Goal: Task Accomplishment & Management: Complete application form

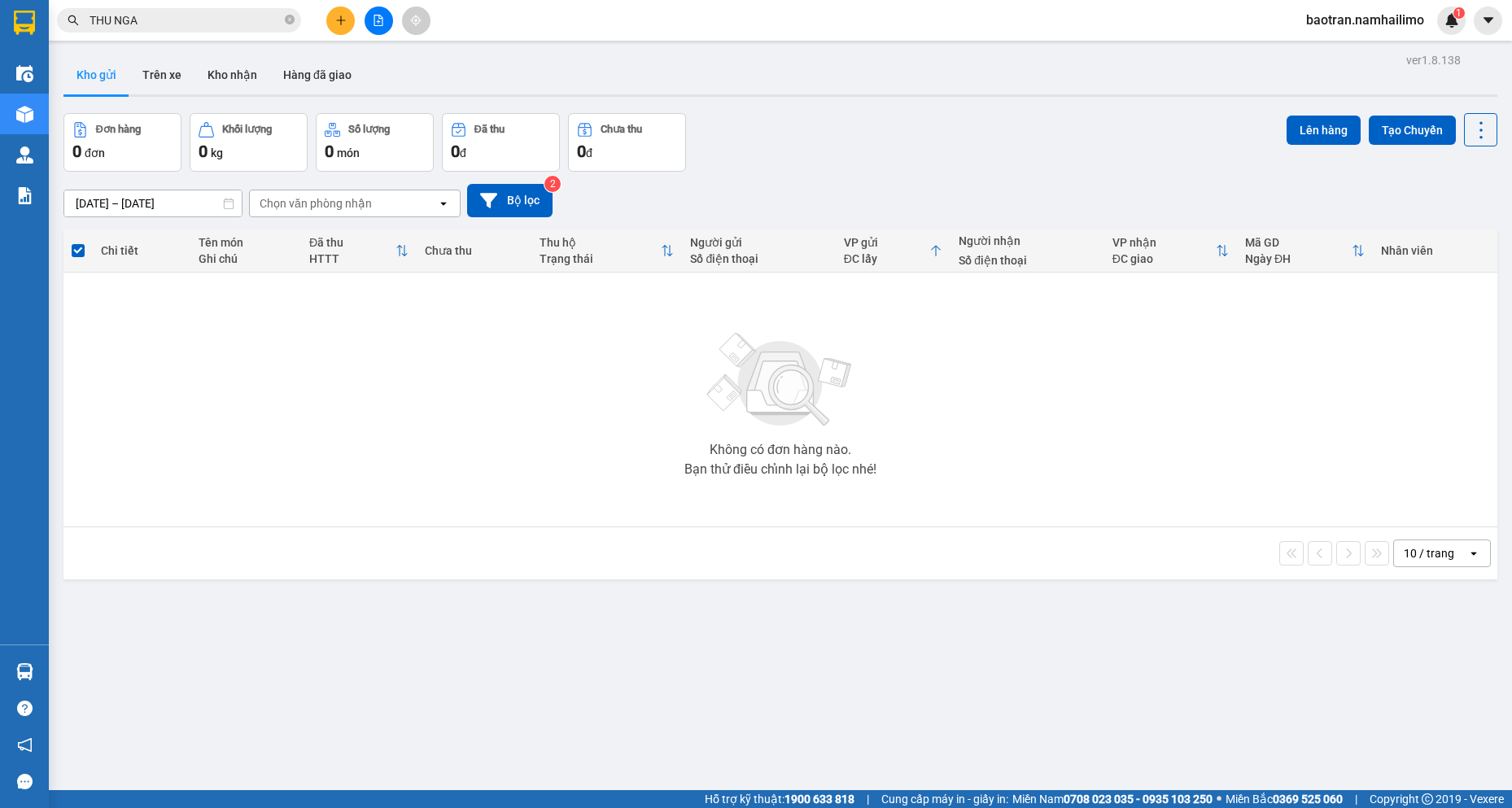
drag, startPoint x: 0, startPoint y: 0, endPoint x: 348, endPoint y: 23, distance: 348.8
click at [348, 23] on button at bounding box center [340, 20] width 28 height 28
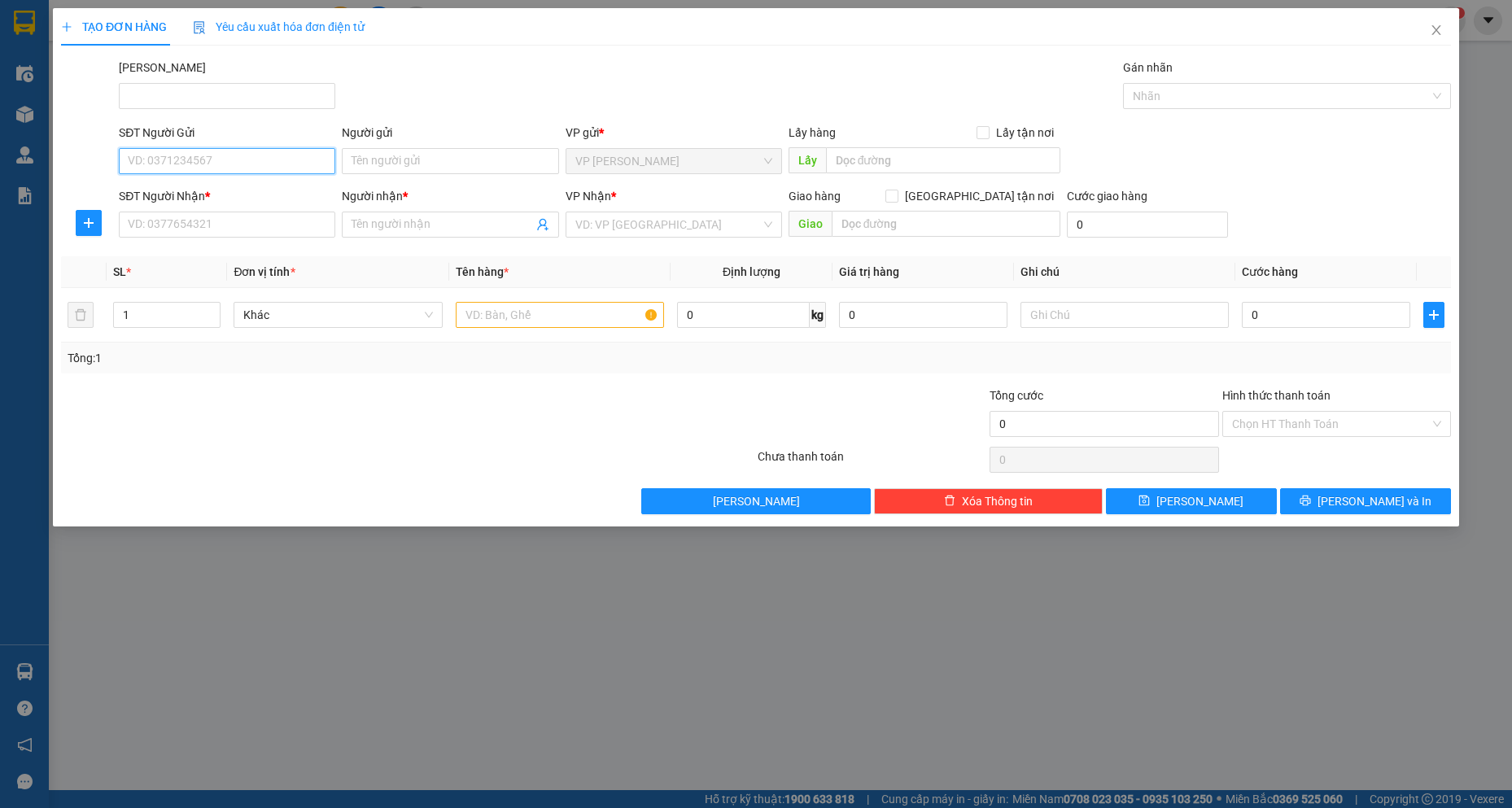
click at [237, 160] on input "SĐT Người Gửi" at bounding box center [227, 161] width 216 height 26
click at [242, 193] on div "0903875128 - ANH TÙNG" at bounding box center [226, 194] width 197 height 18
type input "0903875128"
type input "ANH TÙNG"
type input "0943536804"
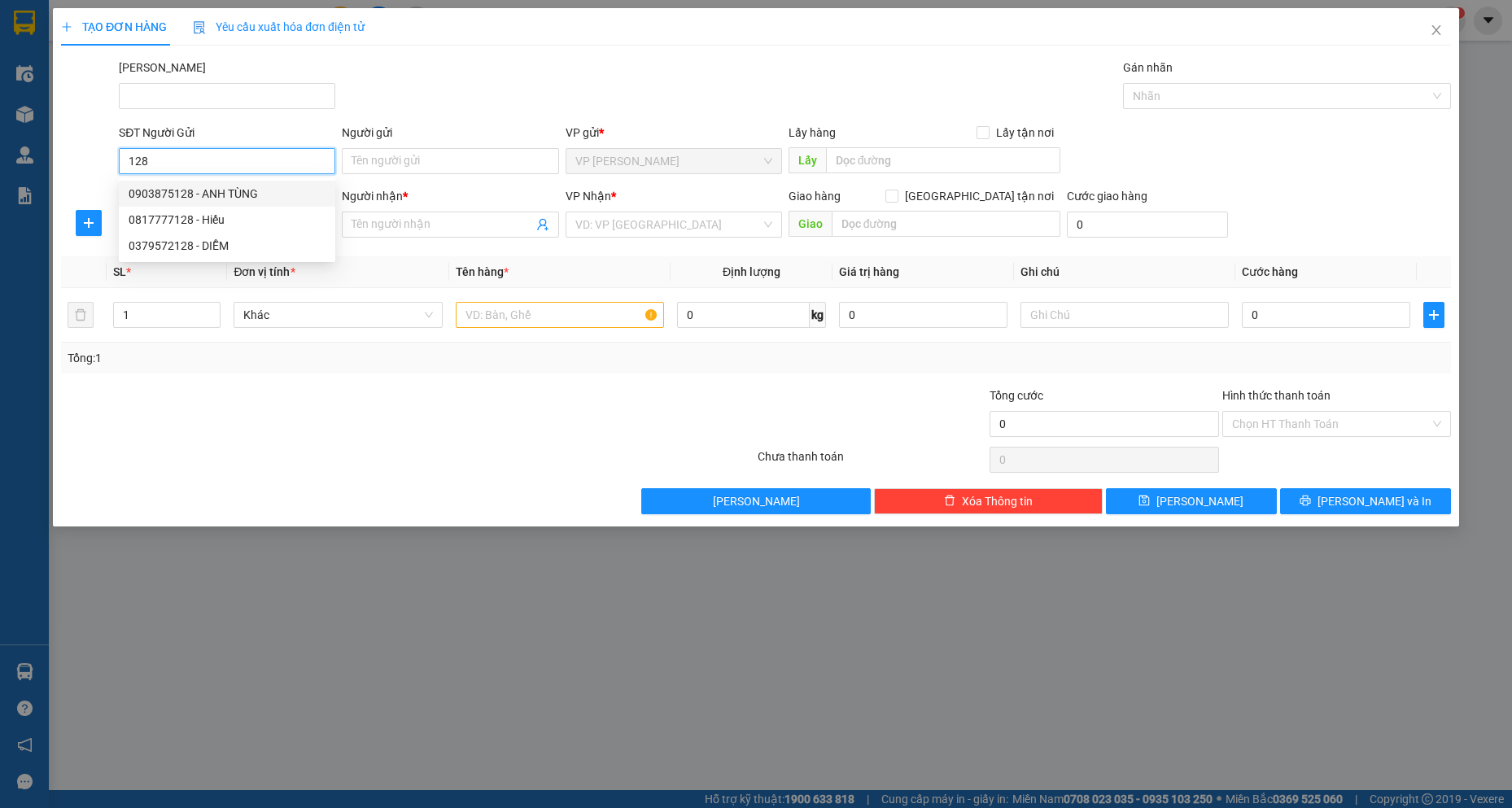
type input "XUÂN DANH"
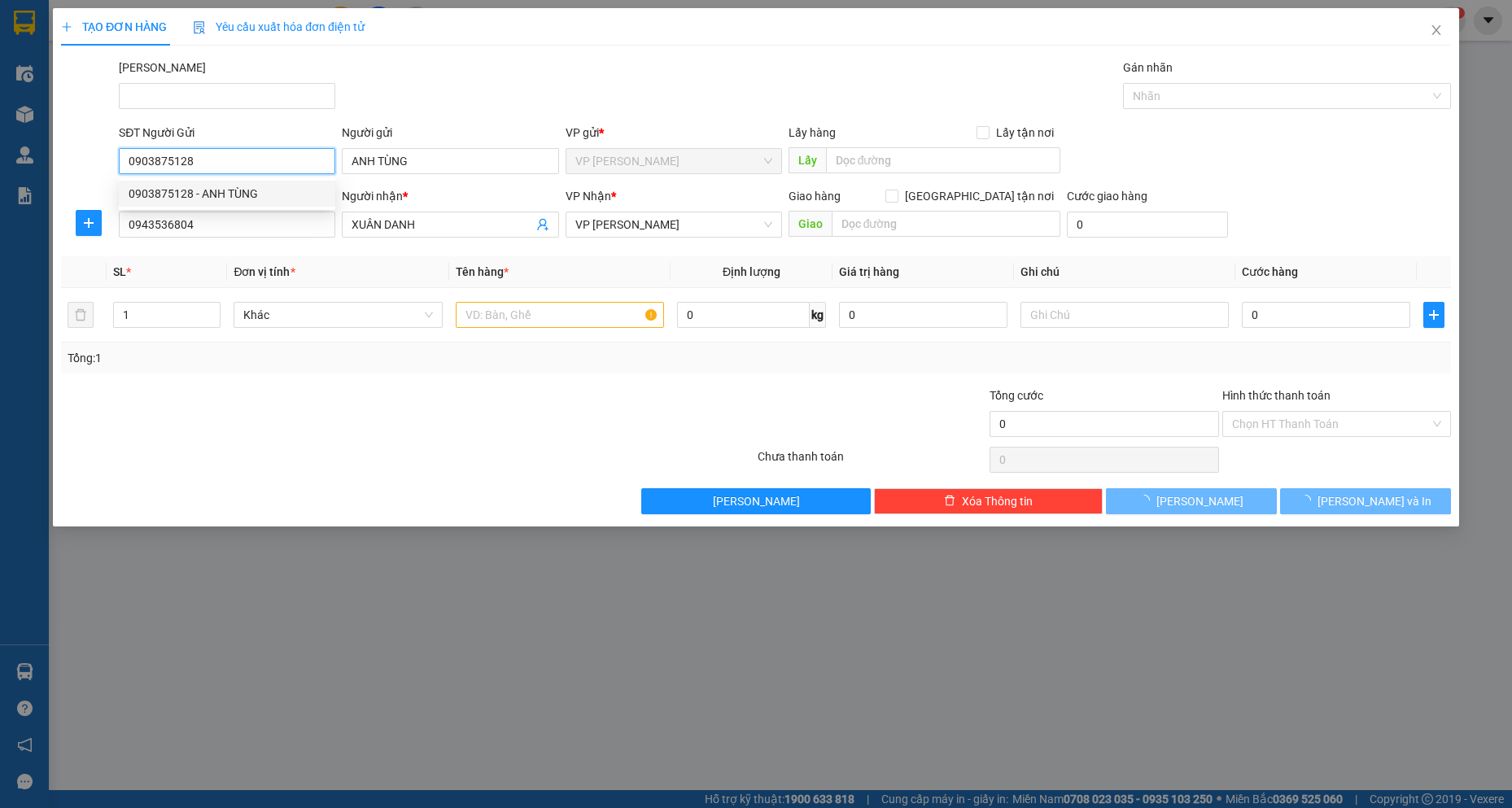
type input "30.000"
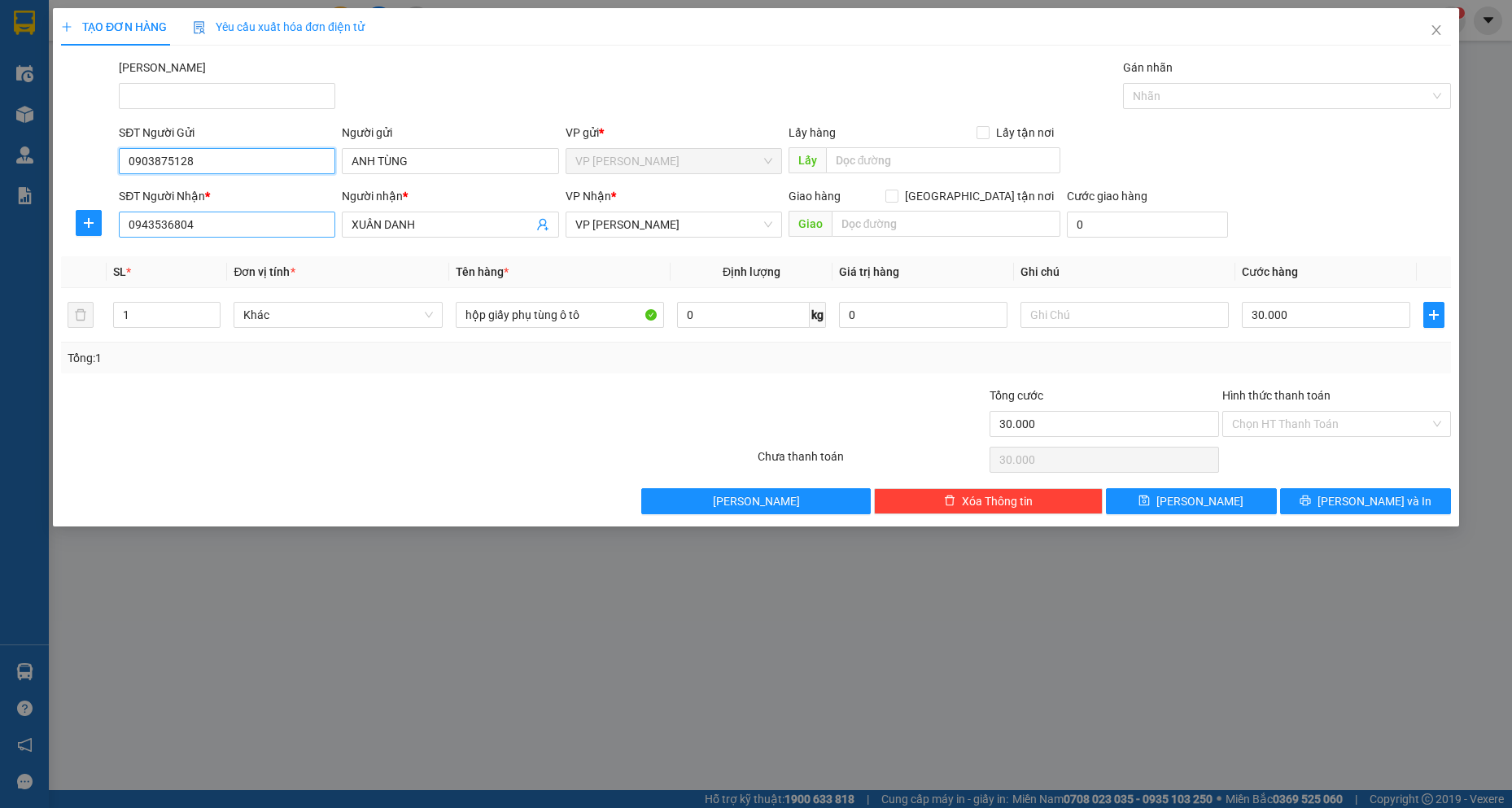
type input "0903875128"
click at [272, 231] on input "0943536804" at bounding box center [227, 224] width 216 height 26
click at [270, 231] on input "0943536804" at bounding box center [227, 224] width 216 height 26
type input "0913242433"
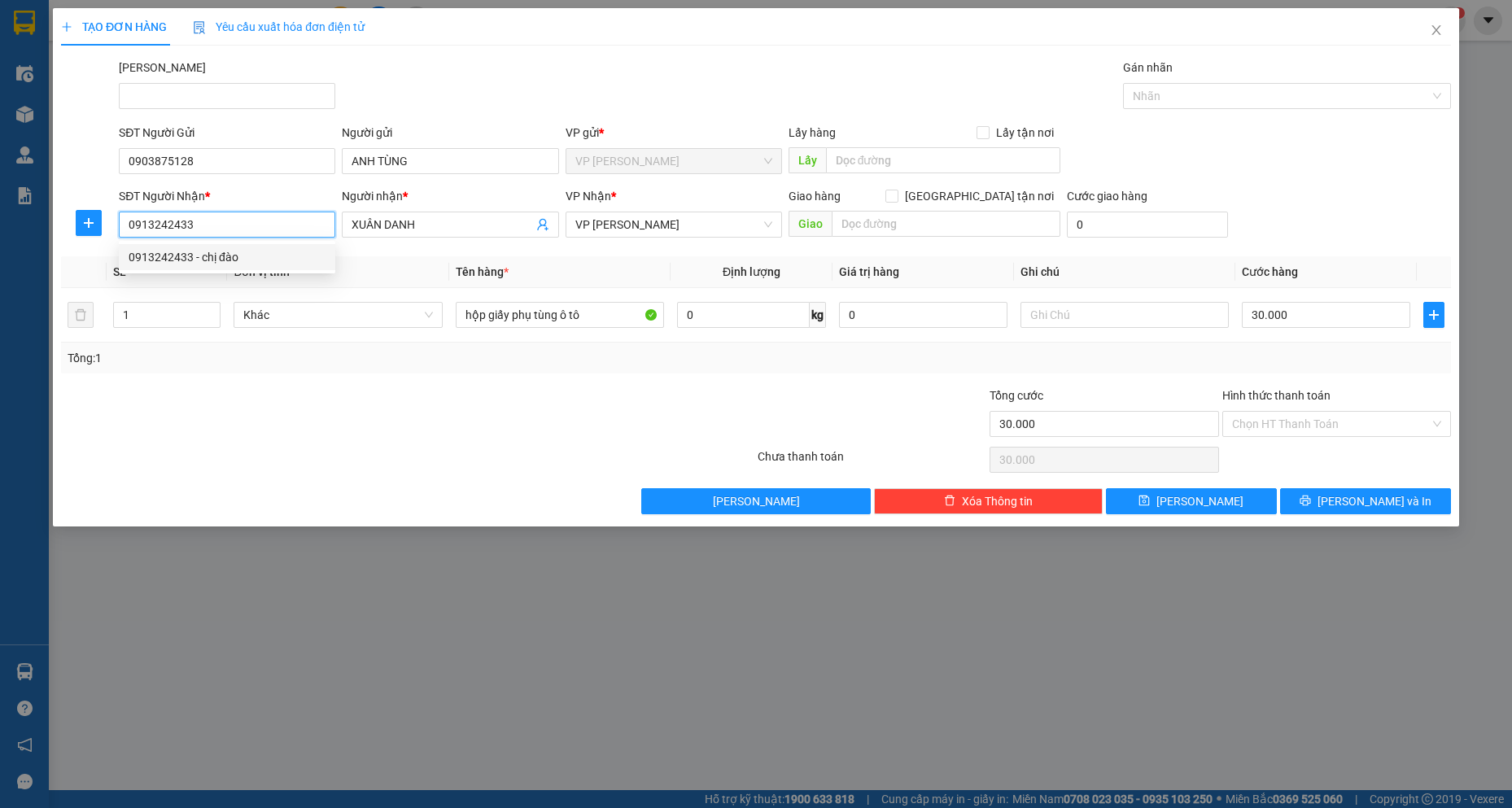
click at [260, 254] on div "0913242433 - chị đào" at bounding box center [226, 257] width 197 height 18
type input "chị [PERSON_NAME]"
type input "70.000"
type input "0913242433"
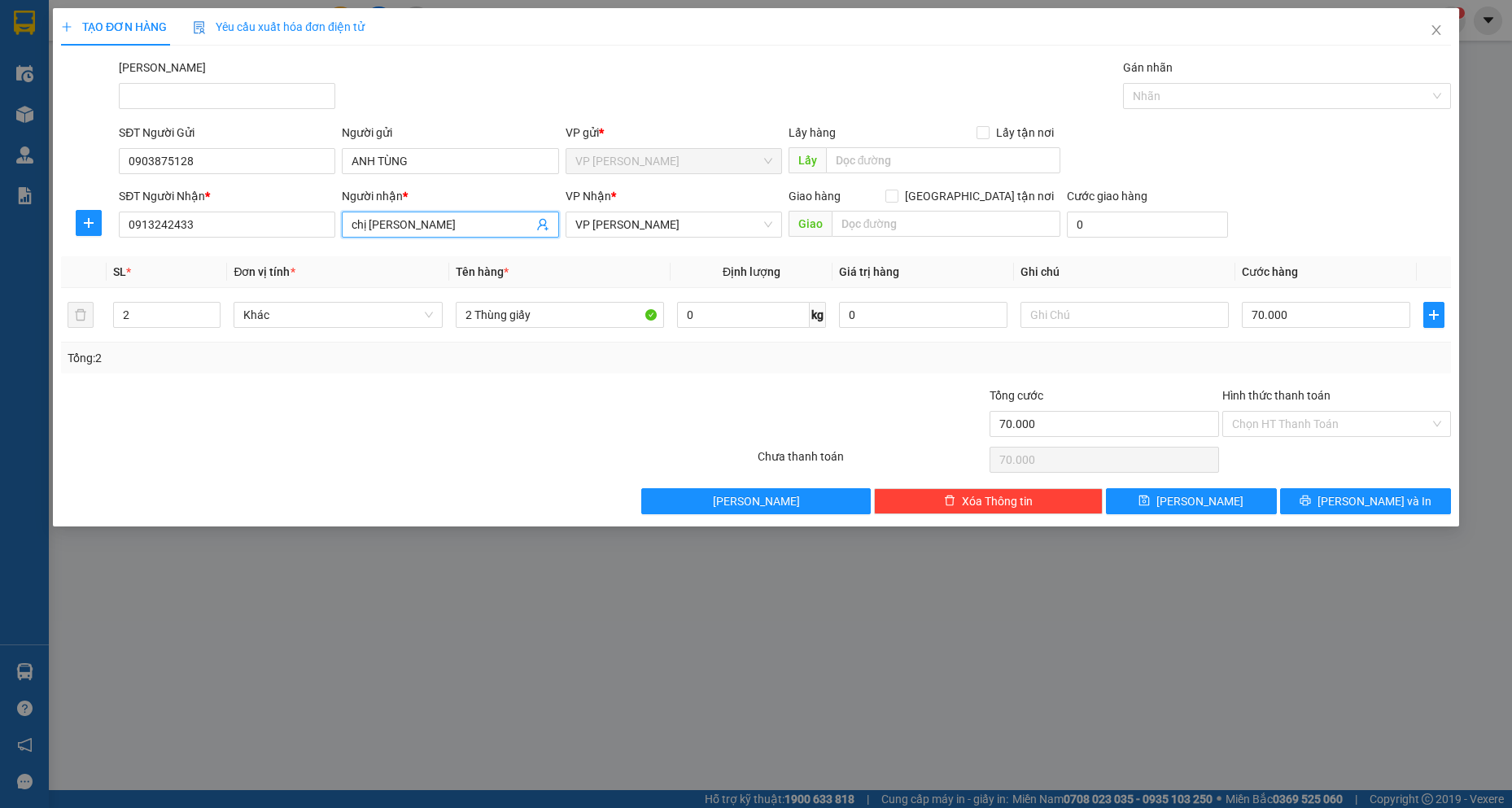
click at [521, 221] on input "chị [PERSON_NAME]" at bounding box center [442, 224] width 181 height 18
click at [523, 222] on input "chị [PERSON_NAME]" at bounding box center [442, 224] width 181 height 18
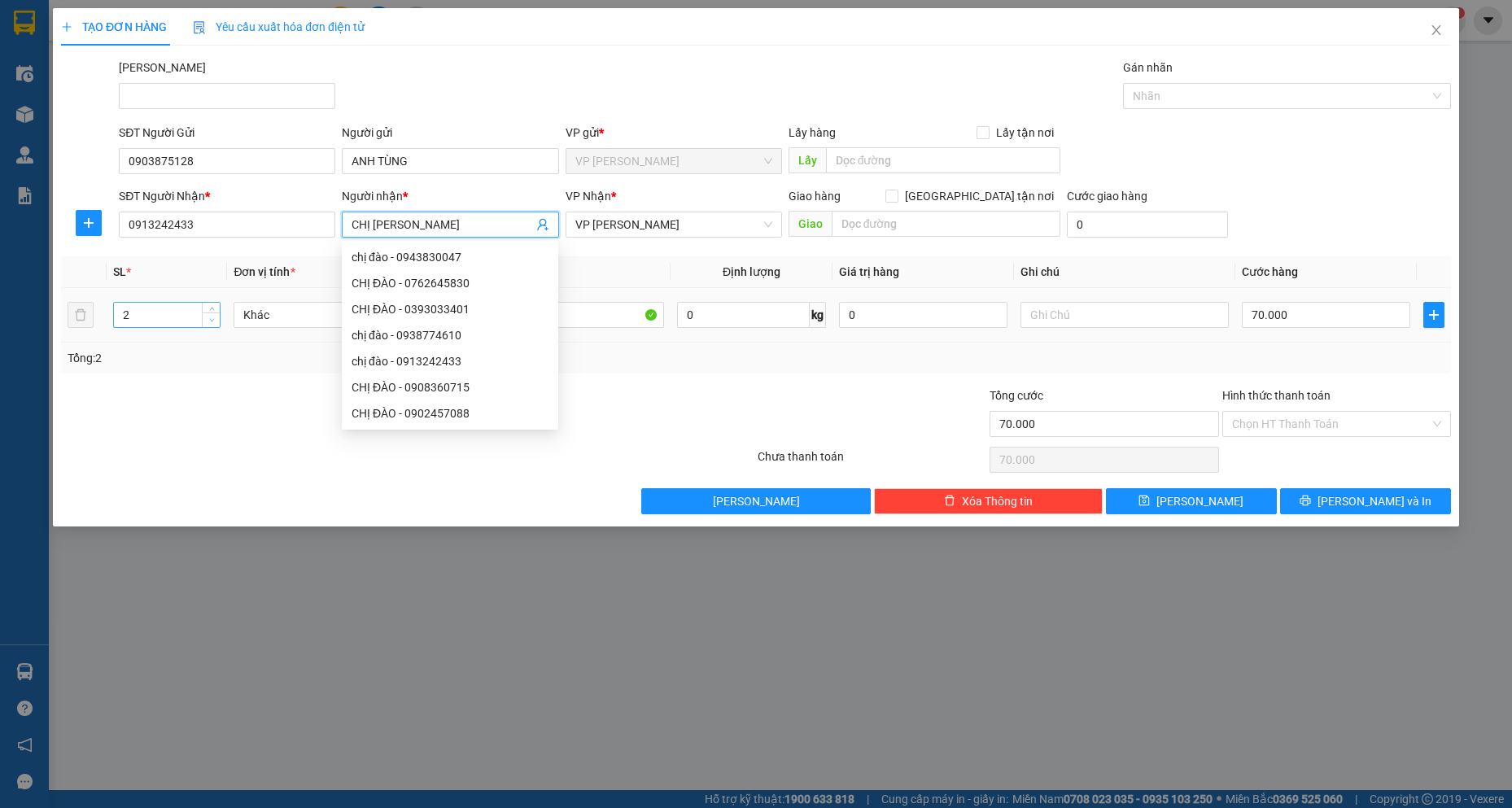
type input "CHỊ [PERSON_NAME]"
type input "1"
click at [219, 318] on span "Decrease Value" at bounding box center [211, 320] width 18 height 15
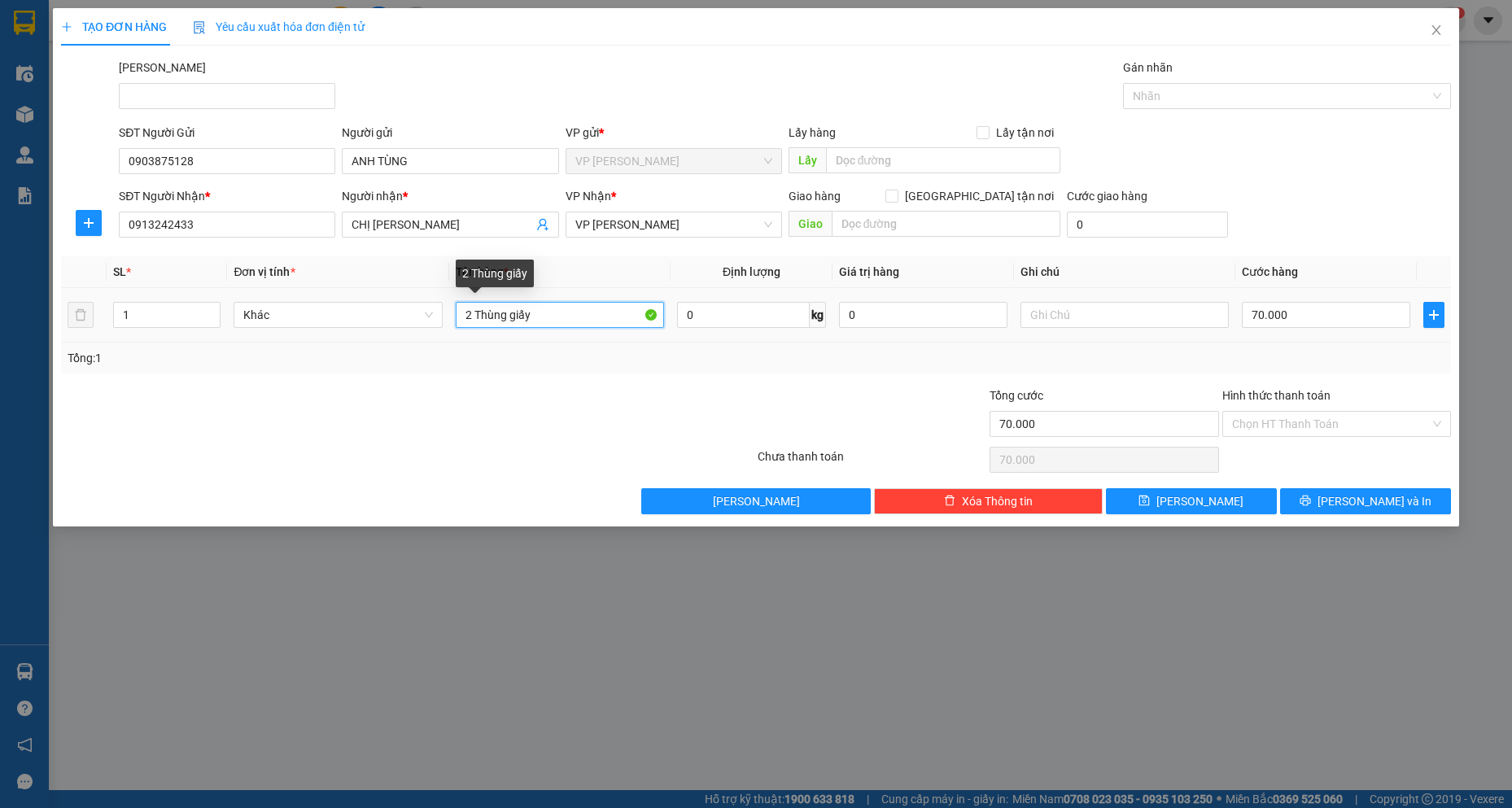
click at [82, 324] on tr "1 Khác 2 Thùng giấy 0 kg 0 70.000" at bounding box center [756, 315] width 1390 height 55
type input "1 KIỆN NHỎ"
click at [1362, 306] on input "70.000" at bounding box center [1326, 314] width 168 height 26
type input "2"
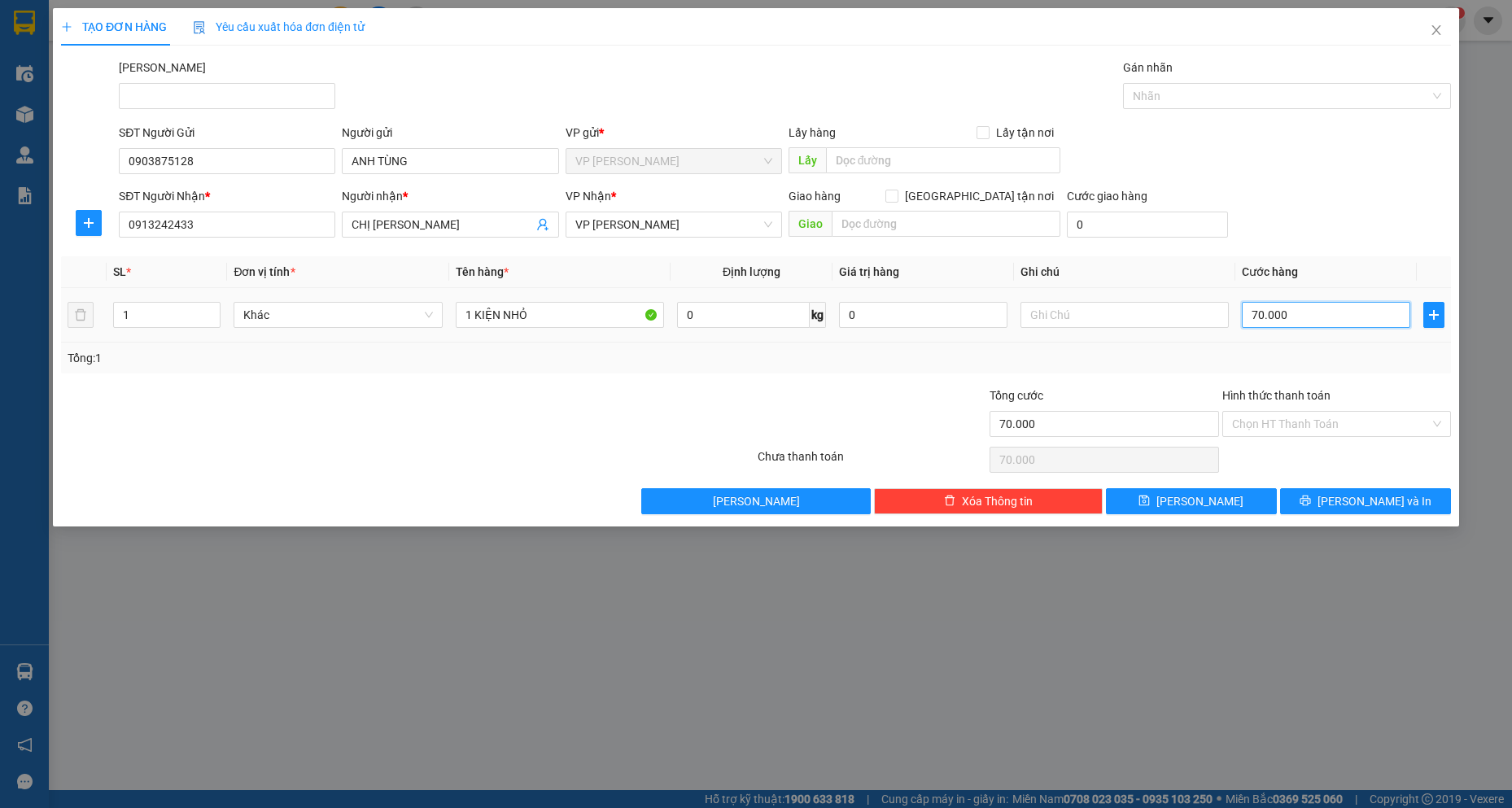
type input "2"
type input "20"
type input "200"
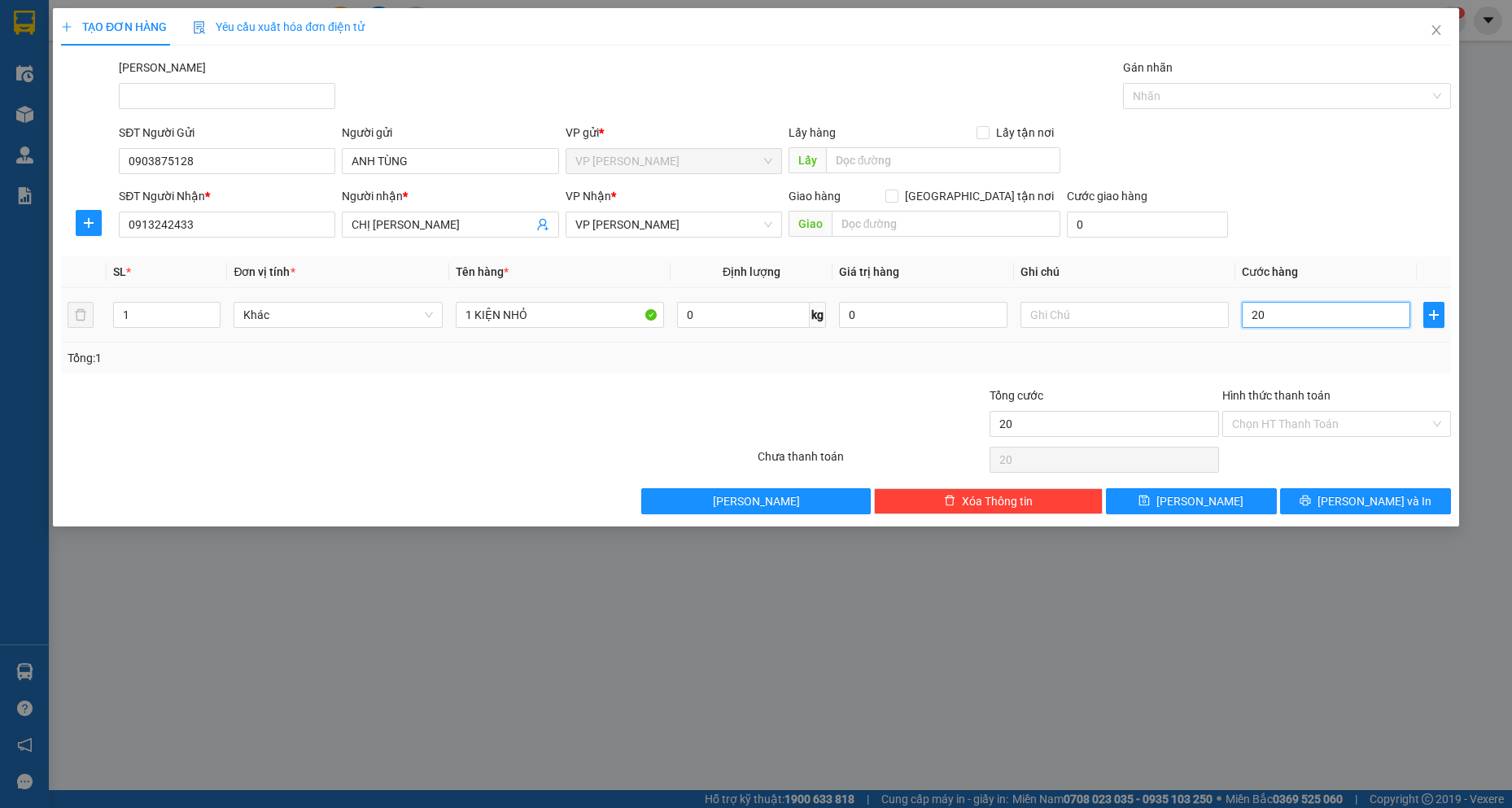
type input "200"
type input "2.000"
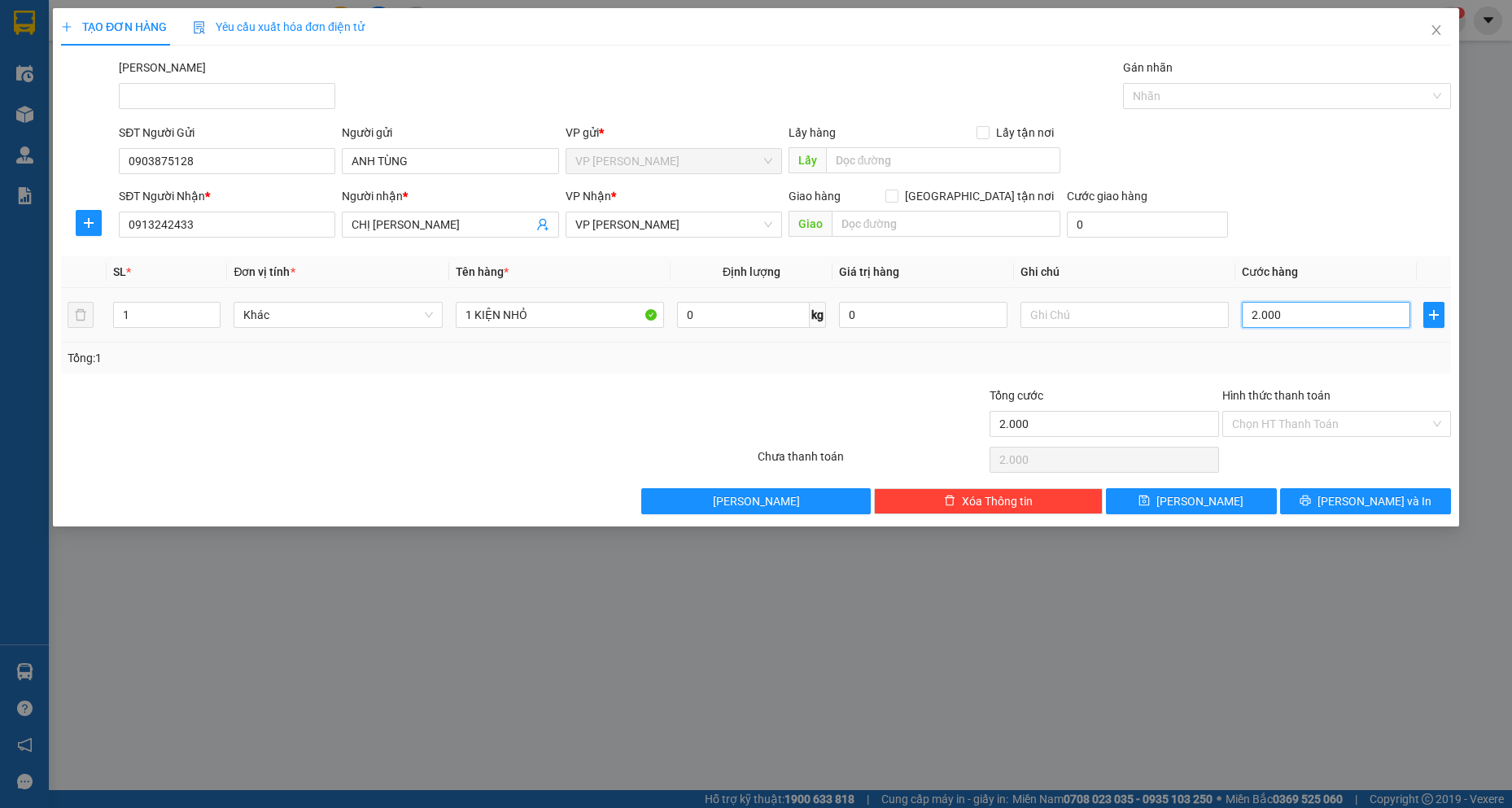
type input "20.000"
click at [1356, 502] on span "[PERSON_NAME] và In" at bounding box center [1374, 502] width 114 height 18
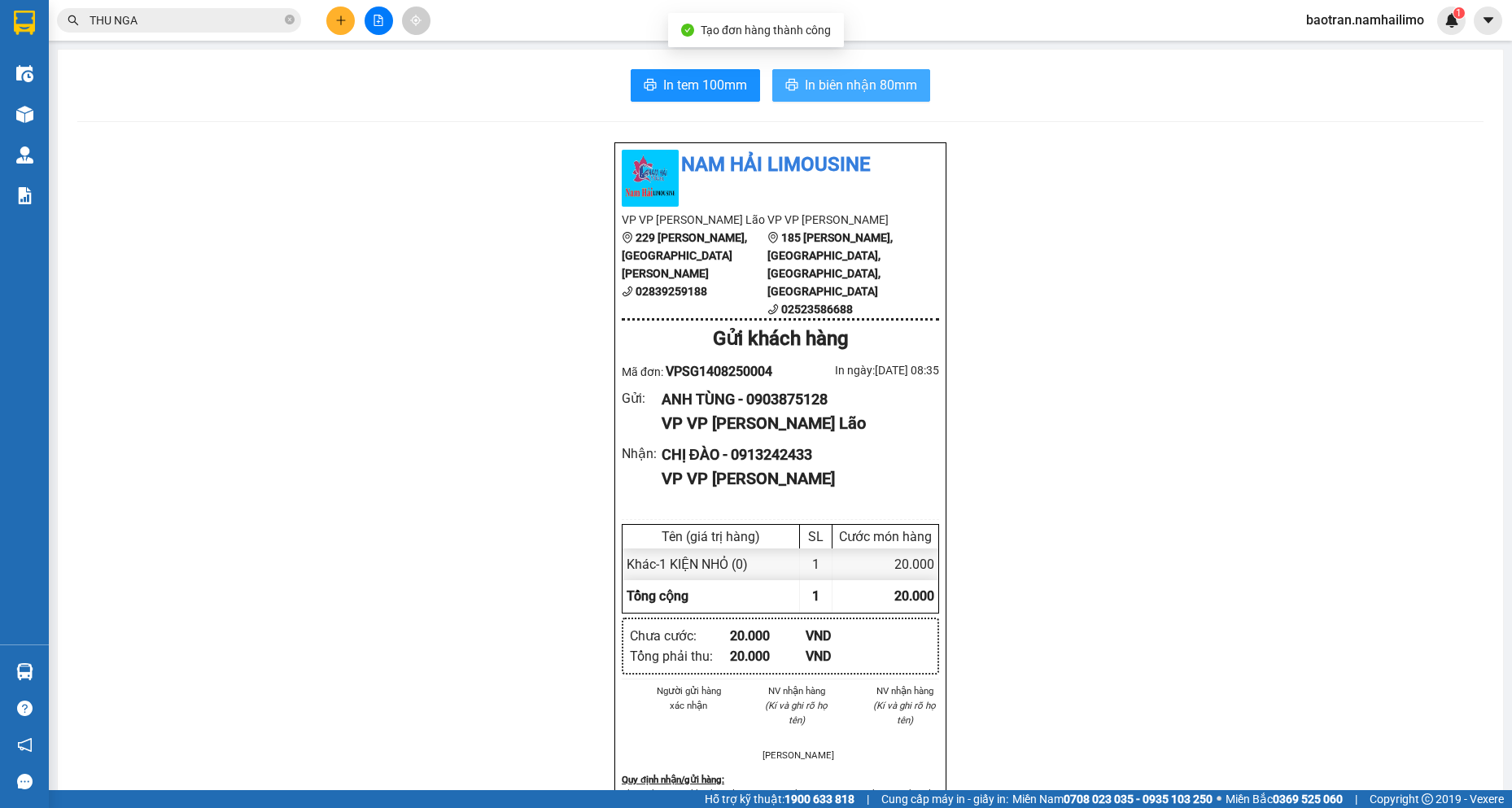
click at [875, 93] on span "In biên nhận 80mm" at bounding box center [861, 85] width 113 height 20
click at [860, 65] on div "In tem 100mm In biên nhận 80mm Nam Hải Limousine VP VP [PERSON_NAME] Lão [STREE…" at bounding box center [781, 757] width 1446 height 1415
click at [865, 91] on span "In biên nhận 80mm" at bounding box center [861, 85] width 113 height 20
click at [1373, 453] on div "Nam Hải Limousine VP VP [PERSON_NAME] Lão [STREET_ADDRESS][PERSON_NAME][PERSON_…" at bounding box center [780, 793] width 1407 height 1303
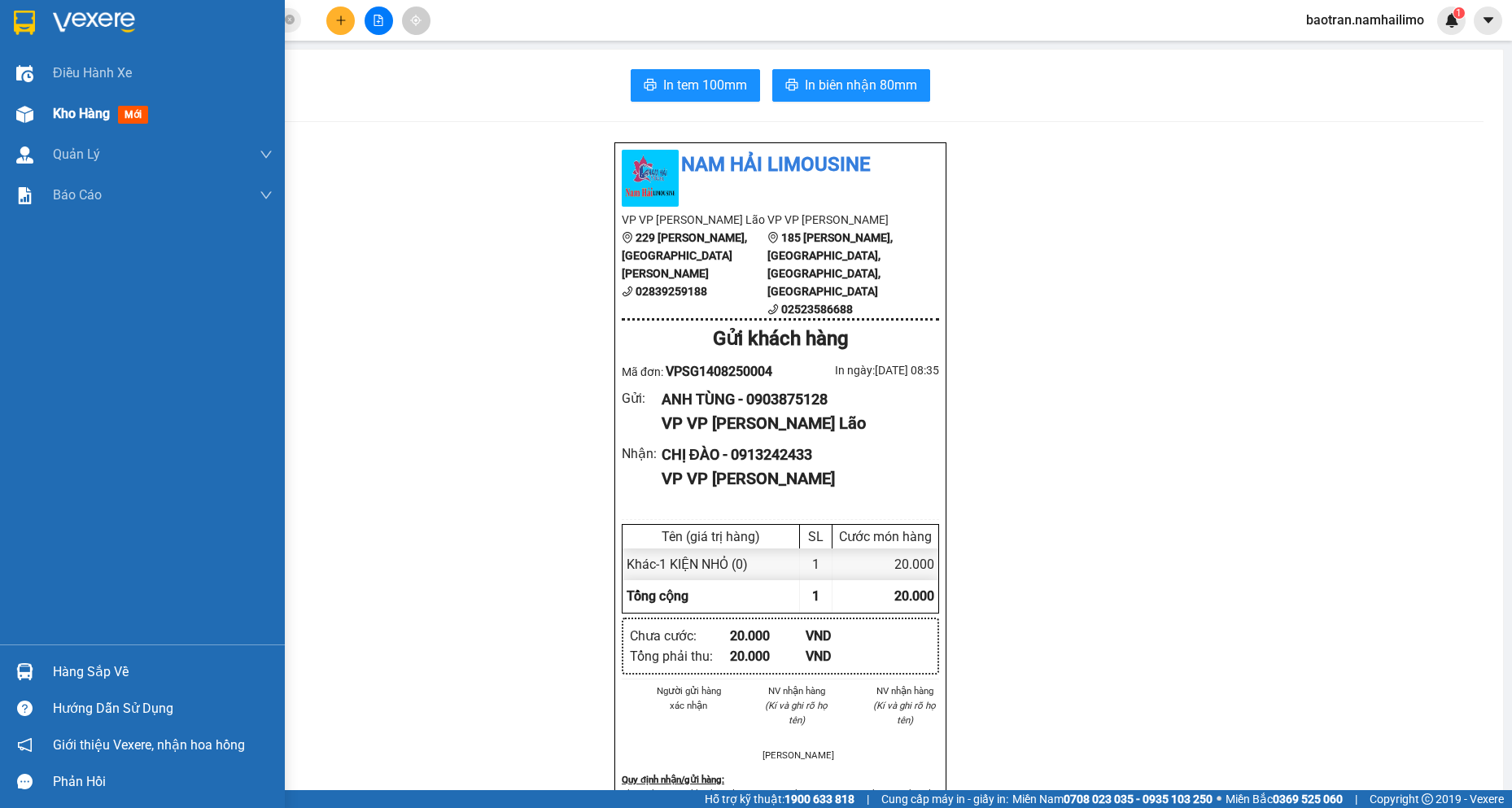
click at [87, 126] on div "Kho hàng mới" at bounding box center [163, 114] width 220 height 41
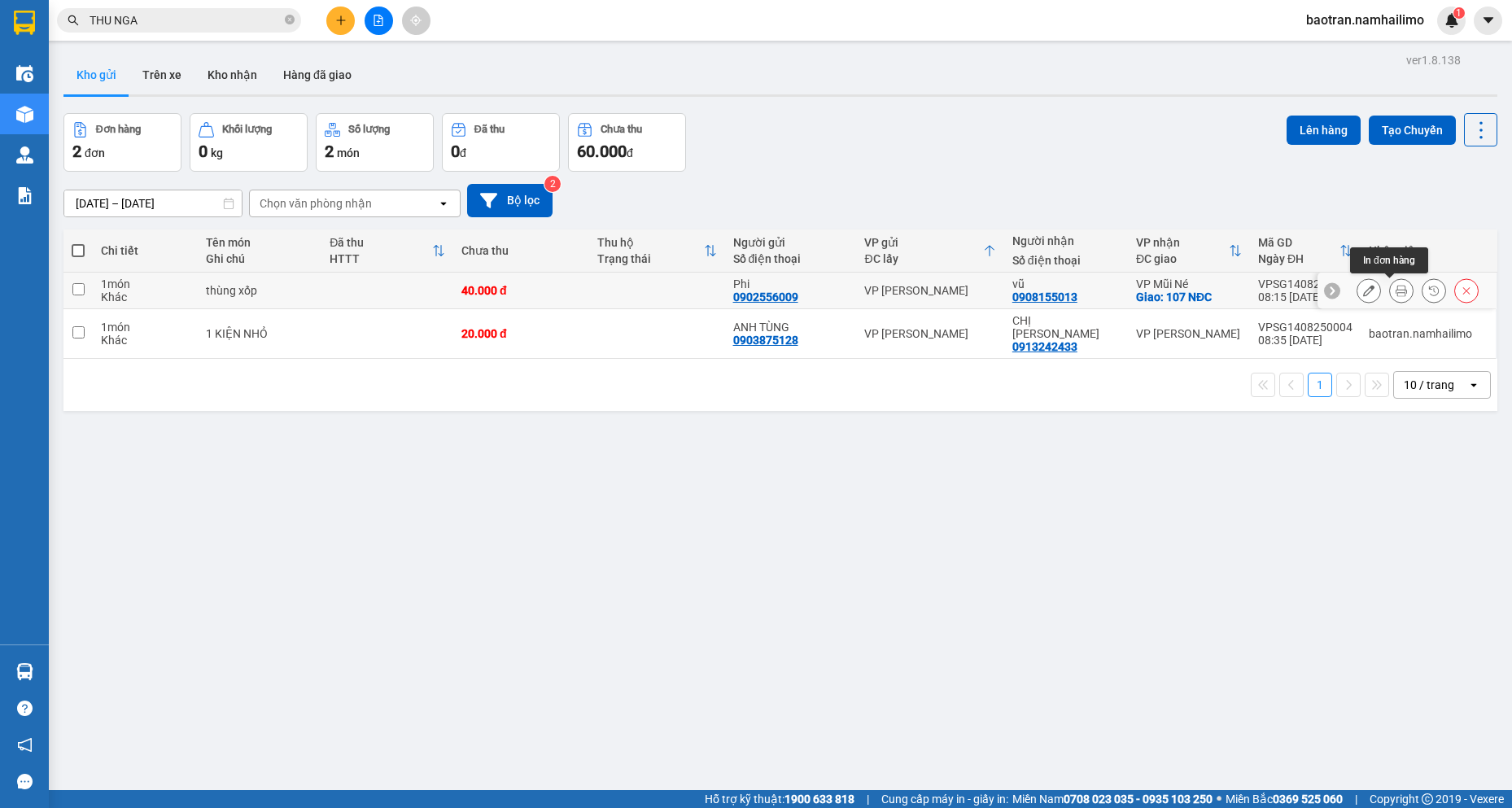
click at [1396, 291] on icon at bounding box center [1401, 290] width 12 height 12
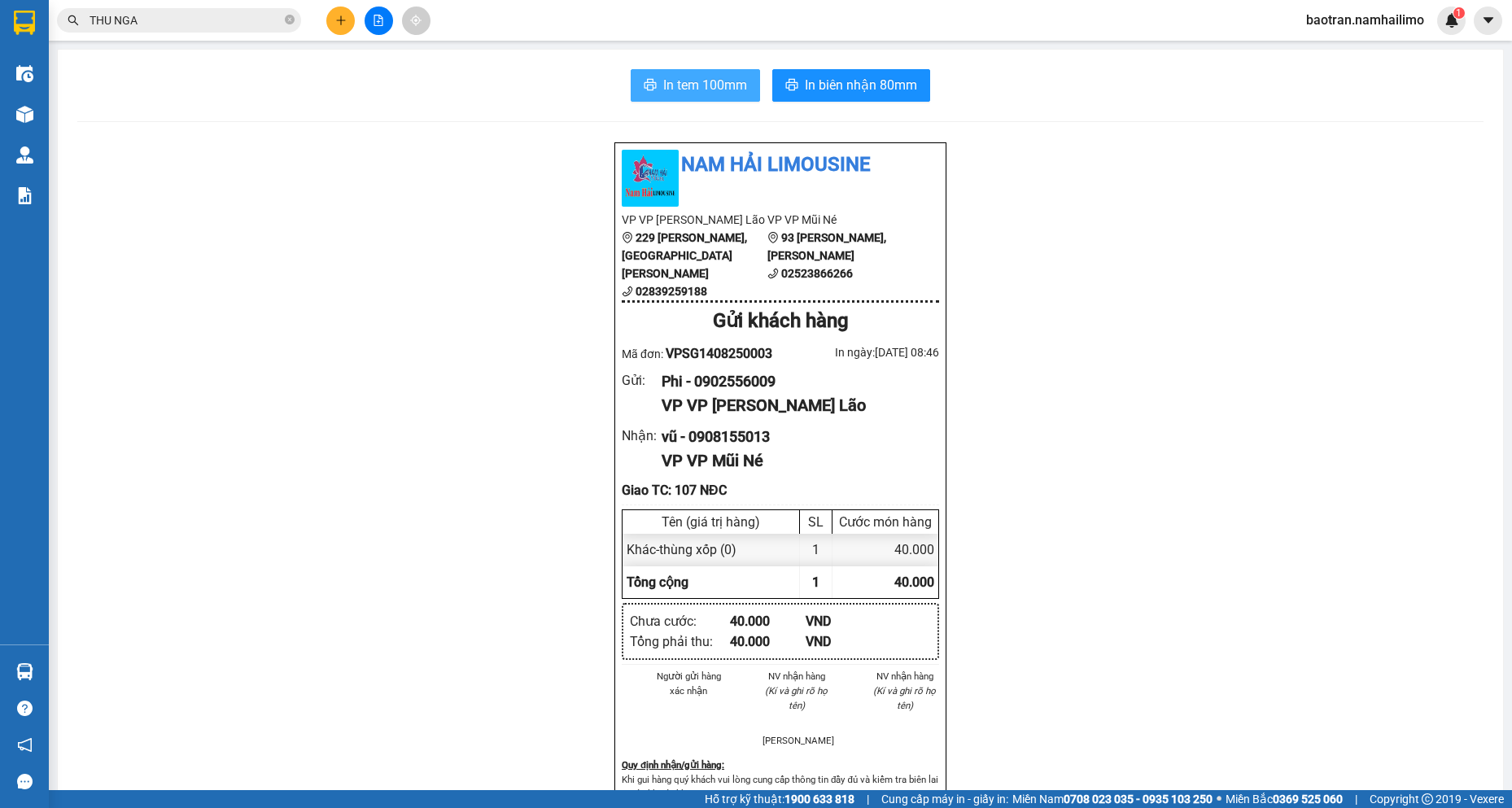
click at [726, 85] on span "In tem 100mm" at bounding box center [706, 85] width 84 height 20
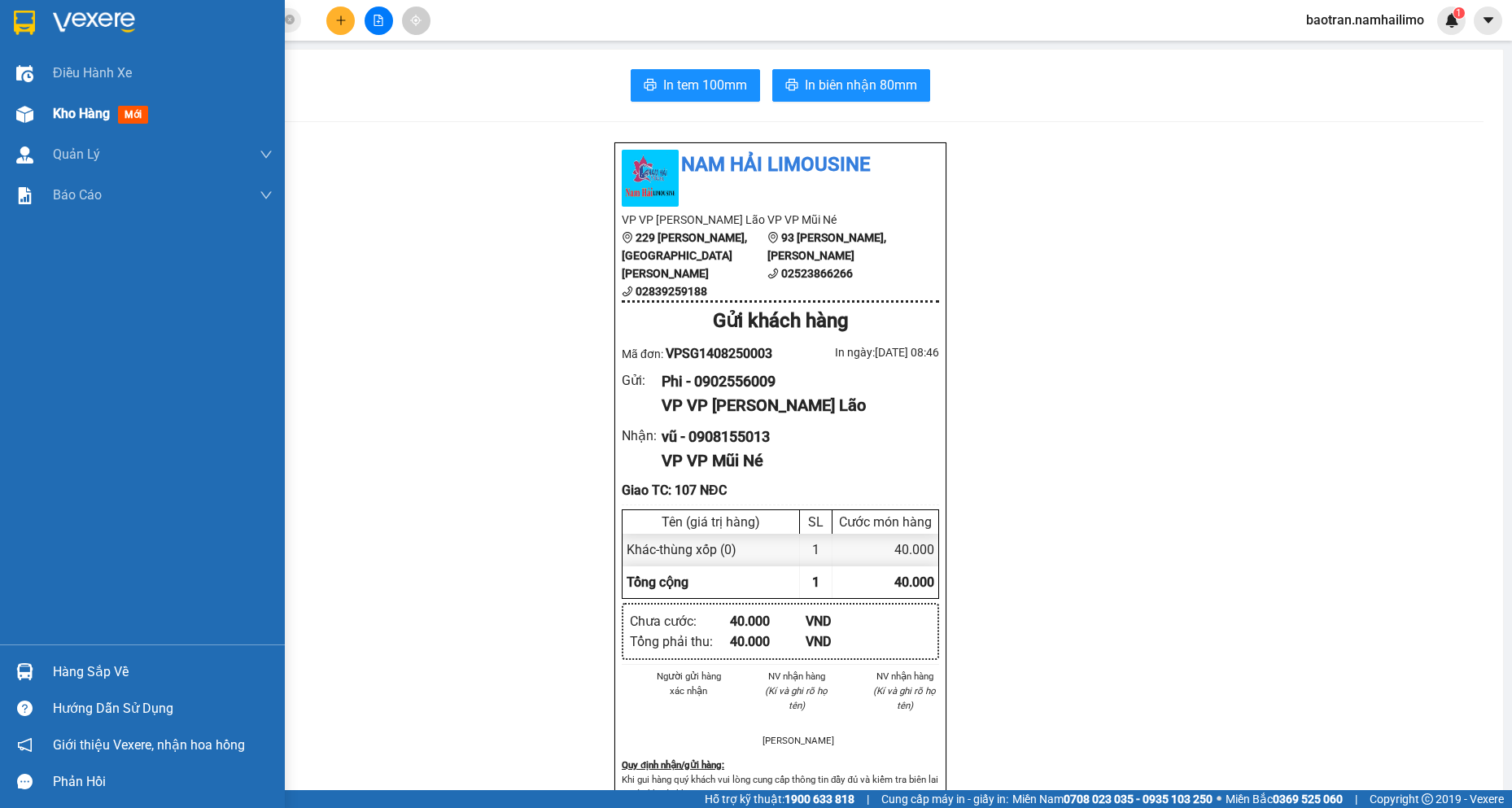
click at [37, 118] on div at bounding box center [25, 114] width 28 height 28
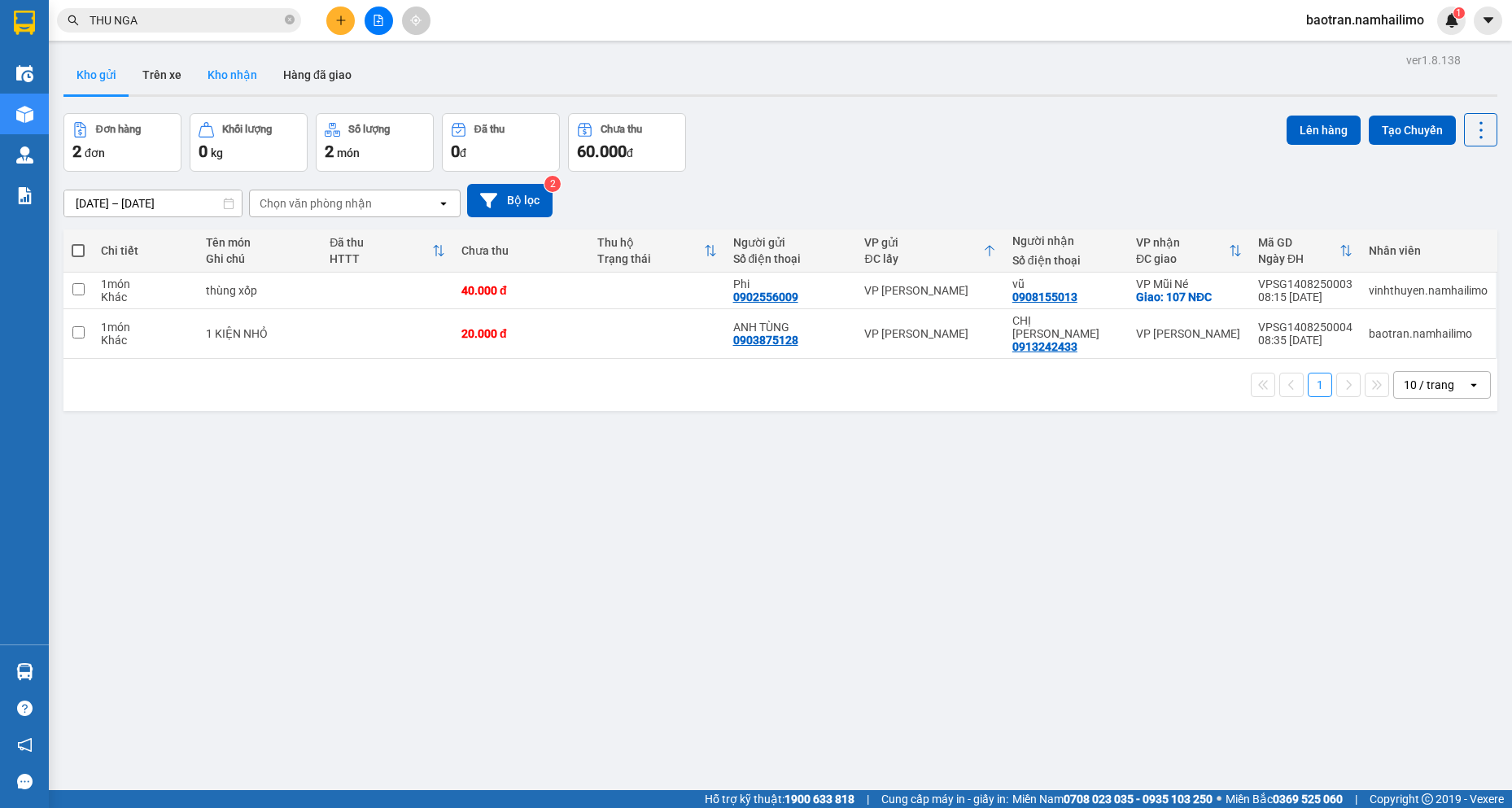
click at [222, 77] on button "Kho nhận" at bounding box center [232, 75] width 75 height 39
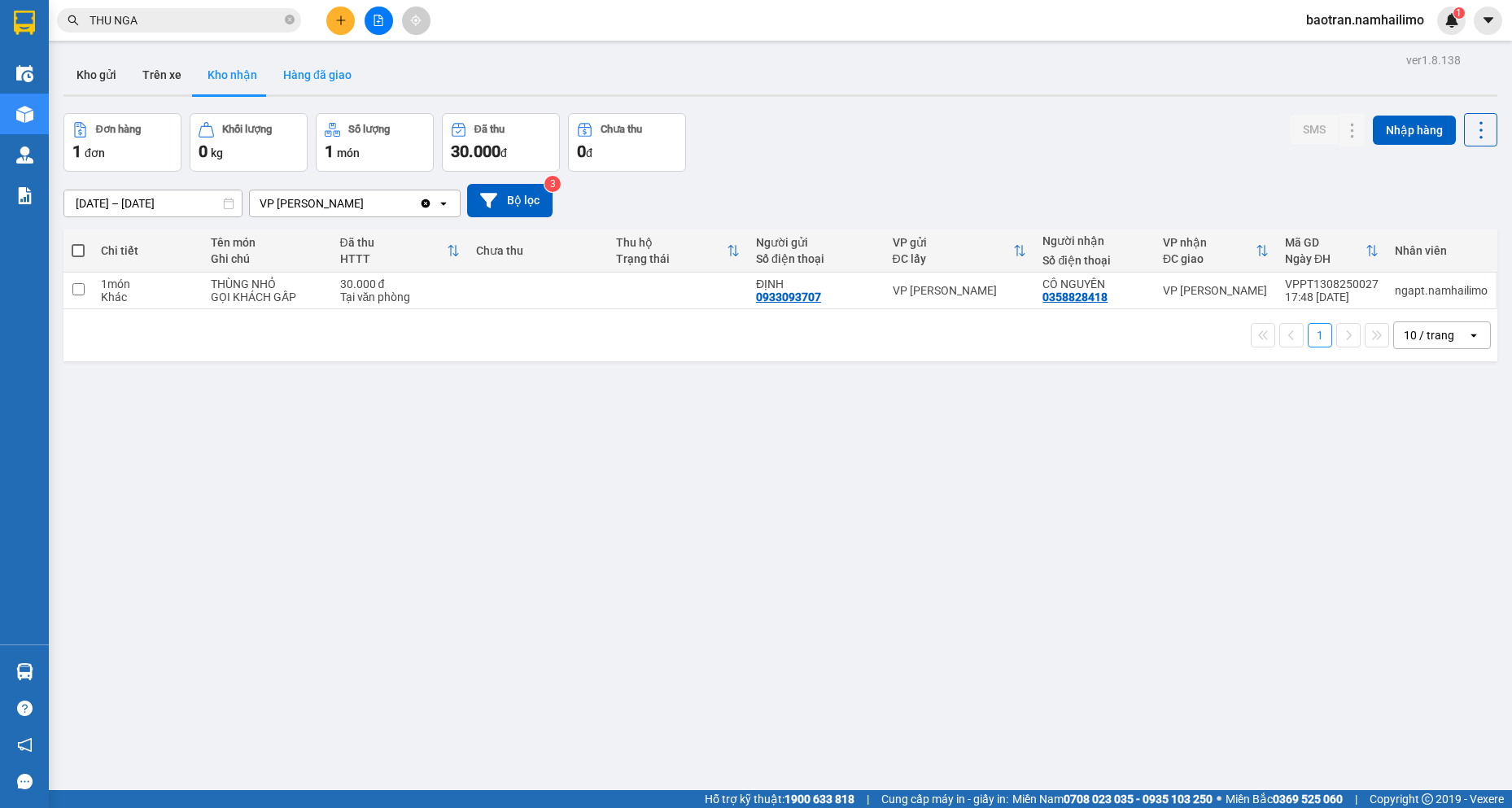
click at [330, 72] on button "Hàng đã giao" at bounding box center [317, 75] width 95 height 39
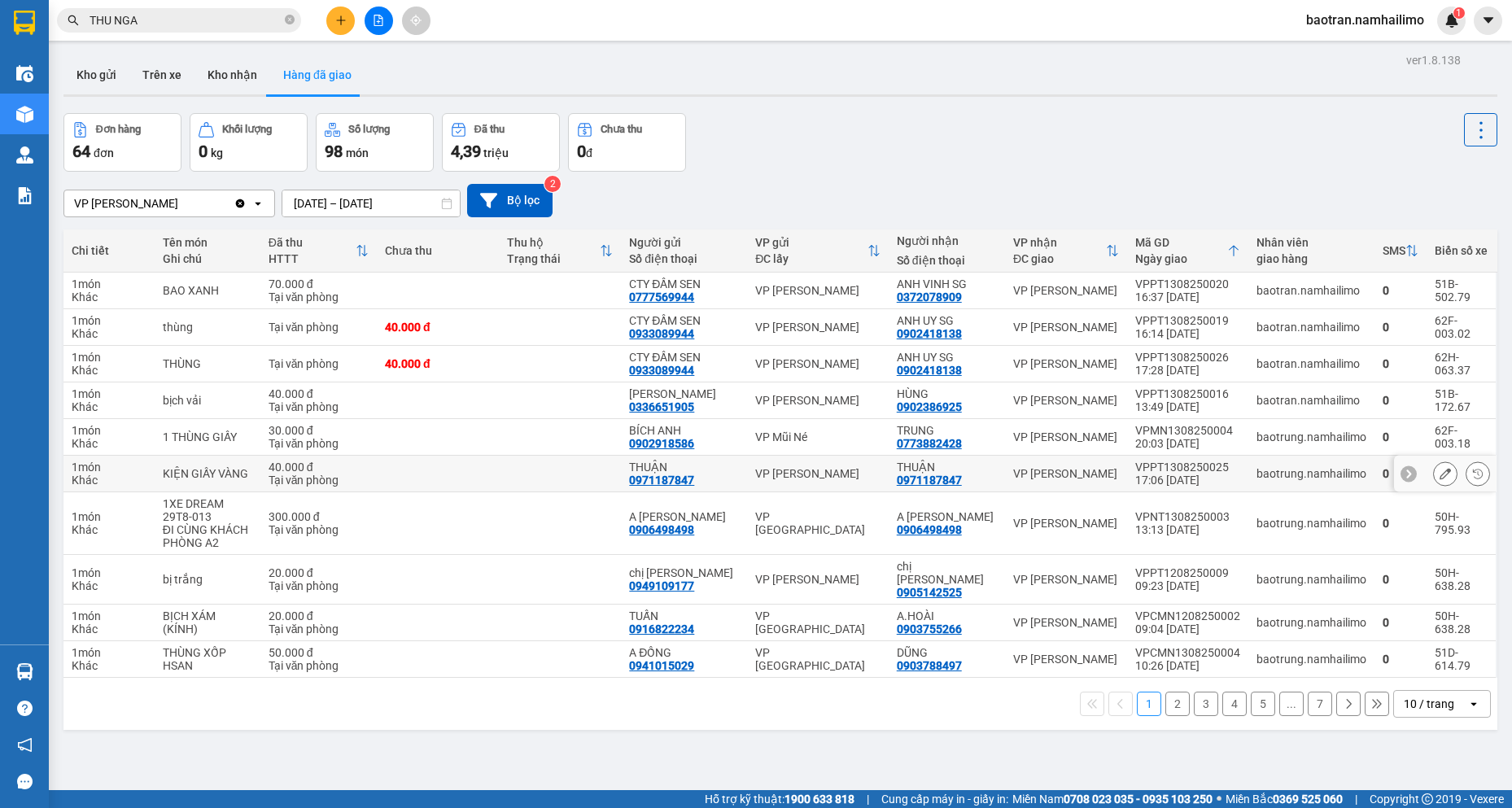
click at [1420, 463] on div at bounding box center [1446, 474] width 103 height 36
click at [1440, 469] on icon at bounding box center [1446, 474] width 12 height 12
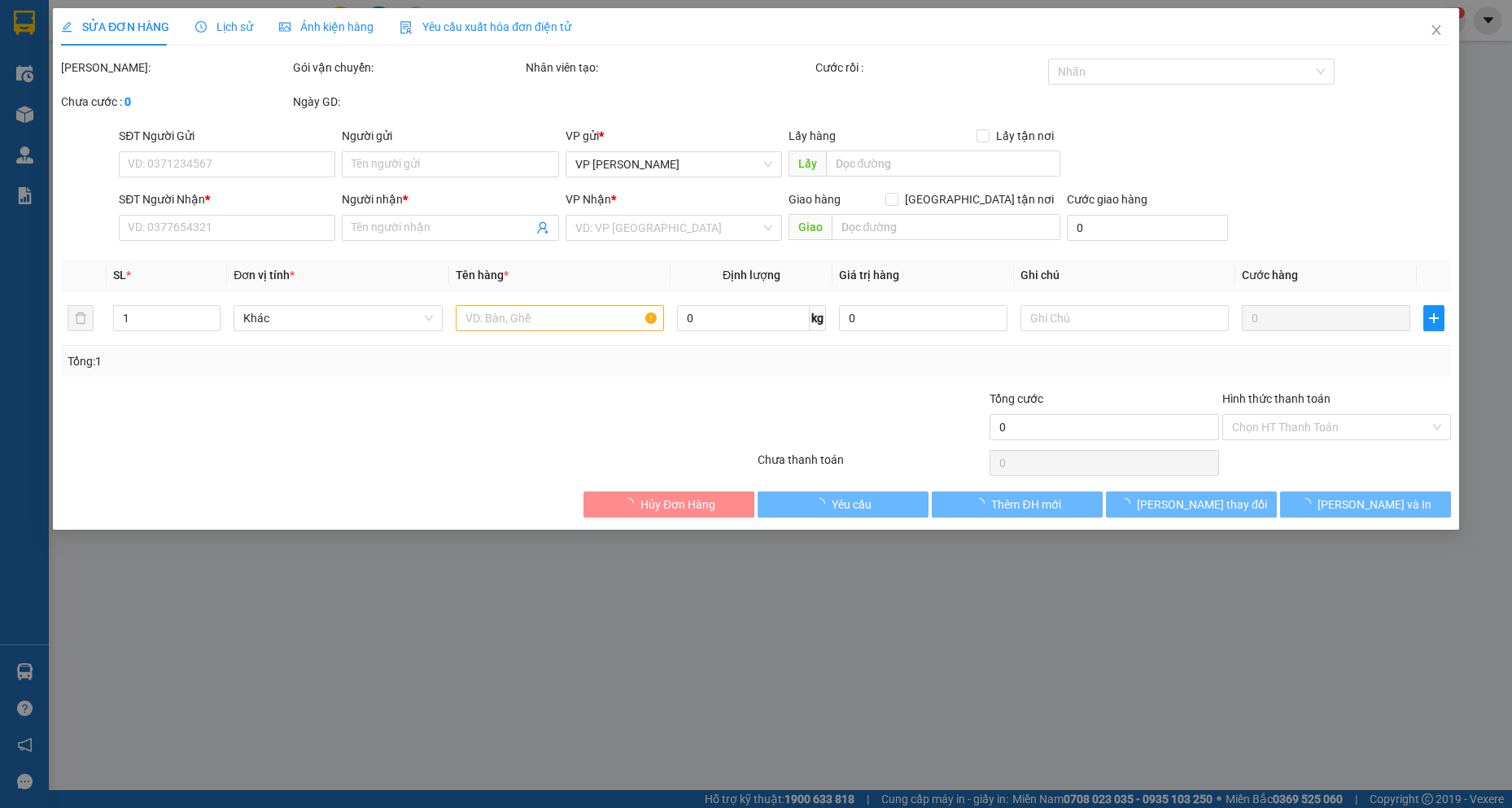
type input "0971187847"
type input "THUẬN"
type input "0971187847"
type input "THUẬN"
type input "40.000"
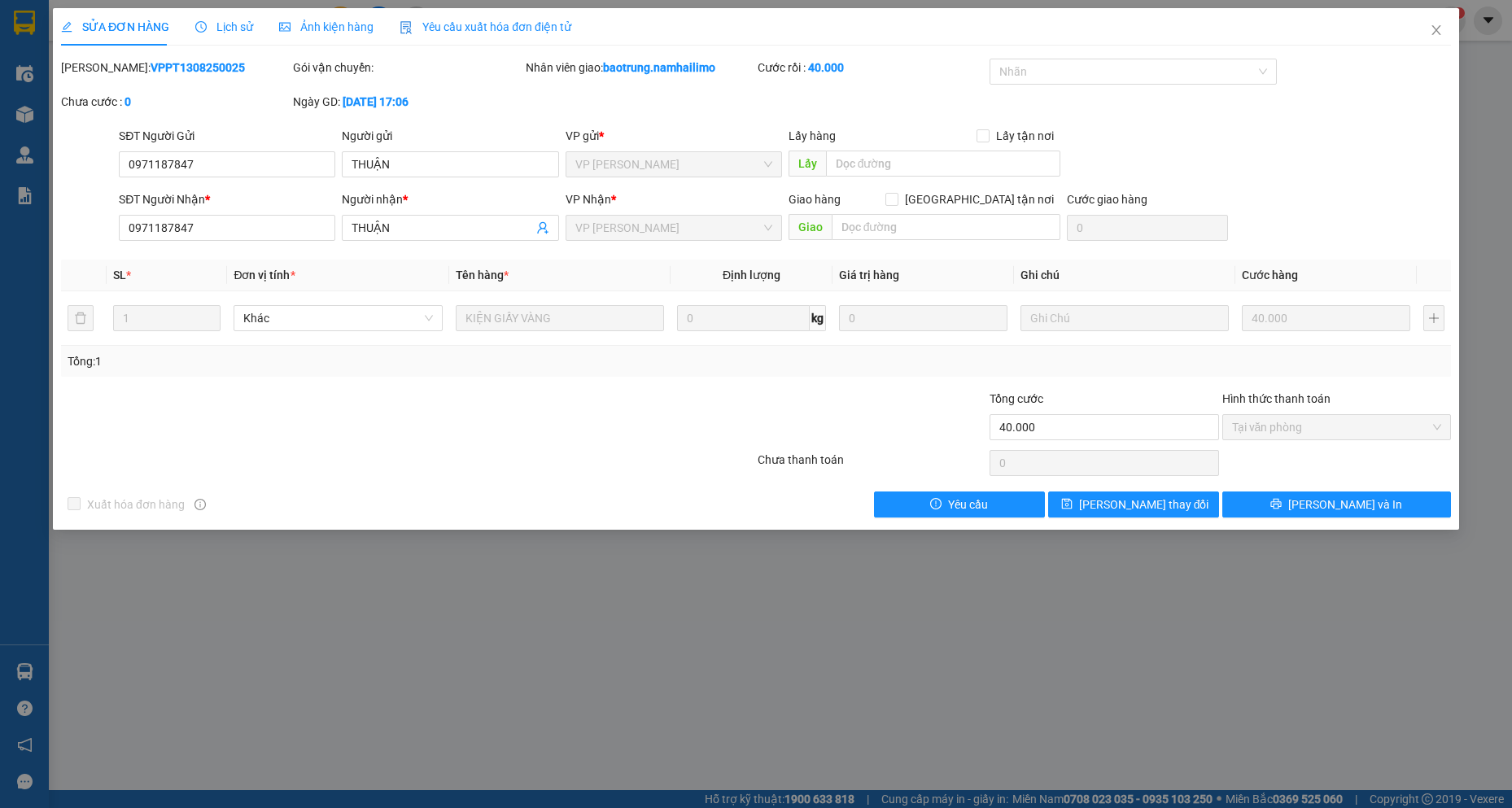
click at [216, 25] on span "Lịch sử" at bounding box center [225, 26] width 58 height 13
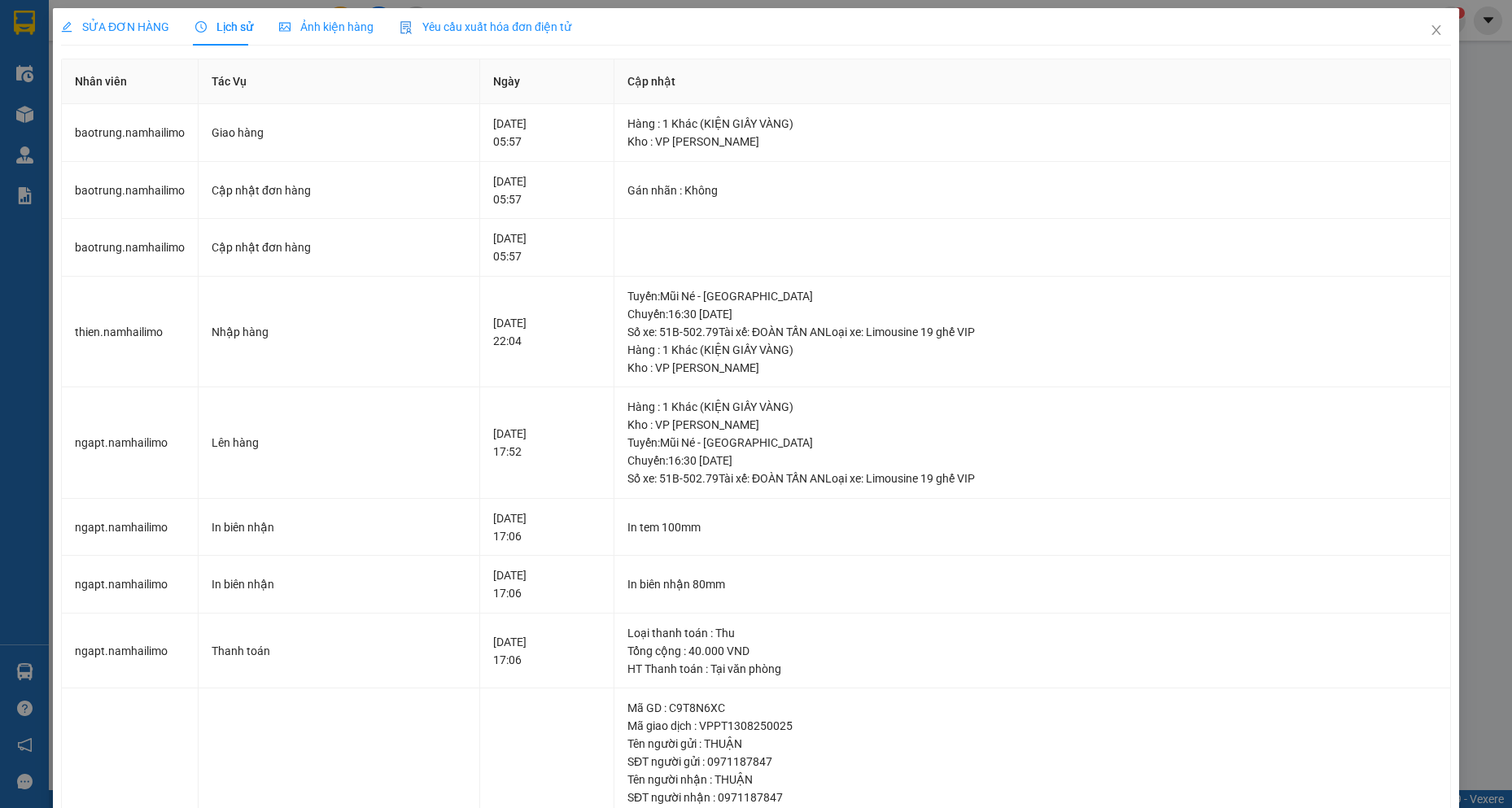
click at [113, 20] on span "SỬA ĐƠN HÀNG" at bounding box center [115, 26] width 108 height 13
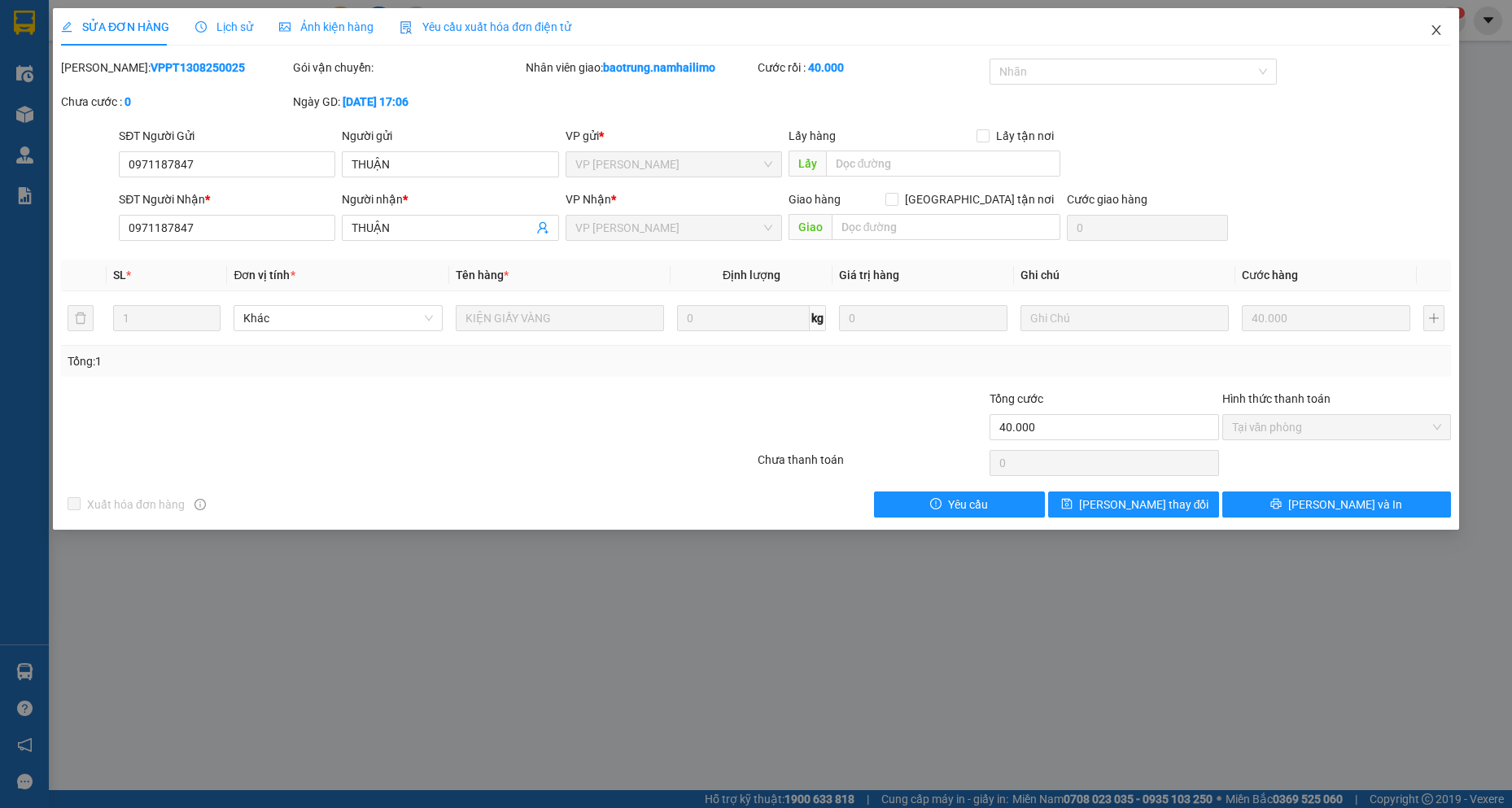
click at [1438, 31] on icon "close" at bounding box center [1437, 30] width 13 height 13
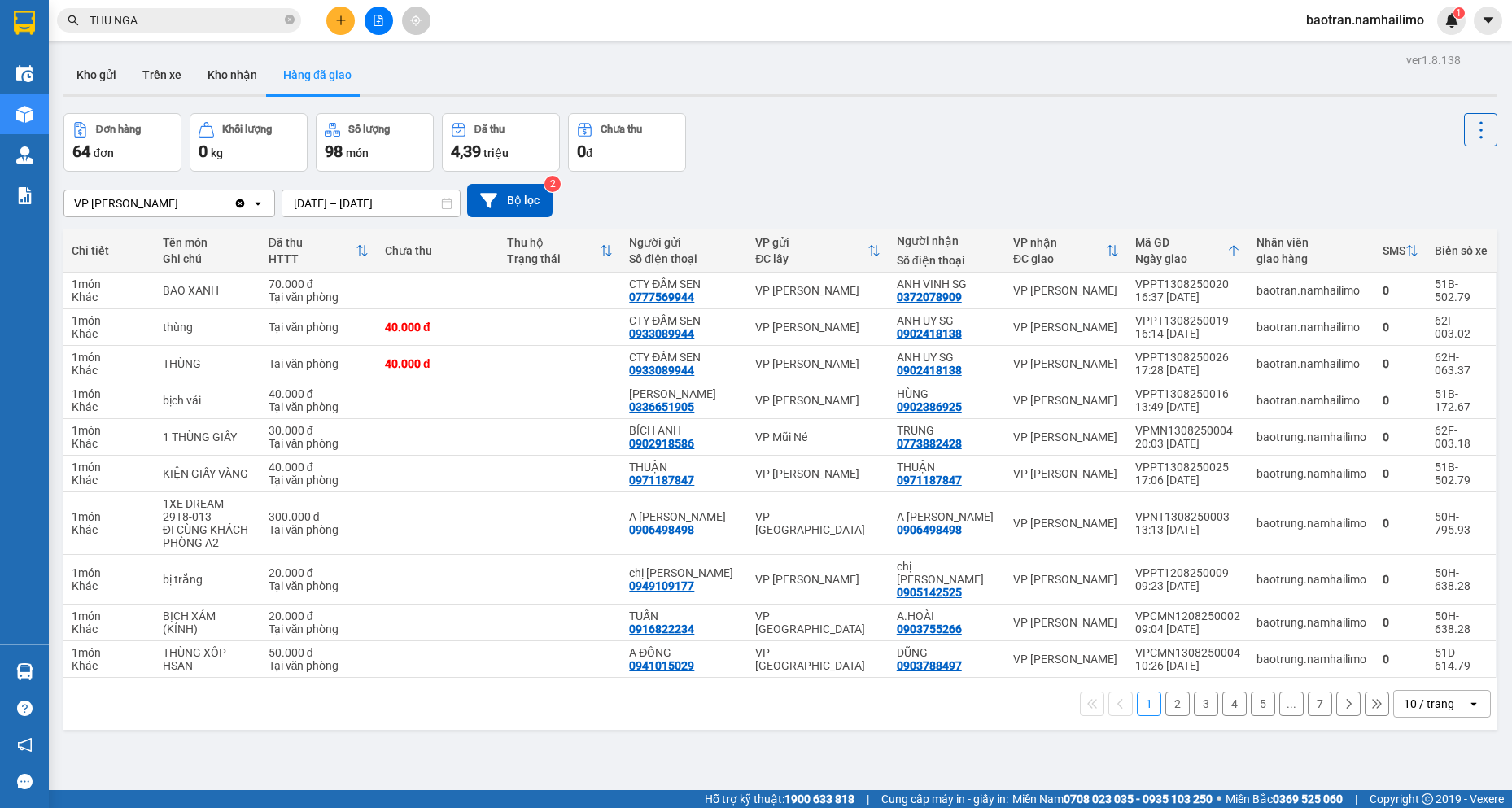
click at [172, 10] on span "THU NGA" at bounding box center [179, 20] width 245 height 25
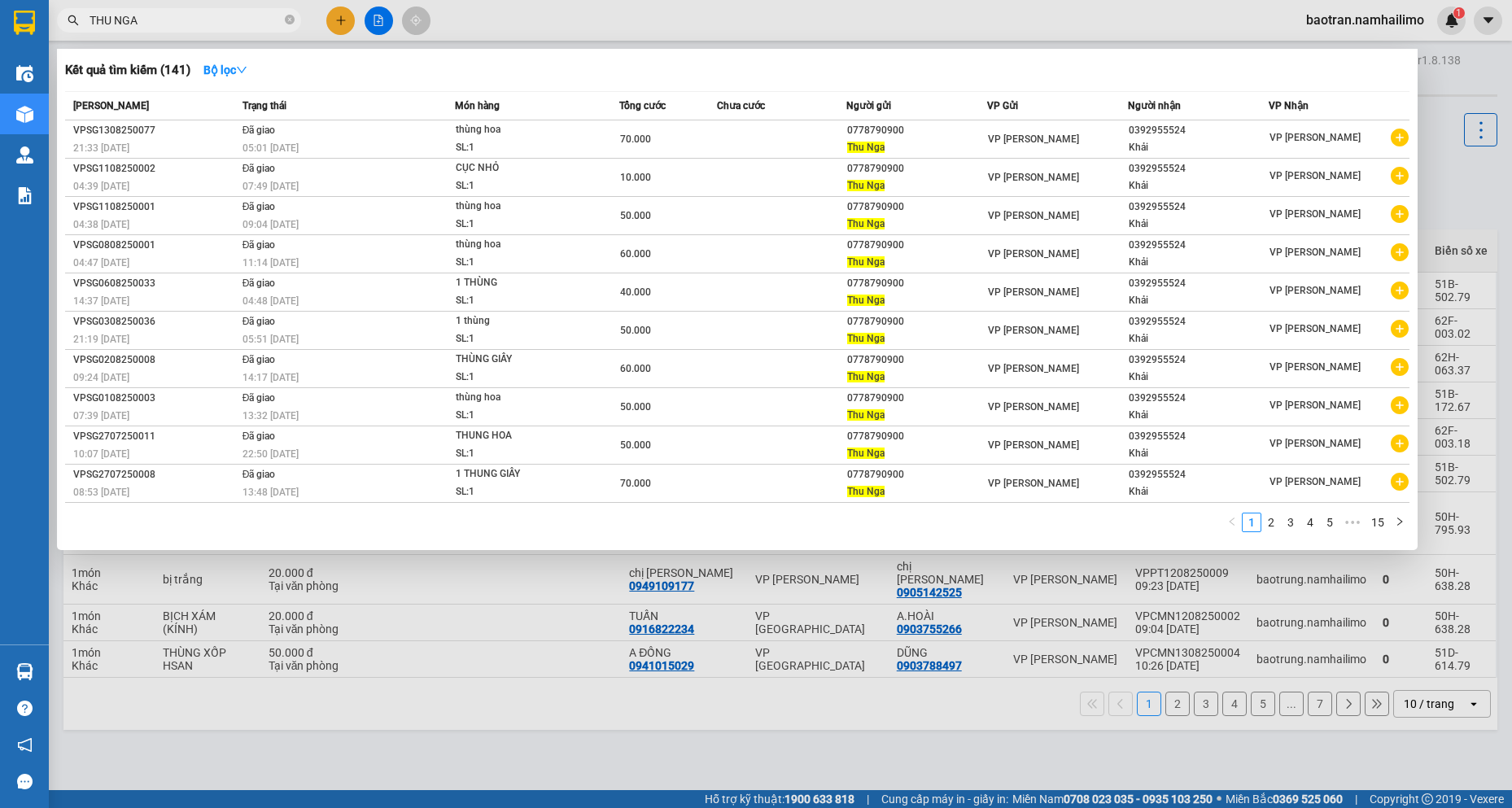
click at [175, 15] on input "THU NGA" at bounding box center [185, 21] width 192 height 18
click at [175, 15] on input "THU NGA" at bounding box center [185, 21] width 192 height 18
drag, startPoint x: 175, startPoint y: 15, endPoint x: 175, endPoint y: -12, distance: 27.0
click at [175, 0] on html "Kết quả tìm kiếm ( 141 ) Bộ lọc Mã ĐH Trạng thái Món hàng Tổng cước Chưa cước N…" at bounding box center [756, 404] width 1512 height 808
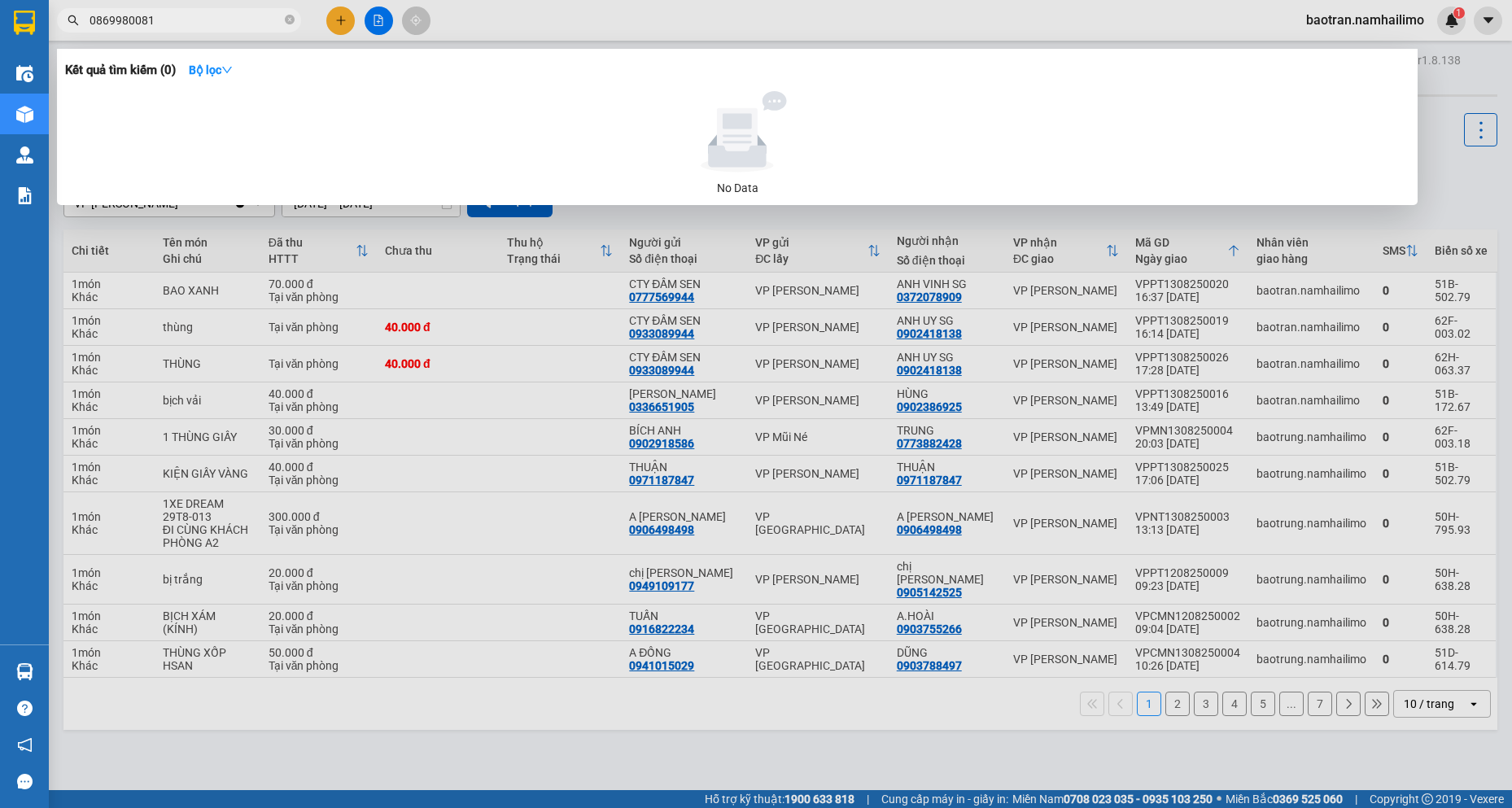
click at [180, 17] on input "0869980081" at bounding box center [185, 21] width 192 height 18
click at [181, 17] on input "0869980081" at bounding box center [185, 21] width 192 height 18
type input "0869980081"
click at [880, 504] on div at bounding box center [756, 404] width 1512 height 808
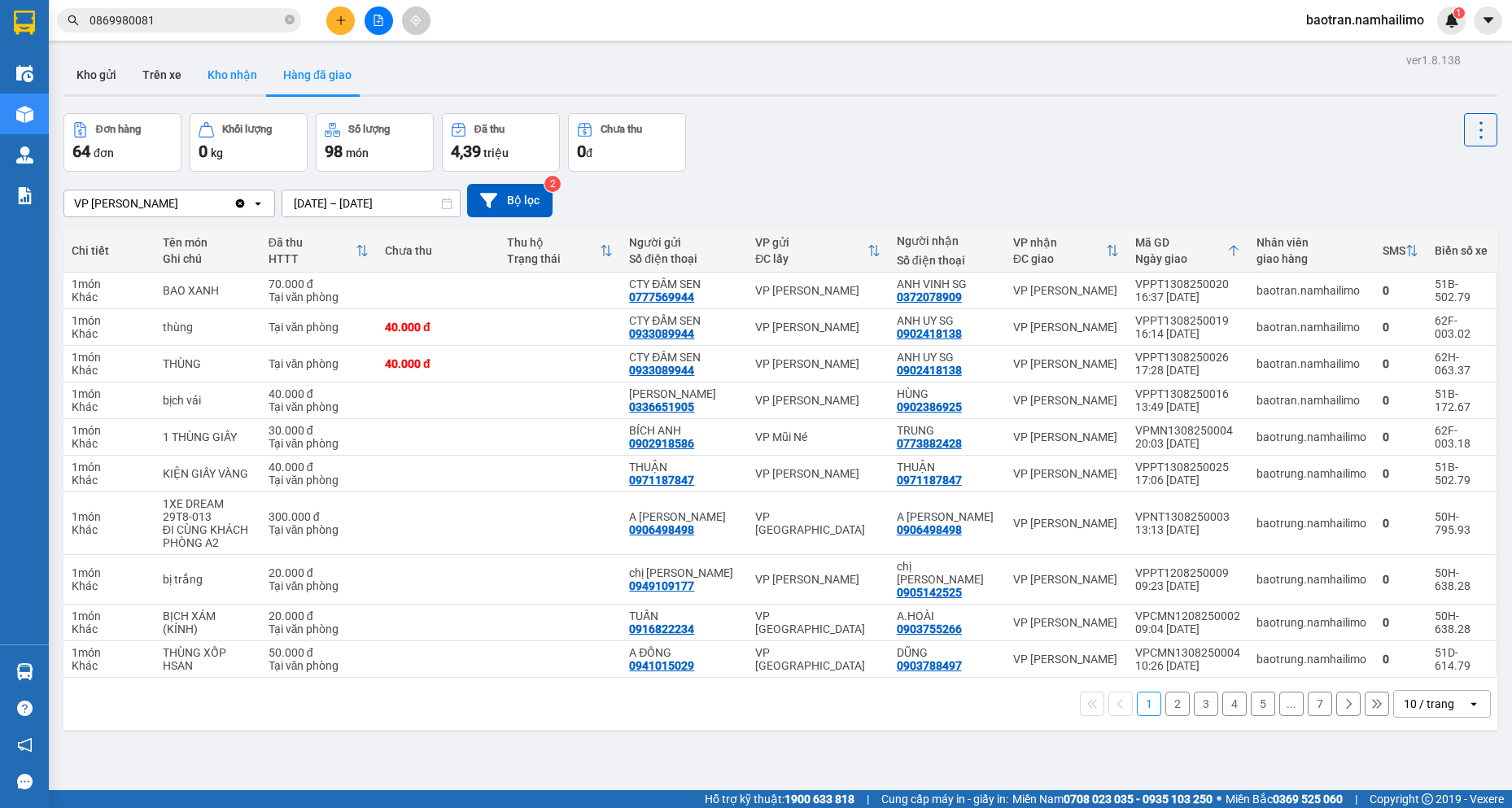
click at [245, 85] on button "Kho nhận" at bounding box center [232, 75] width 75 height 39
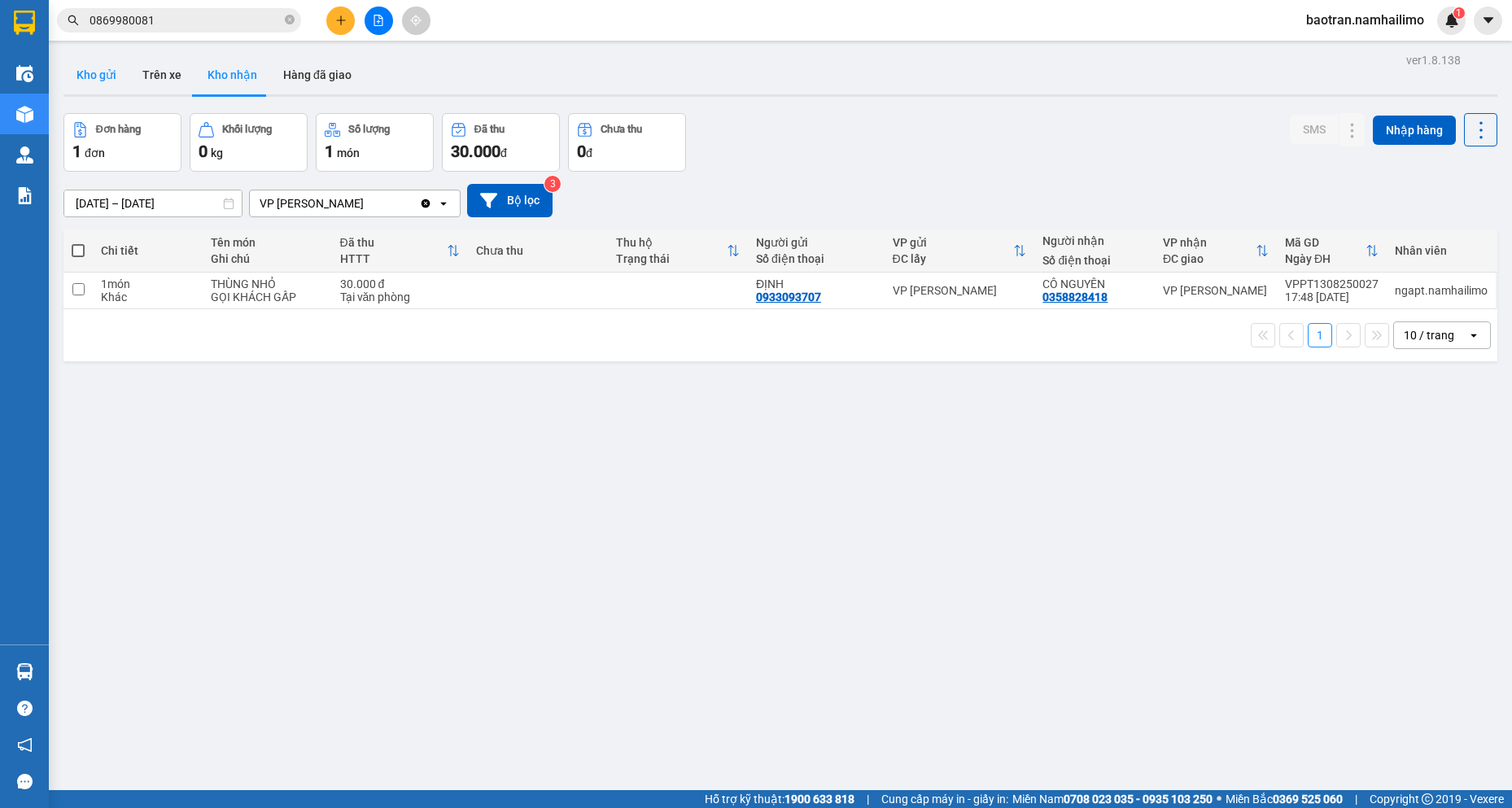
click at [104, 67] on button "Kho gửi" at bounding box center [96, 75] width 66 height 39
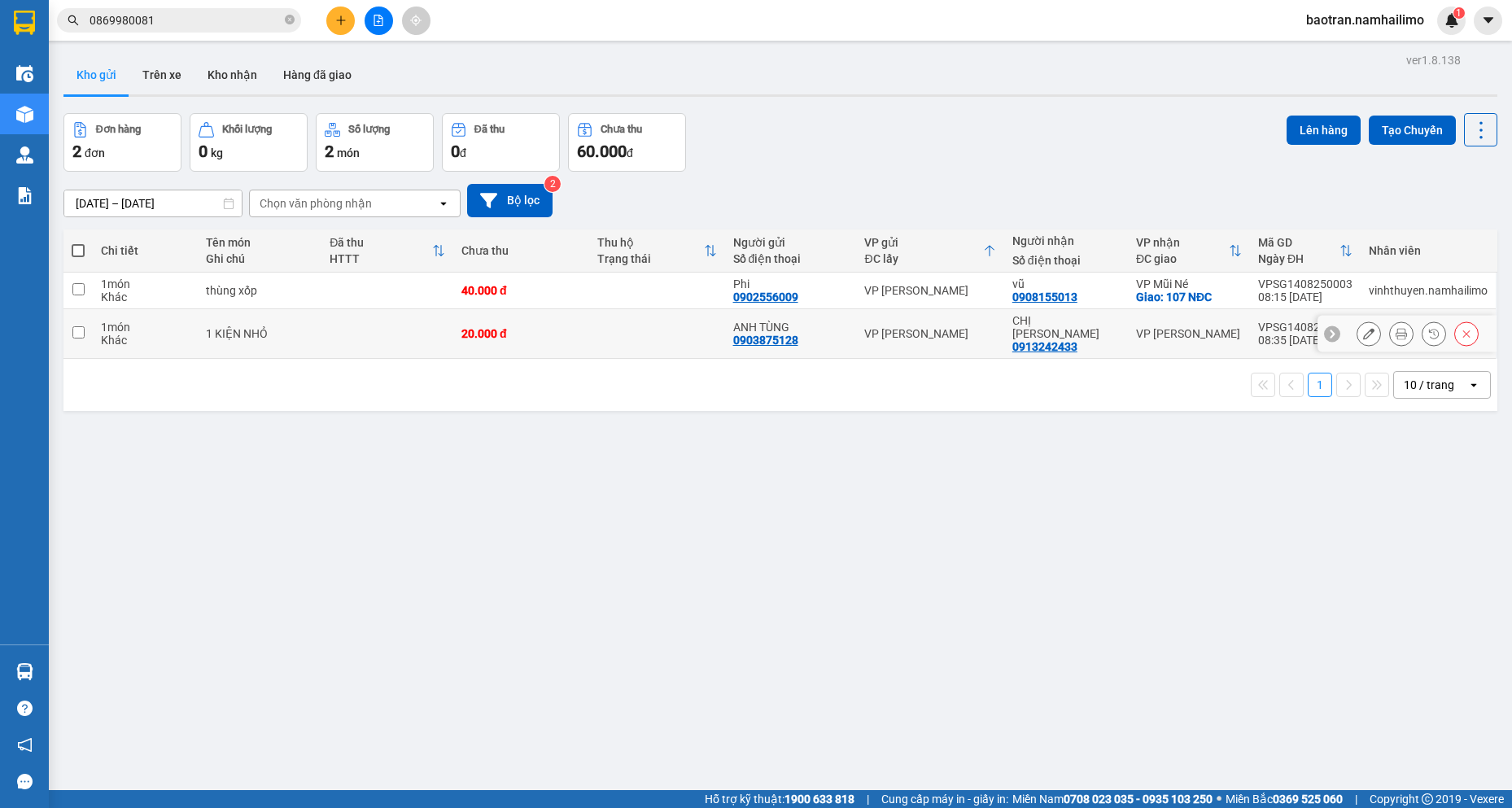
click at [1130, 341] on td "VP [PERSON_NAME]" at bounding box center [1189, 334] width 122 height 50
checkbox input "true"
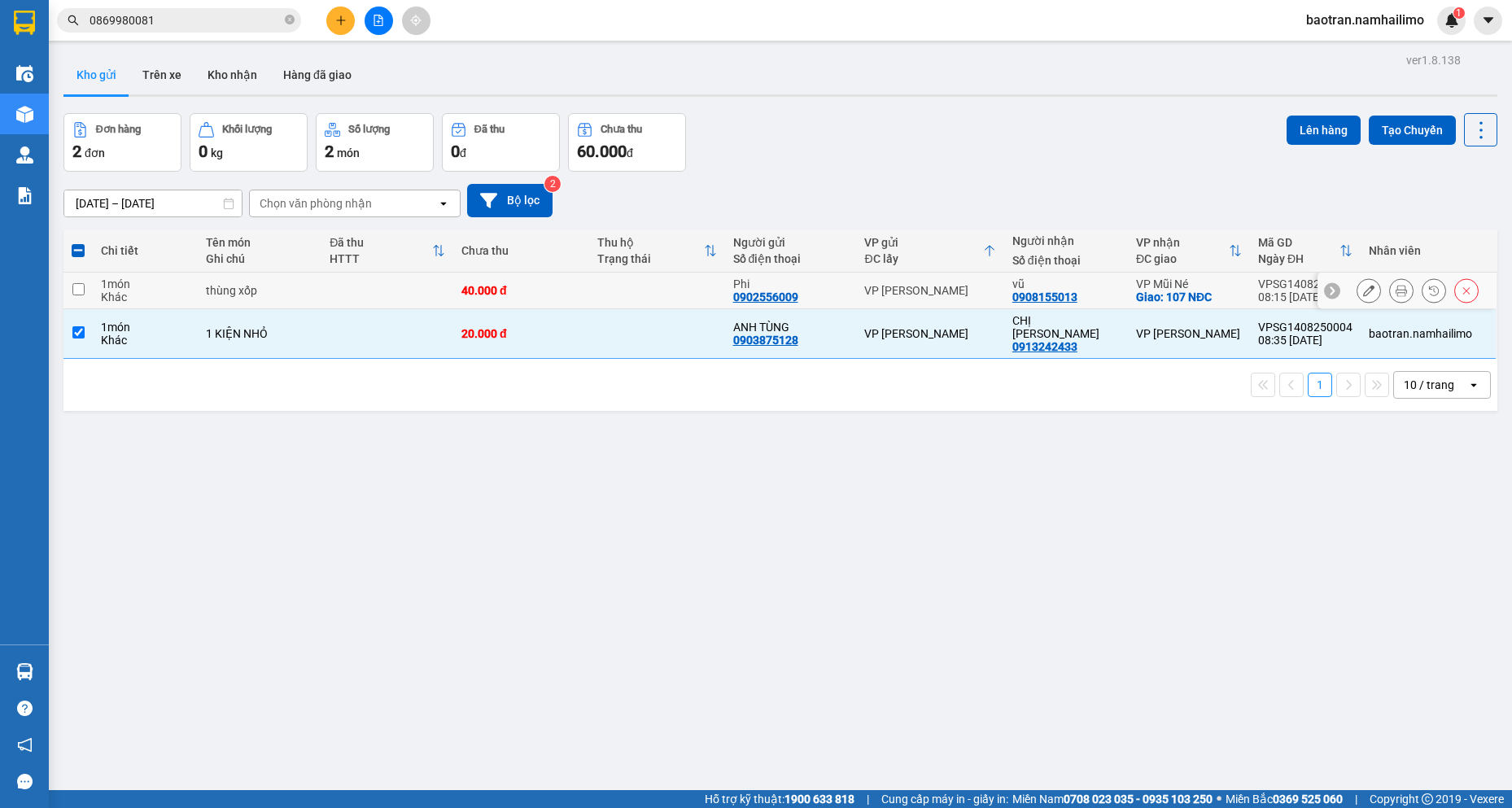
click at [1084, 292] on div "vũ 0908155013" at bounding box center [1066, 290] width 107 height 26
checkbox input "true"
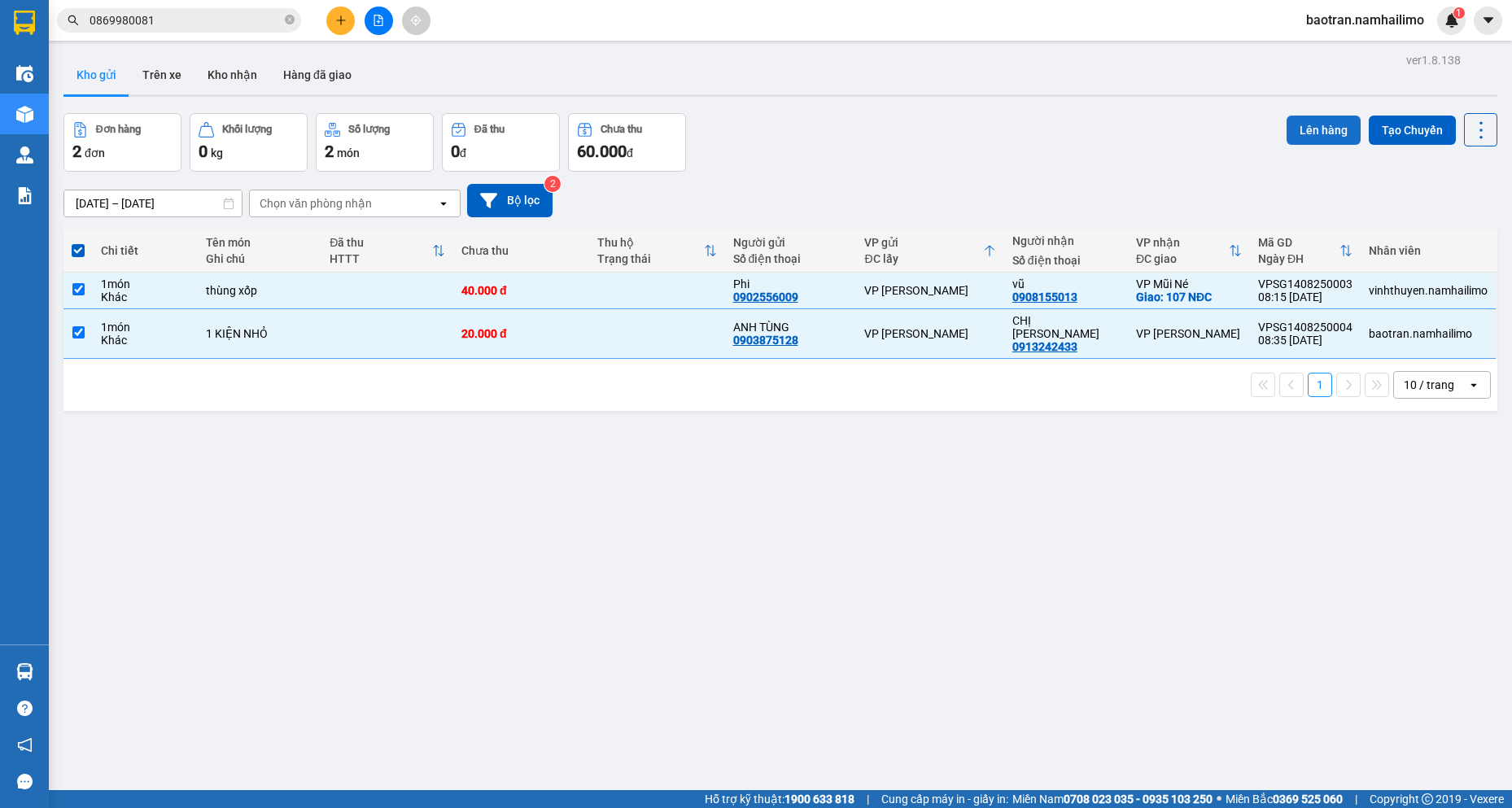
click at [1287, 135] on button "Lên hàng" at bounding box center [1323, 130] width 74 height 29
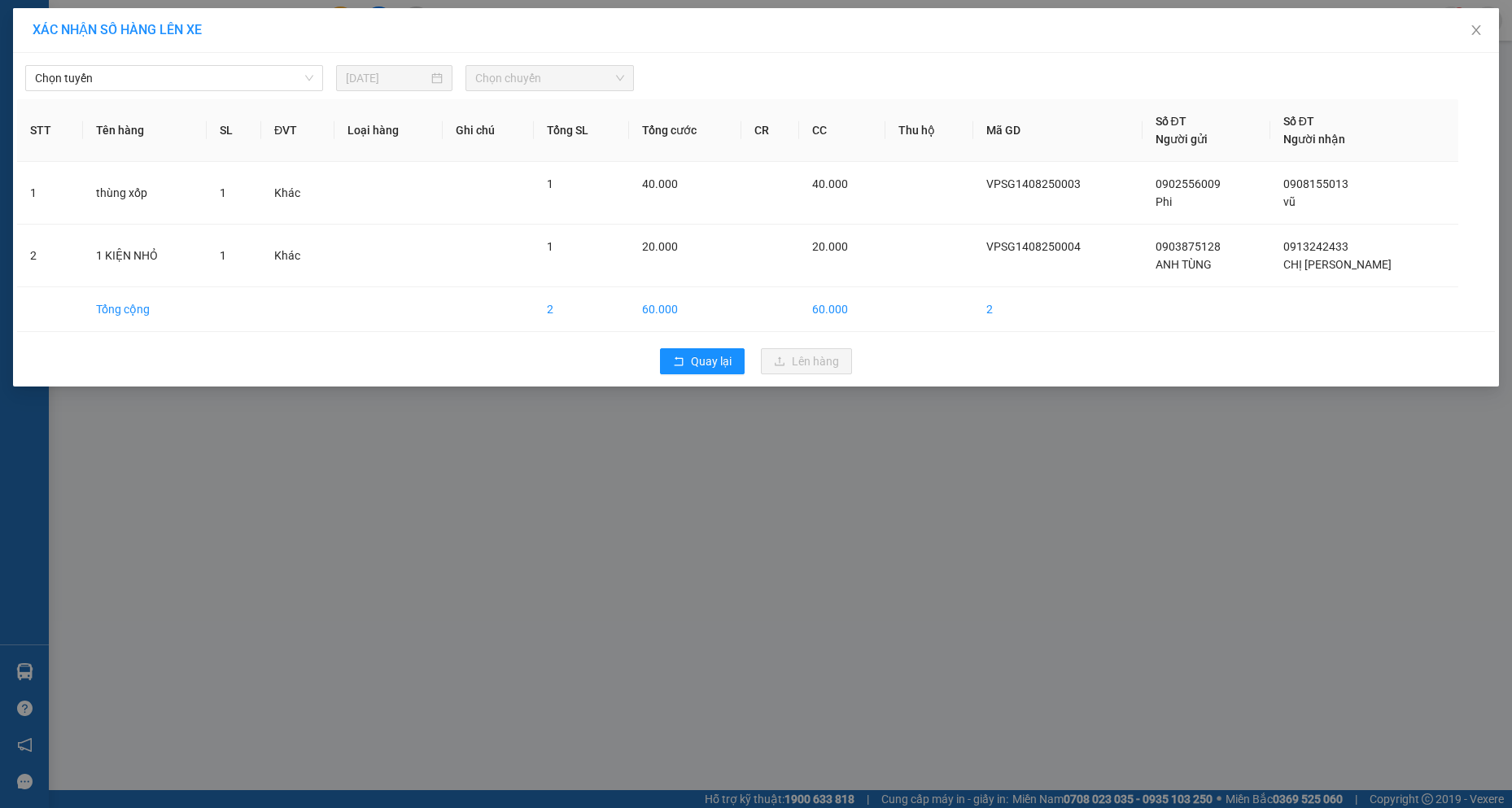
click at [233, 59] on div "Chọn tuyến [DATE] Chọn chuyến" at bounding box center [756, 75] width 1478 height 35
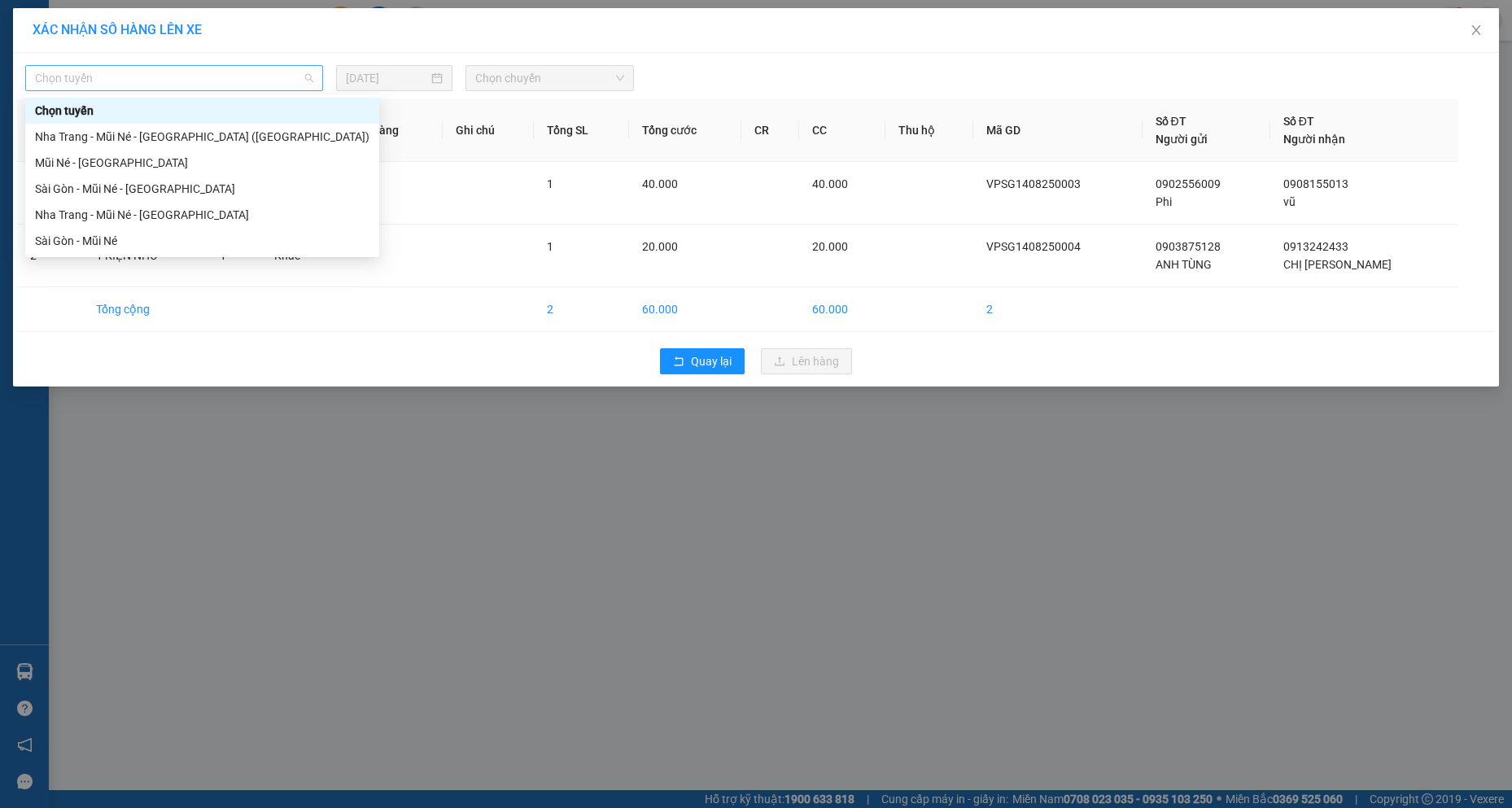
click at [228, 80] on span "Chọn tuyến" at bounding box center [174, 78] width 278 height 25
drag, startPoint x: 122, startPoint y: 242, endPoint x: 225, endPoint y: 207, distance: 108.8
click at [121, 238] on div "Sài Gòn - Mũi Né" at bounding box center [202, 241] width 335 height 18
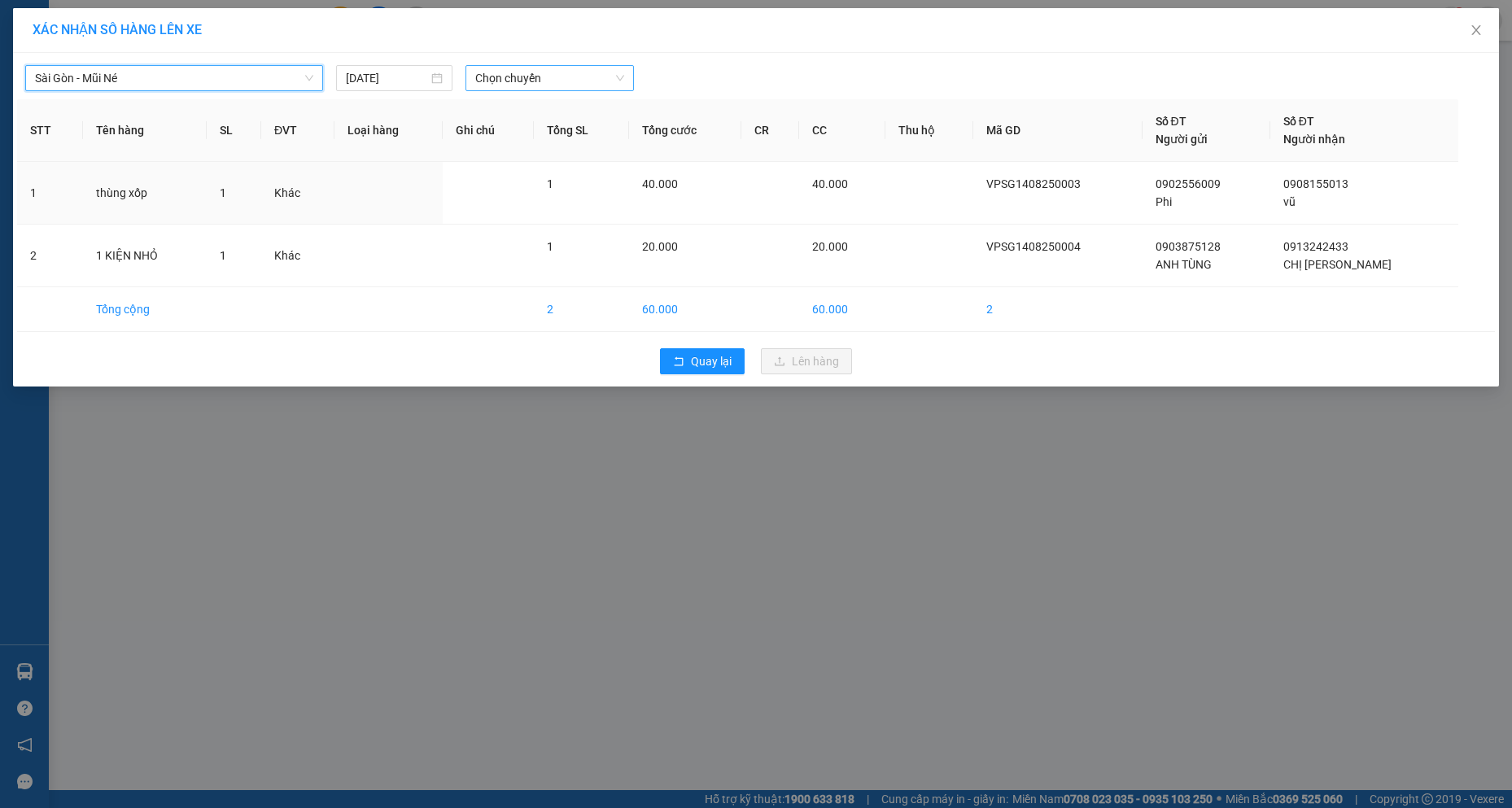
drag, startPoint x: 583, startPoint y: 75, endPoint x: 573, endPoint y: 86, distance: 14.9
click at [581, 75] on span "Chọn chuyến" at bounding box center [550, 78] width 149 height 25
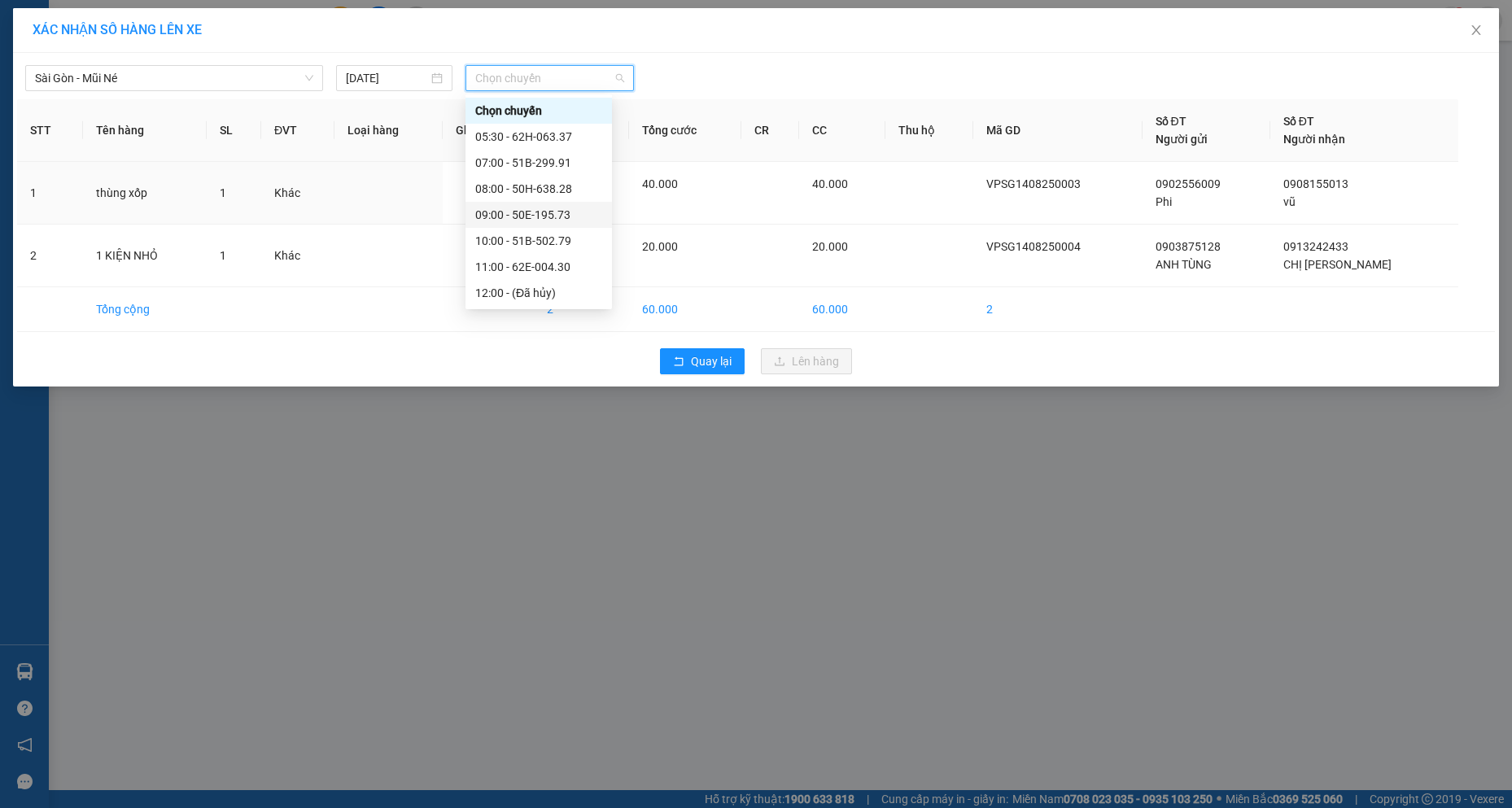
click at [541, 223] on div "09:00 - 50E-195.73" at bounding box center [538, 214] width 146 height 26
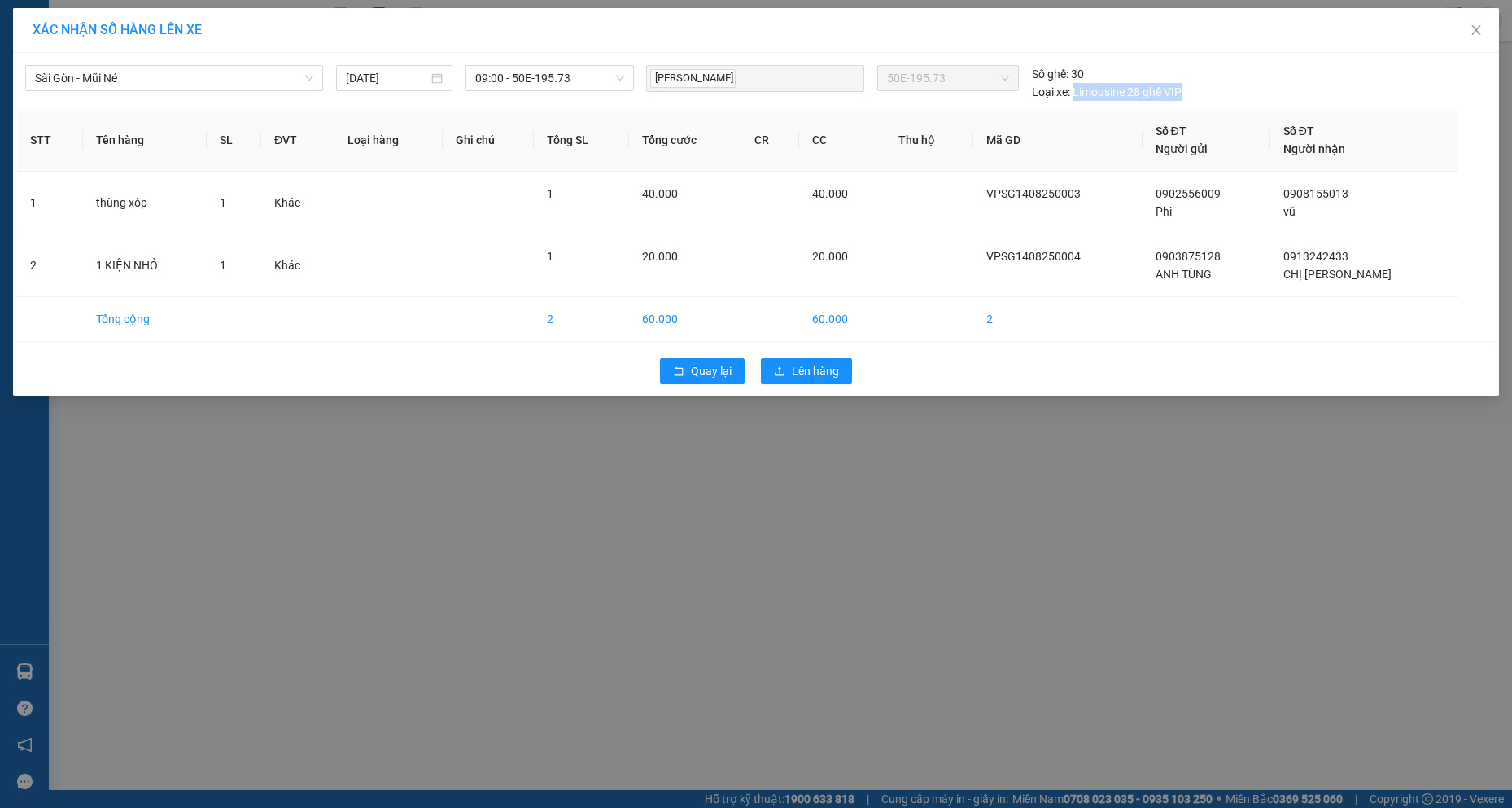
drag, startPoint x: 797, startPoint y: 386, endPoint x: 786, endPoint y: 5, distance: 381.2
click at [1251, 75] on div "[GEOGRAPHIC_DATA] - Mũi Né [DATE] 09:00 - 50E-195.73 NGUYỄN HỮU MINH 50E-195.…" at bounding box center [756, 224] width 1487 height 344
click at [811, 369] on span "Lên hàng" at bounding box center [816, 371] width 47 height 18
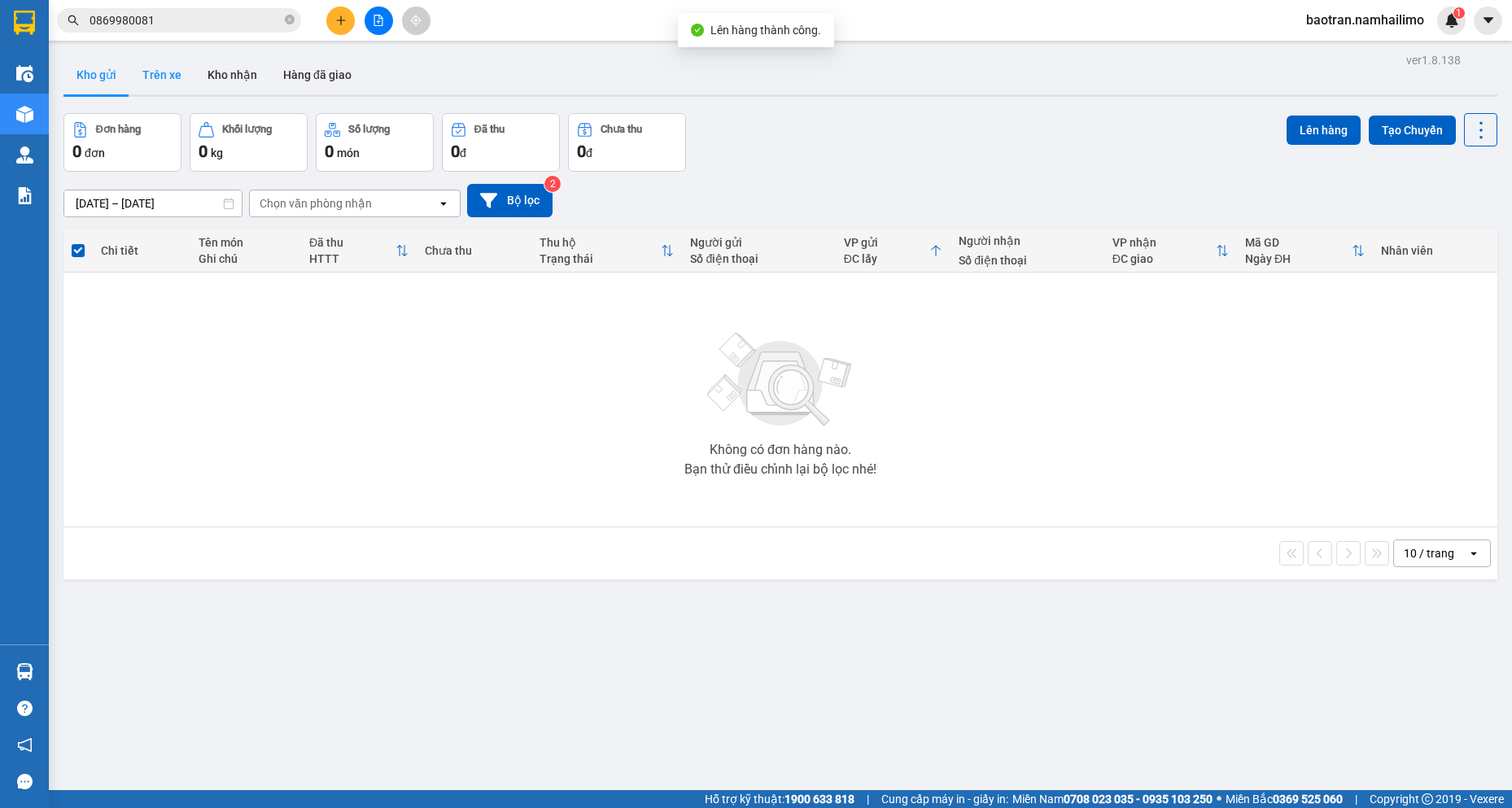
click at [176, 85] on button "Trên xe" at bounding box center [162, 75] width 65 height 39
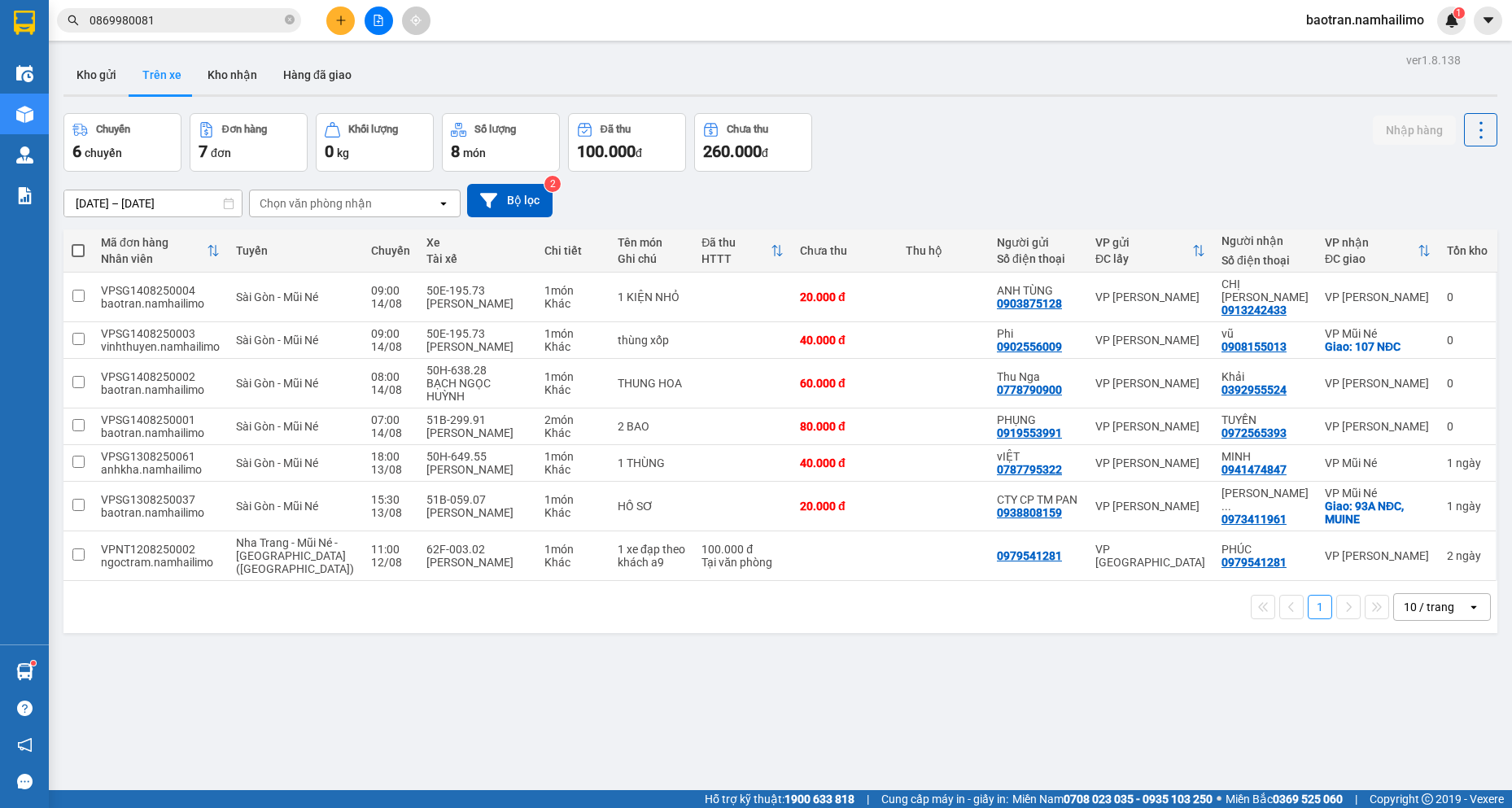
click at [352, 24] on button at bounding box center [340, 20] width 28 height 28
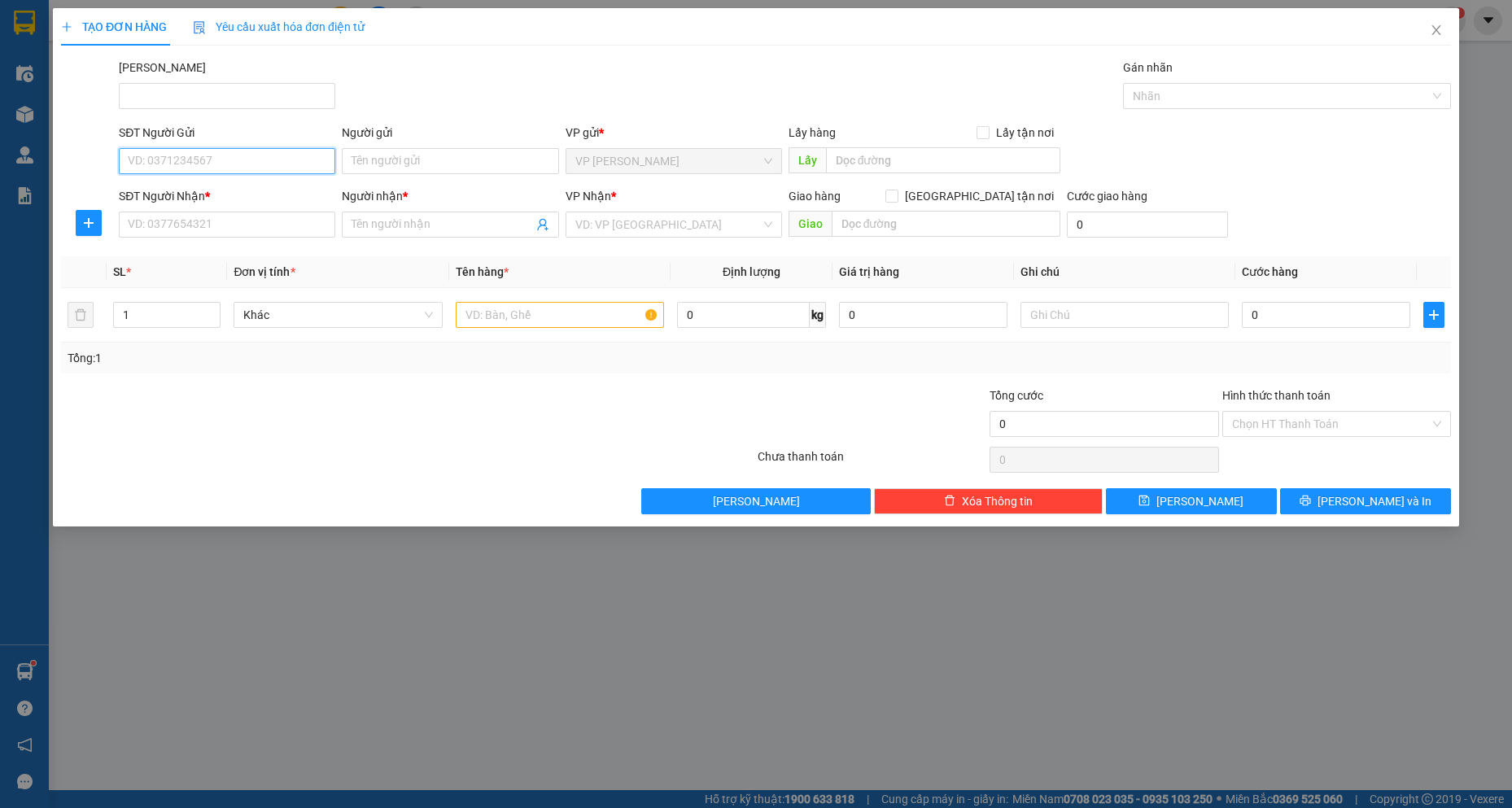
click at [208, 167] on input "SĐT Người Gửi" at bounding box center [227, 161] width 216 height 26
click at [275, 198] on div "0945629899 - [PERSON_NAME]" at bounding box center [226, 194] width 197 height 18
type input "0945629899"
type input "[PERSON_NAME]"
type input "0794541747"
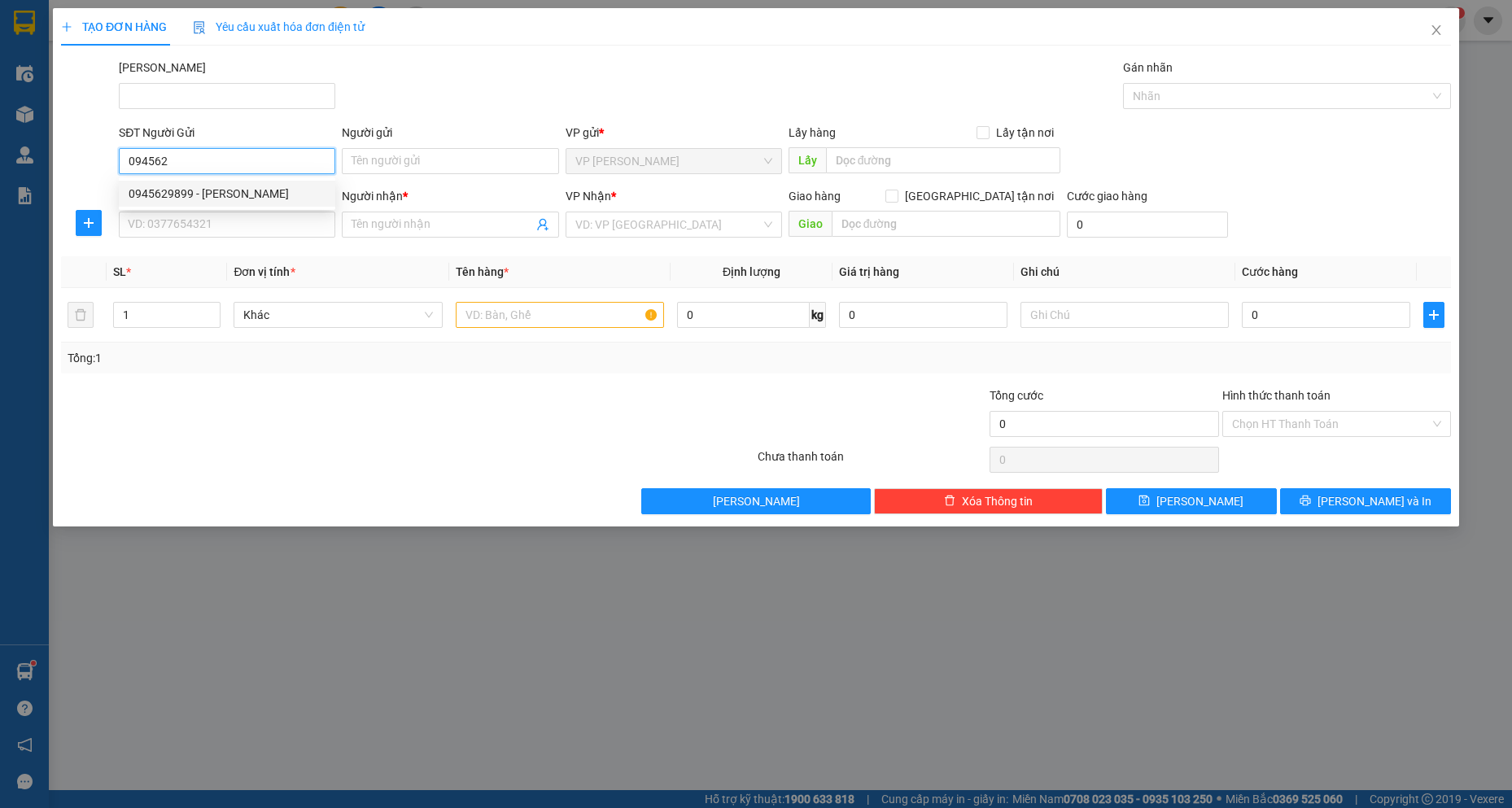
type input "Thảo"
type input "60.000"
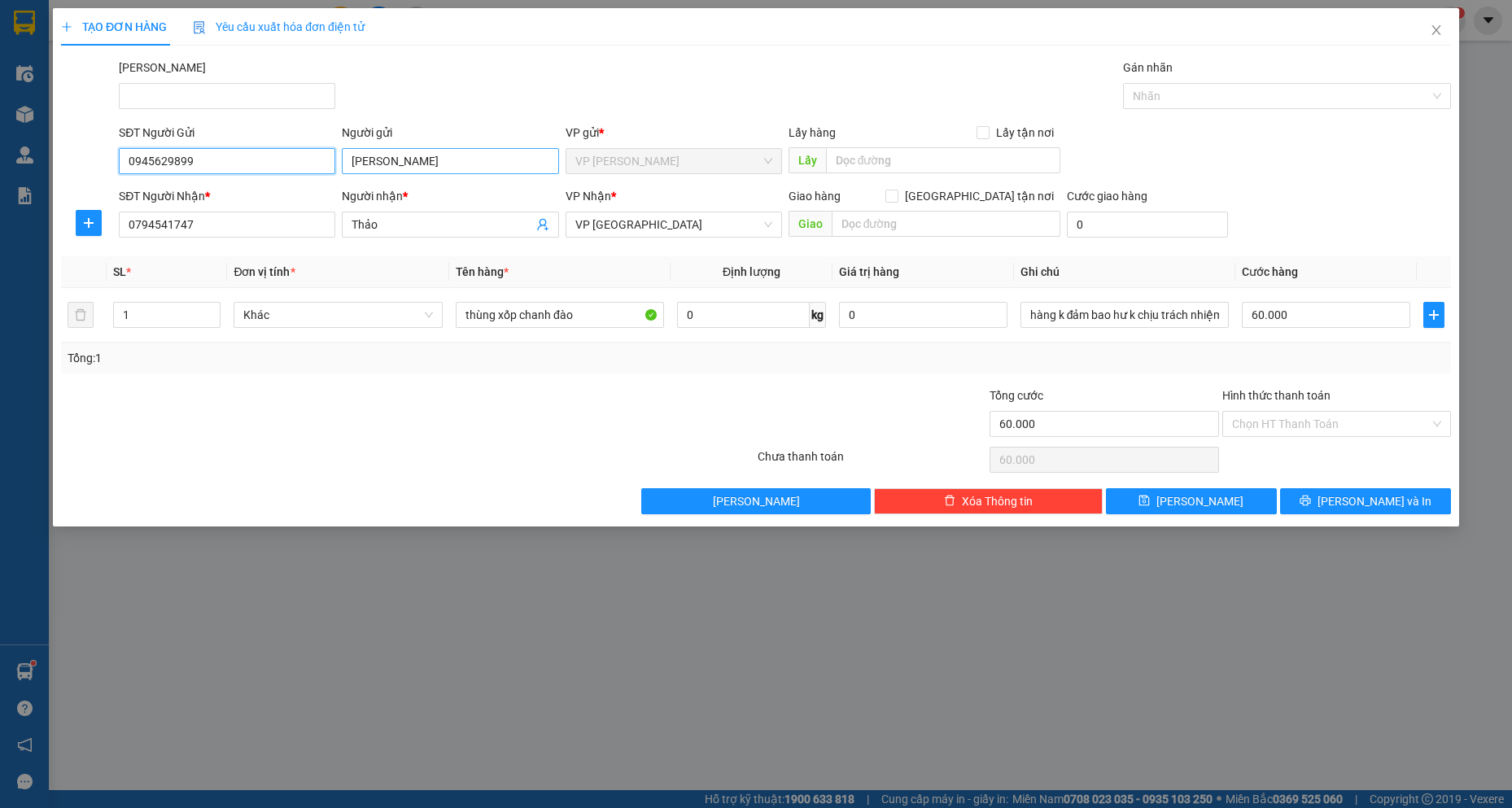
type input "0945629899"
drag, startPoint x: 461, startPoint y: 161, endPoint x: 0, endPoint y: 144, distance: 461.3
click at [0, 144] on div "TẠO ĐƠN HÀNG Yêu cầu xuất hóa đơn điện tử Transit Pickup Surcharge Ids Transit …" at bounding box center [756, 404] width 1512 height 808
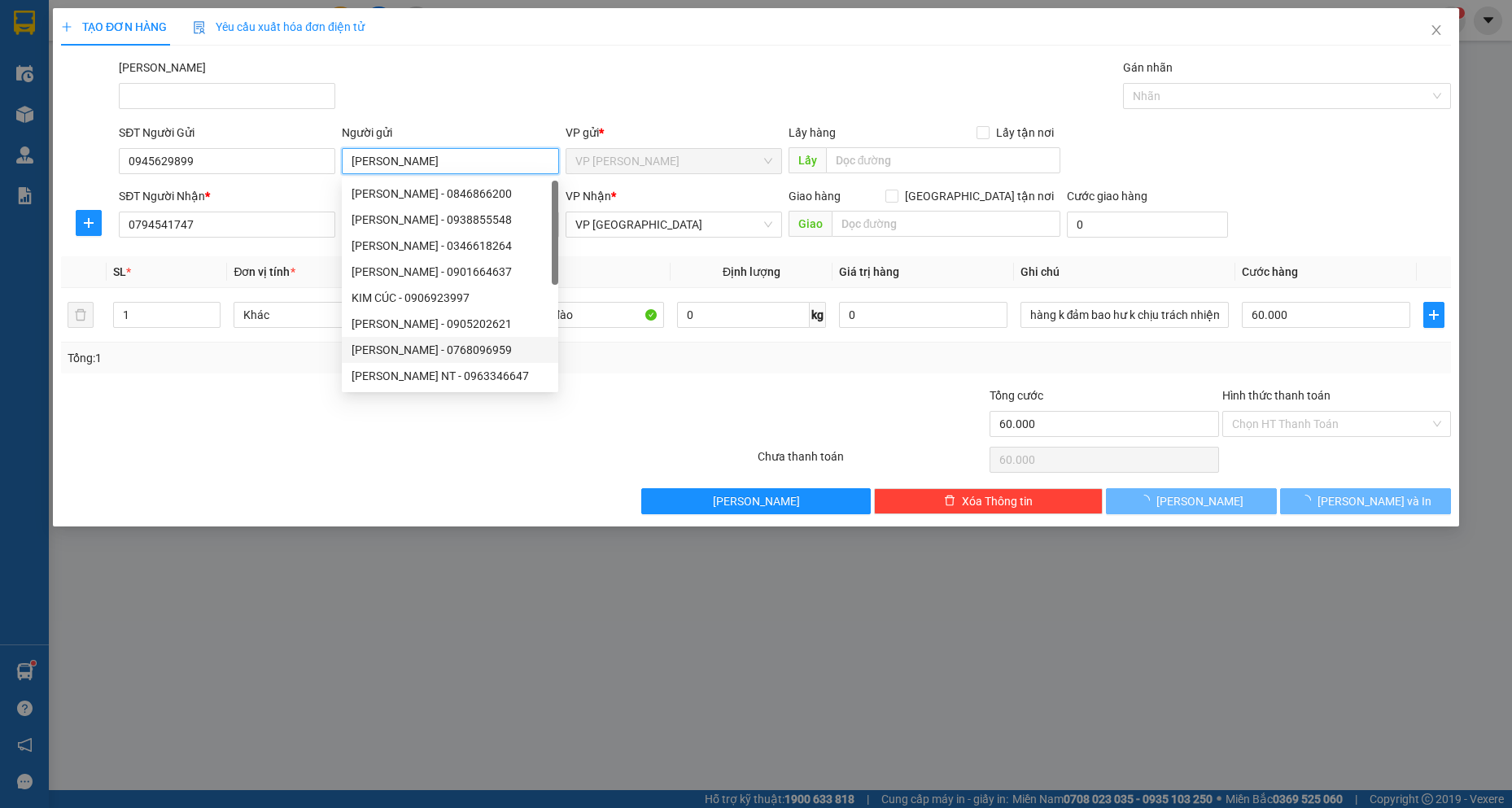
type input "[PERSON_NAME]"
click at [678, 420] on div at bounding box center [640, 414] width 232 height 57
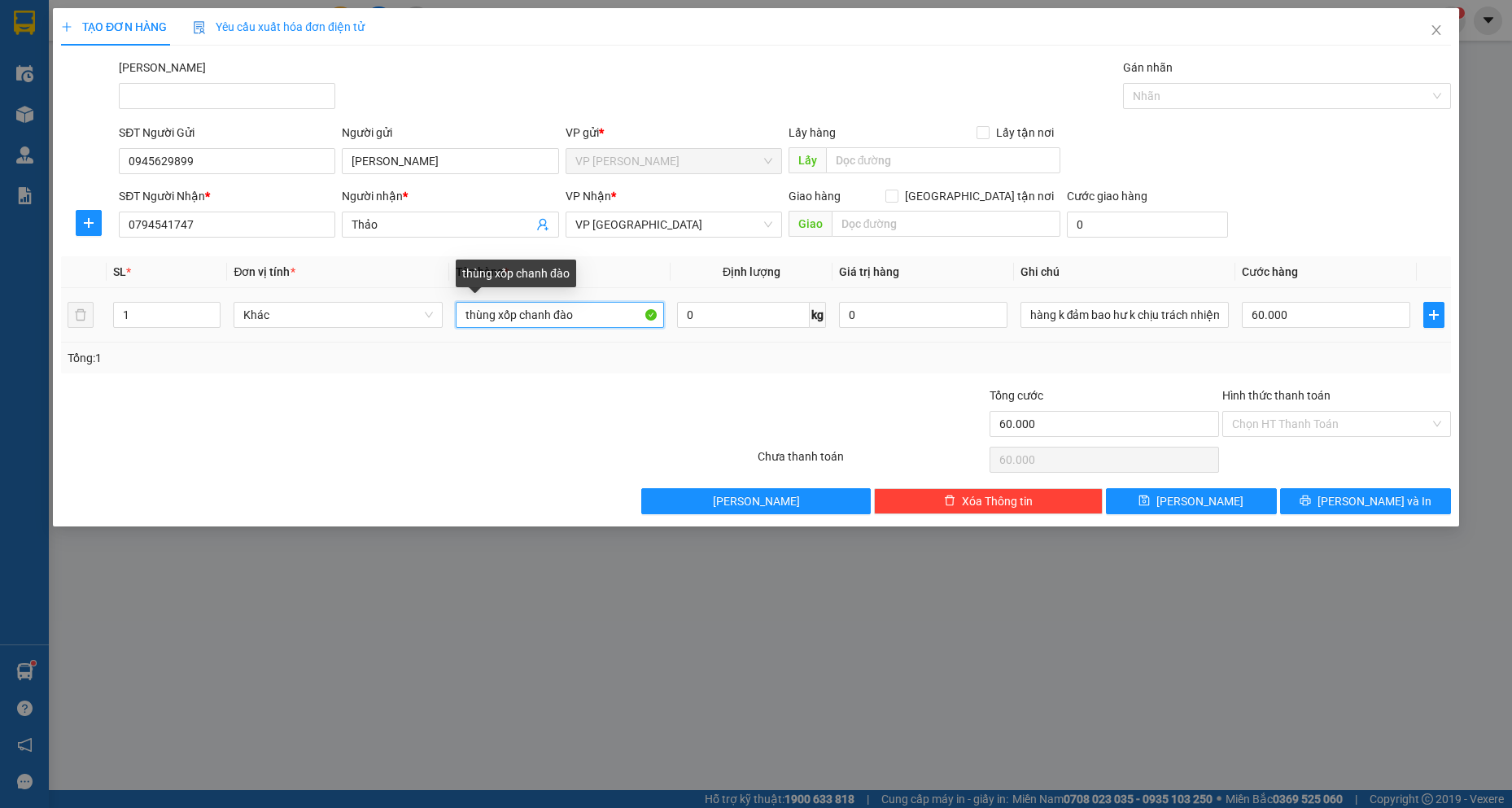
drag, startPoint x: 581, startPoint y: 312, endPoint x: 516, endPoint y: 306, distance: 65.3
click at [516, 306] on input "thùng xốp chanh đào" at bounding box center [560, 314] width 209 height 26
type input "thùng xốp - GIAO GẤP"
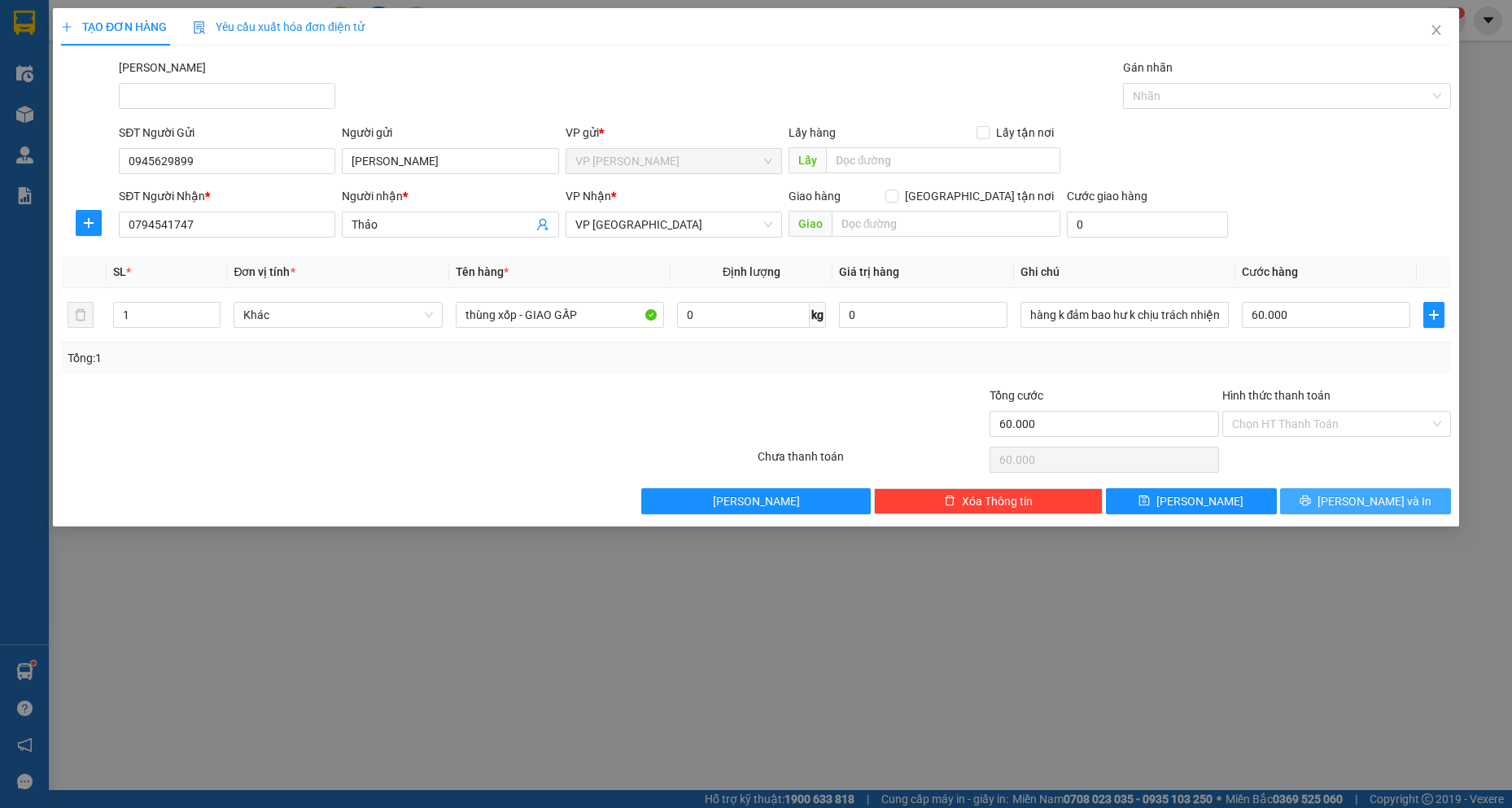
click at [1316, 495] on button "[PERSON_NAME] và In" at bounding box center [1366, 501] width 171 height 26
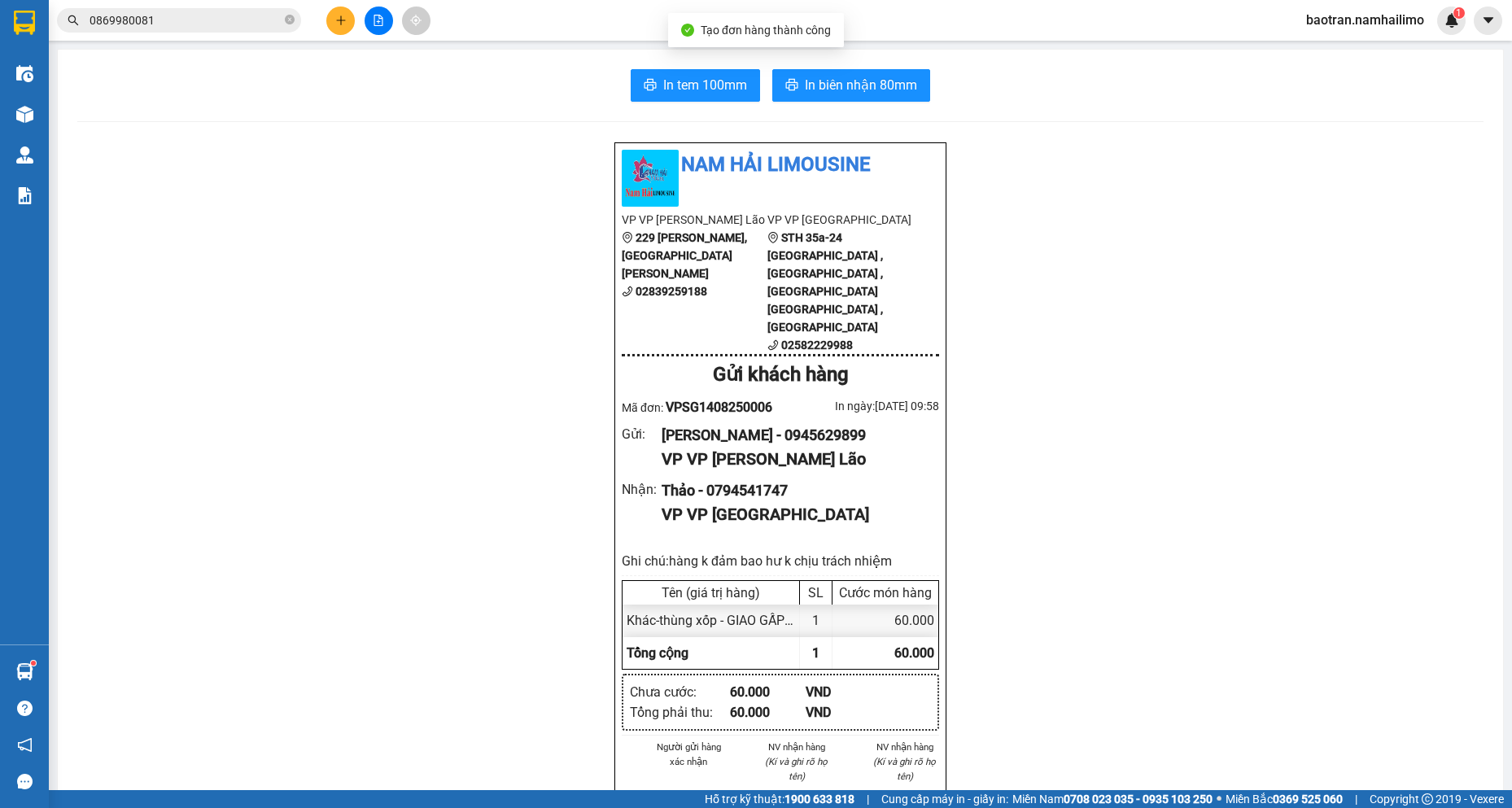
click at [717, 637] on div "Tổng cộng" at bounding box center [711, 653] width 177 height 32
click at [849, 22] on div "Kết quả tìm kiếm ( 0 ) Bộ lọc No Data 0869980081 baotran.namhailimo 1" at bounding box center [756, 20] width 1512 height 41
click at [840, 89] on span "In biên nhận 80mm" at bounding box center [861, 85] width 113 height 20
click at [726, 92] on span "In tem 100mm" at bounding box center [706, 85] width 84 height 20
click at [340, 19] on icon "plus" at bounding box center [341, 20] width 12 height 12
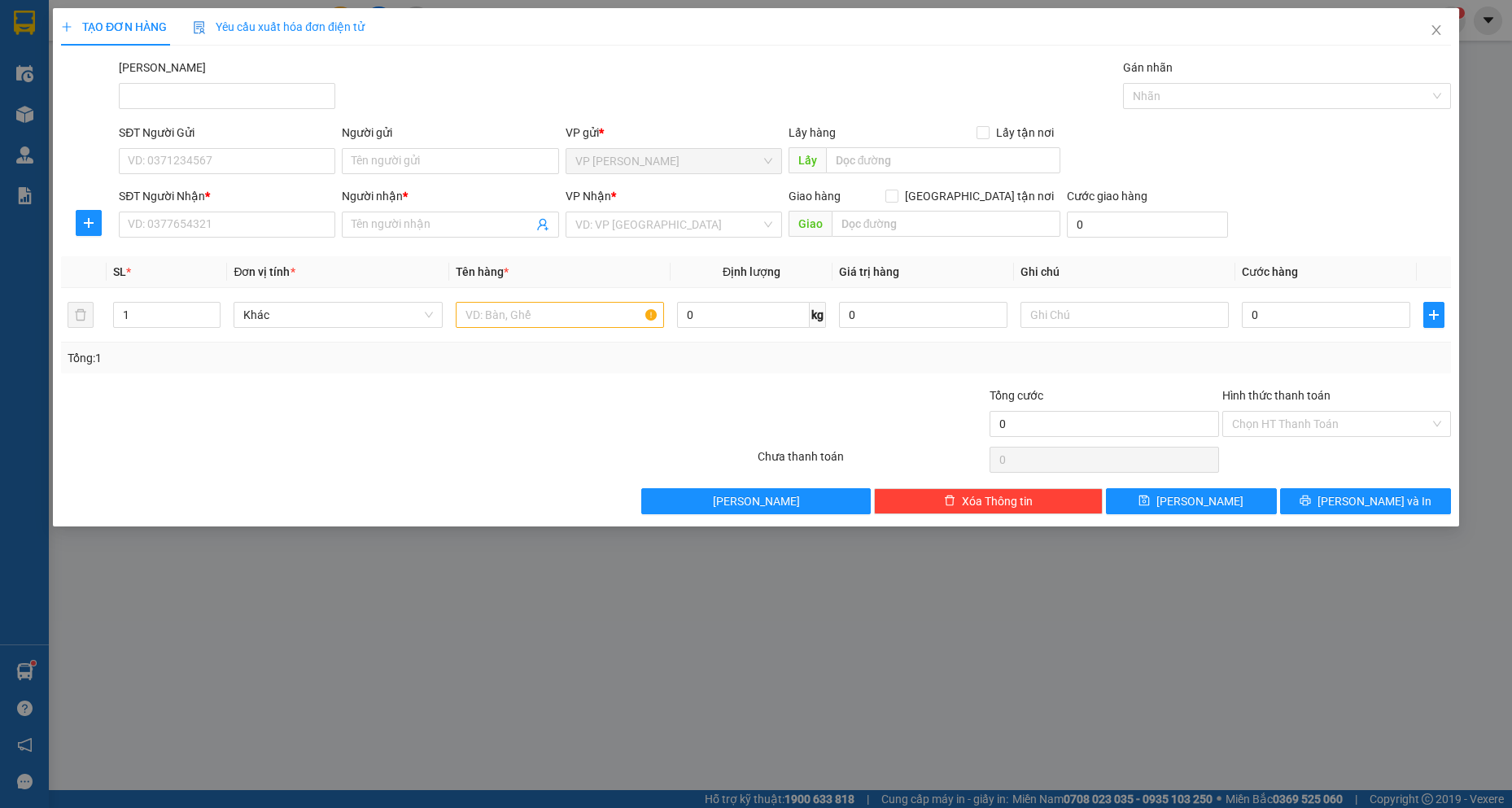
click at [248, 239] on div "SĐT Người Nhận * VD: 0377654321" at bounding box center [227, 215] width 216 height 57
click at [243, 221] on input "SĐT Người Nhận *" at bounding box center [227, 224] width 216 height 26
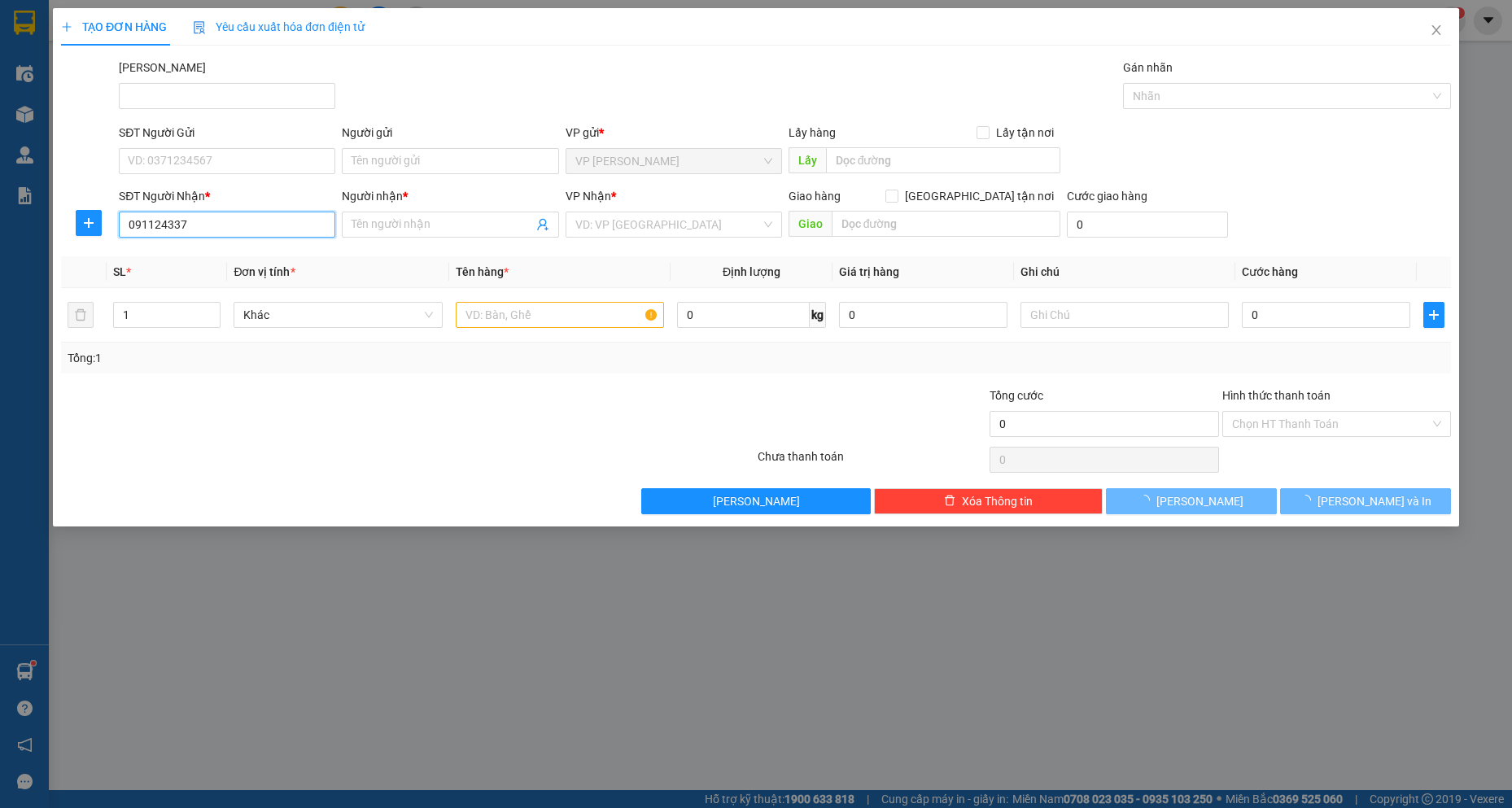
type input "0911243377"
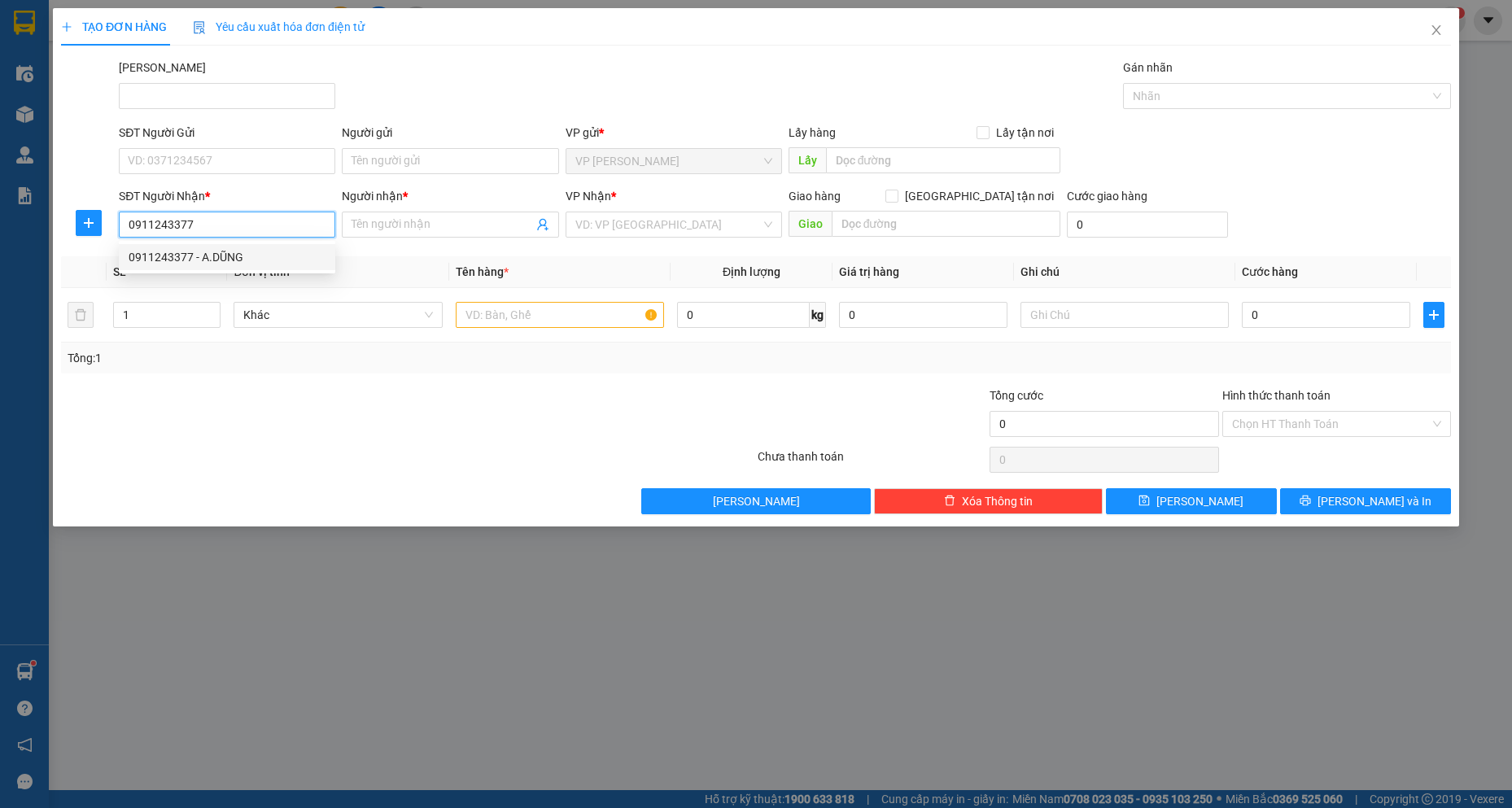
click at [275, 254] on div "0911243377 - A.DŨNG" at bounding box center [226, 257] width 197 height 18
type input "A.DŨNG"
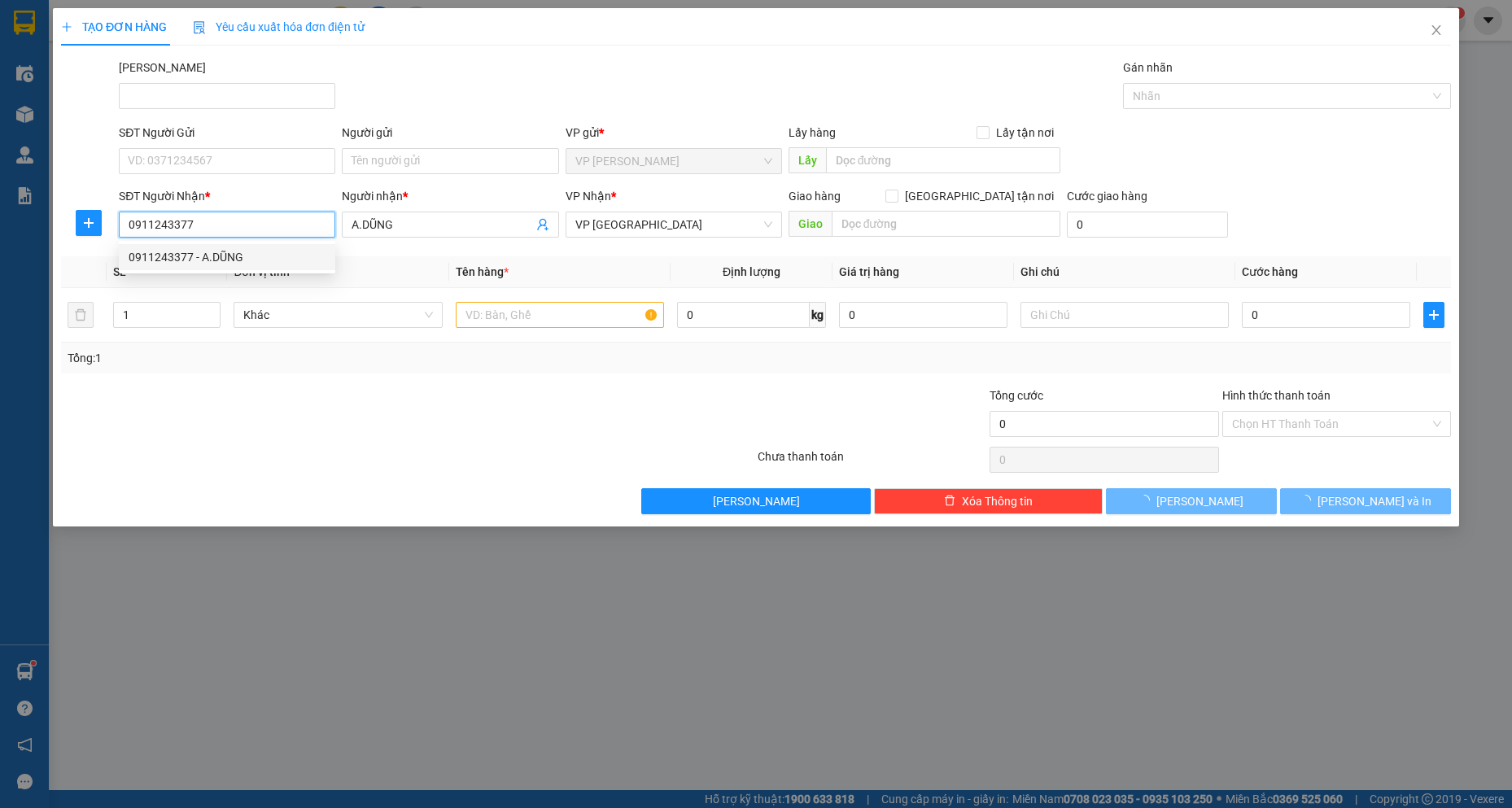
type input "250.000"
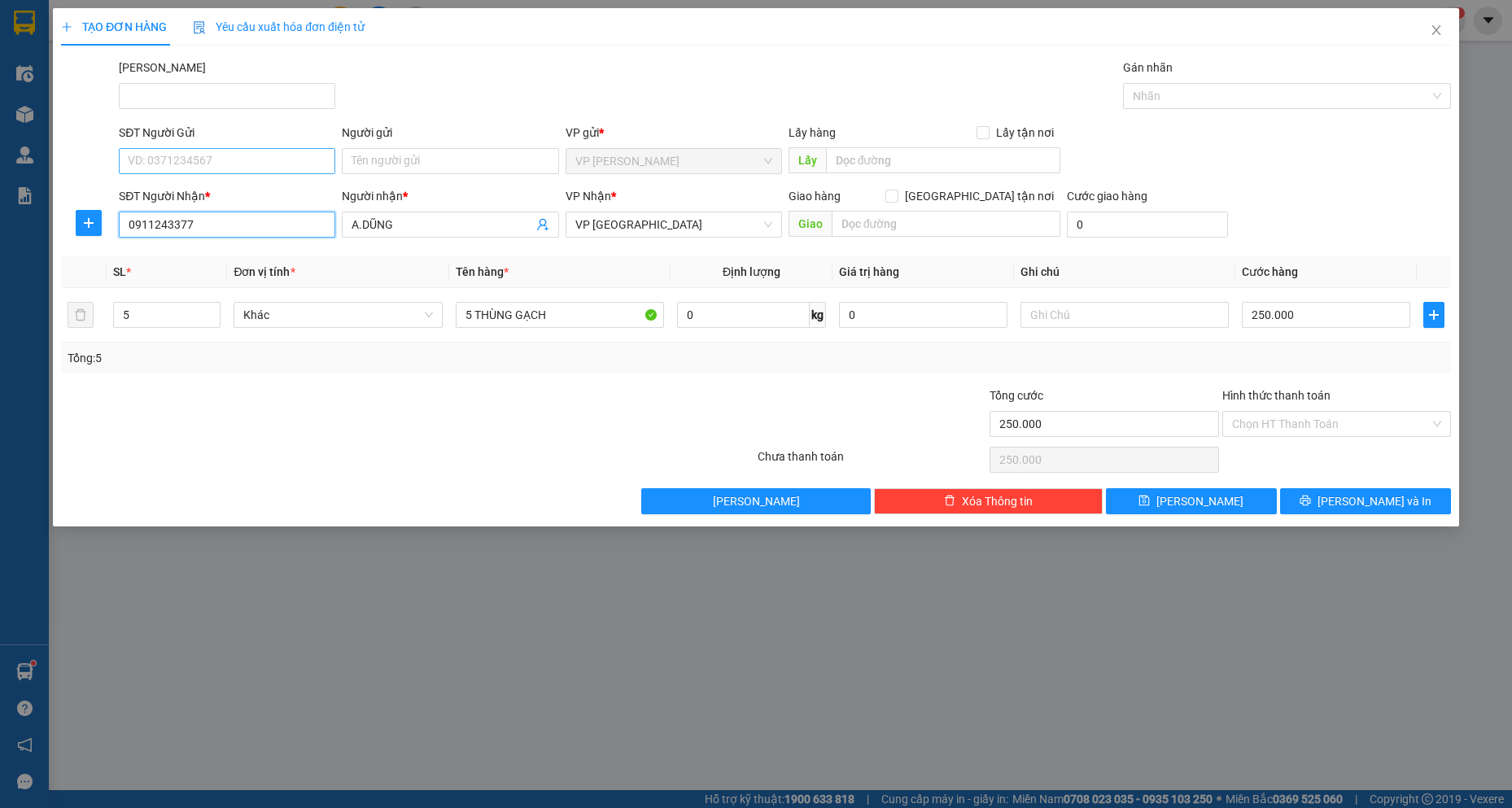
type input "0911243377"
click at [203, 165] on input "SĐT Người Gửi" at bounding box center [227, 161] width 216 height 26
click at [283, 451] on div at bounding box center [407, 460] width 696 height 33
click at [224, 214] on input "0911243377" at bounding box center [227, 224] width 216 height 26
click at [225, 214] on input "0911243377" at bounding box center [227, 224] width 216 height 26
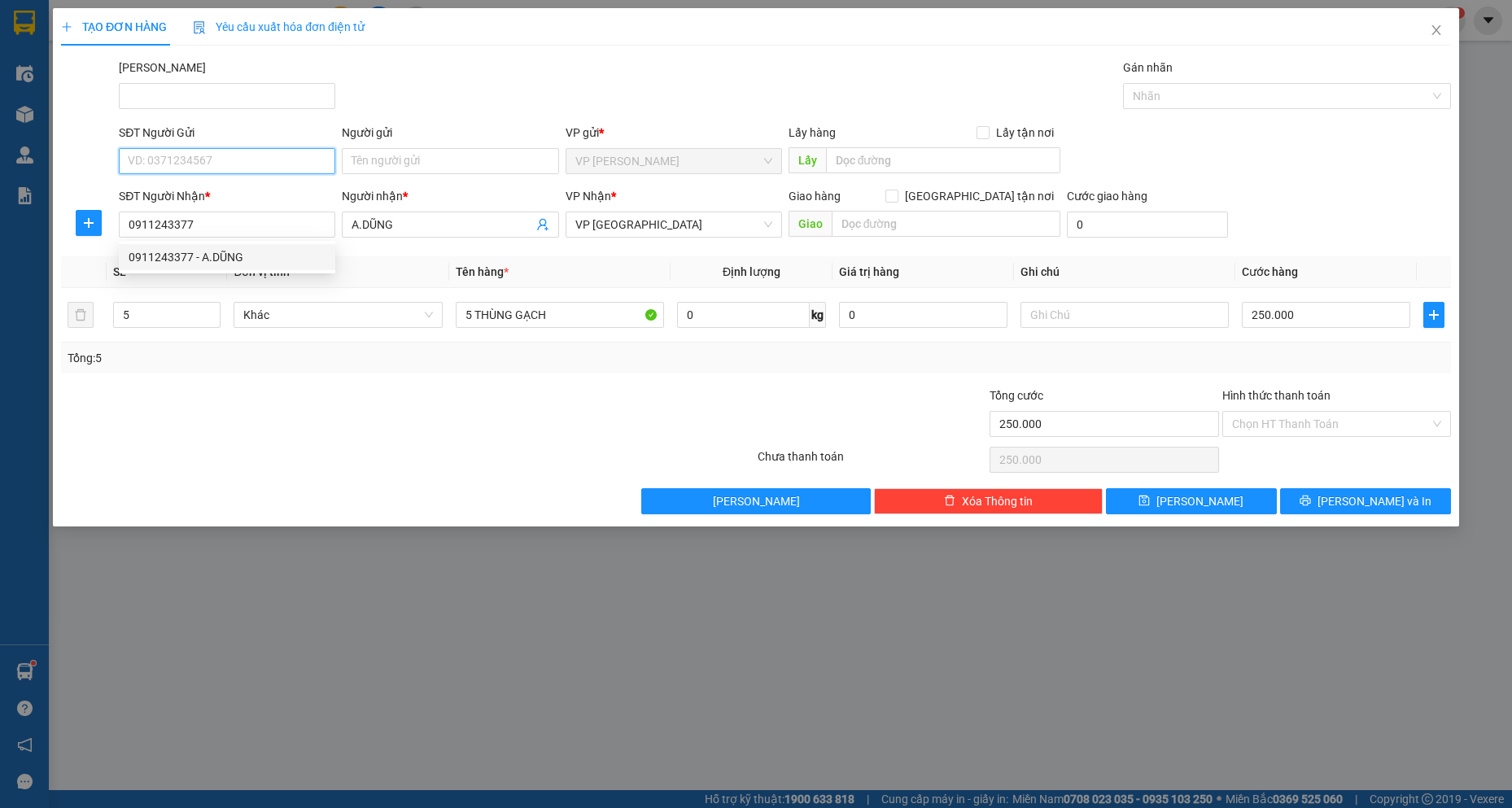
click at [260, 158] on input "SĐT Người Gửi" at bounding box center [227, 161] width 216 height 26
paste input "0911243377"
type input "0911243377"
click at [438, 158] on input "Người gửi" at bounding box center [450, 161] width 216 height 26
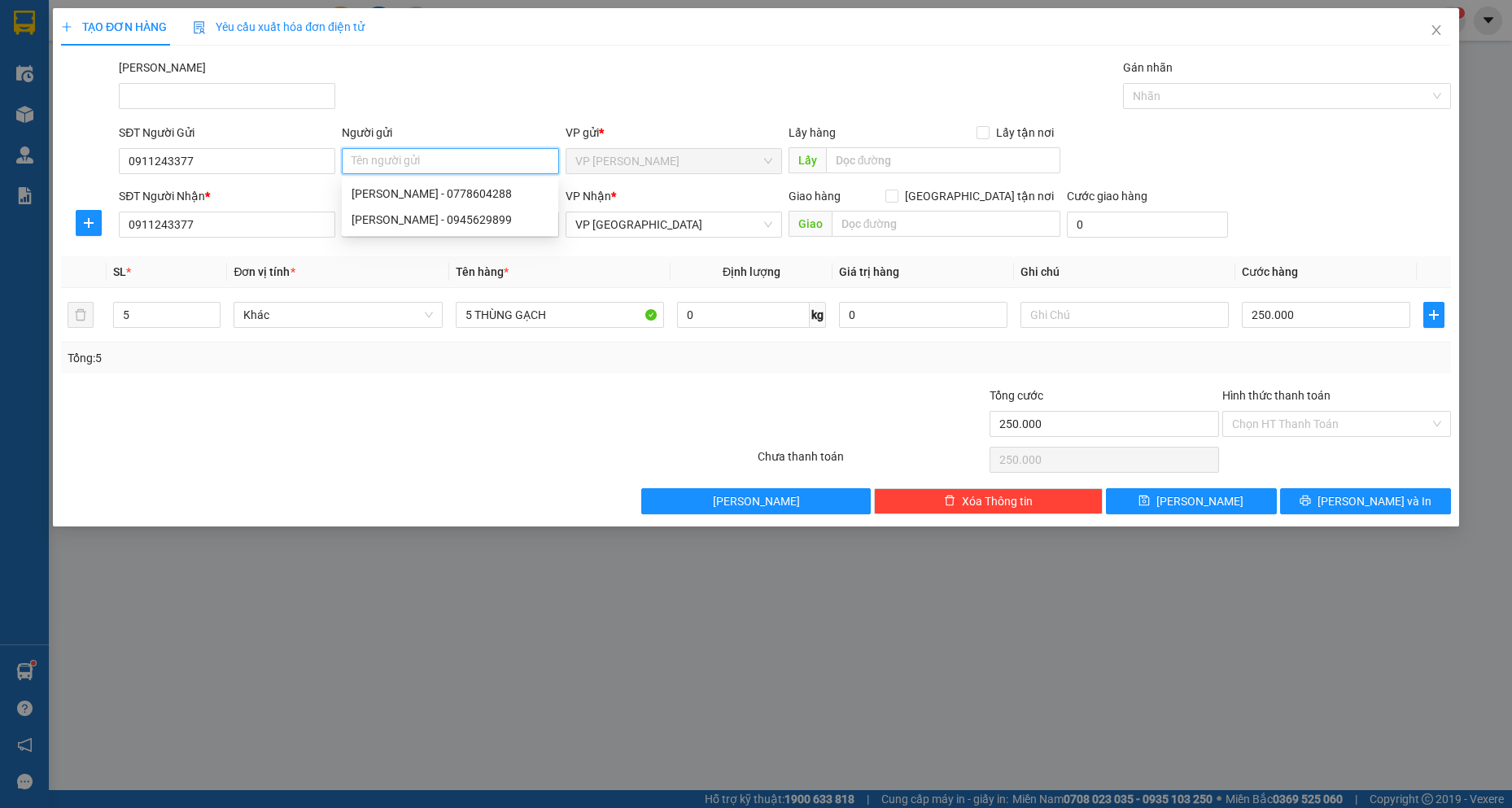
type input "D"
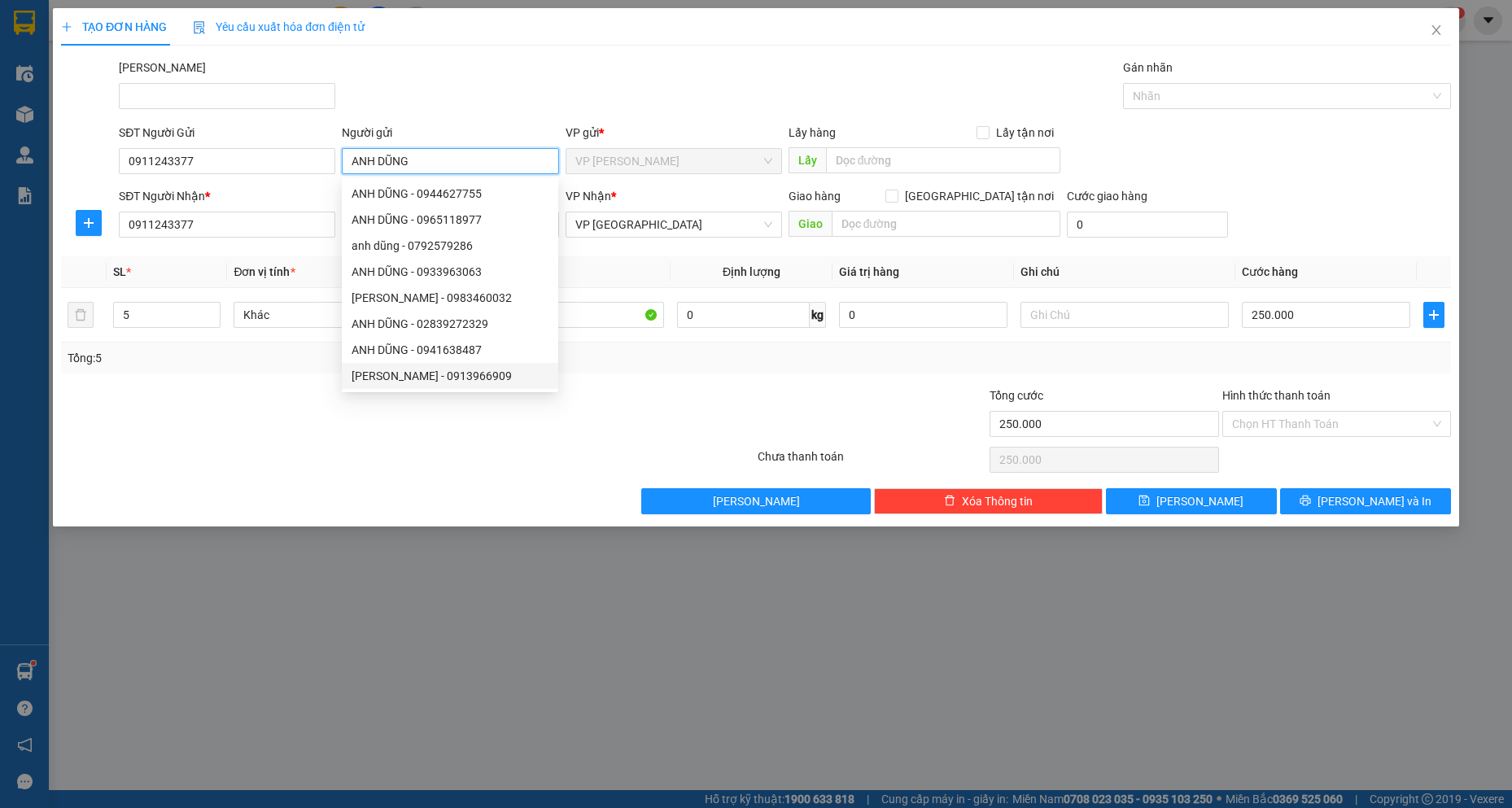
type input "ANH DŨNG"
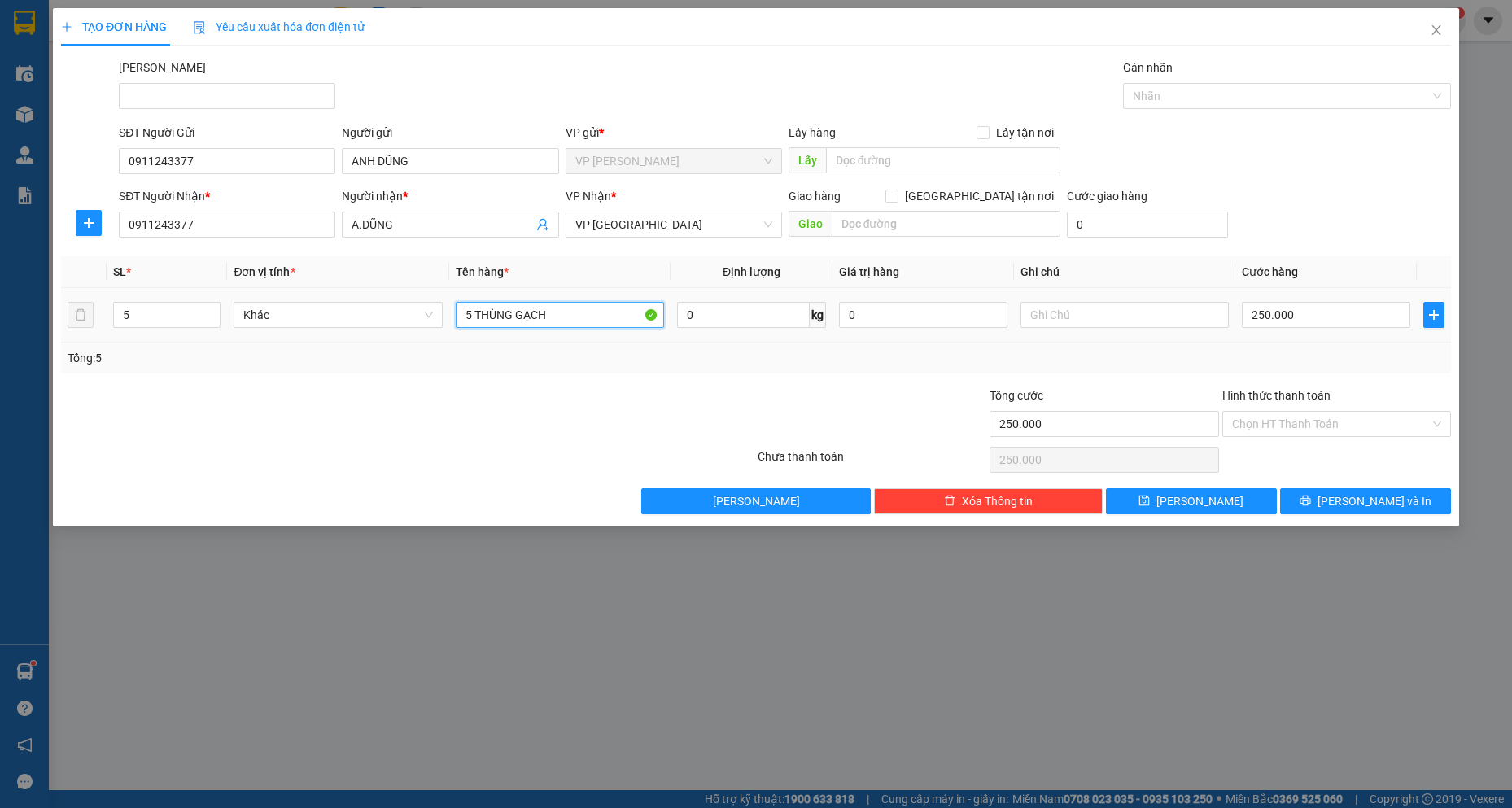
click at [589, 306] on input "5 THÙNG GẠCH" at bounding box center [560, 314] width 209 height 26
drag, startPoint x: 589, startPoint y: 306, endPoint x: 0, endPoint y: 235, distance: 593.3
click at [0, 235] on div "TẠO ĐƠN HÀNG Yêu cầu xuất hóa đơn điện tử Transit Pickup Surcharge Ids Transit …" at bounding box center [756, 404] width 1512 height 808
click at [487, 306] on input "5 THÙNG GẠCH" at bounding box center [560, 314] width 209 height 26
drag, startPoint x: 580, startPoint y: 315, endPoint x: 1, endPoint y: 314, distance: 579.0
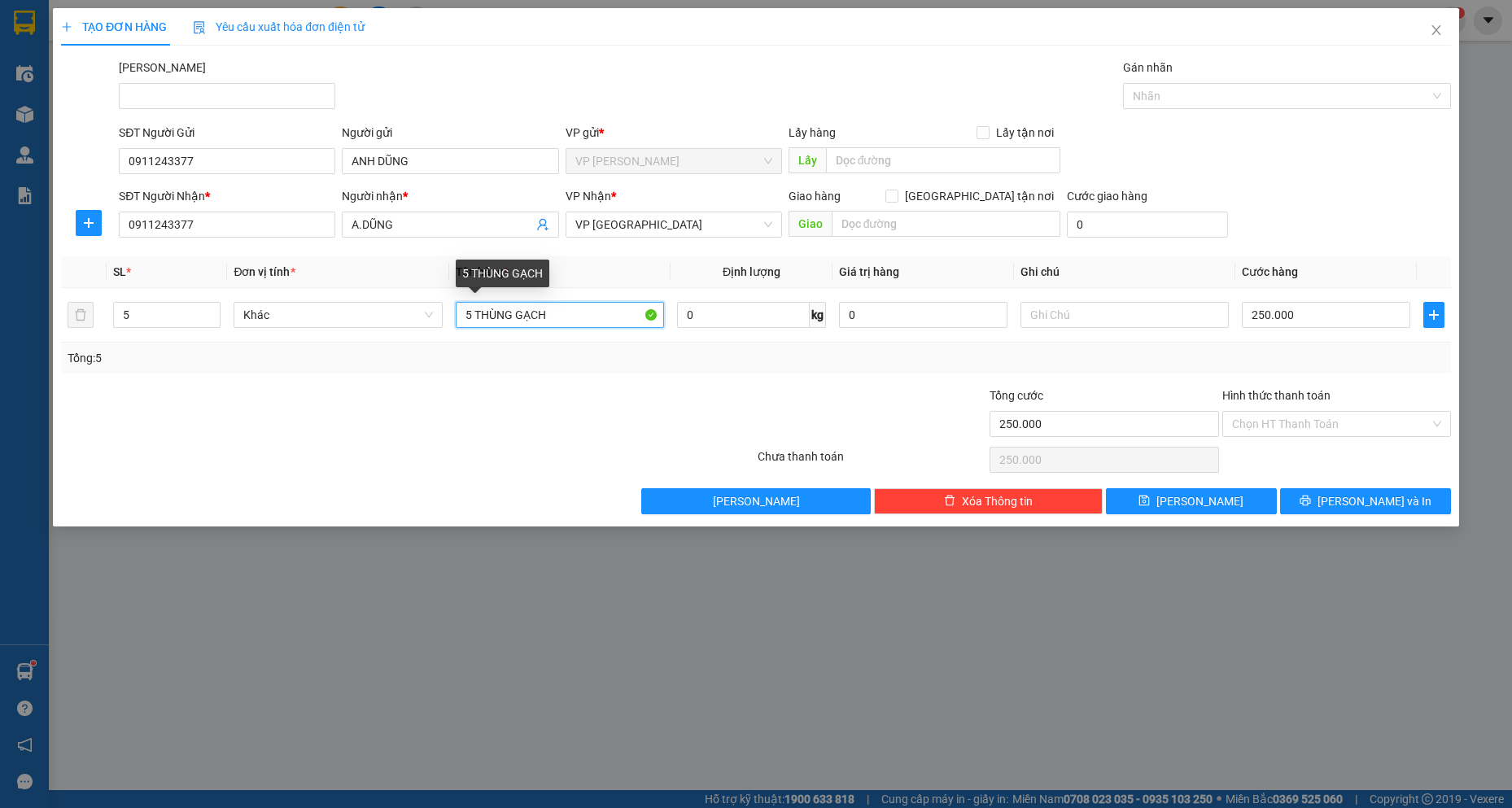
click at [0, 319] on div "TẠO ĐƠN HÀNG Yêu cầu xuất hóa đơn điện tử Transit Pickup Surcharge Ids Transit …" at bounding box center [756, 404] width 1512 height 808
type input "6 MIẾNG GẠCH"
drag, startPoint x: 175, startPoint y: 314, endPoint x: 0, endPoint y: 187, distance: 216.2
click at [0, 188] on div "TẠO ĐƠN HÀNG Yêu cầu xuất hóa đơn điện tử Transit Pickup Surcharge Ids Transit …" at bounding box center [756, 404] width 1512 height 808
type input "6"
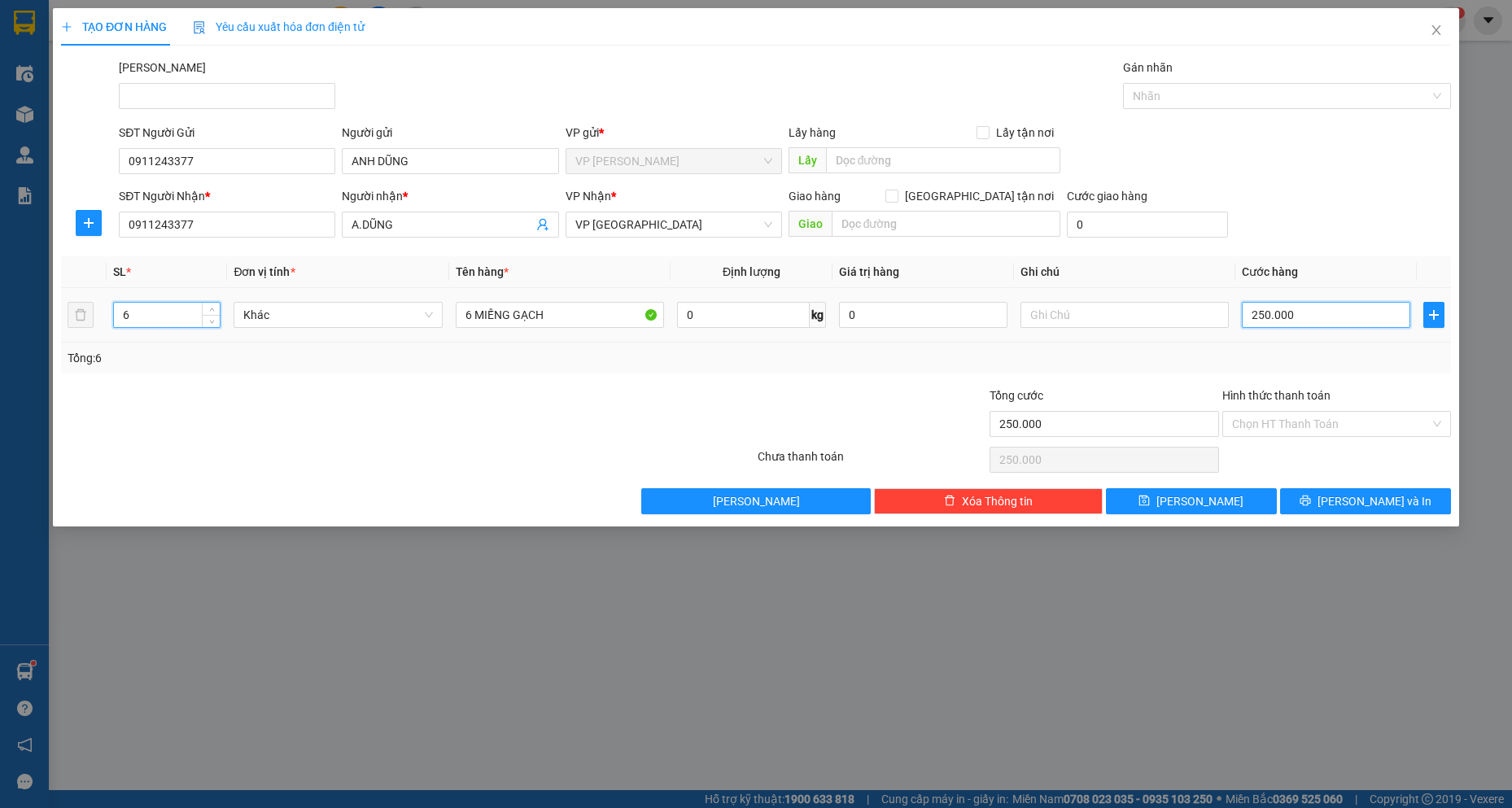
click at [1332, 309] on input "250.000" at bounding box center [1326, 314] width 168 height 26
type input "0"
type input "1"
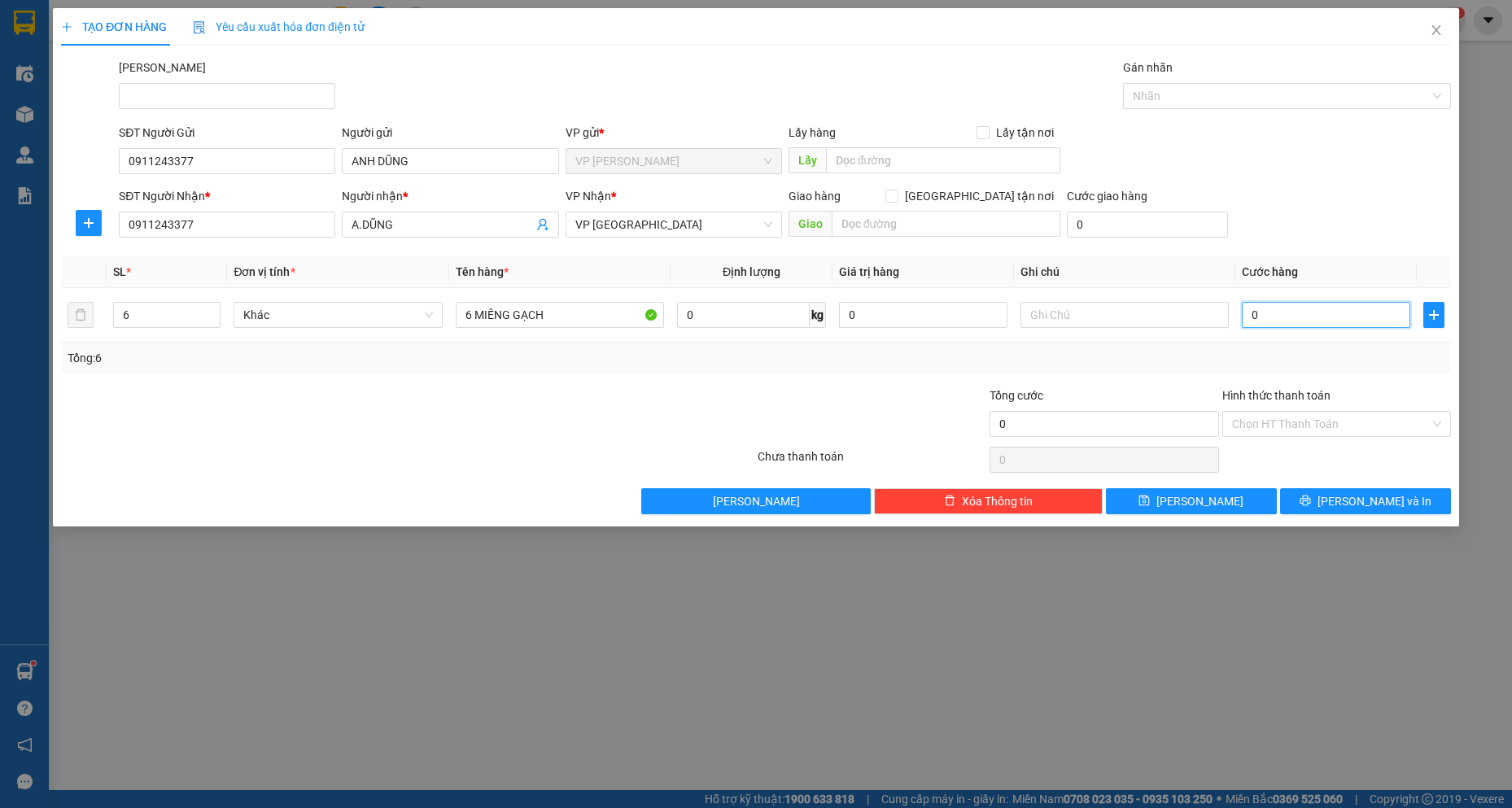
type input "1"
type input "012"
type input "12"
type input "120"
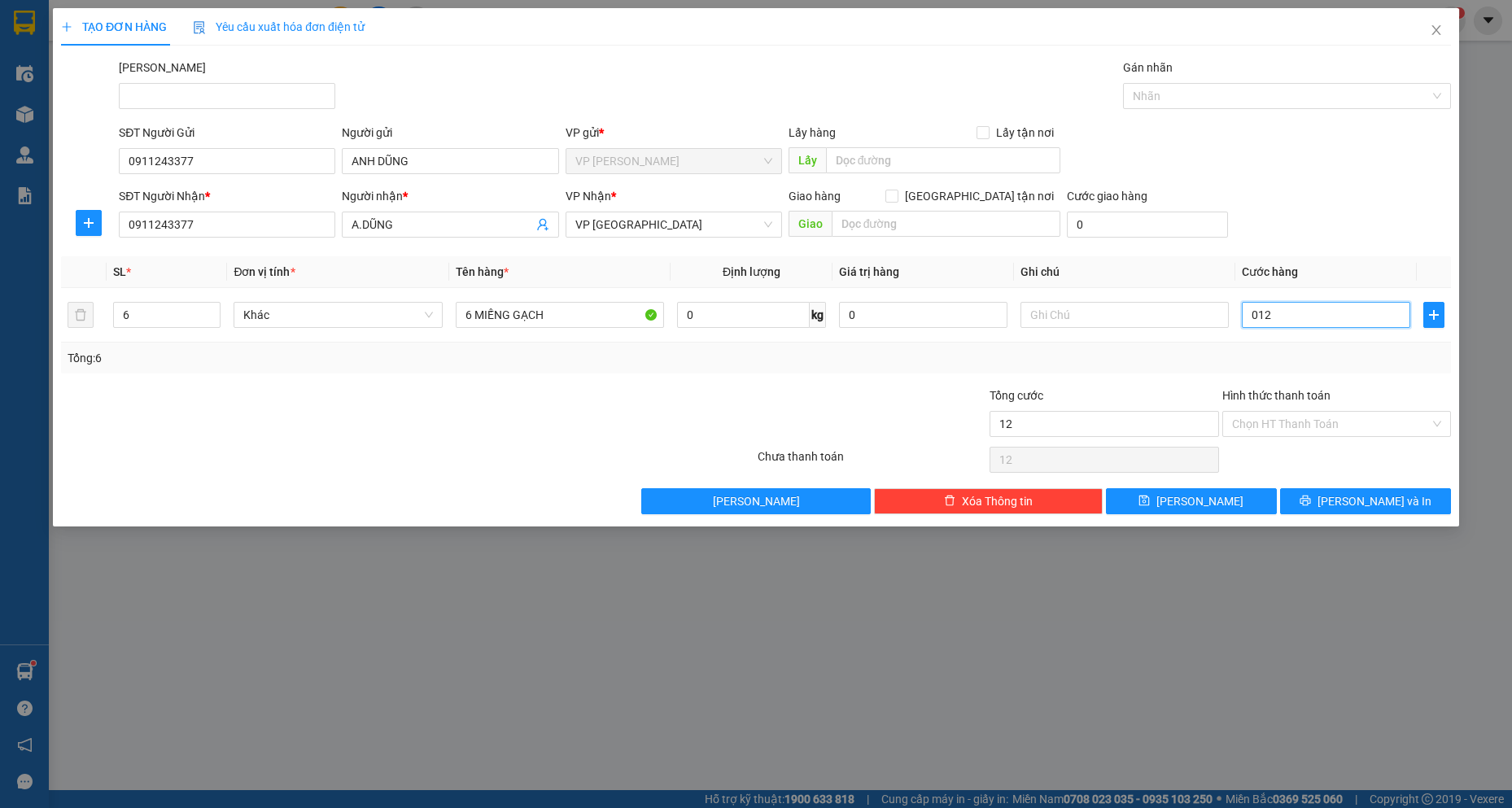
type input "120"
type input "0.120"
type input "1.200"
type input "01.200"
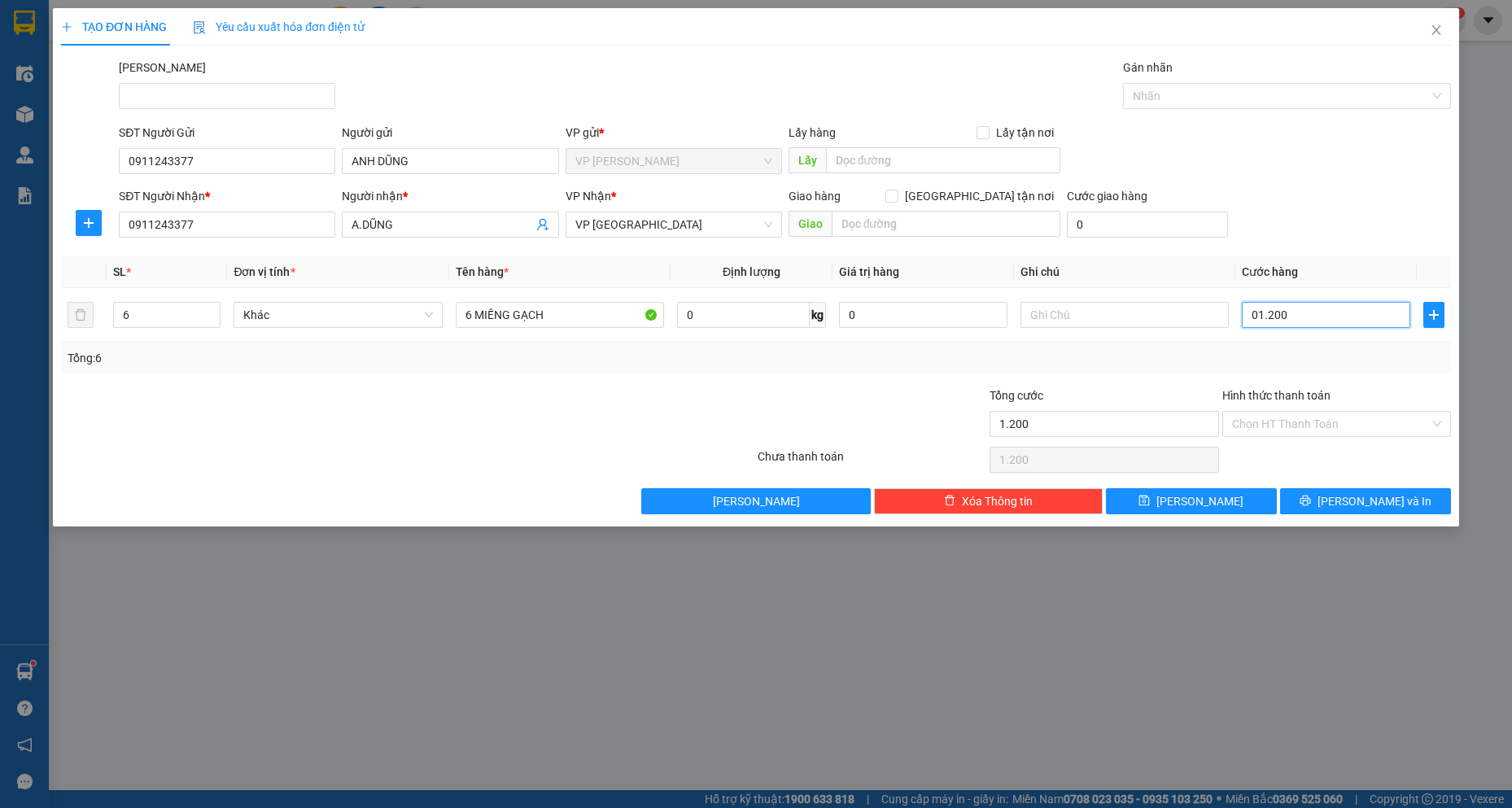
type input "12.000"
type input "012.000"
type input "120.000"
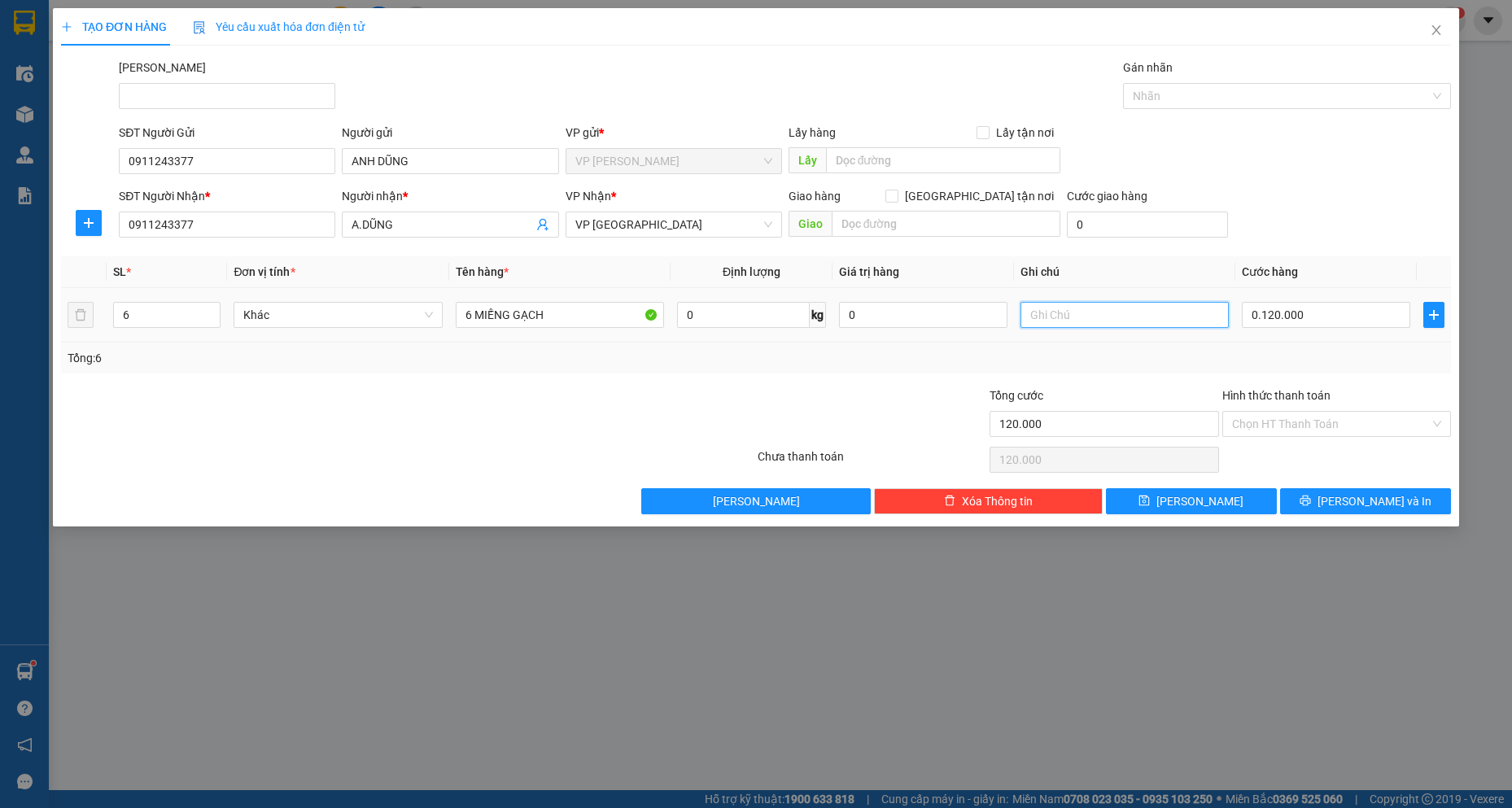
type input "120.000"
click at [1084, 311] on input "text" at bounding box center [1126, 314] width 209 height 26
type input "HÀNG KHÔNG ĐẢM BẢO"
drag, startPoint x: 149, startPoint y: 314, endPoint x: 2, endPoint y: 278, distance: 151.3
click at [0, 280] on div "TẠO ĐƠN HÀNG Yêu cầu xuất hóa đơn điện tử Transit Pickup Surcharge Ids Transit …" at bounding box center [756, 404] width 1512 height 808
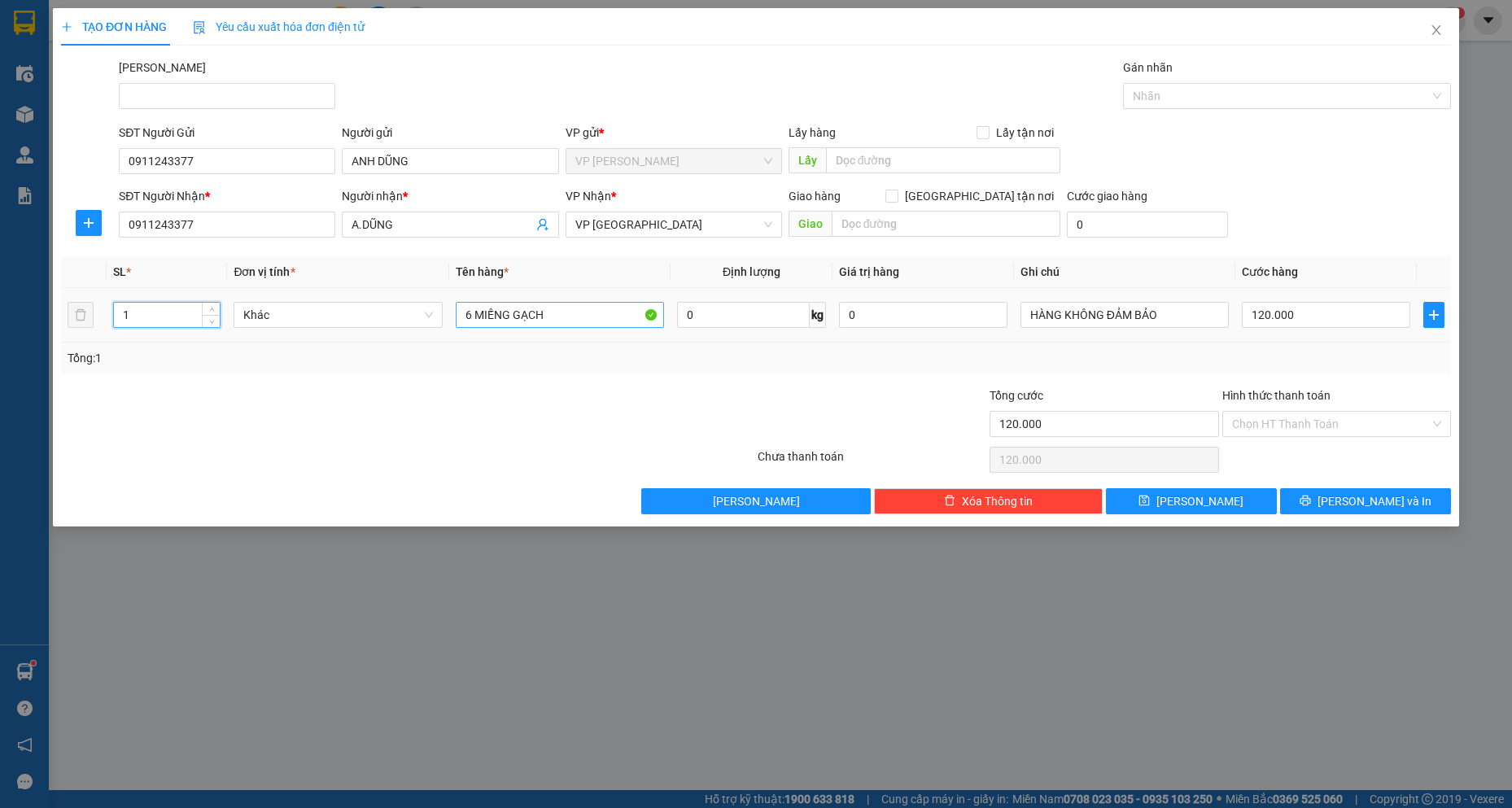
type input "1"
drag, startPoint x: 560, startPoint y: 314, endPoint x: 0, endPoint y: 284, distance: 560.8
click at [0, 284] on div "TẠO ĐƠN HÀNG Yêu cầu xuất hóa đơn điện tử Transit Pickup Surcharge Ids Transit …" at bounding box center [756, 404] width 1512 height 808
type input "1 KIỆN"
type input "5"
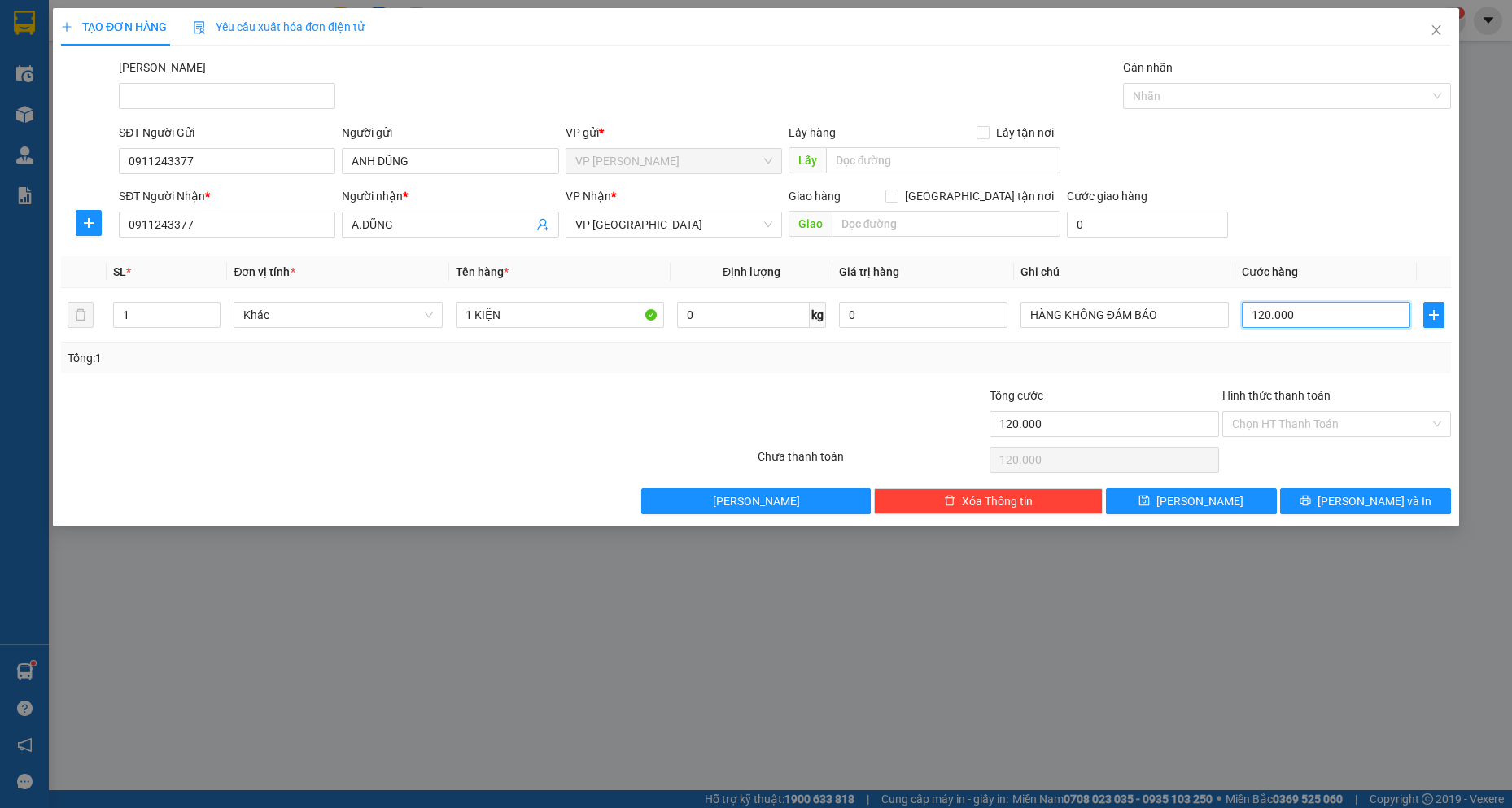
type input "5"
type input "50"
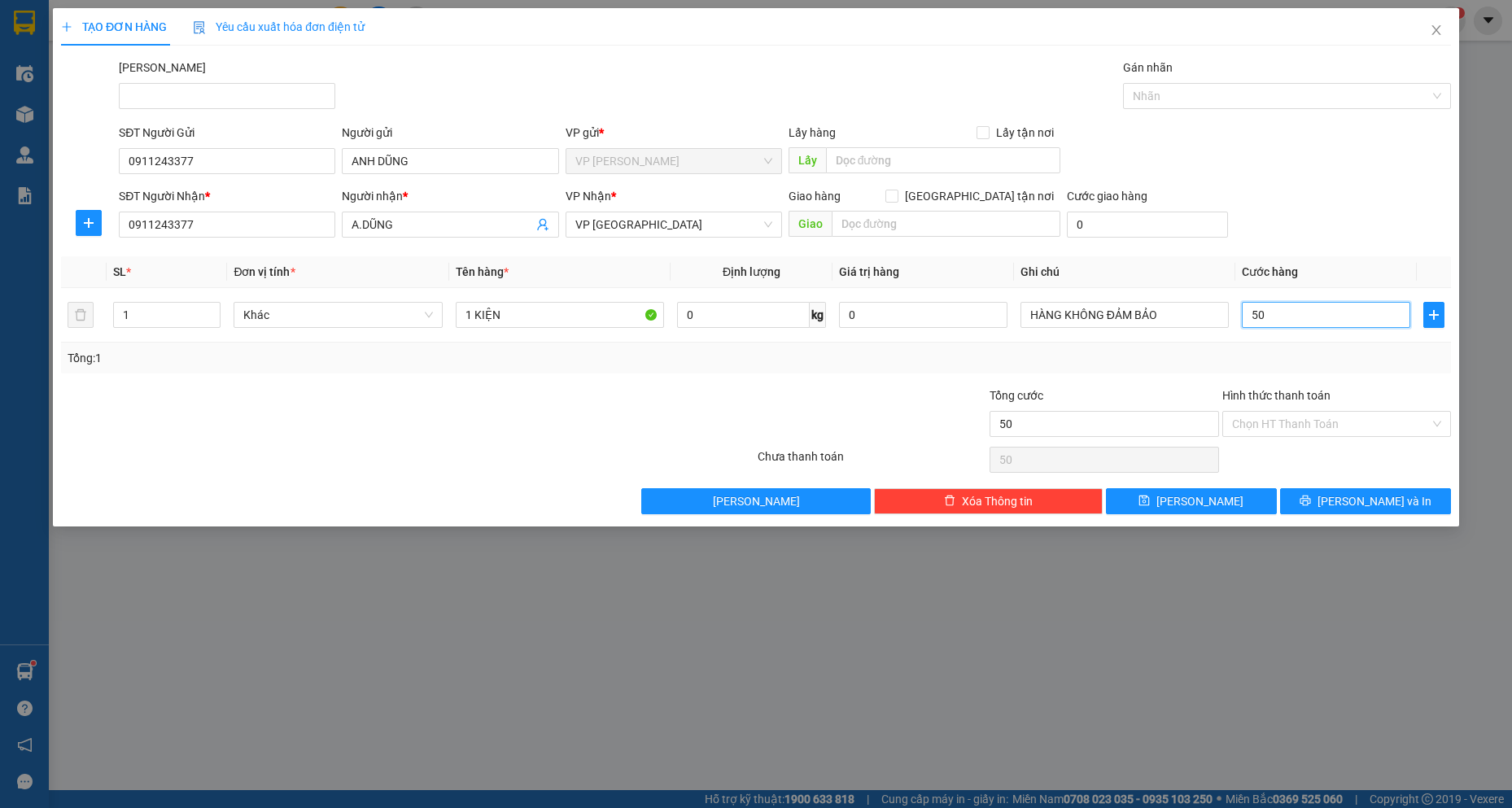
type input "500"
type input "5.000"
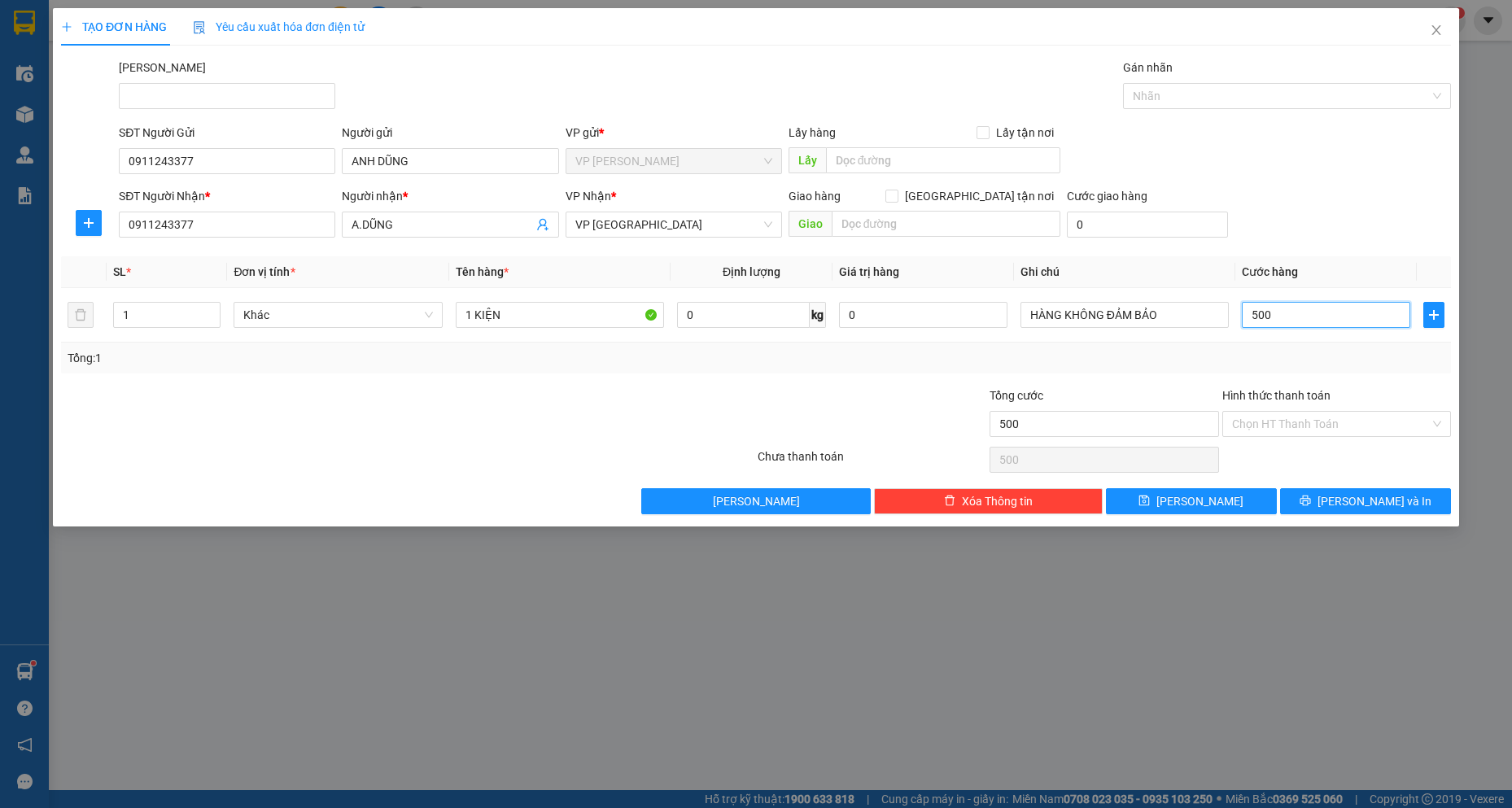
type input "5.000"
type input "500"
type input "50"
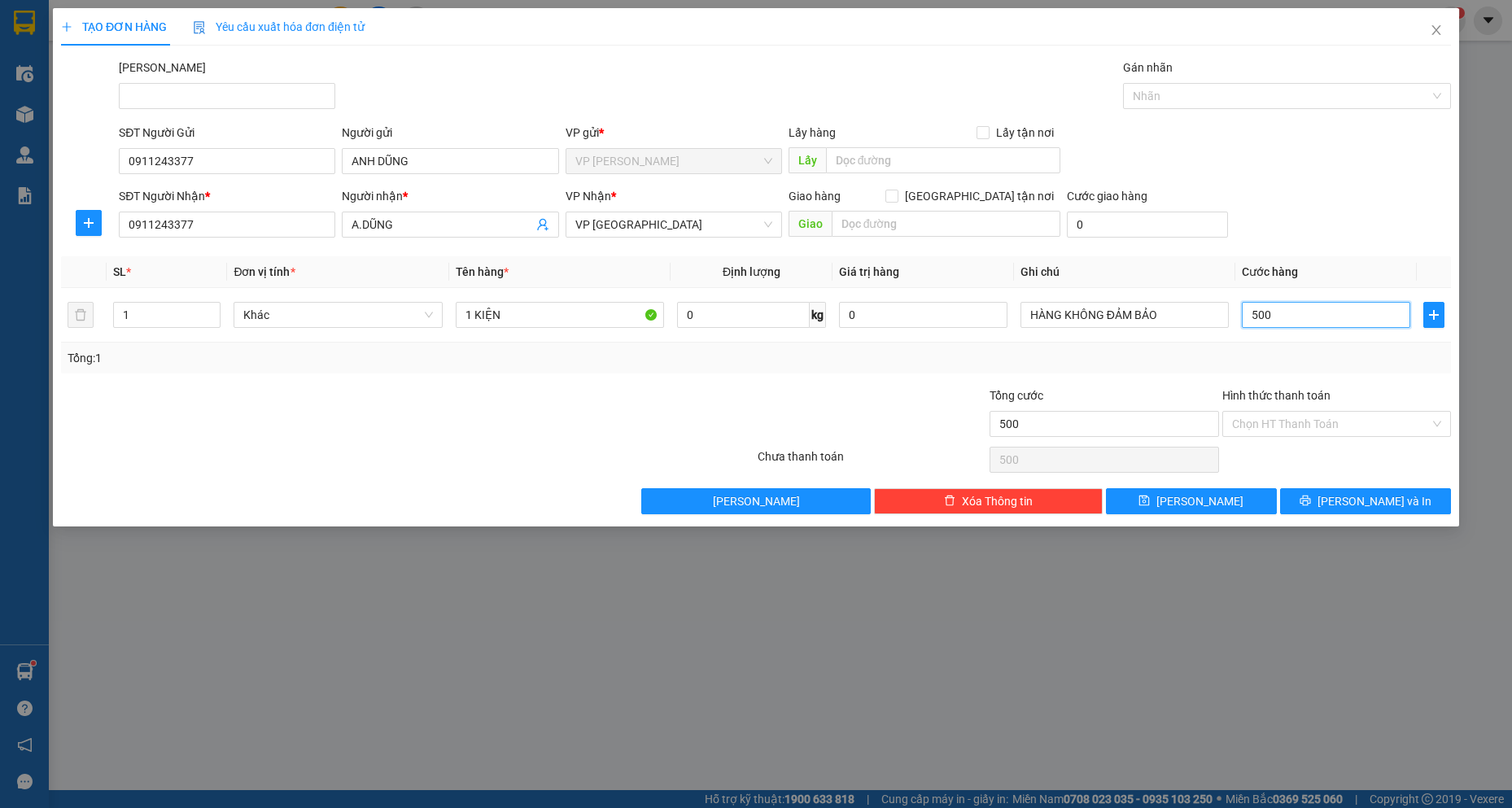
type input "50"
type input "5"
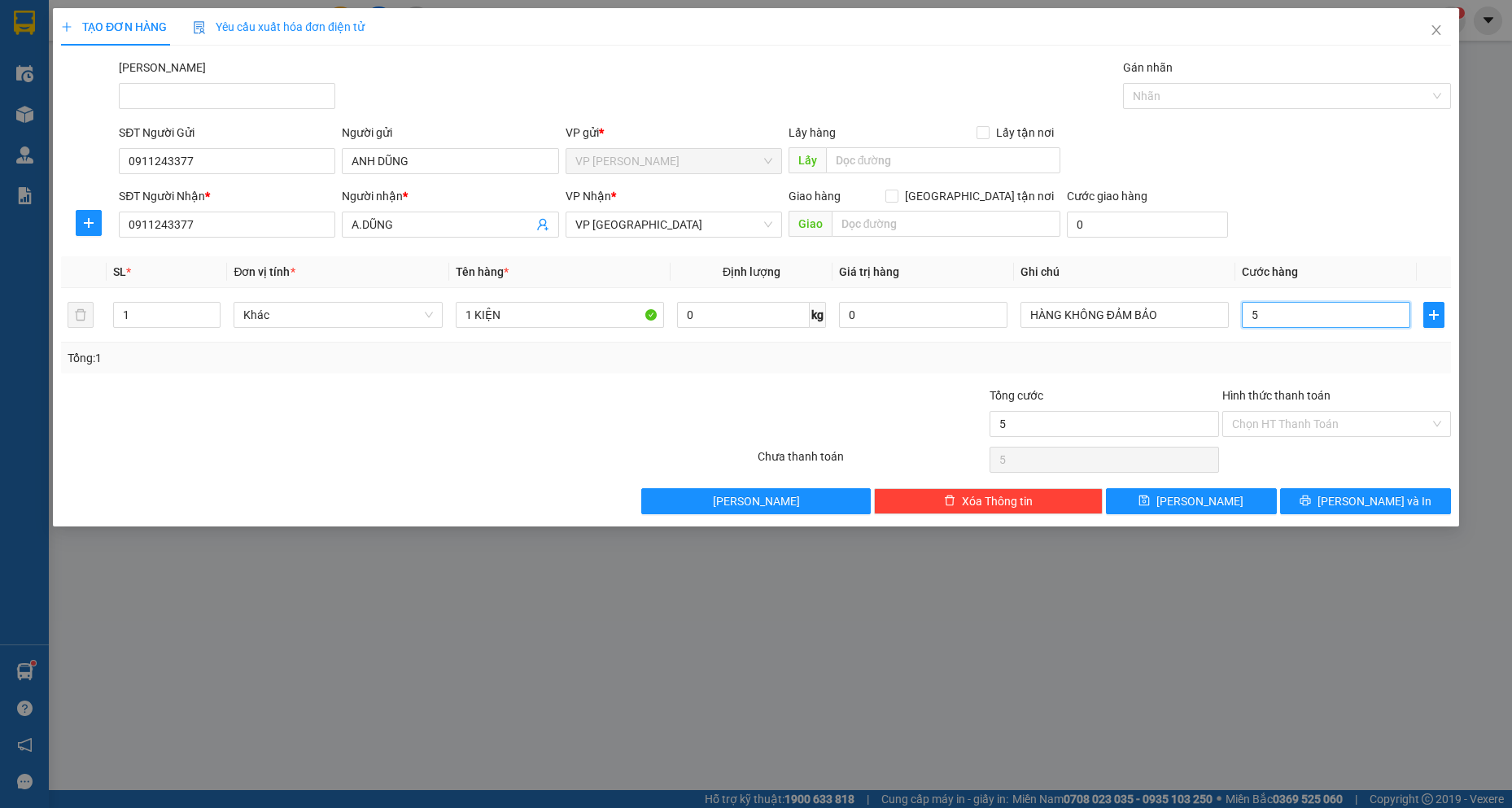
type input "0"
type input "1"
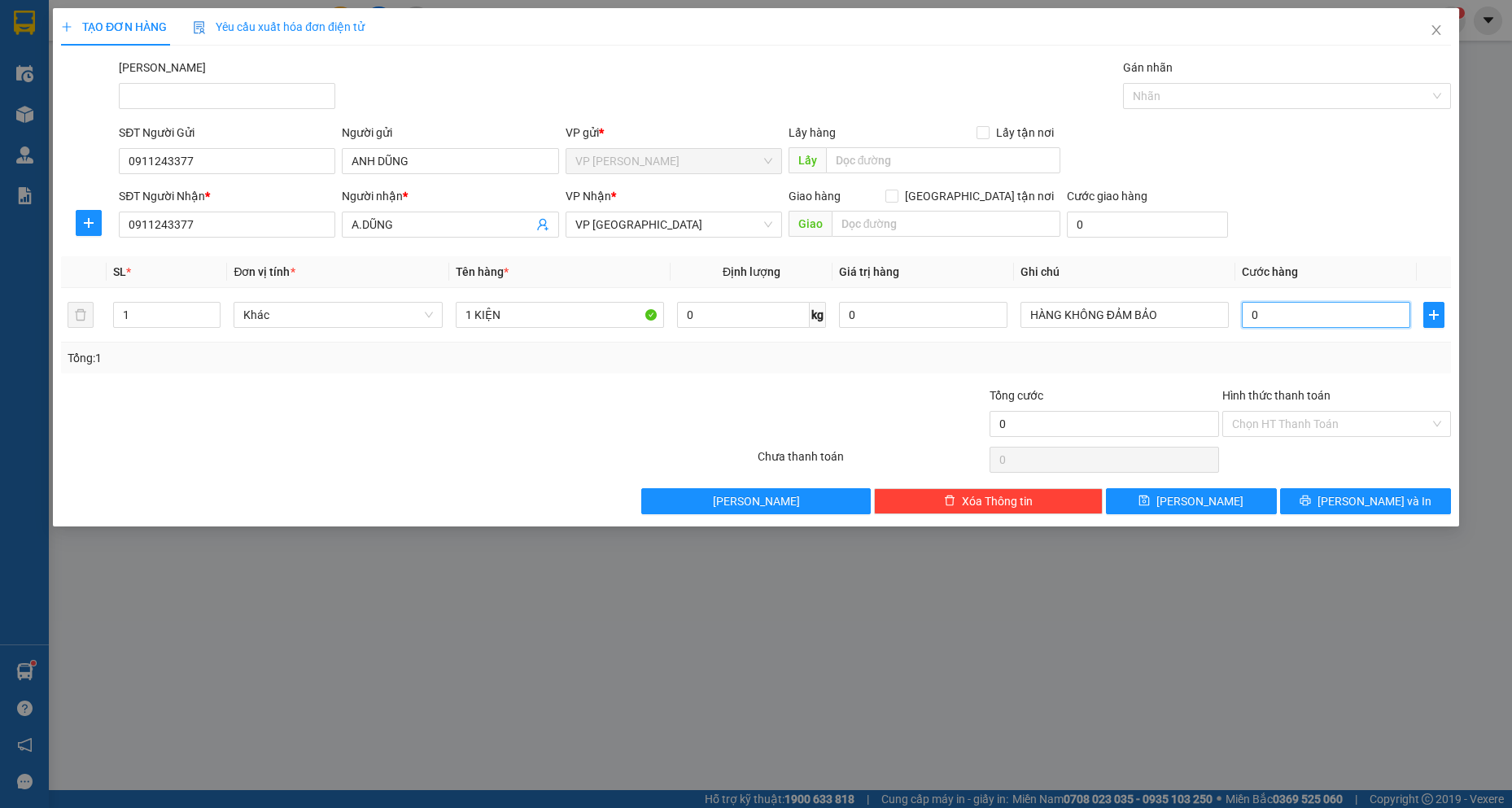
type input "01"
type input "10"
type input "010"
type input "100"
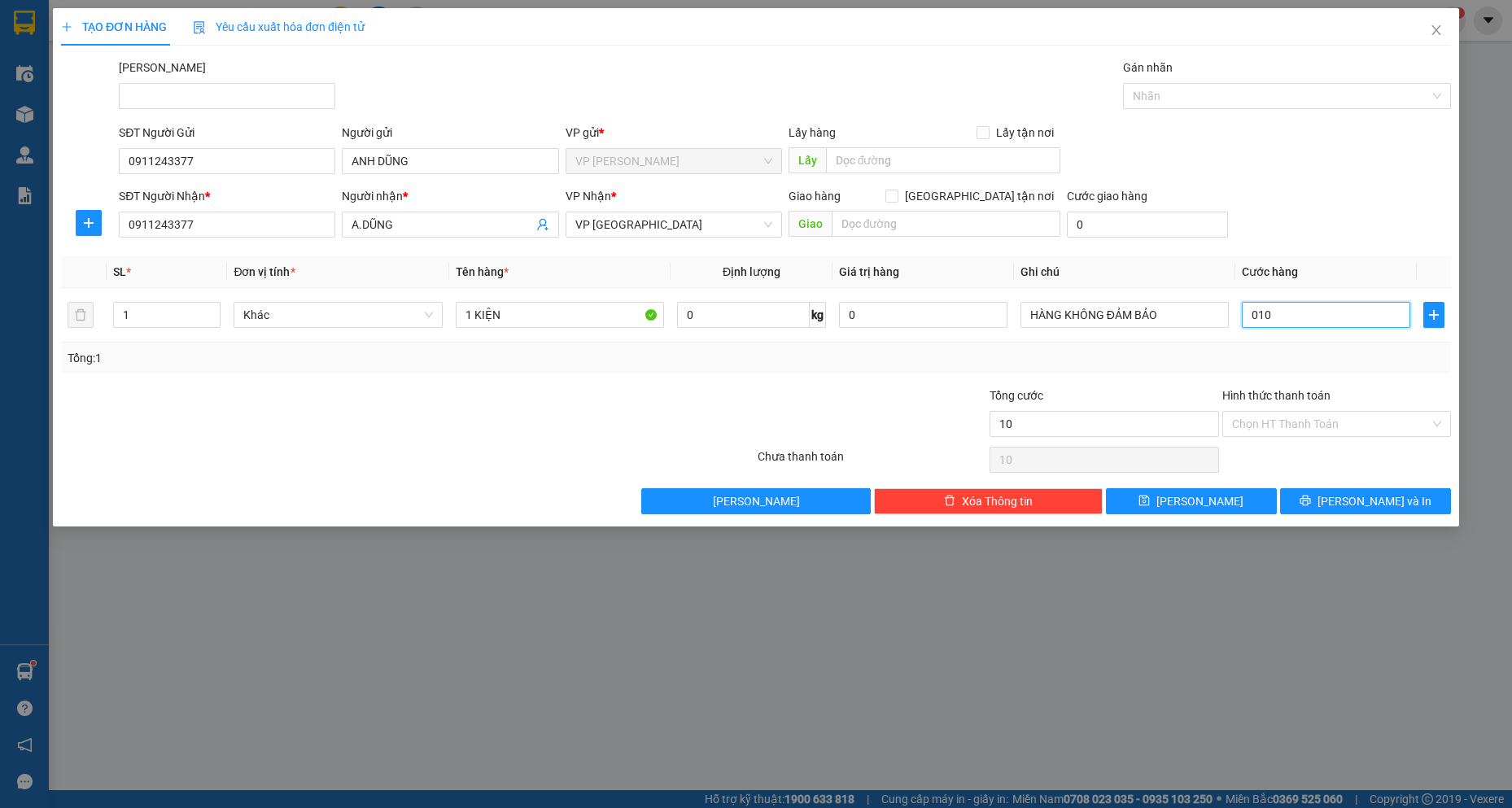
type input "100"
type input "0.100"
type input "1.000"
type input "01.000"
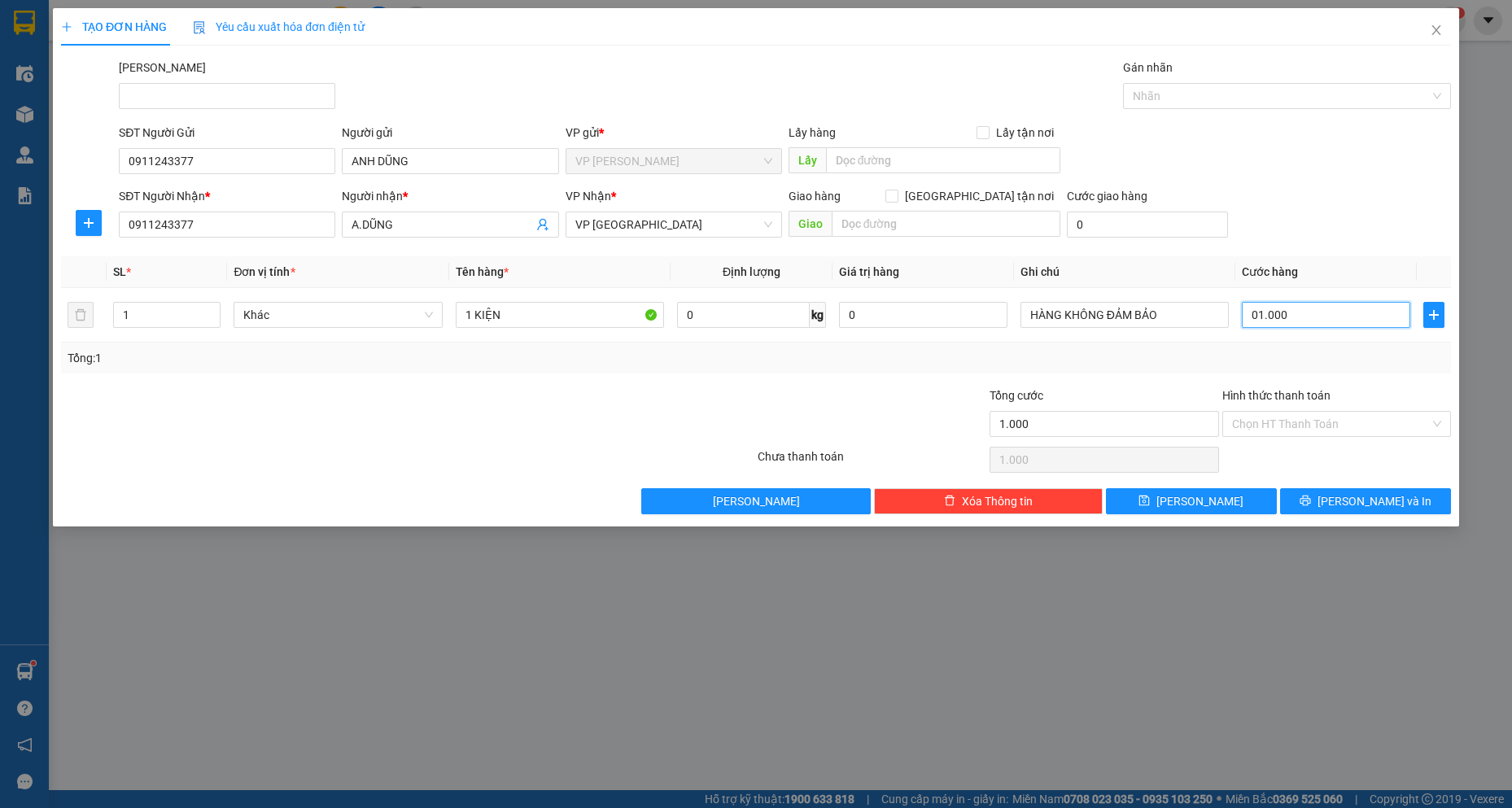
type input "10.000"
type input "010.000"
type input "100.000"
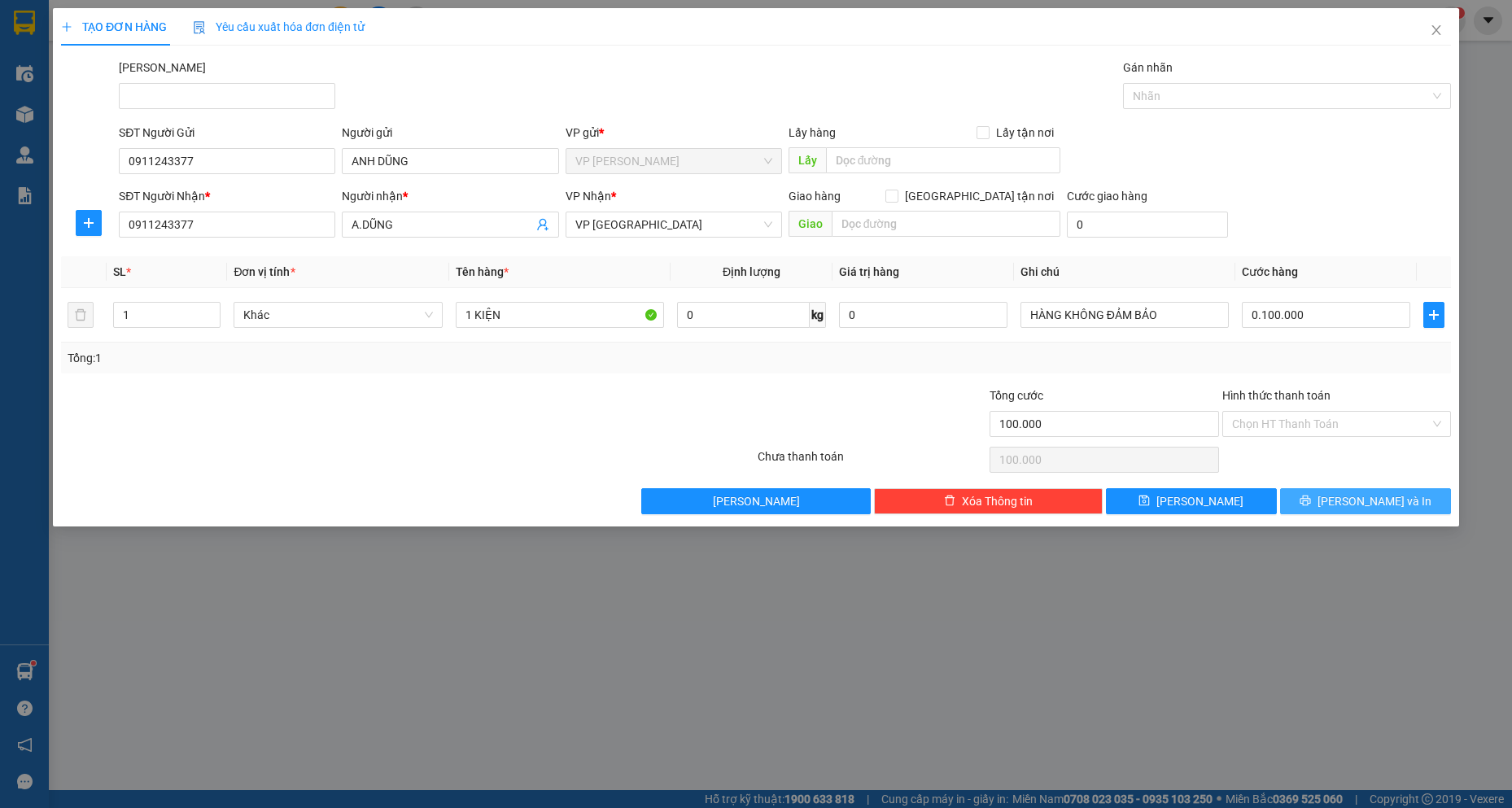
type input "100.000"
click at [1333, 502] on button "[PERSON_NAME] và In" at bounding box center [1366, 501] width 171 height 26
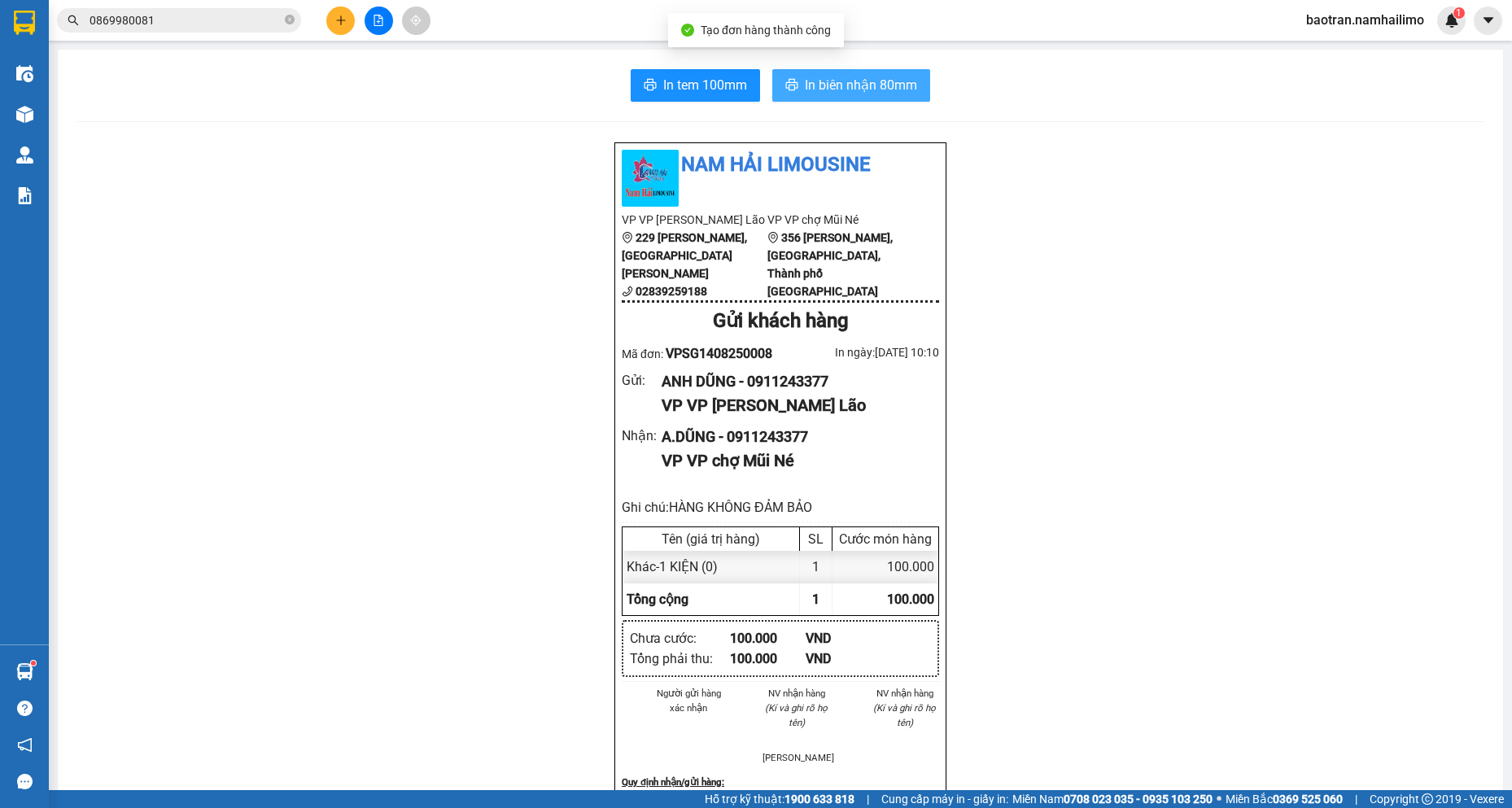
click at [886, 82] on span "In biên nhận 80mm" at bounding box center [861, 85] width 113 height 20
click at [353, 16] on button at bounding box center [340, 20] width 28 height 28
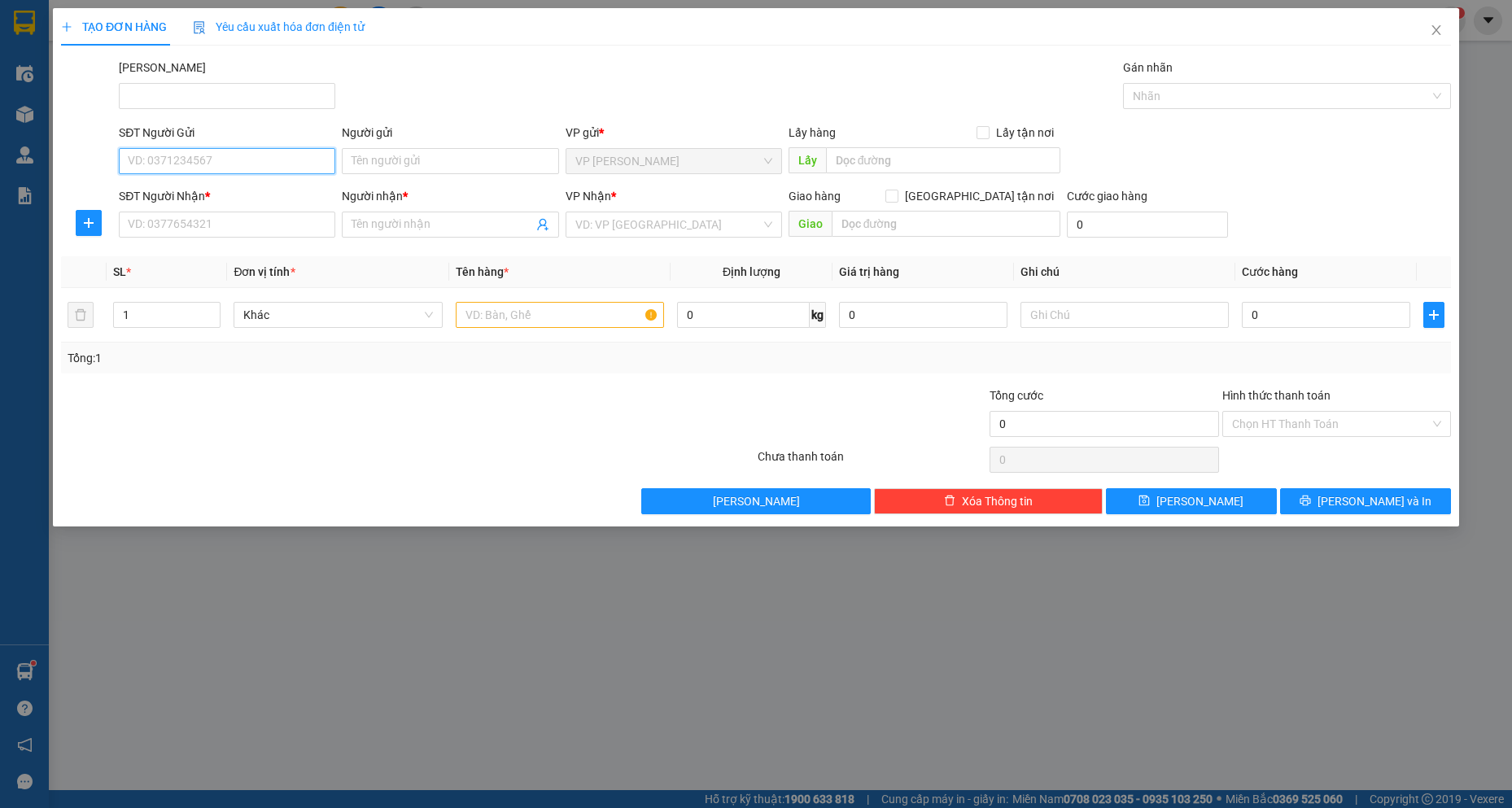
click at [235, 156] on input "SĐT Người Gửi" at bounding box center [227, 161] width 216 height 26
type input "9"
click at [175, 163] on input "0906815154" at bounding box center [227, 161] width 216 height 26
type input "0906812154"
click at [260, 191] on div "0906812154 - [GEOGRAPHIC_DATA]" at bounding box center [226, 194] width 197 height 18
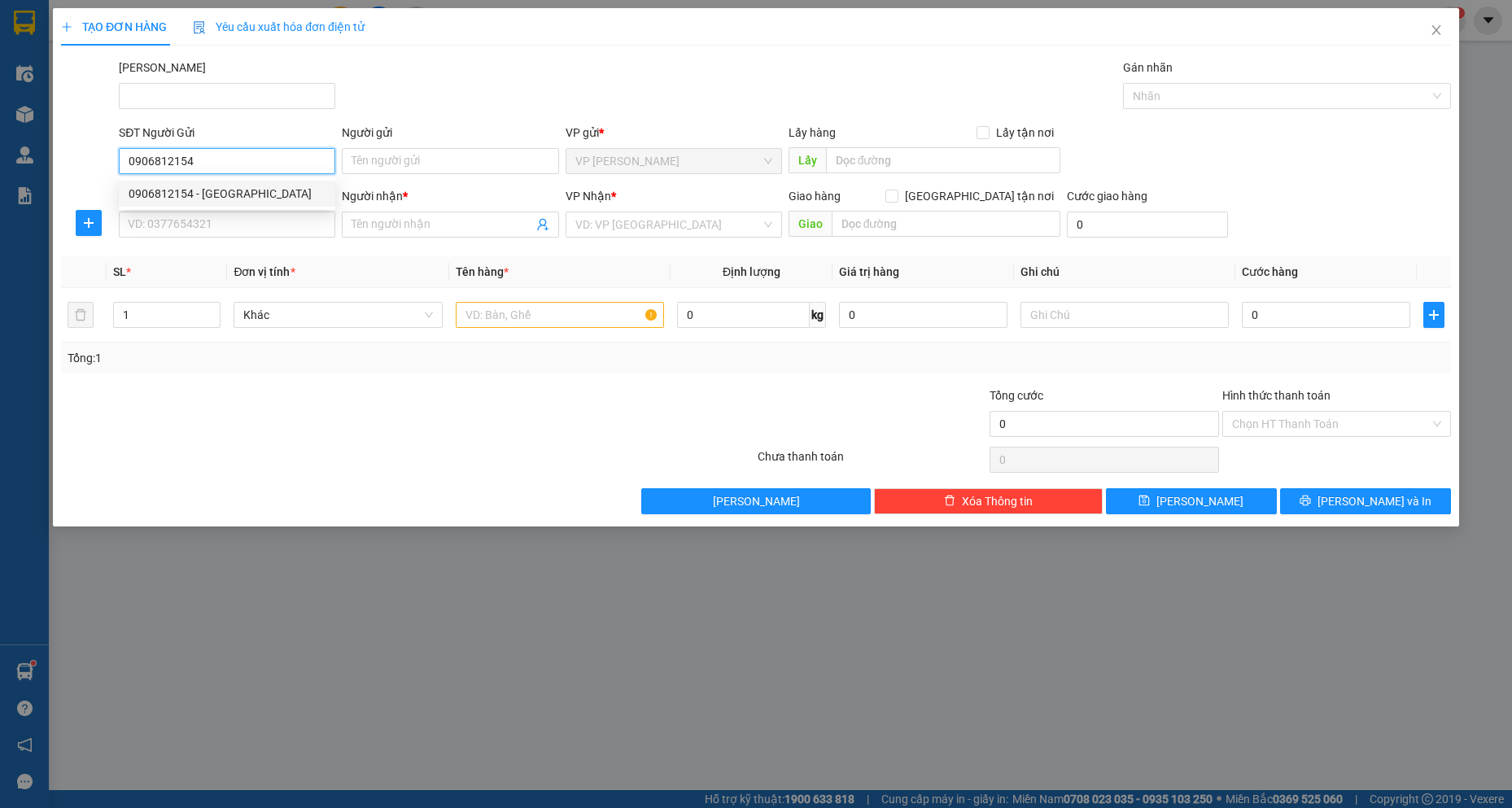
type input "[PERSON_NAME]"
type input "0868667988"
type input "Chị Mai"
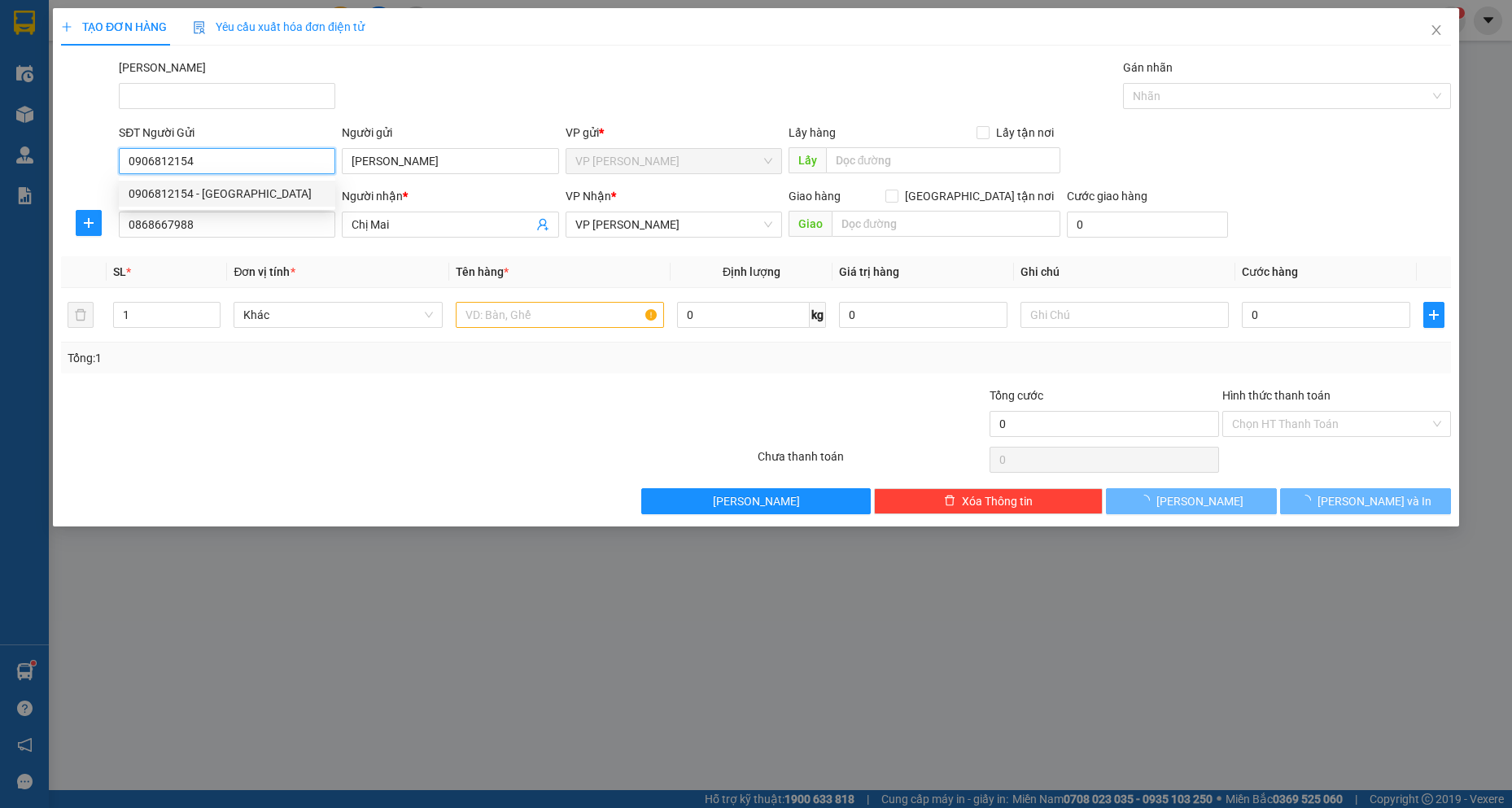
type input "30.000"
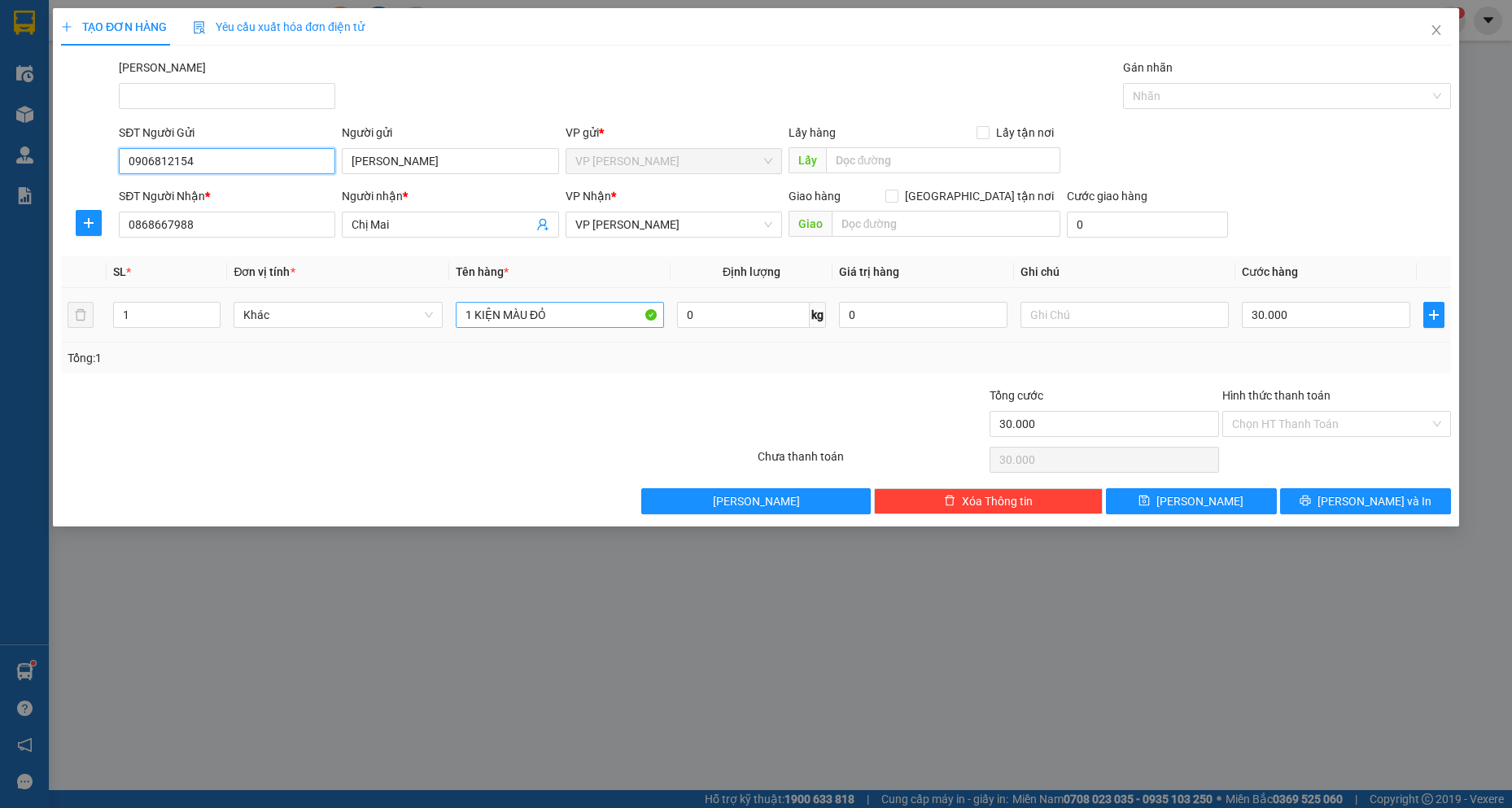
type input "0906812154"
drag, startPoint x: 602, startPoint y: 319, endPoint x: 0, endPoint y: 172, distance: 619.7
click at [0, 172] on div "TẠO ĐƠN HÀNG Yêu cầu xuất hóa đơn điện tử Transit Pickup Surcharge Ids Transit …" at bounding box center [756, 404] width 1512 height 808
type input "1 BỊ LỚN"
click at [1313, 315] on input "30.000" at bounding box center [1326, 314] width 168 height 26
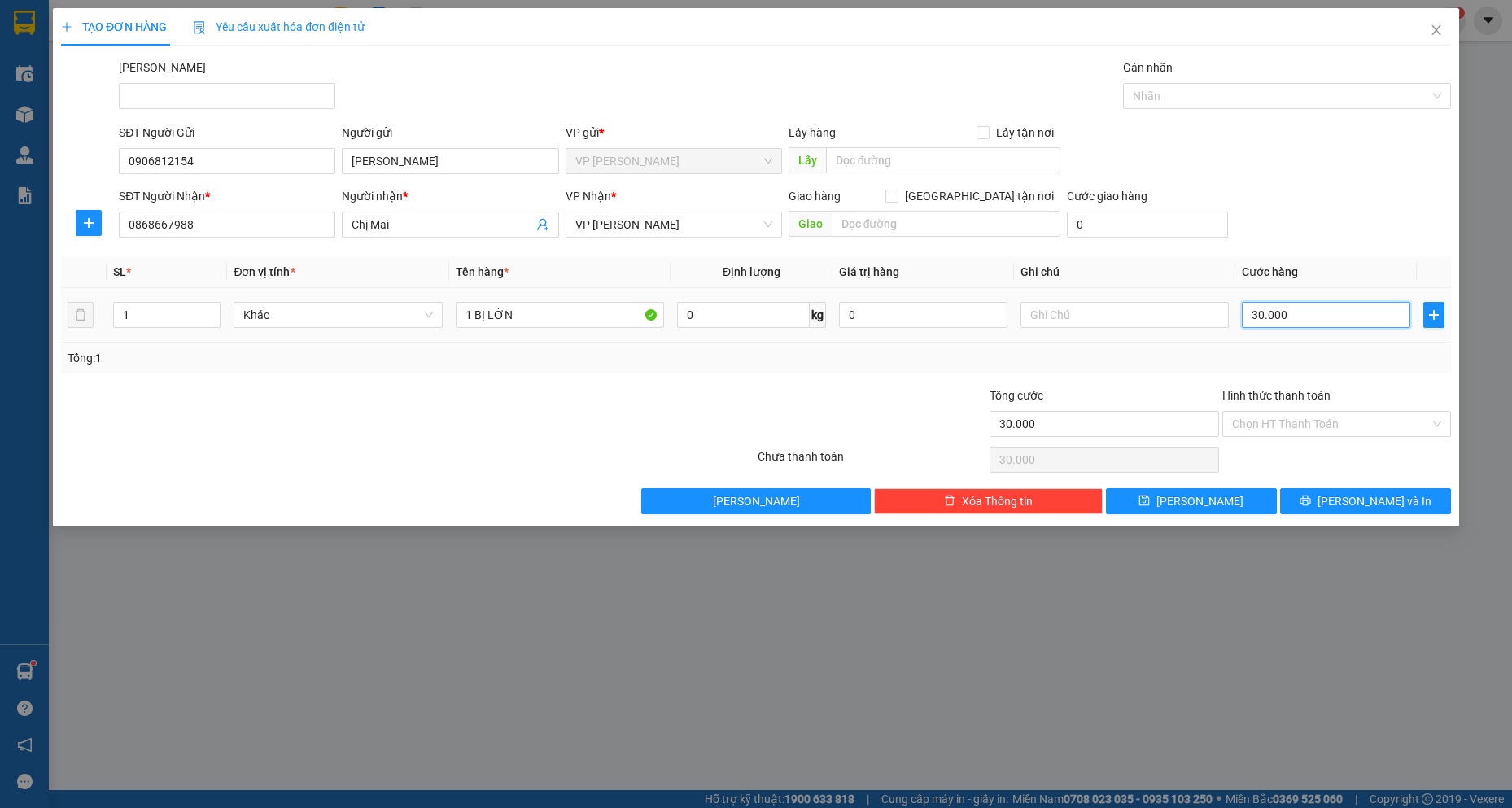
type input "0"
type input "4"
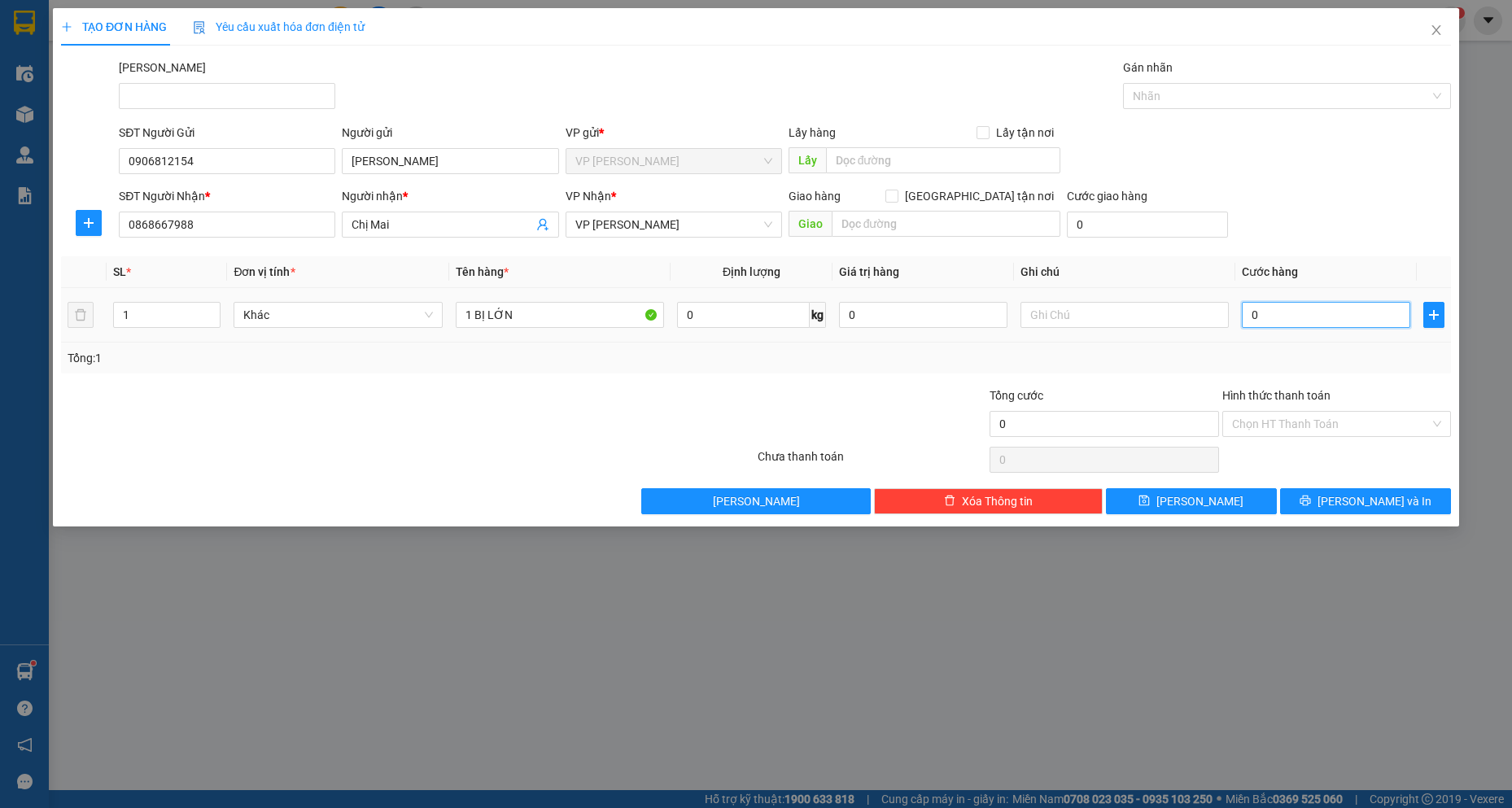
type input "04"
type input "40"
type input "040"
type input "400"
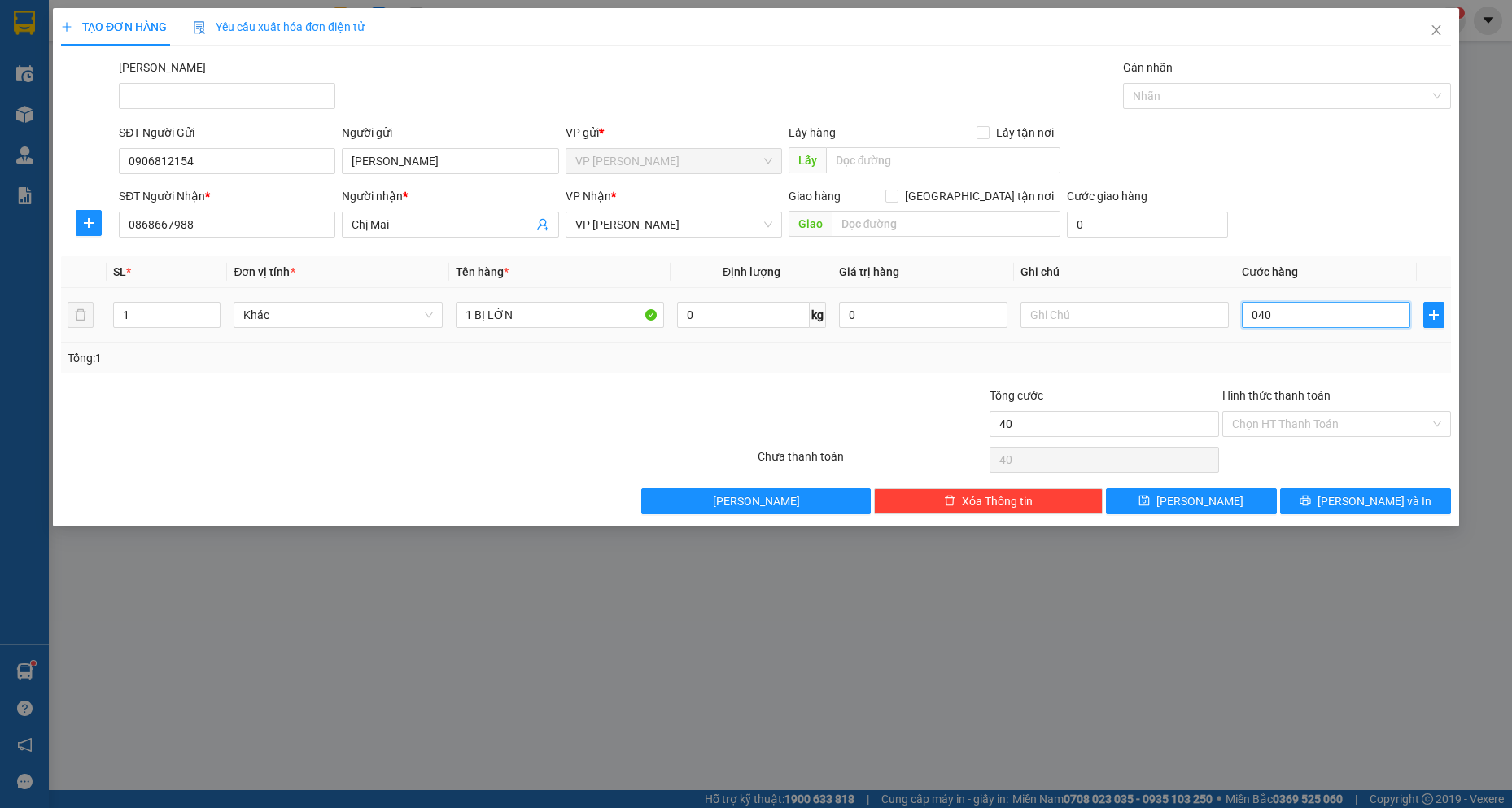
type input "400"
type input "0.400"
type input "4.000"
type input "04.000"
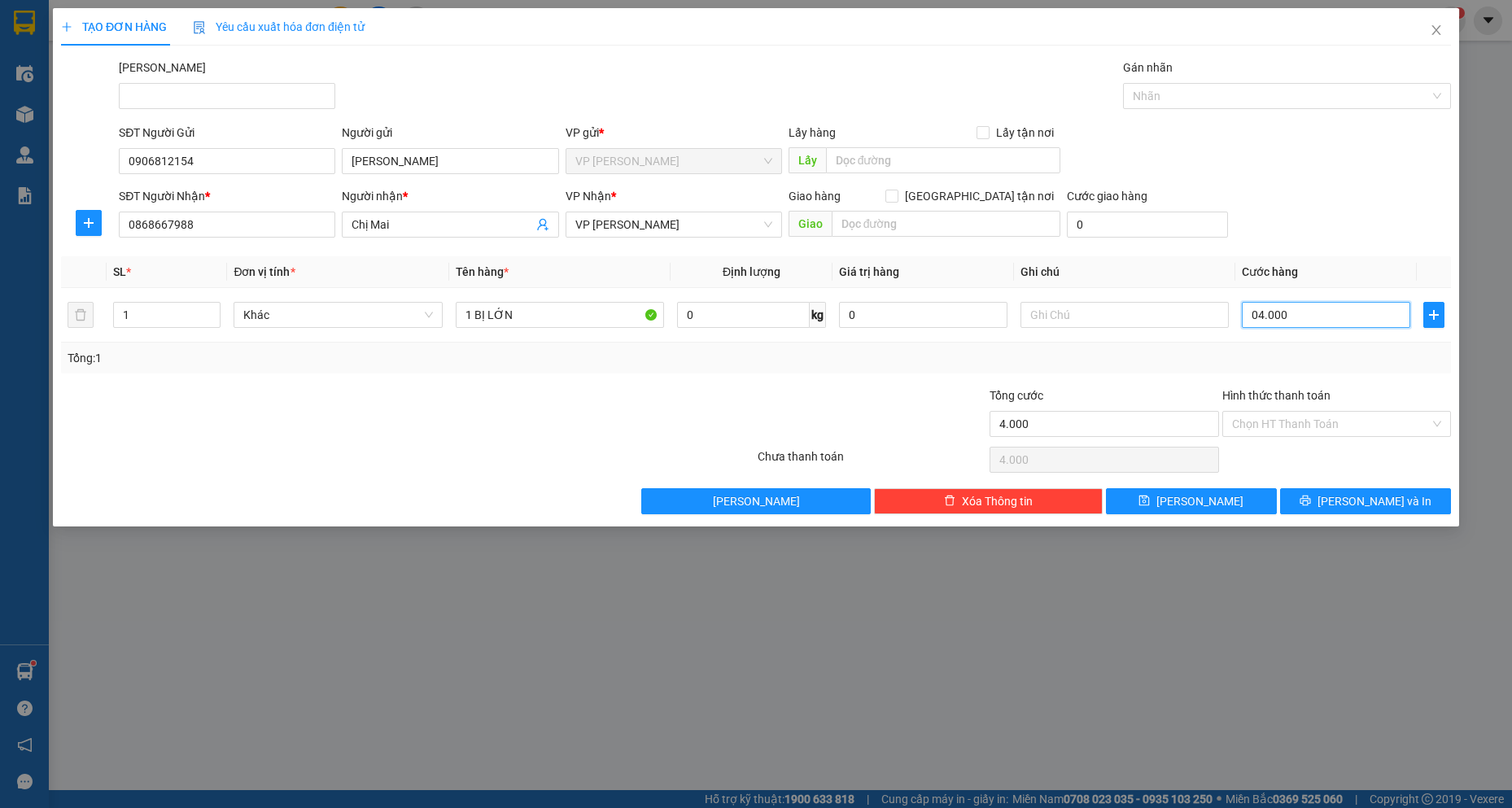
type input "400"
type input "0.400"
type input "40"
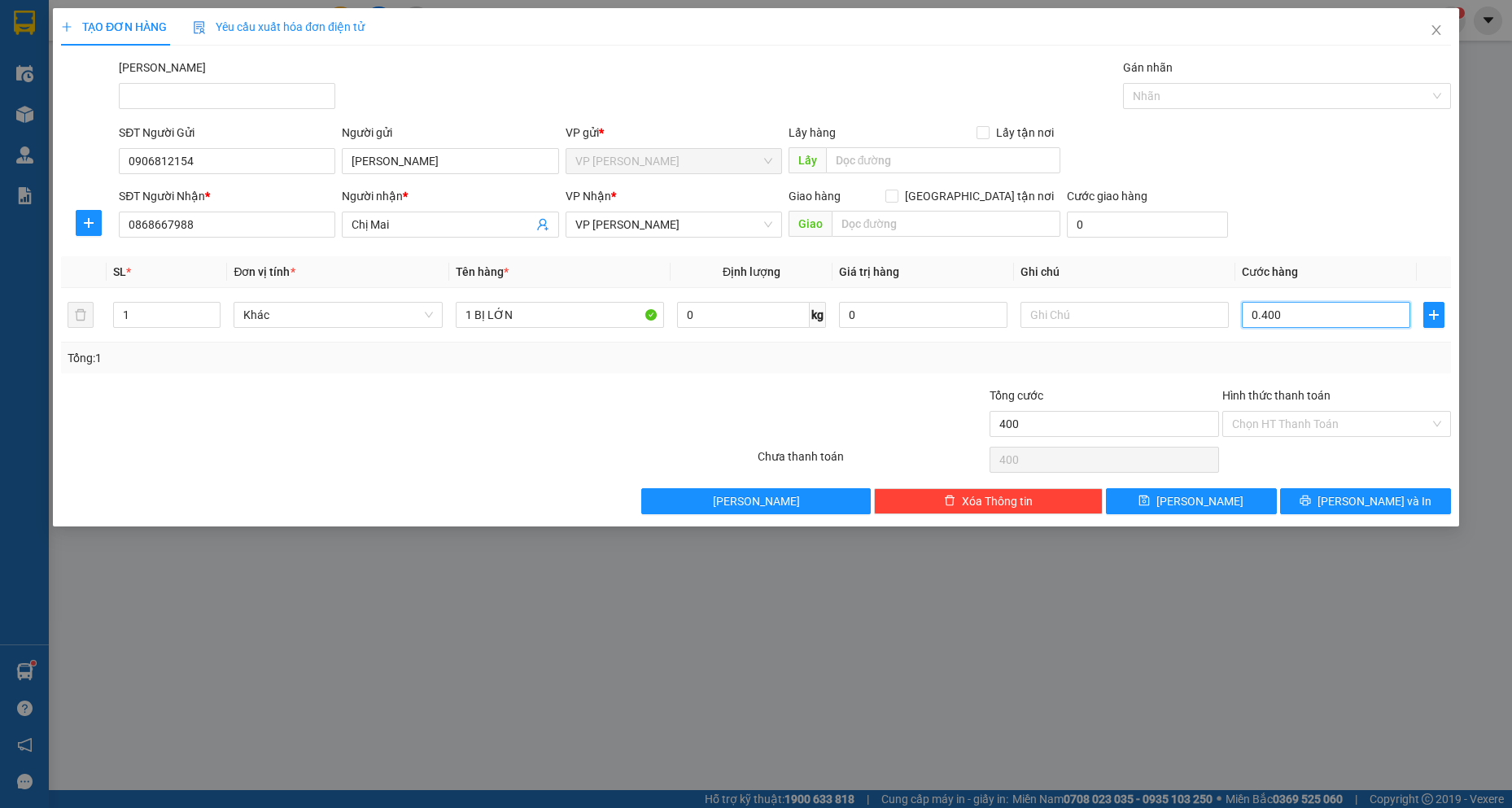
type input "040"
type input "4"
type input "04"
type input "0"
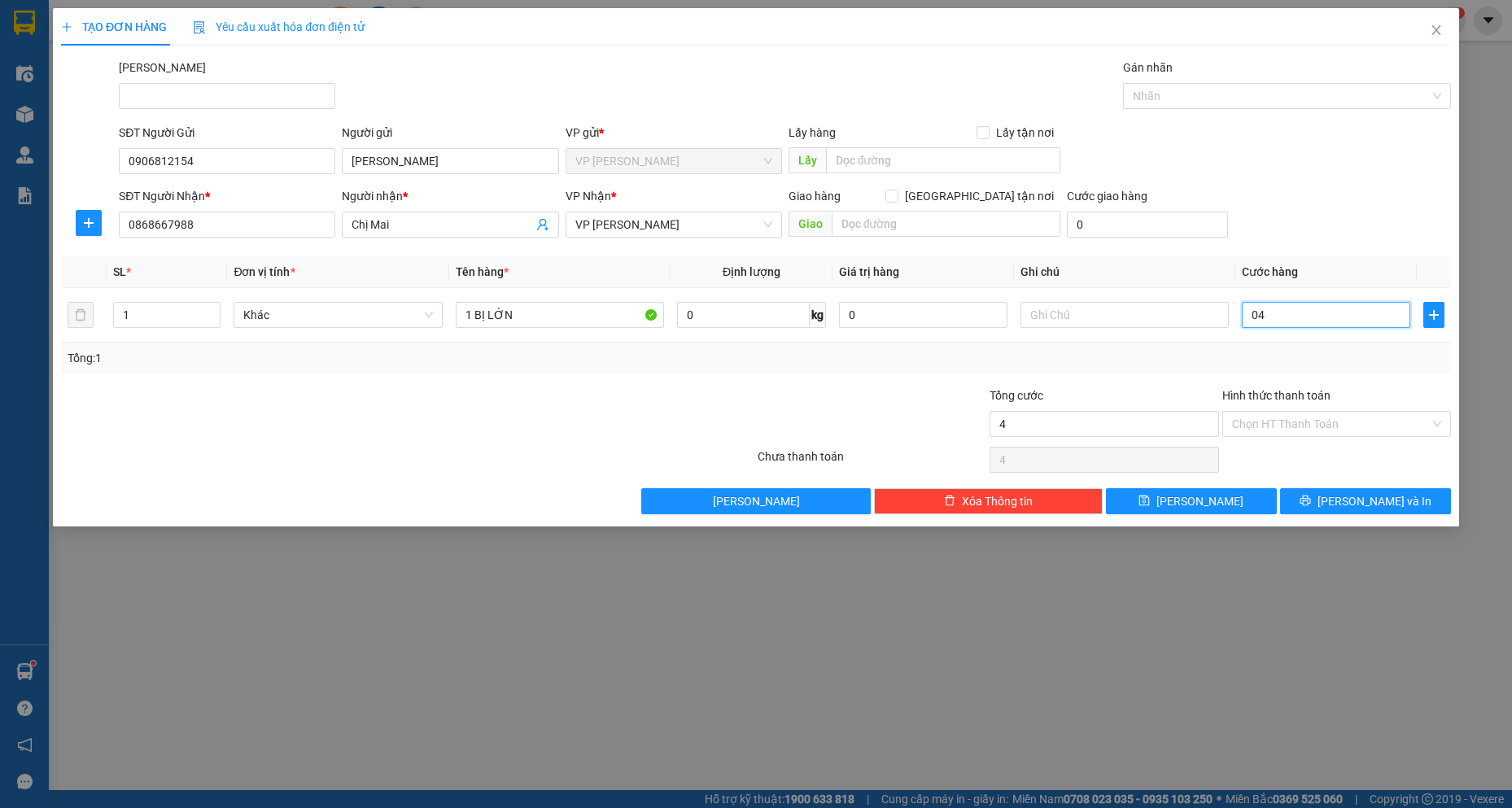
type input "0"
type input "3"
type input "03"
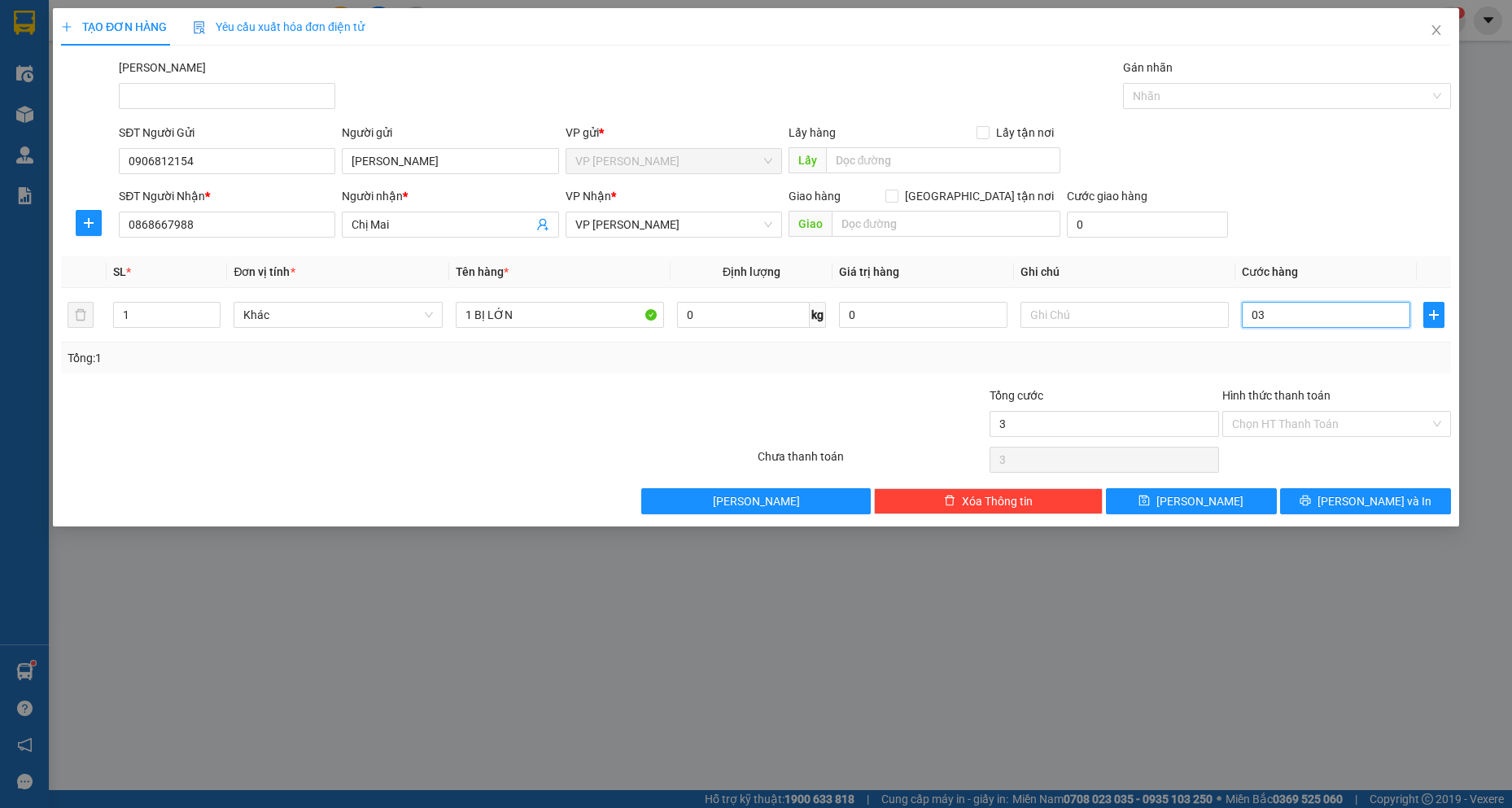
type input "30"
type input "030"
type input "300"
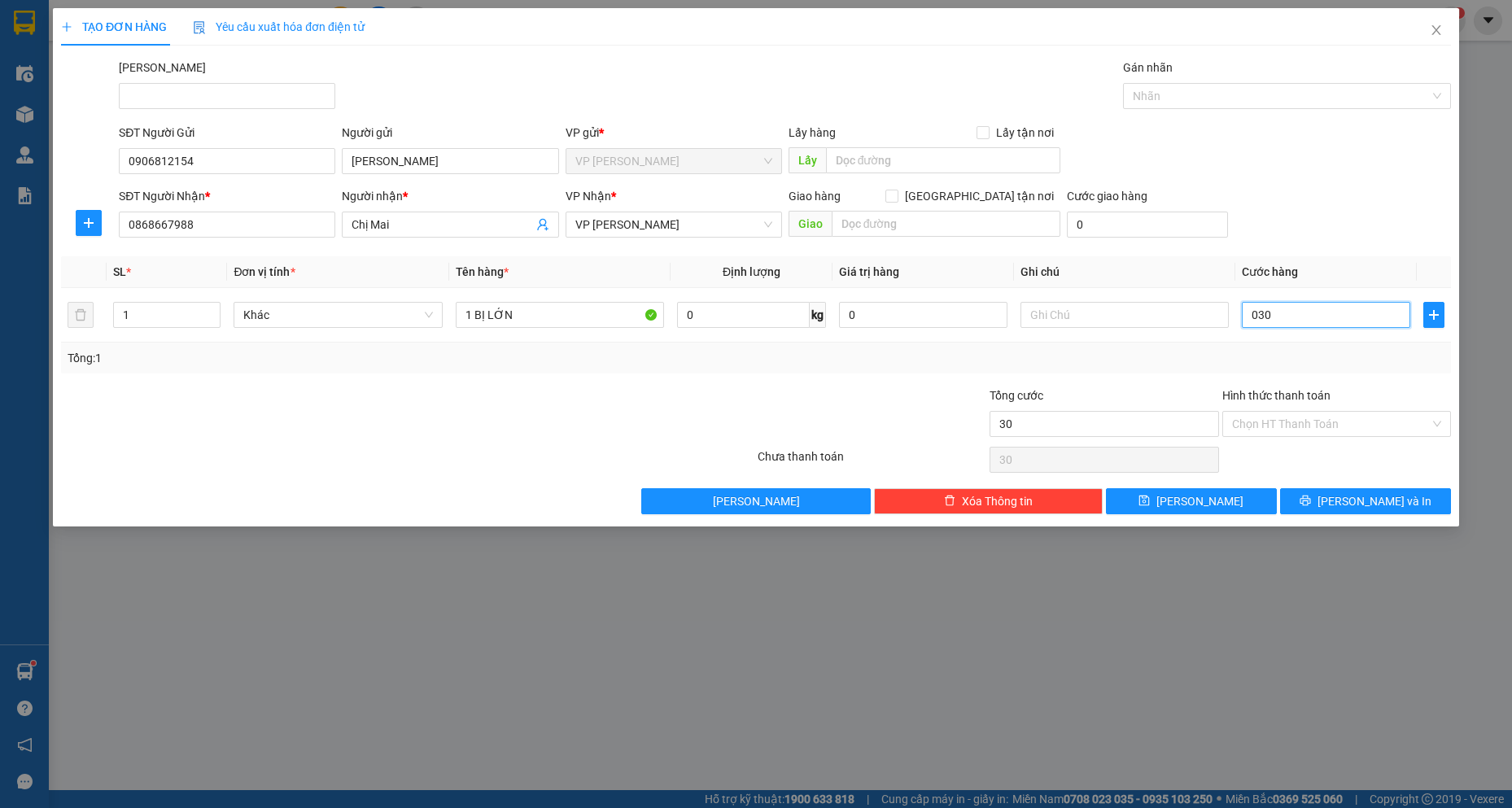
type input "0.300"
type input "3.000"
type input "03.000"
type input "30.000"
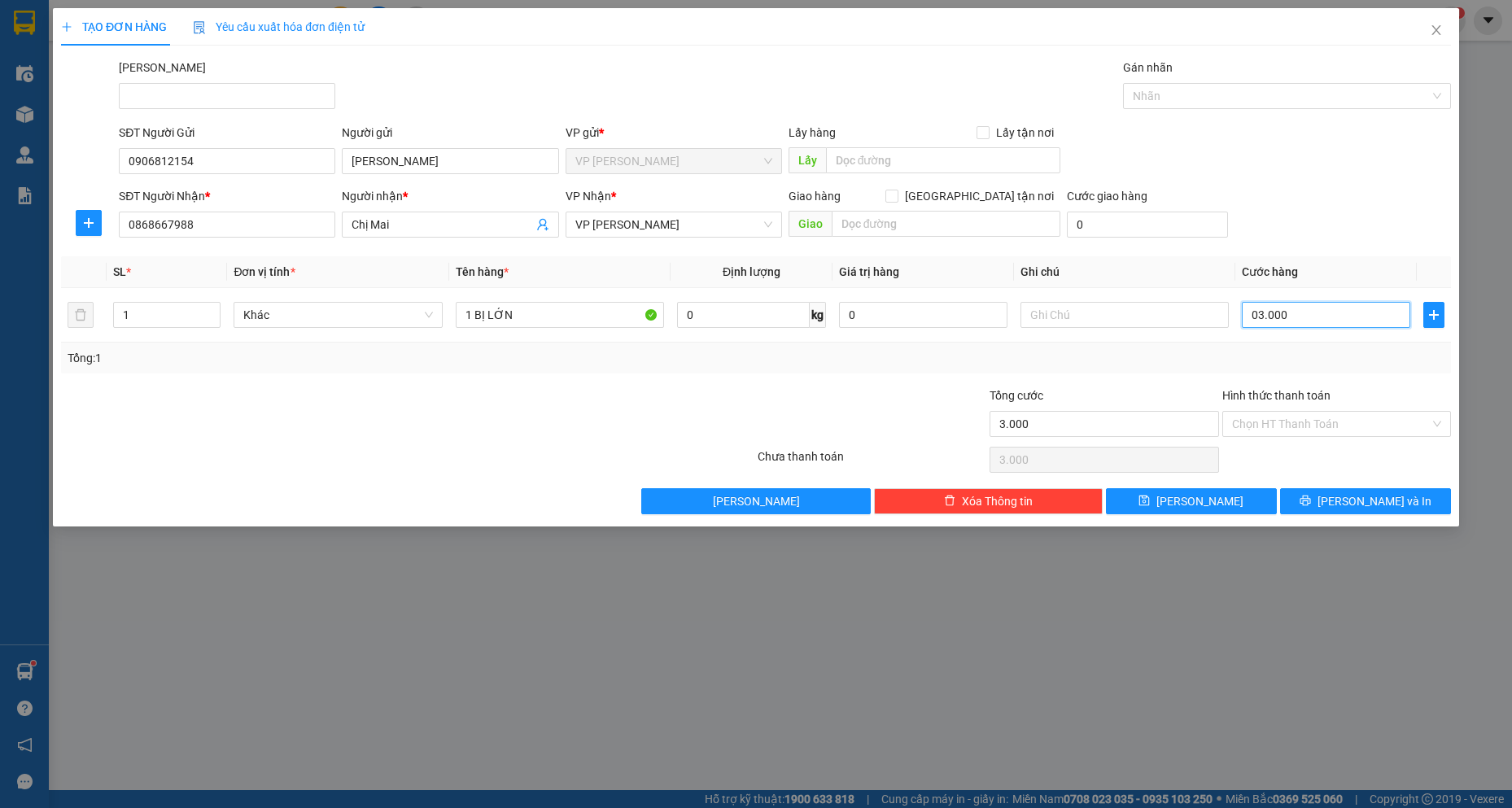
type input "30.000"
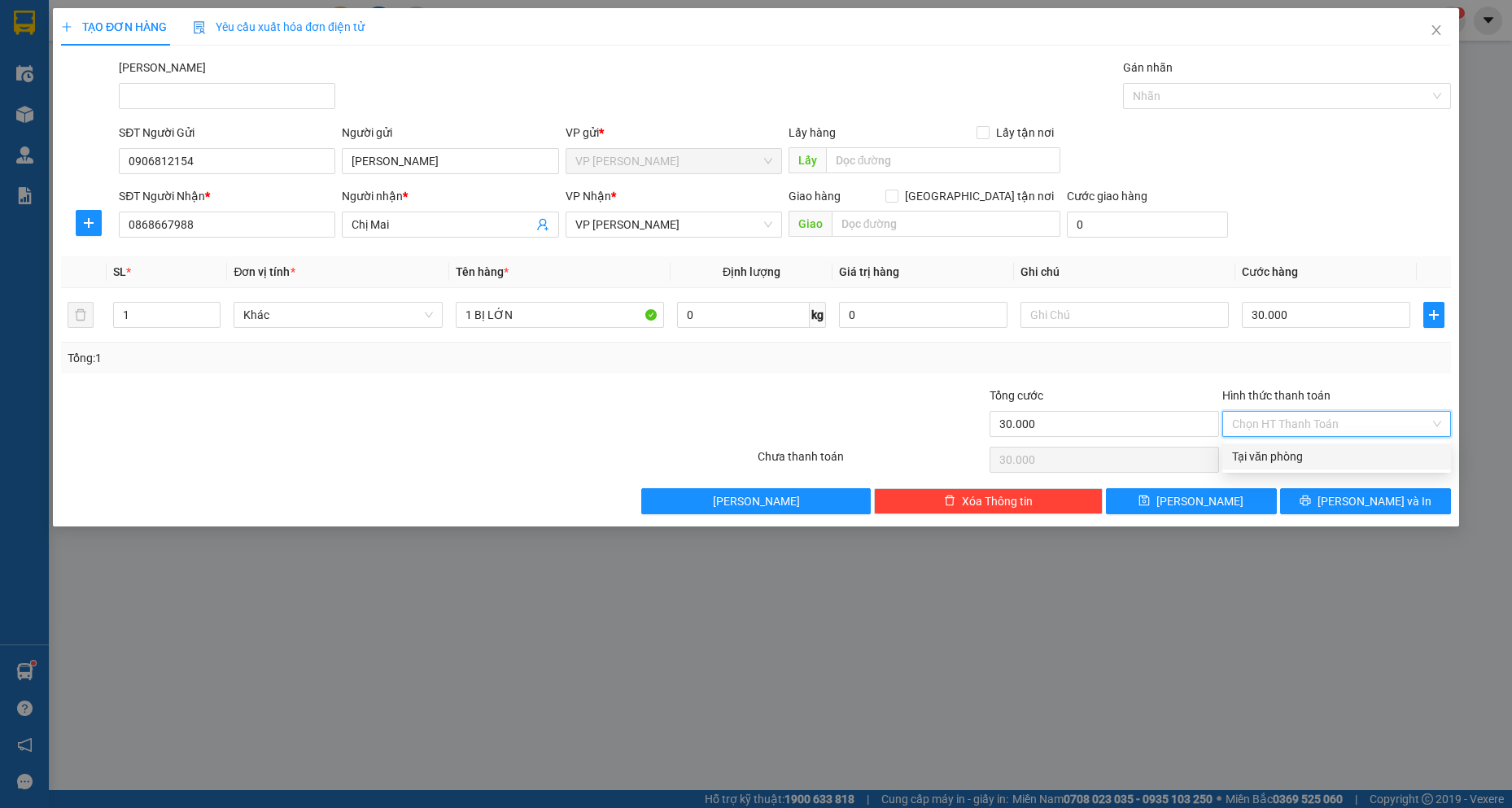
click at [1375, 416] on input "Hình thức thanh toán" at bounding box center [1331, 424] width 198 height 25
click at [1325, 463] on div "Tại văn phòng" at bounding box center [1337, 456] width 209 height 18
type input "0"
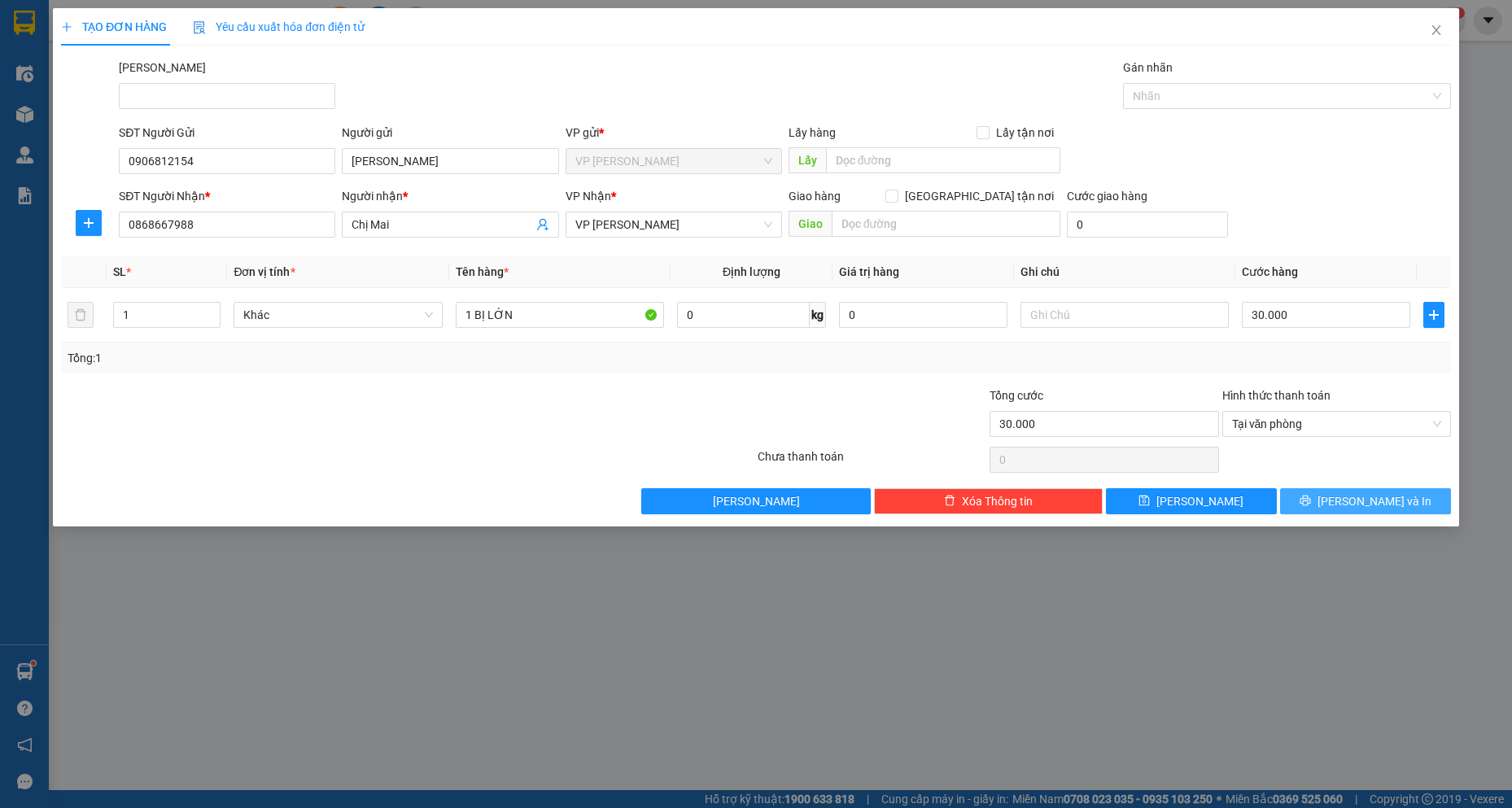
click at [1373, 500] on span "[PERSON_NAME] và In" at bounding box center [1374, 502] width 114 height 18
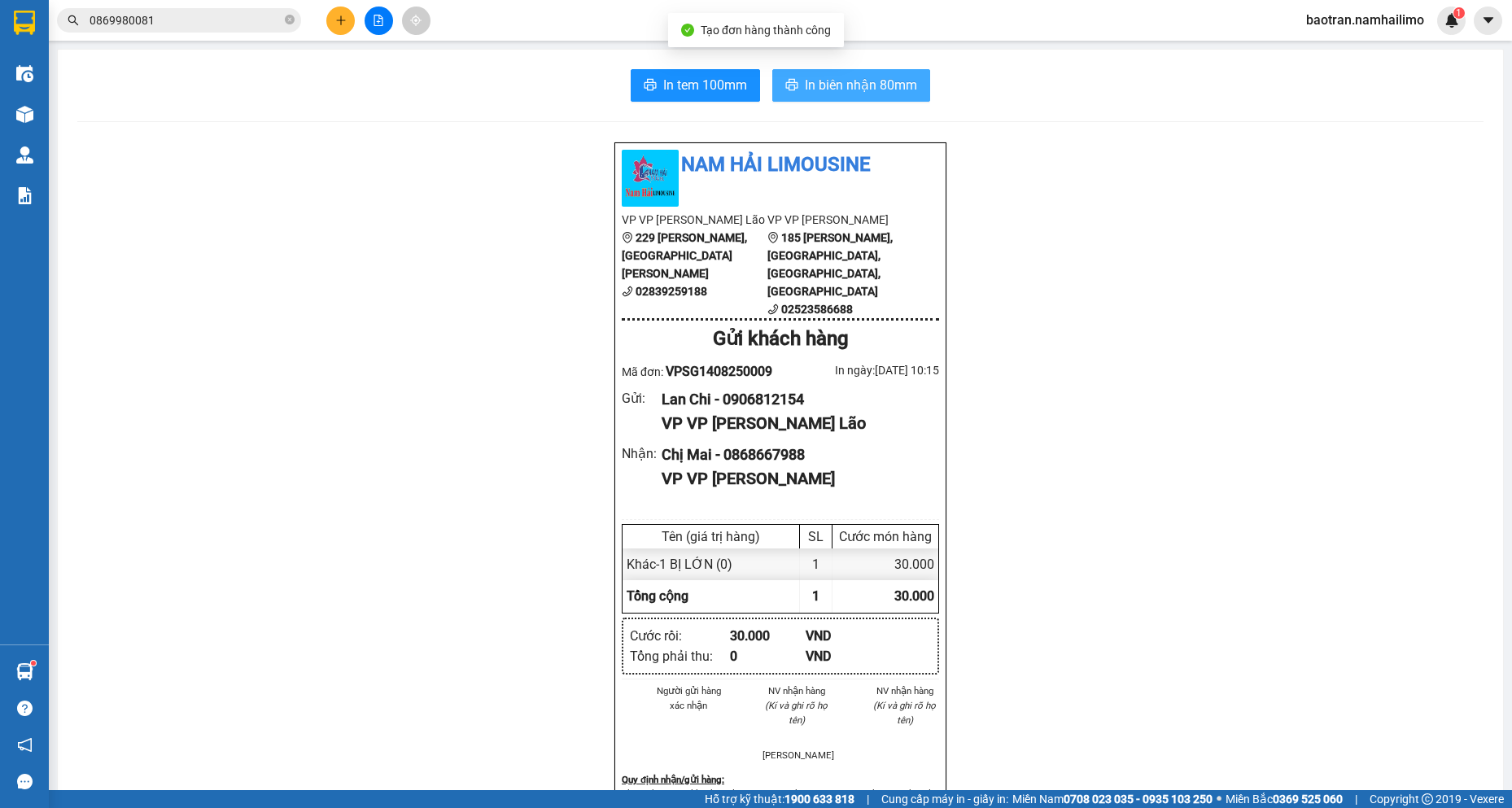
click at [909, 74] on button "In biên nhận 80mm" at bounding box center [852, 85] width 158 height 33
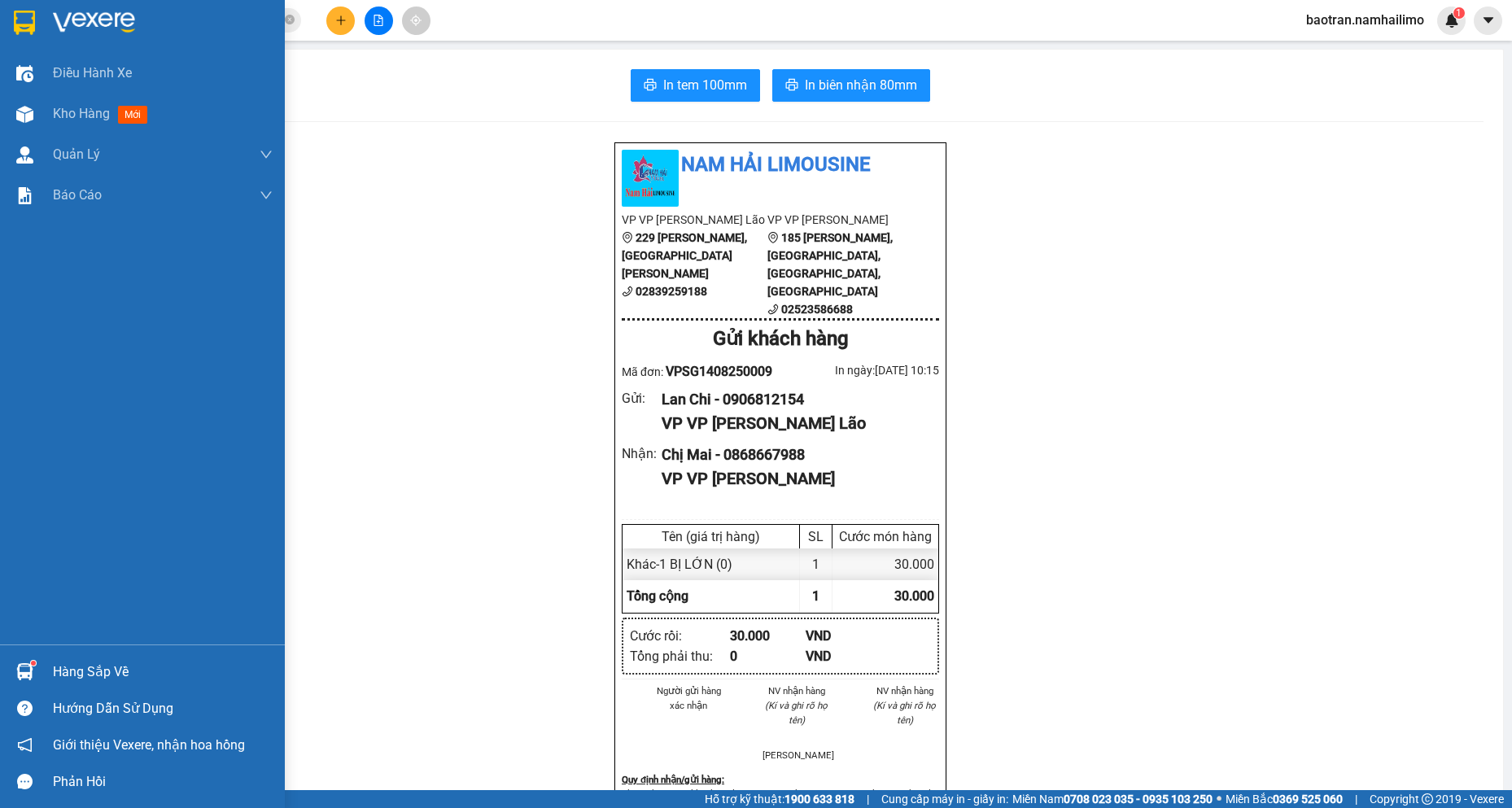
click at [20, 455] on div "Điều hành xe Kho hàng mới Quản [PERSON_NAME] lý chuyến Quản lý khách hàng Quản …" at bounding box center [142, 348] width 285 height 592
drag, startPoint x: 106, startPoint y: 117, endPoint x: 119, endPoint y: 101, distance: 20.6
click at [106, 115] on span "Kho hàng" at bounding box center [81, 113] width 57 height 15
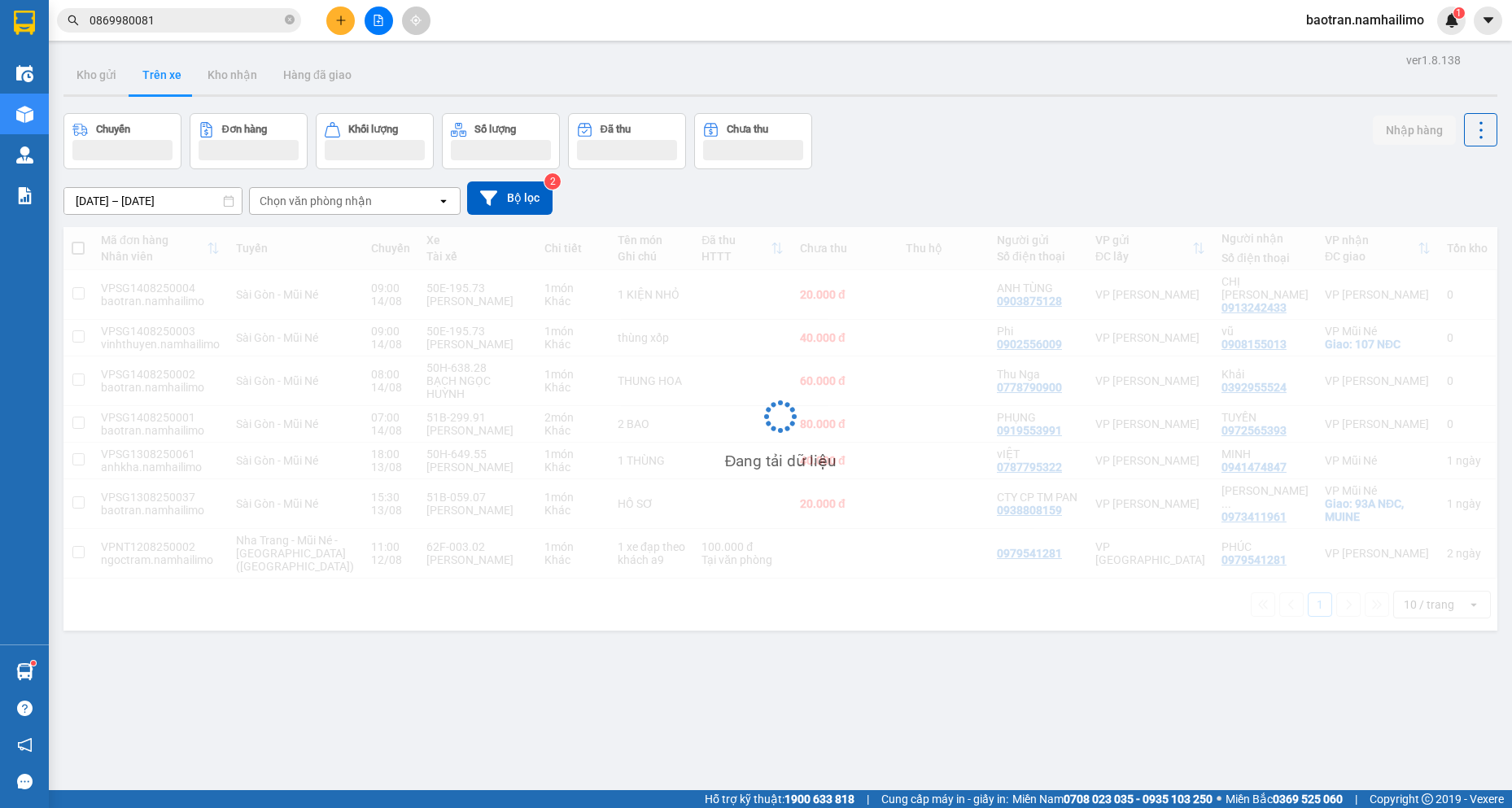
click at [134, 129] on div "Chuyến" at bounding box center [123, 129] width 100 height 15
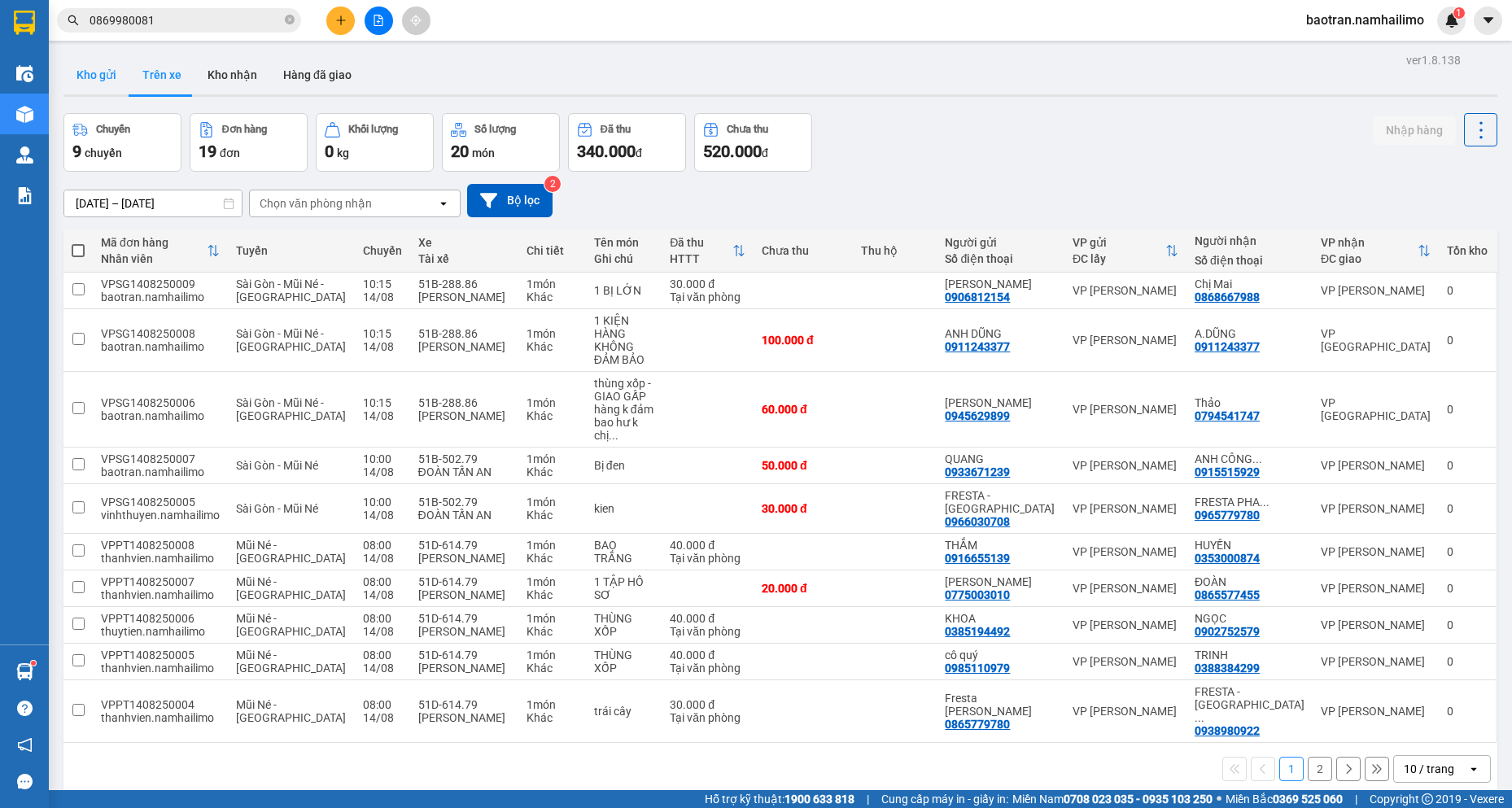
click at [124, 75] on button "Kho gửi" at bounding box center [96, 75] width 66 height 39
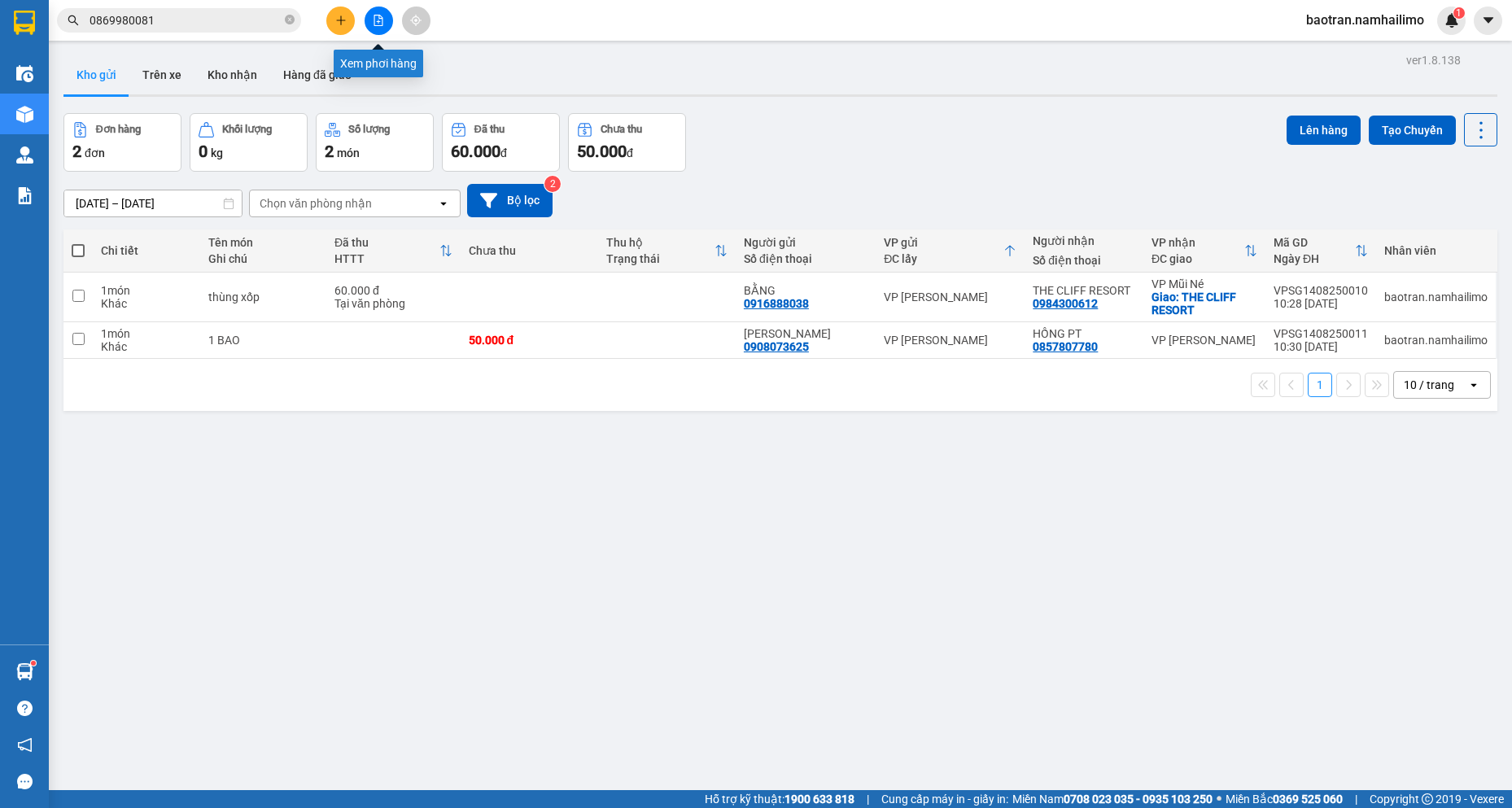
click at [381, 24] on icon "file-add" at bounding box center [378, 20] width 12 height 12
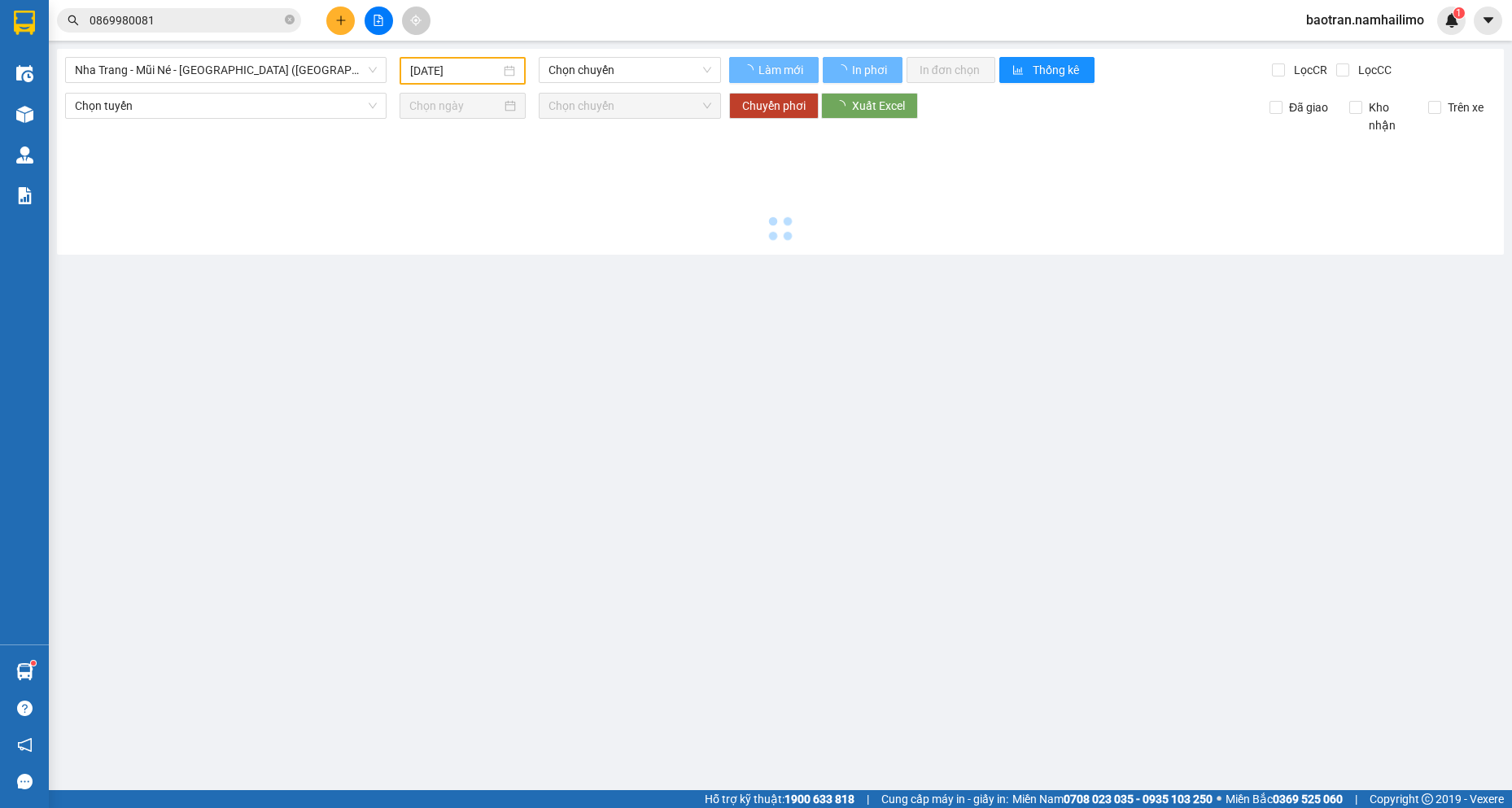
type input "[DATE]"
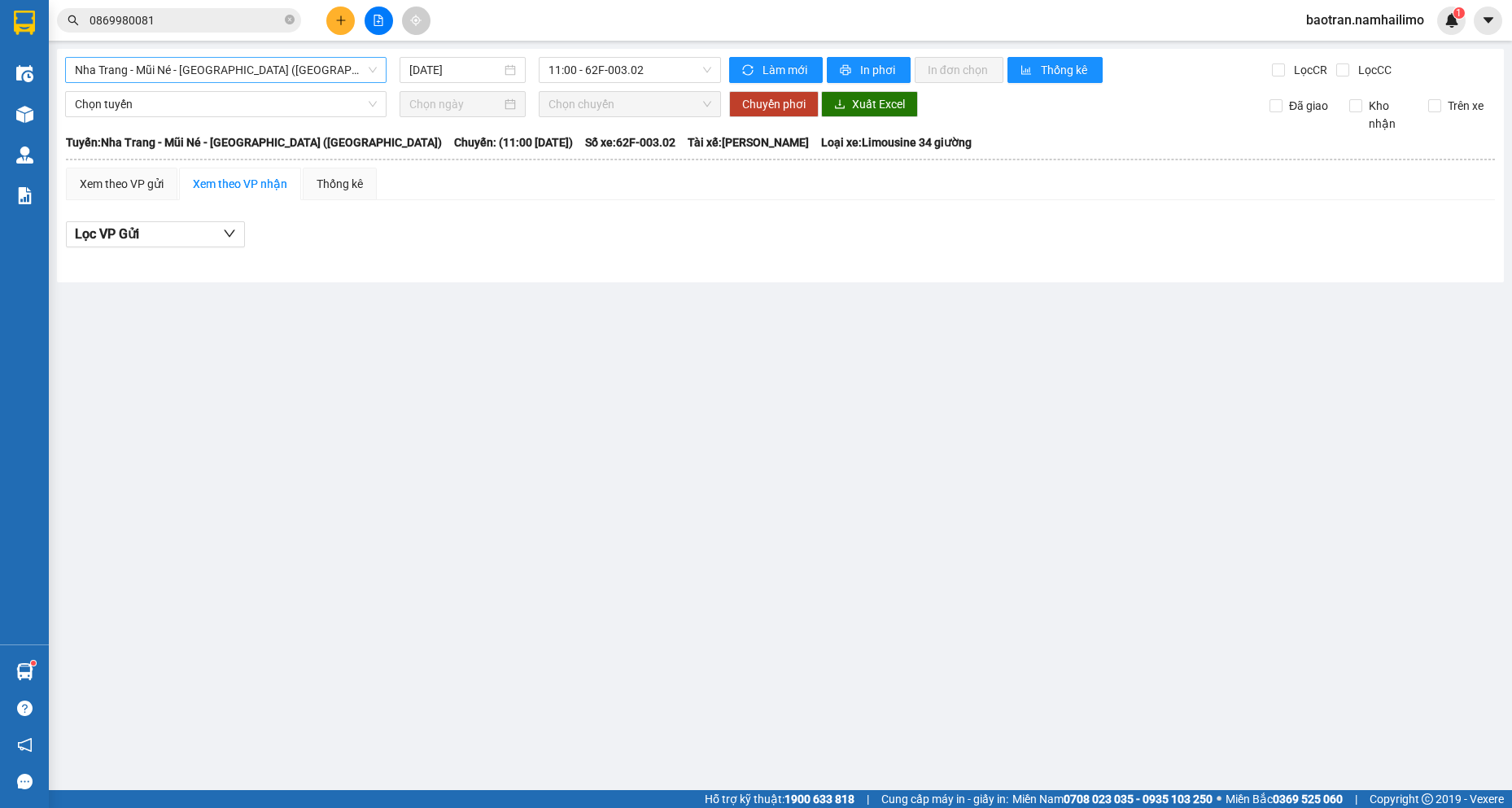
click at [278, 75] on span "Nha Trang - Mũi Né - [GEOGRAPHIC_DATA] ([GEOGRAPHIC_DATA])" at bounding box center [225, 70] width 302 height 25
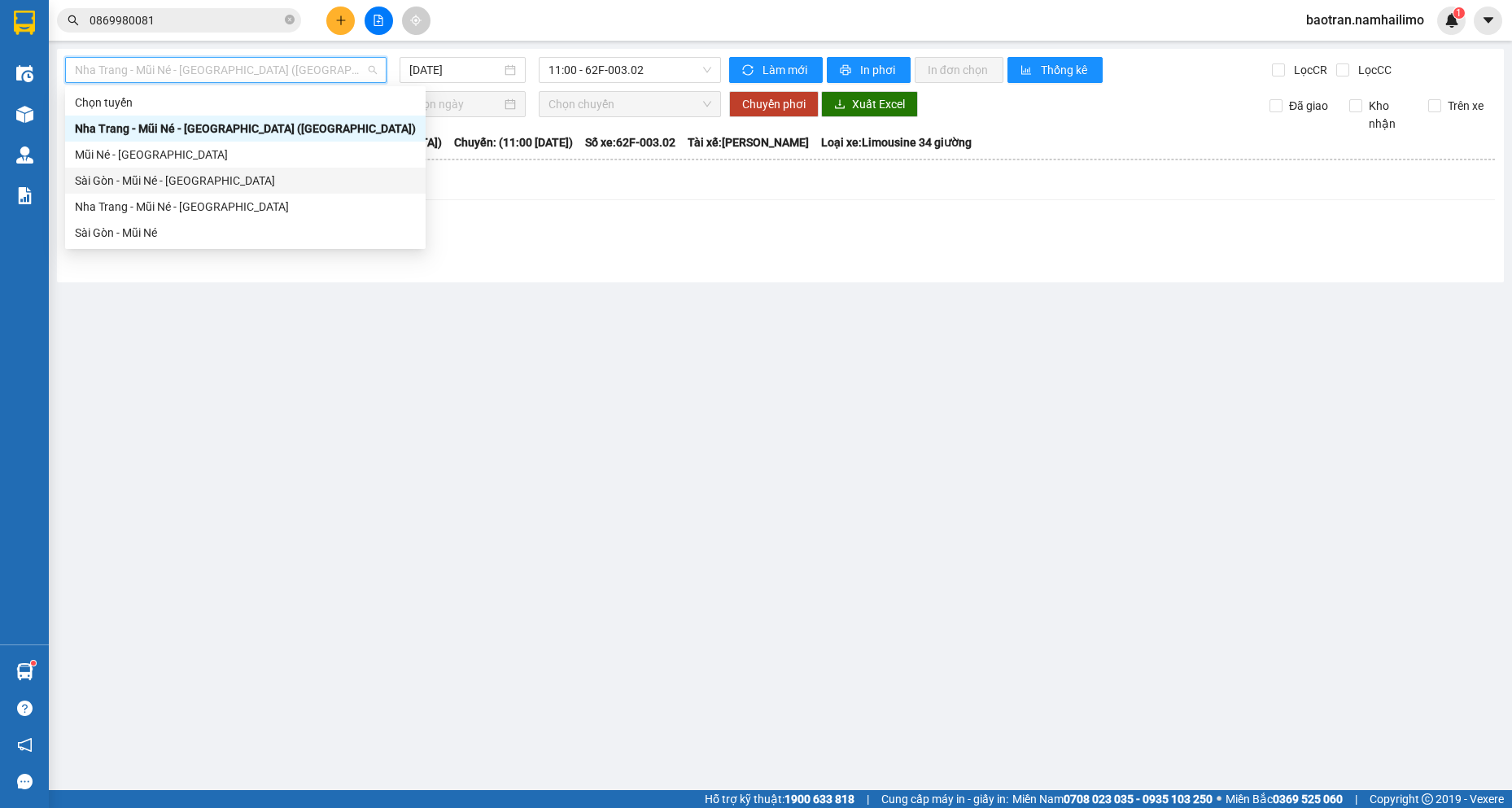
click at [209, 172] on div "Sài Gòn - Mũi Né - [GEOGRAPHIC_DATA]" at bounding box center [245, 181] width 341 height 18
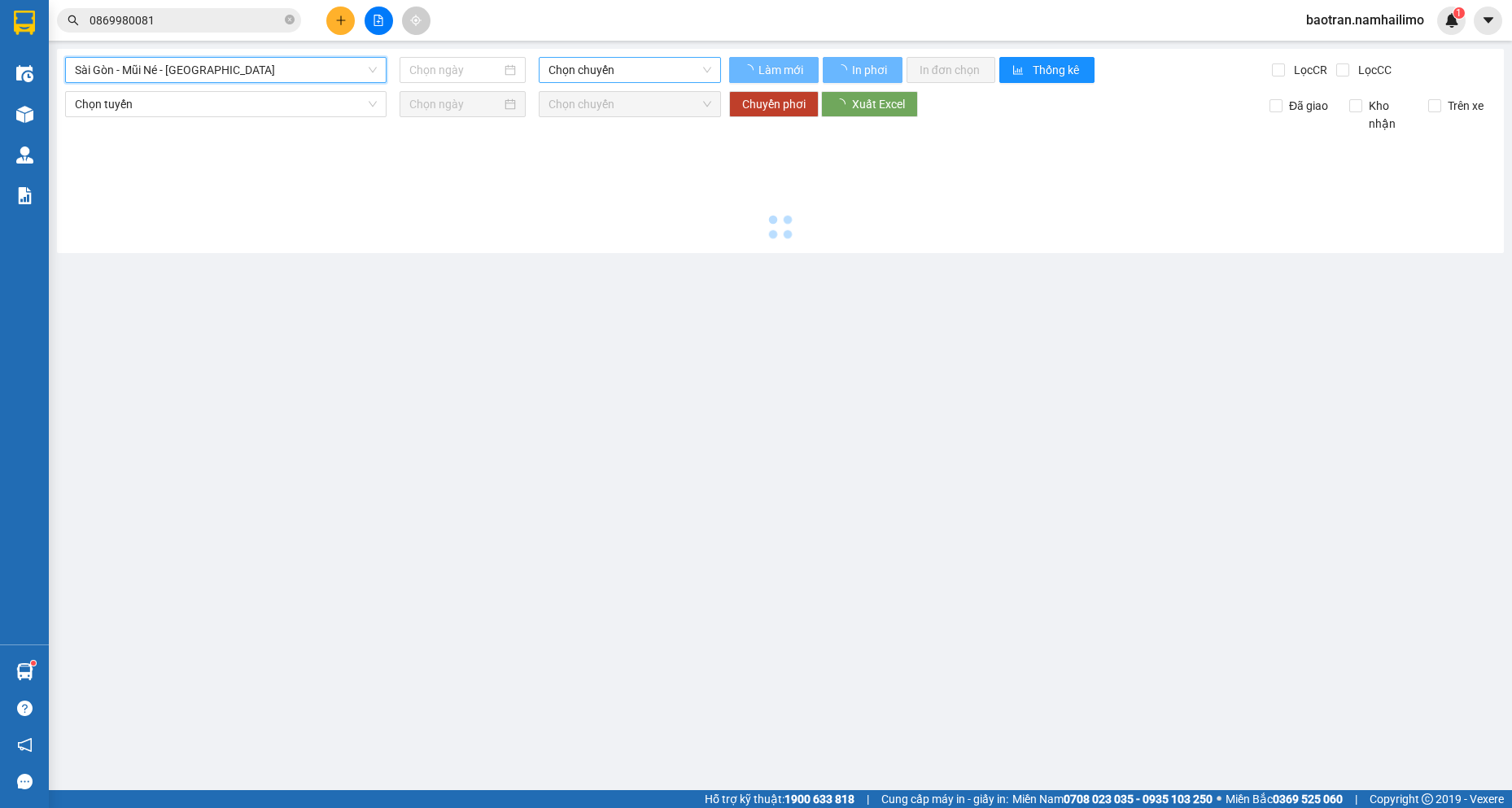
type input "[DATE]"
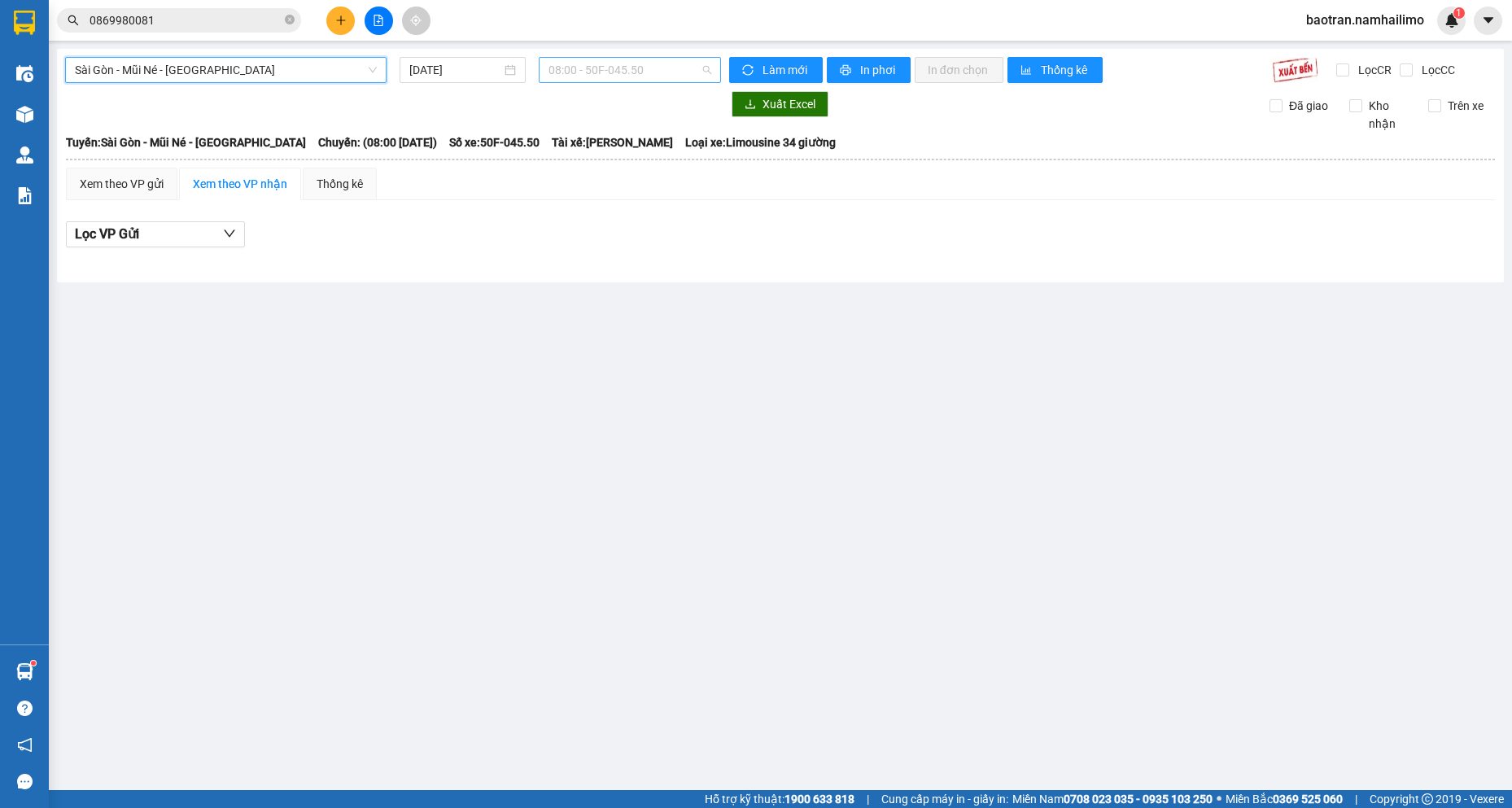
click at [635, 69] on span "08:00 - 50F-045.50" at bounding box center [629, 70] width 163 height 25
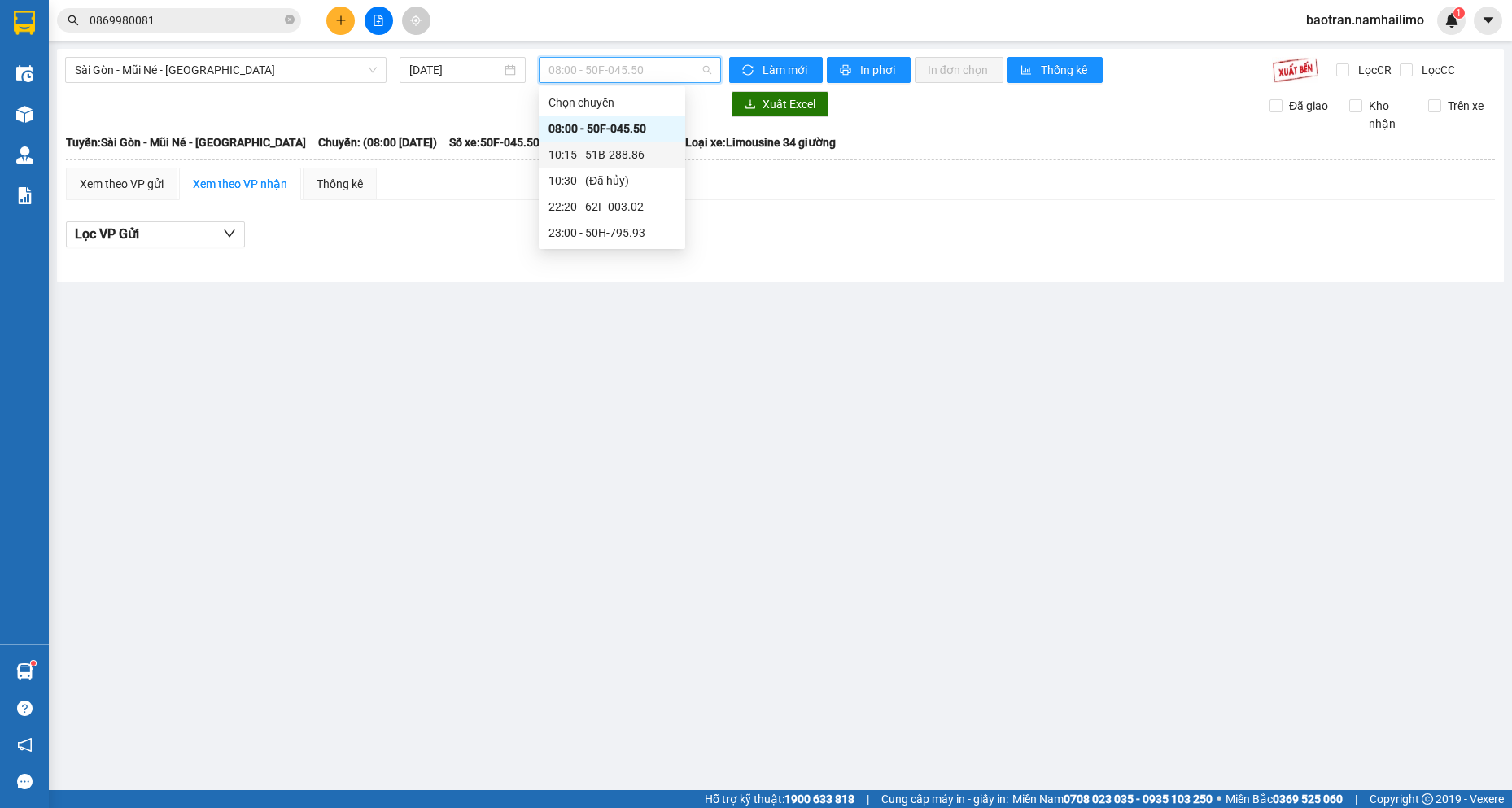
click at [614, 159] on div "10:15 - 51B-288.86" at bounding box center [612, 155] width 127 height 18
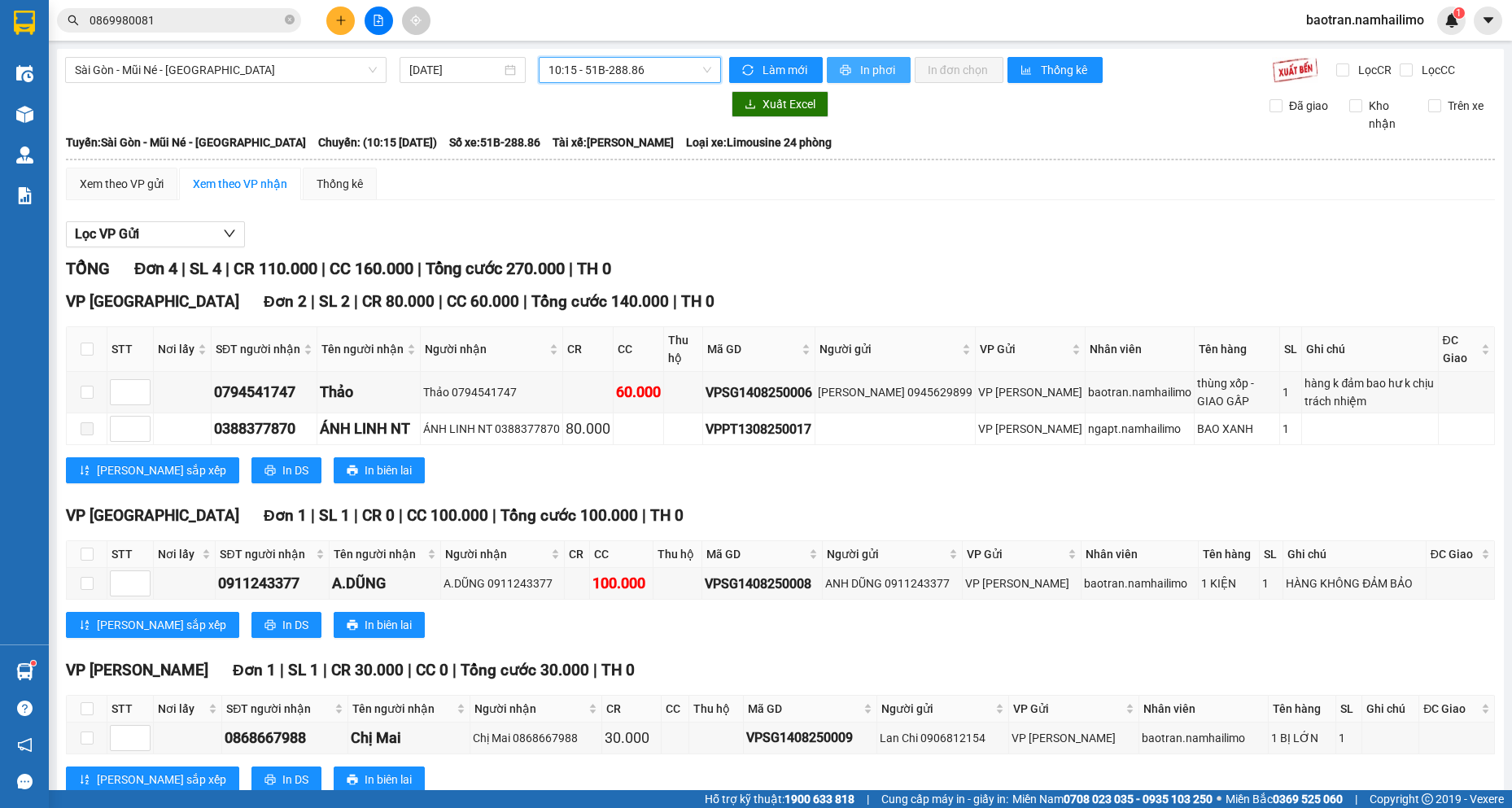
click at [877, 75] on span "In phơi" at bounding box center [878, 70] width 37 height 18
click at [1372, 268] on div "TỔNG Đơn 4 | SL 4 | CR 110.000 | CC 160.000 | Tổng cước 270.000 | TH 0" at bounding box center [781, 269] width 1429 height 25
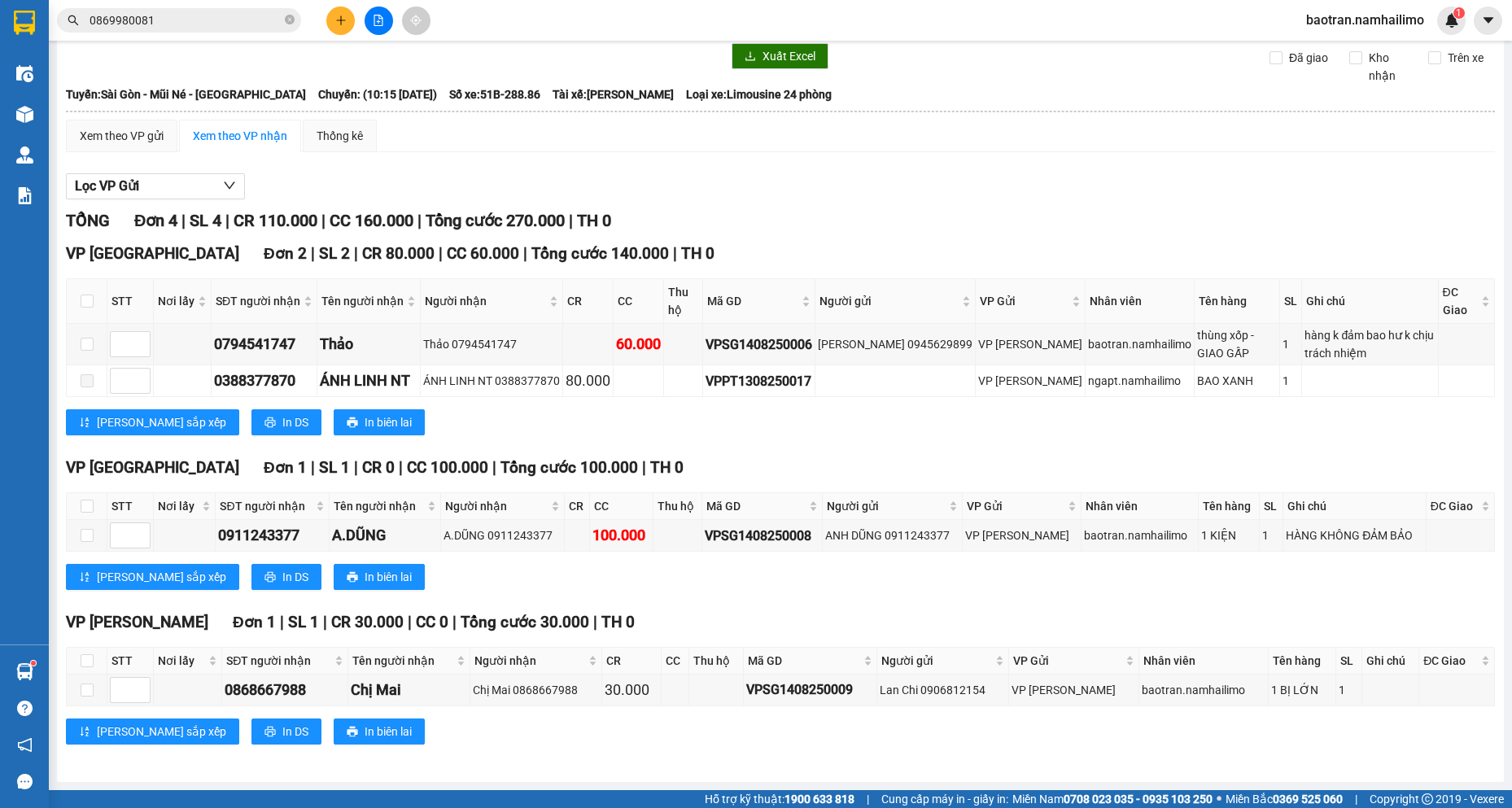
drag, startPoint x: 1290, startPoint y: 247, endPoint x: 1142, endPoint y: 252, distance: 148.1
click at [1287, 248] on div "VP [GEOGRAPHIC_DATA] 2 | SL 2 | CR 80.000 | CC 60.000 | Tổng cước 140.000 | TH 0" at bounding box center [781, 254] width 1429 height 25
click at [339, 12] on button at bounding box center [340, 20] width 28 height 28
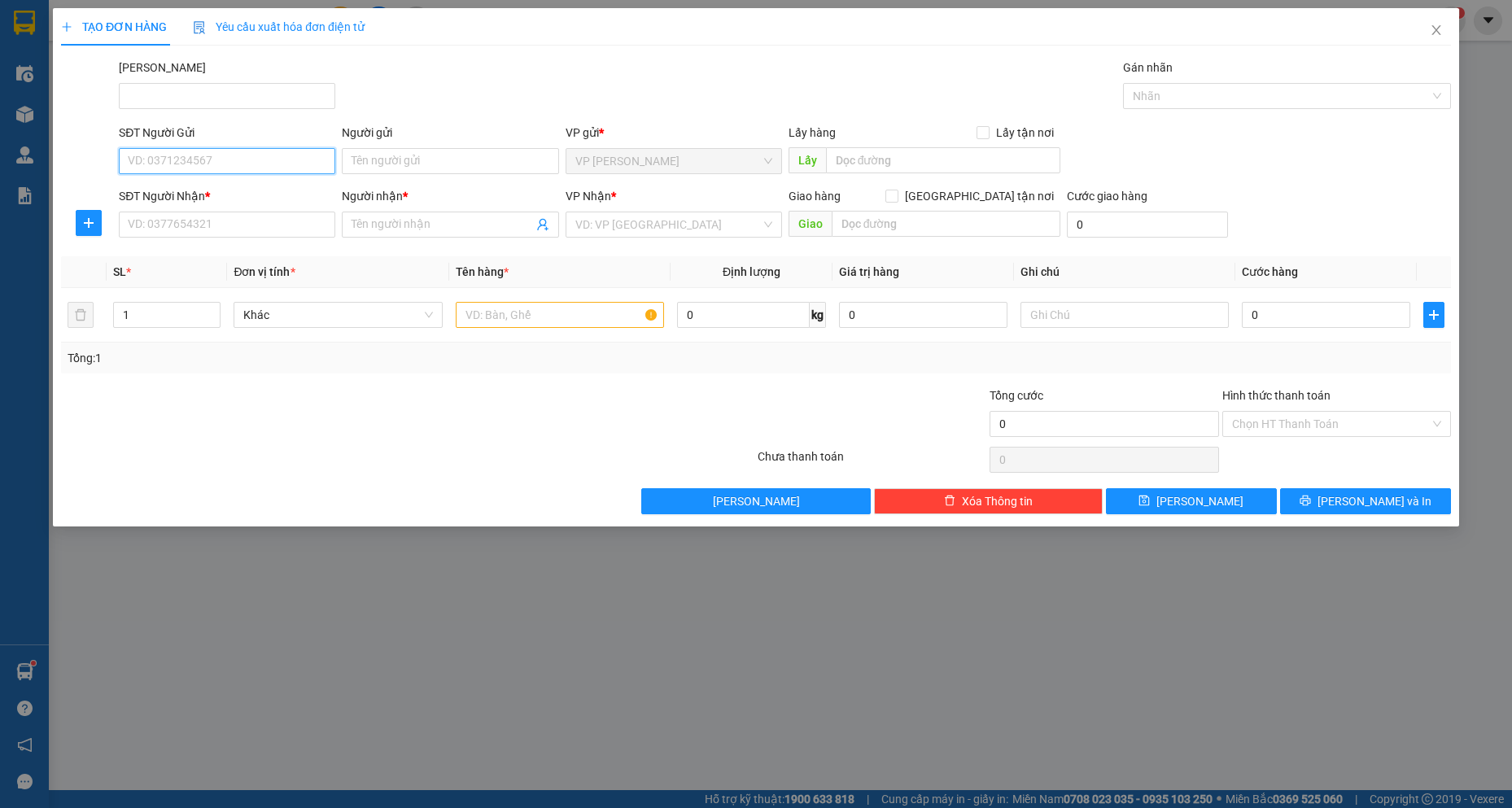
click at [194, 160] on input "SĐT Người Gửi" at bounding box center [227, 161] width 216 height 26
click at [244, 197] on div "0916842218 - HOA" at bounding box center [226, 194] width 197 height 18
type input "0916842218"
type input "HOA"
type input "0918193740"
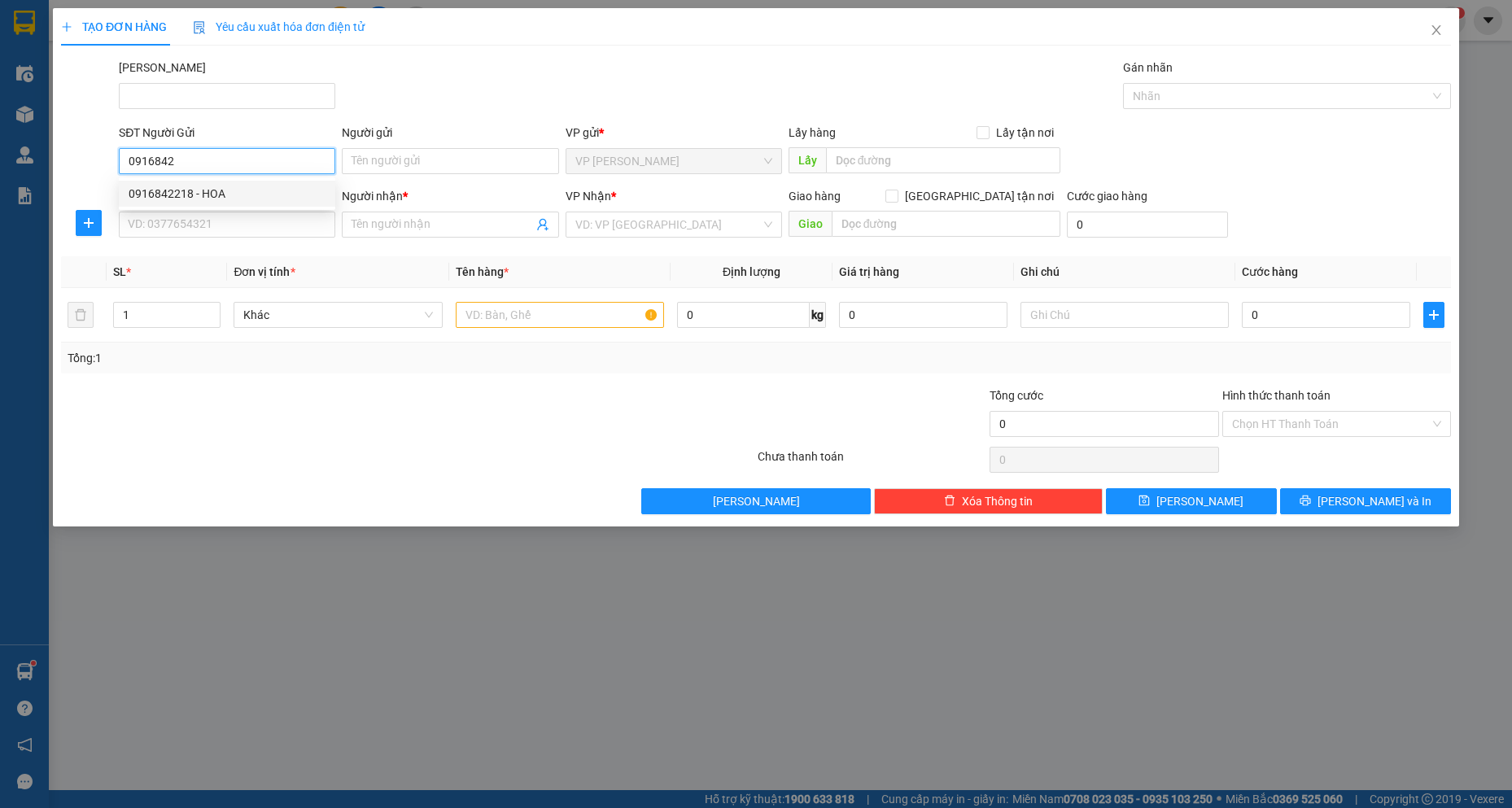
type input "CHÚ THỊNH"
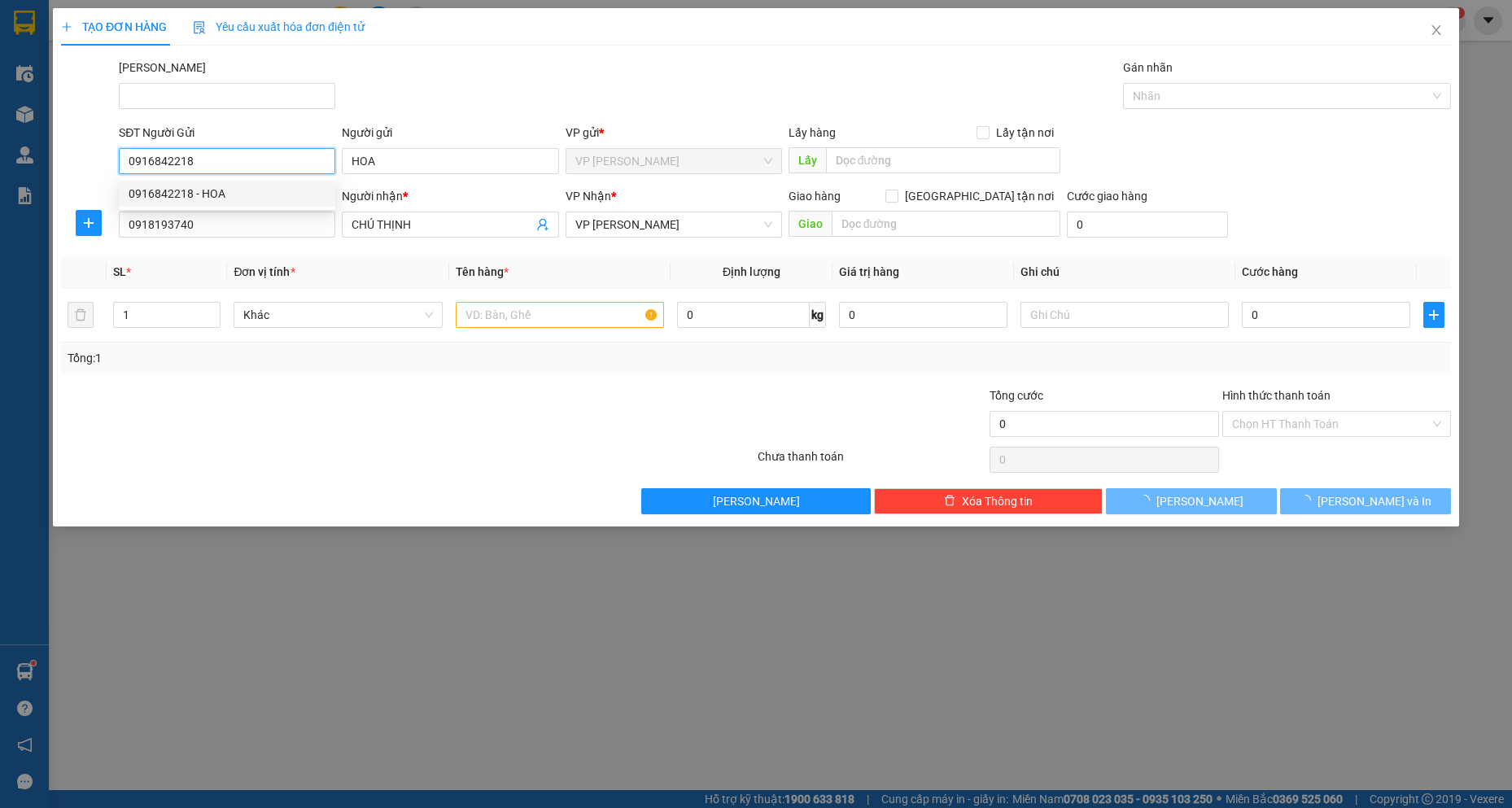
type input "30.000"
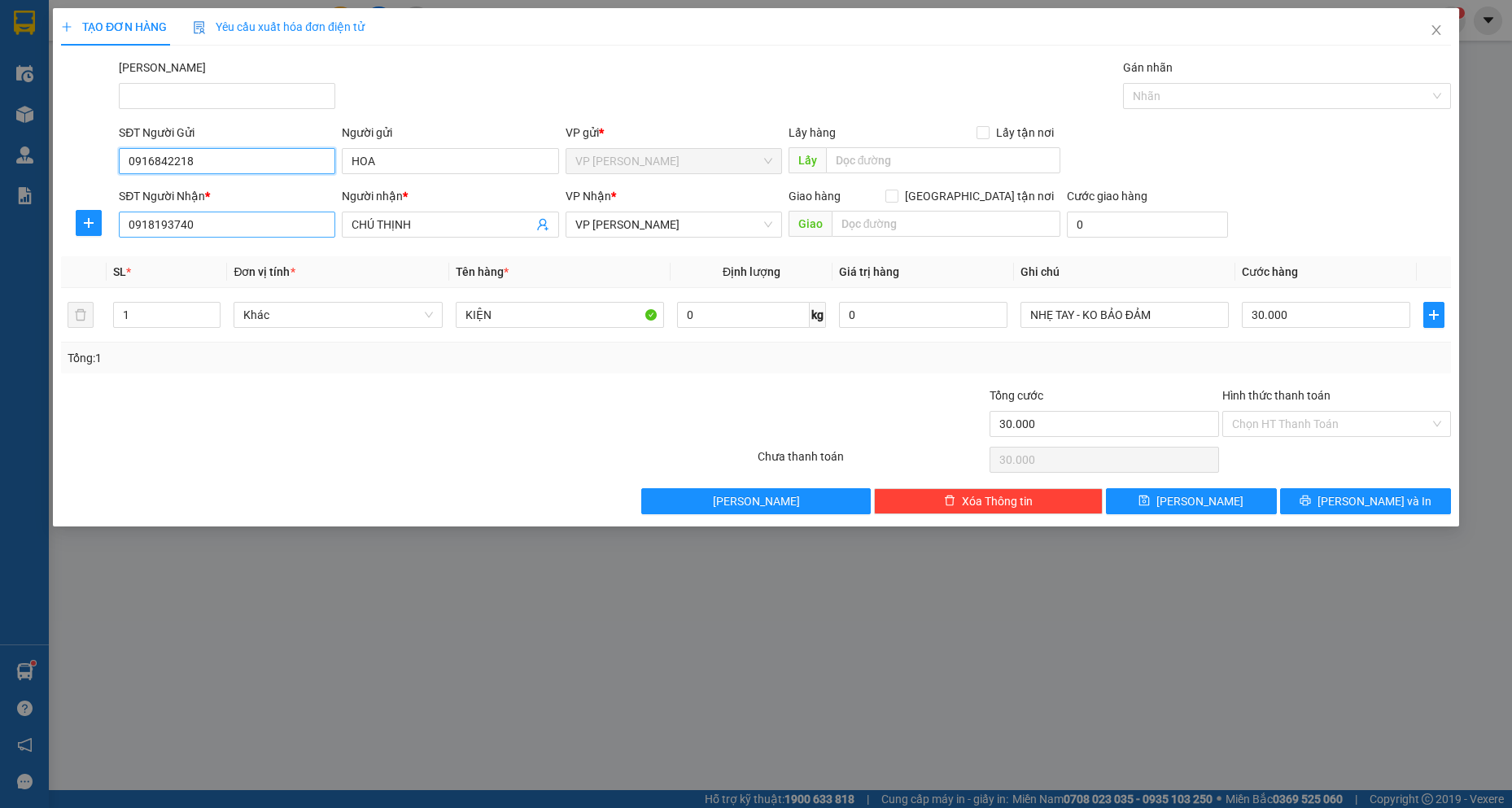
type input "0916842218"
click at [288, 234] on input "0918193740" at bounding box center [227, 224] width 216 height 26
type input "0812665299"
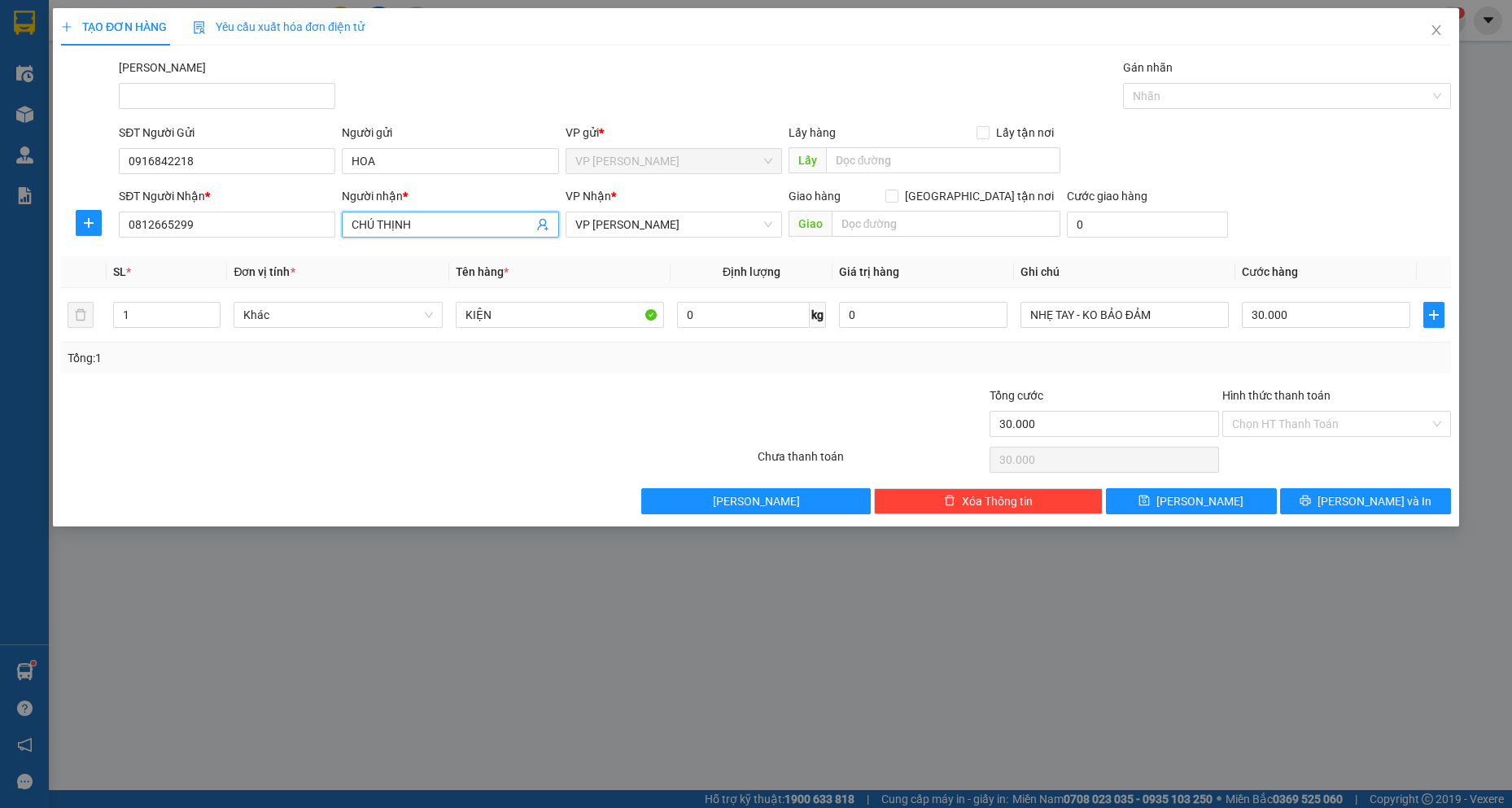
drag, startPoint x: 463, startPoint y: 229, endPoint x: 0, endPoint y: 222, distance: 463.1
click at [0, 222] on div "TẠO ĐƠN HÀNG Yêu cầu xuất hóa đơn điện tử Transit Pickup Surcharge Ids Transit …" at bounding box center [756, 404] width 1512 height 808
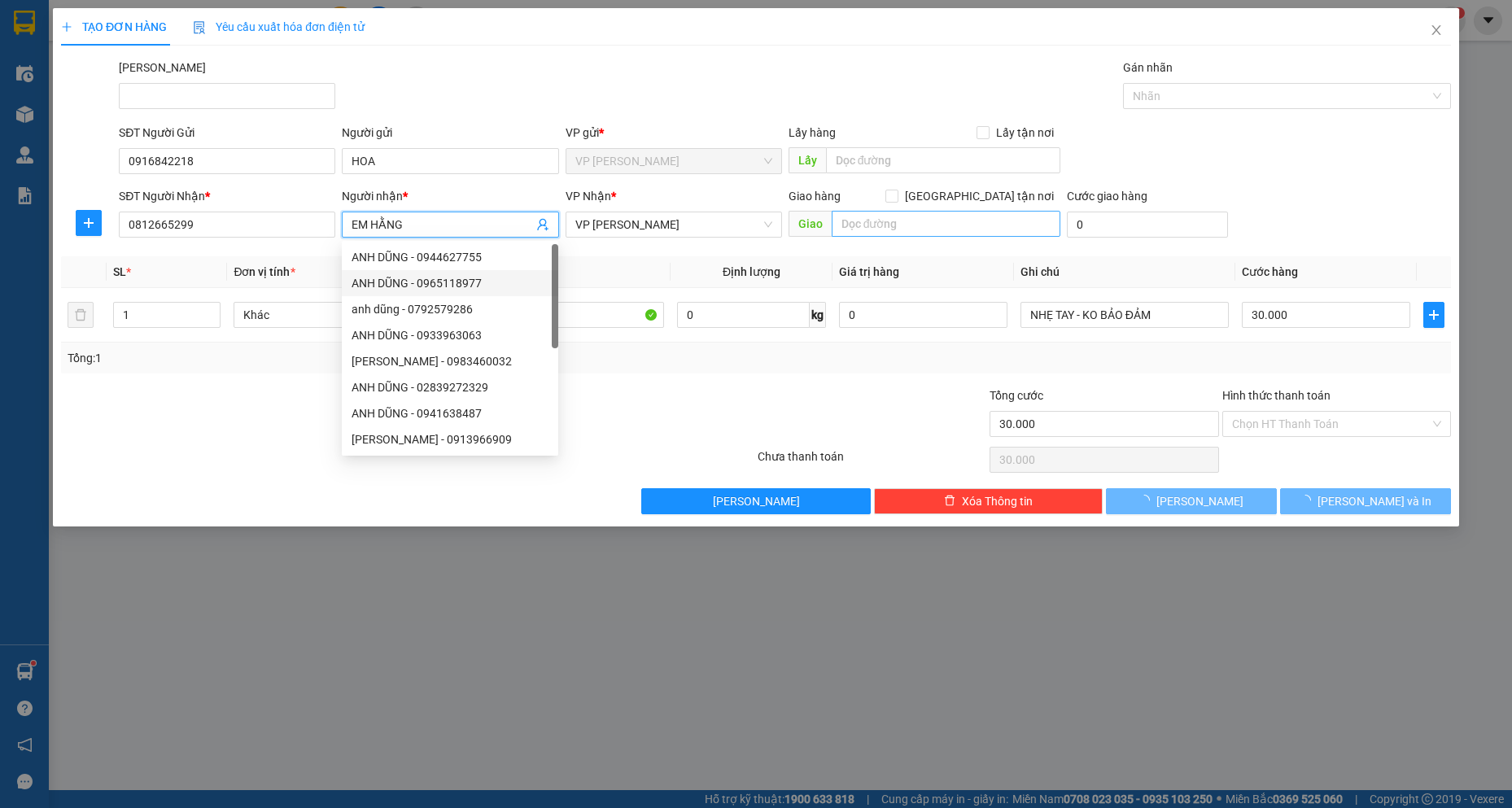
type input "EM HẰNG"
drag, startPoint x: 976, startPoint y: 222, endPoint x: 975, endPoint y: 211, distance: 11.0
click at [975, 211] on input "text" at bounding box center [946, 224] width 229 height 26
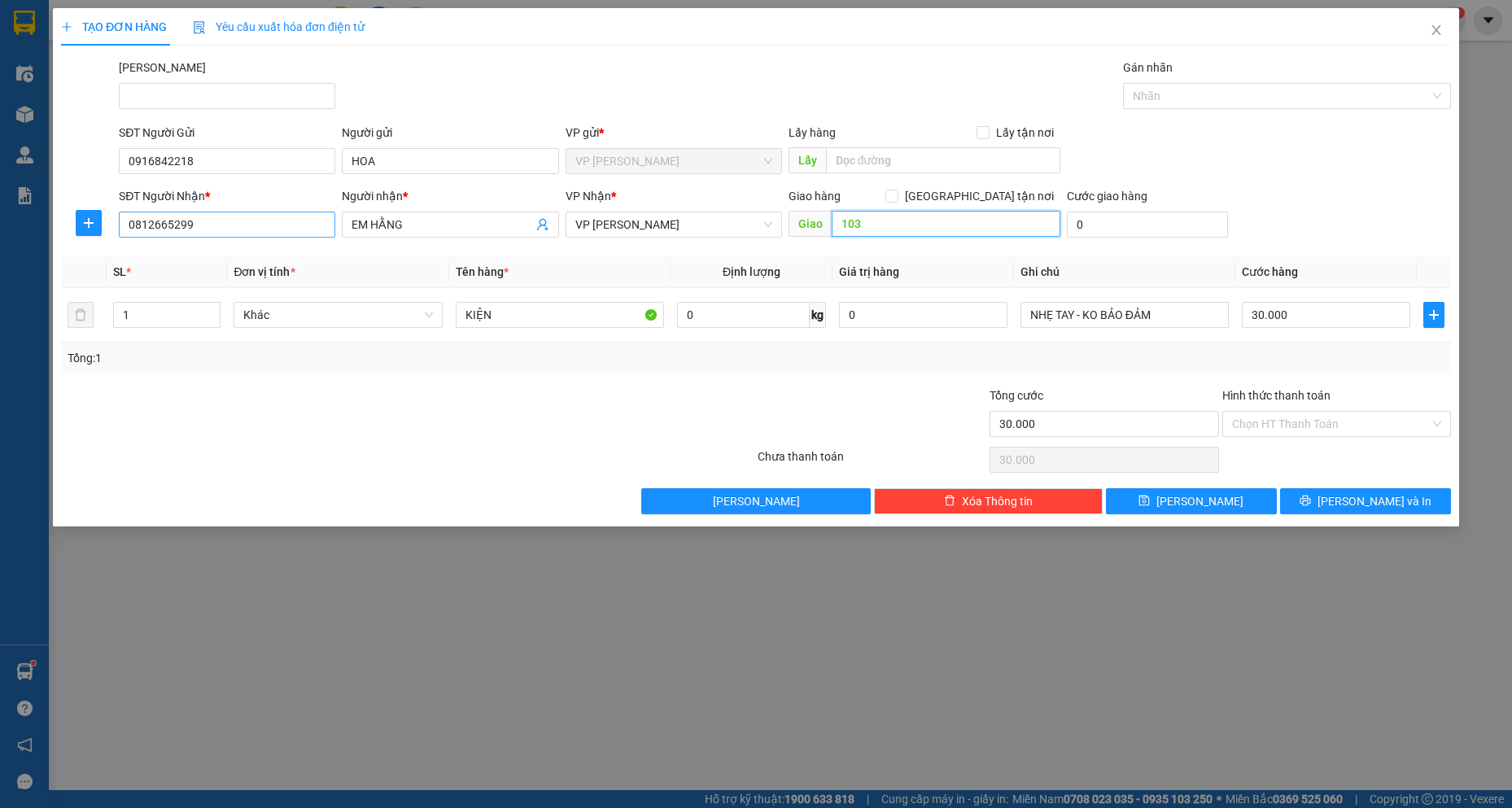
type input "103"
drag, startPoint x: 288, startPoint y: 224, endPoint x: 0, endPoint y: -71, distance: 412.3
click at [0, 0] on html "Kết quả tìm kiếm ( 0 ) Bộ lọc No Data 0869980081 baotran.namhailimo 1 Điều hành…" at bounding box center [756, 404] width 1512 height 808
type input "0812665299"
click at [969, 224] on input "103" at bounding box center [946, 224] width 229 height 26
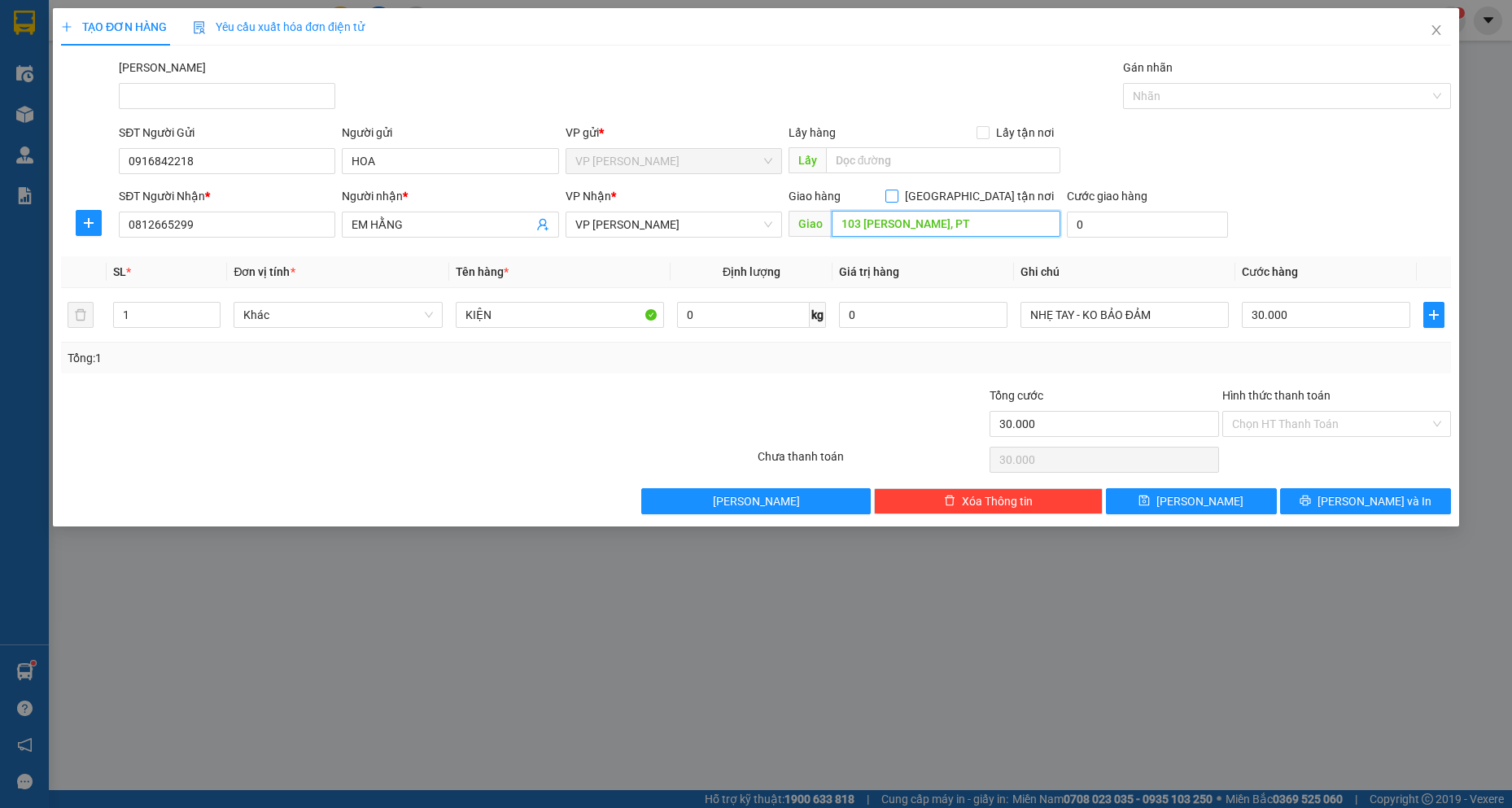
type input "103 [PERSON_NAME], PT"
click at [996, 195] on span "[GEOGRAPHIC_DATA] tận nơi" at bounding box center [979, 196] width 162 height 18
click at [897, 195] on input "[GEOGRAPHIC_DATA] tận nơi" at bounding box center [891, 195] width 12 height 12
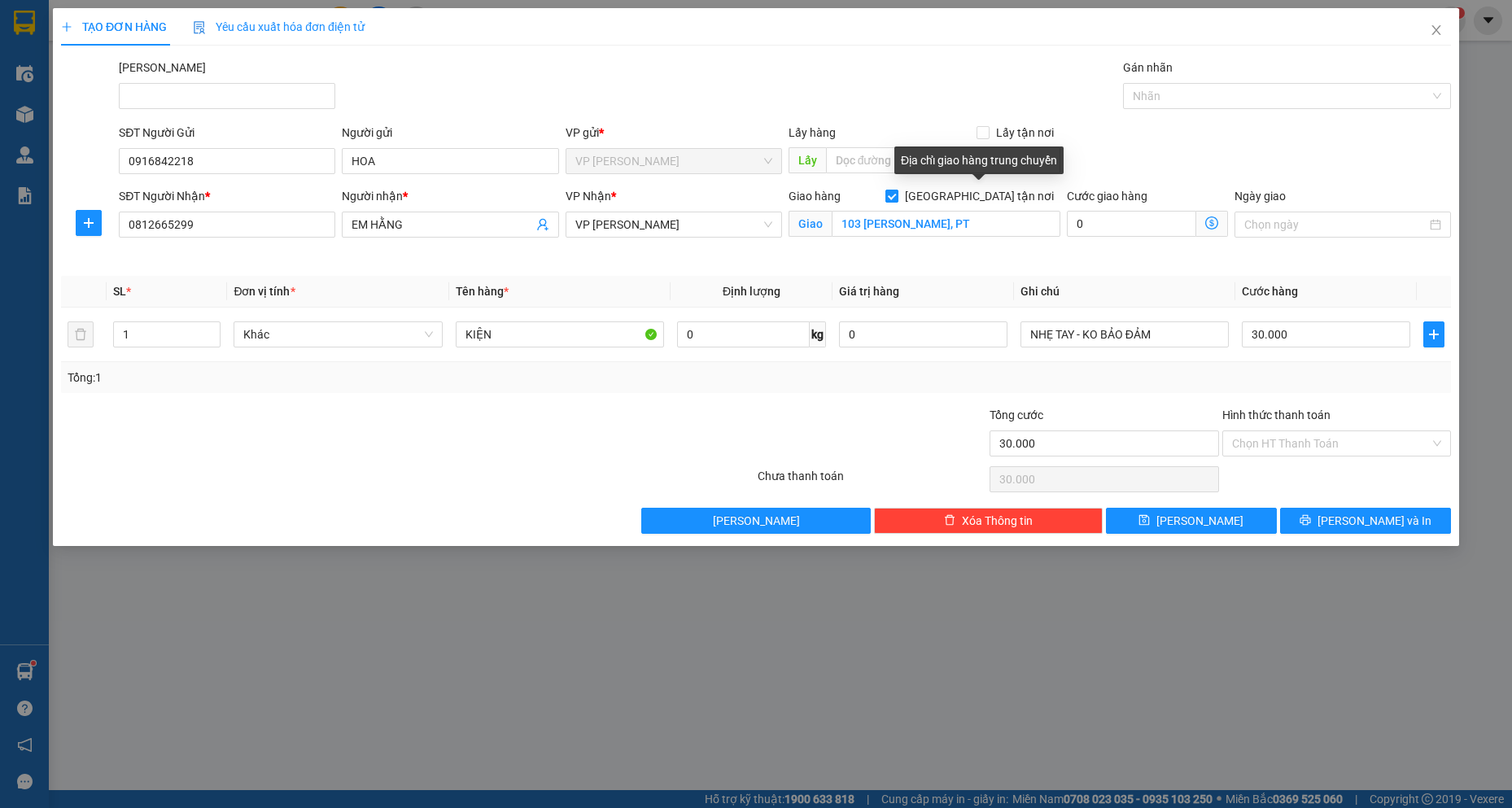
click at [996, 195] on span "[GEOGRAPHIC_DATA] tận nơi" at bounding box center [979, 196] width 162 height 18
click at [897, 195] on input "[GEOGRAPHIC_DATA] tận nơi" at bounding box center [891, 195] width 12 height 12
checkbox input "false"
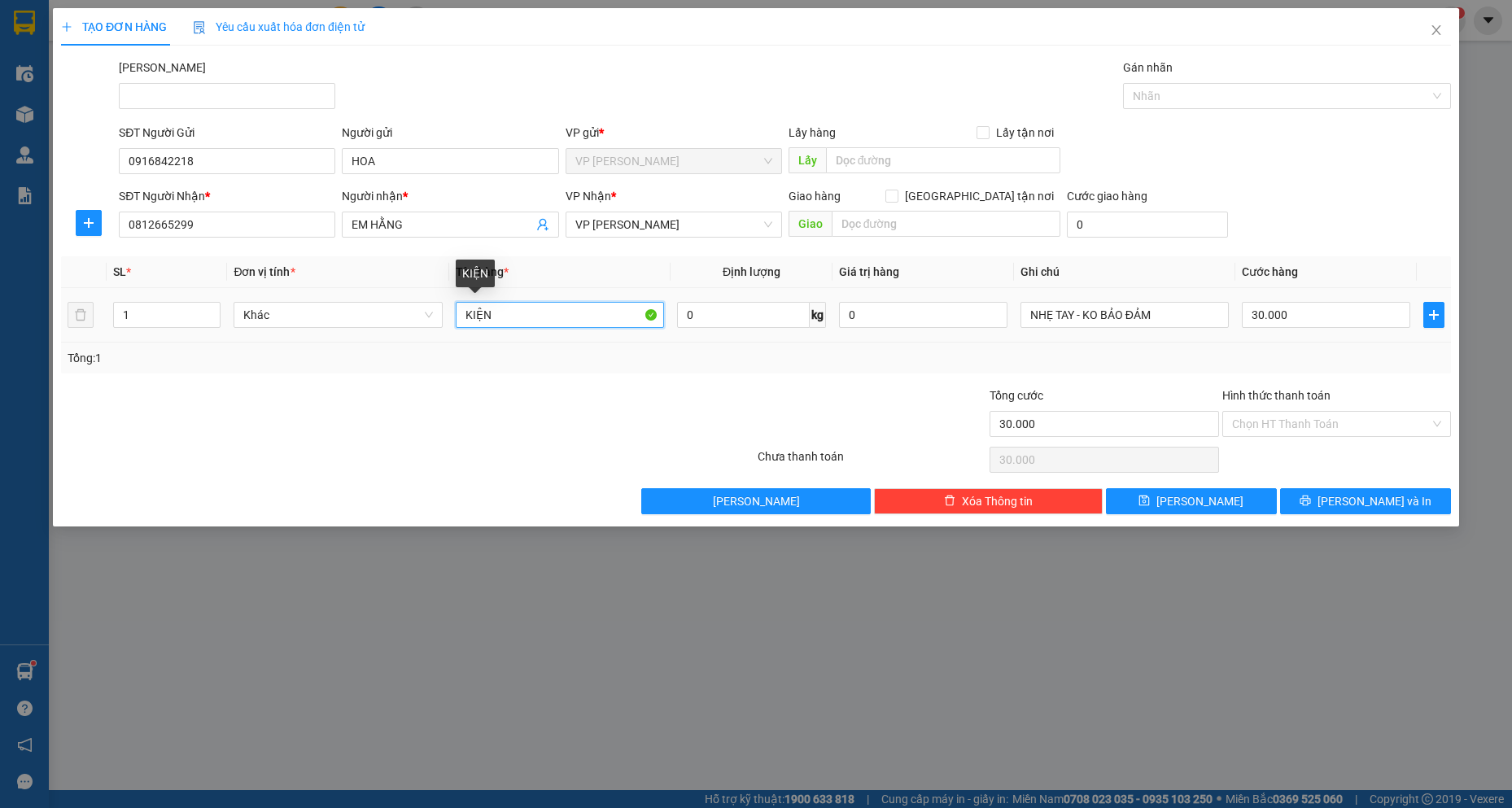
drag, startPoint x: 556, startPoint y: 314, endPoint x: 28, endPoint y: 282, distance: 529.0
click at [28, 282] on div "TẠO ĐƠN HÀNG Yêu cầu xuất hóa đơn điện tử Transit Pickup Surcharge Ids Transit …" at bounding box center [756, 404] width 1512 height 808
type input "1 THÙNG GIẤY"
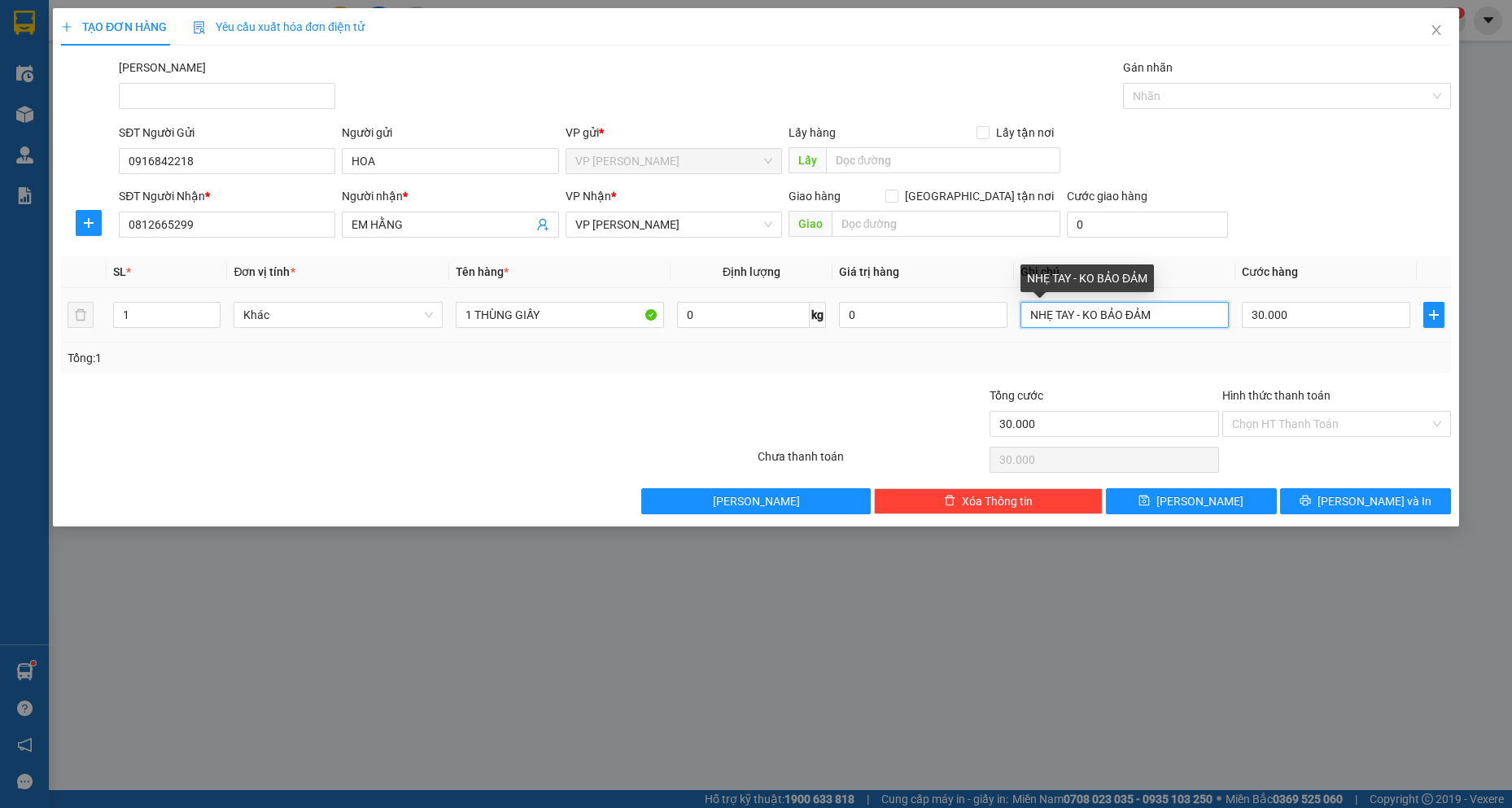
click at [1166, 316] on input "NHẸ TAY - KO BẢO ĐẢM" at bounding box center [1126, 314] width 209 height 26
click at [1327, 422] on input "Hình thức thanh toán" at bounding box center [1331, 424] width 198 height 25
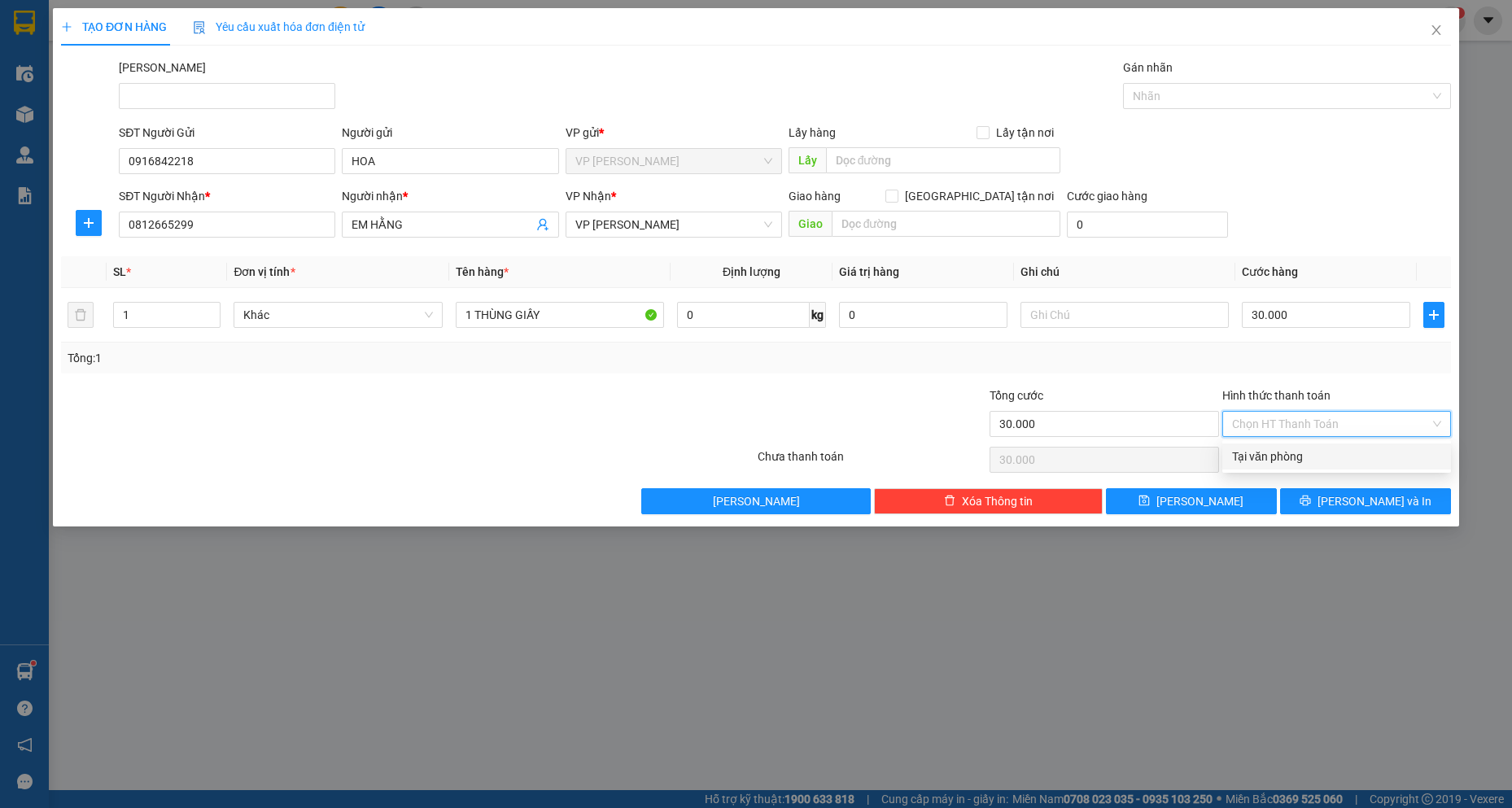
drag, startPoint x: 1311, startPoint y: 454, endPoint x: 1328, endPoint y: 470, distance: 23.3
click at [1311, 454] on div "Tại văn phòng" at bounding box center [1337, 456] width 209 height 18
type input "0"
click at [1357, 501] on span "[PERSON_NAME] và In" at bounding box center [1374, 502] width 114 height 18
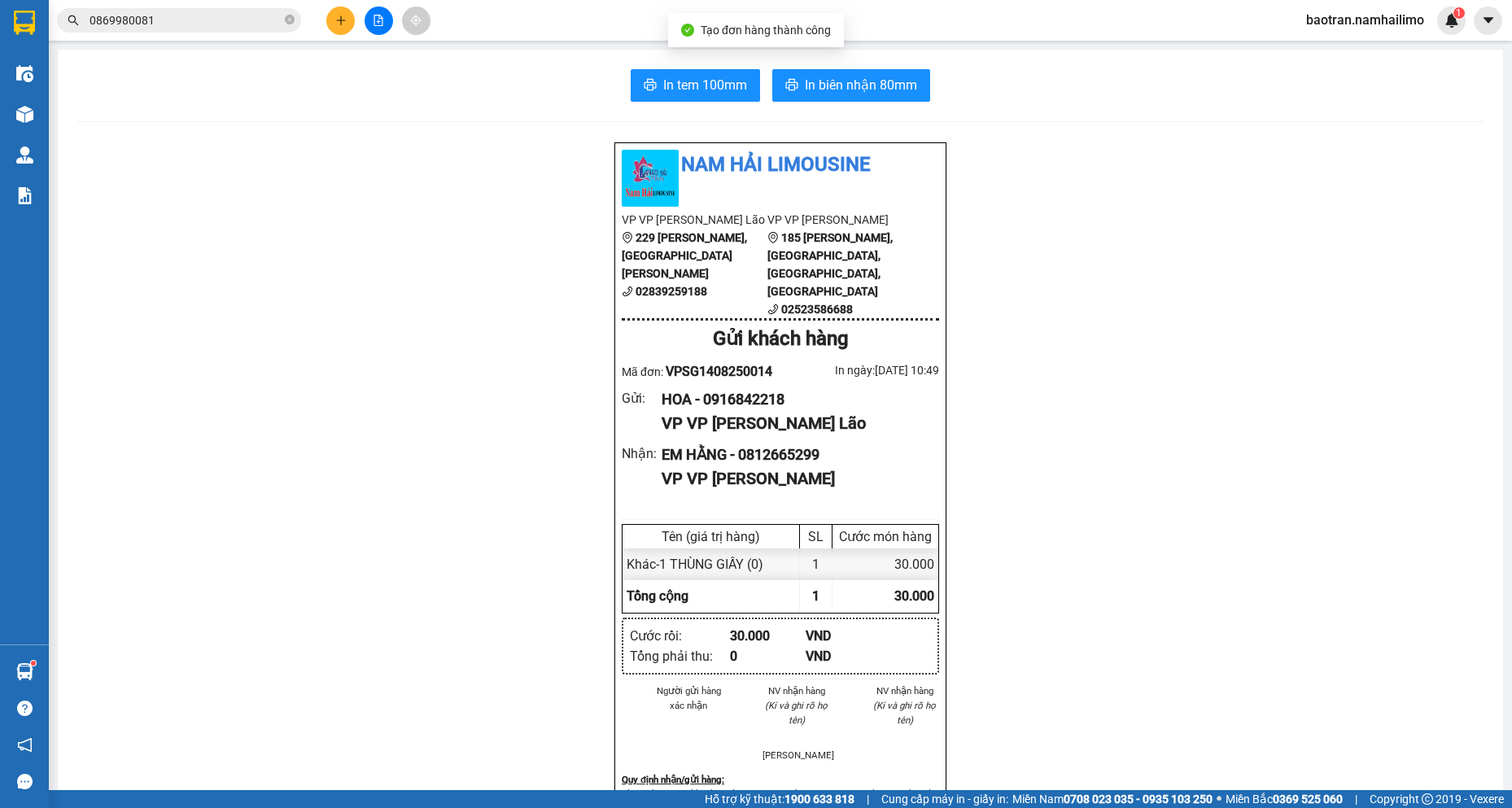
click at [830, 57] on div "In tem 100mm In biên nhận 80mm Nam Hải [GEOGRAPHIC_DATA] VP VP [PERSON_NAME] Lã…" at bounding box center [781, 755] width 1446 height 1411
click at [837, 79] on span "In biên nhận 80mm" at bounding box center [861, 85] width 113 height 20
click at [253, 18] on input "0869980081" at bounding box center [185, 21] width 192 height 18
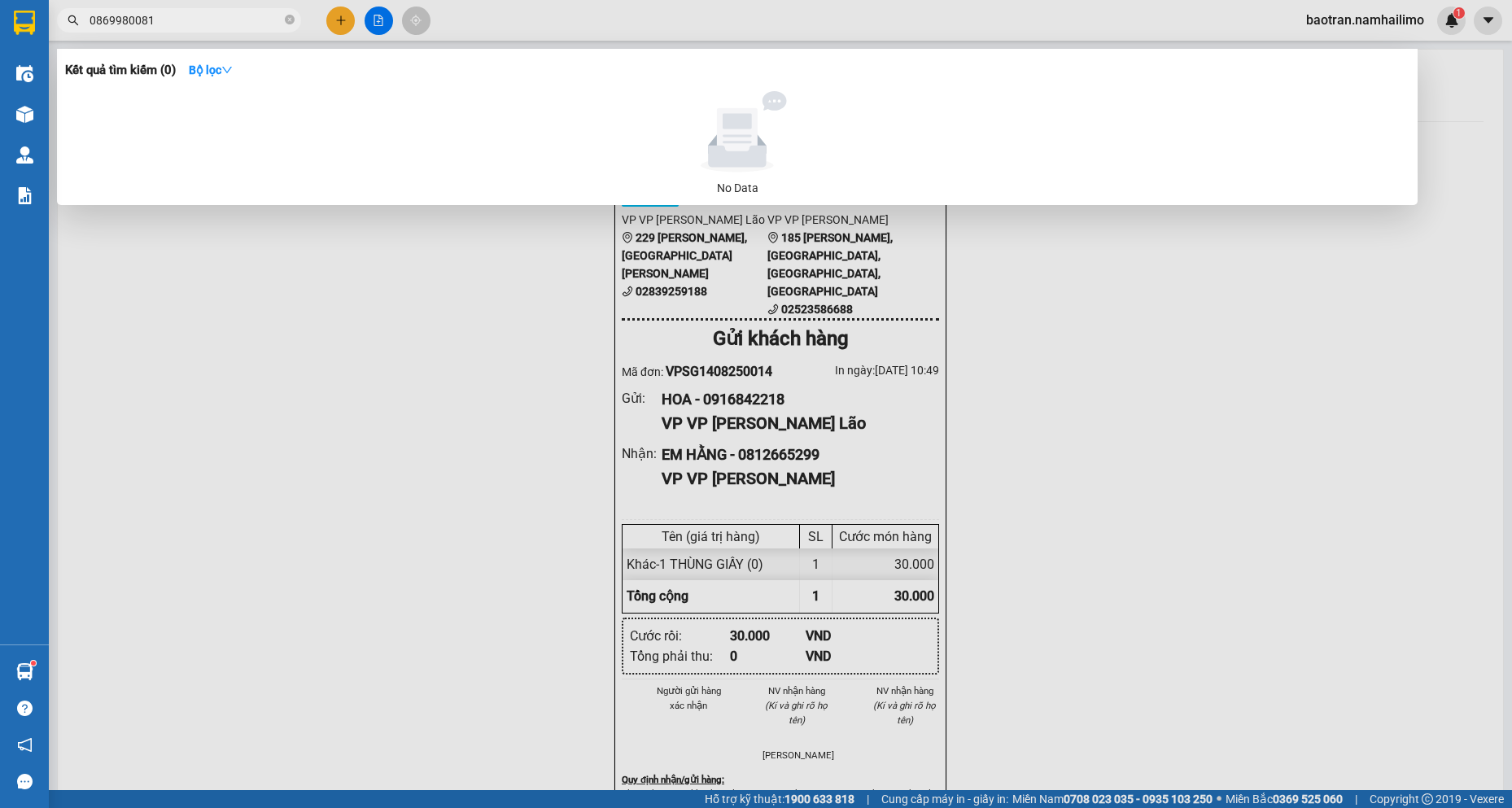
click at [253, 18] on input "0869980081" at bounding box center [185, 21] width 192 height 18
type input "O"
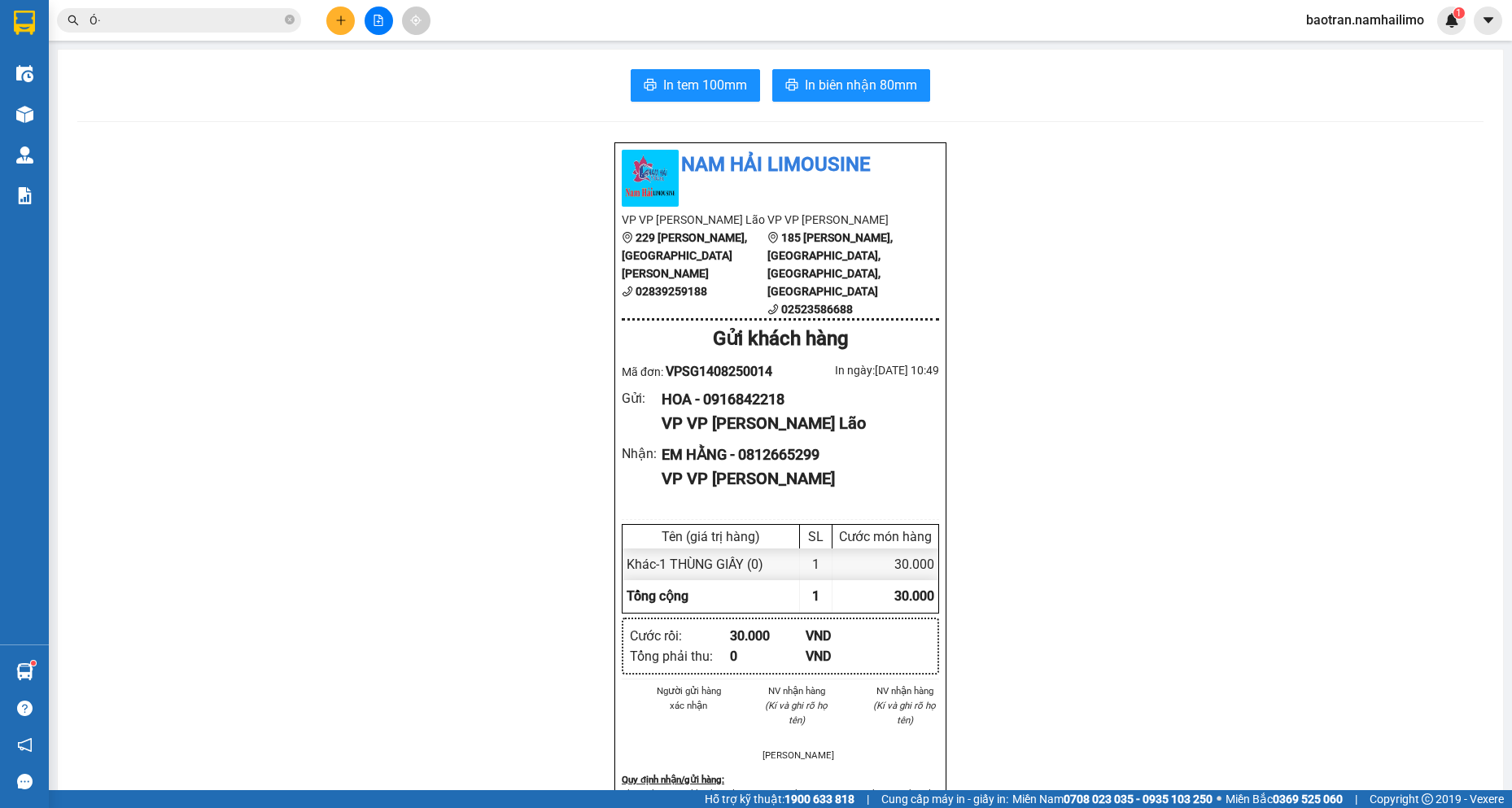
type input "Ó"
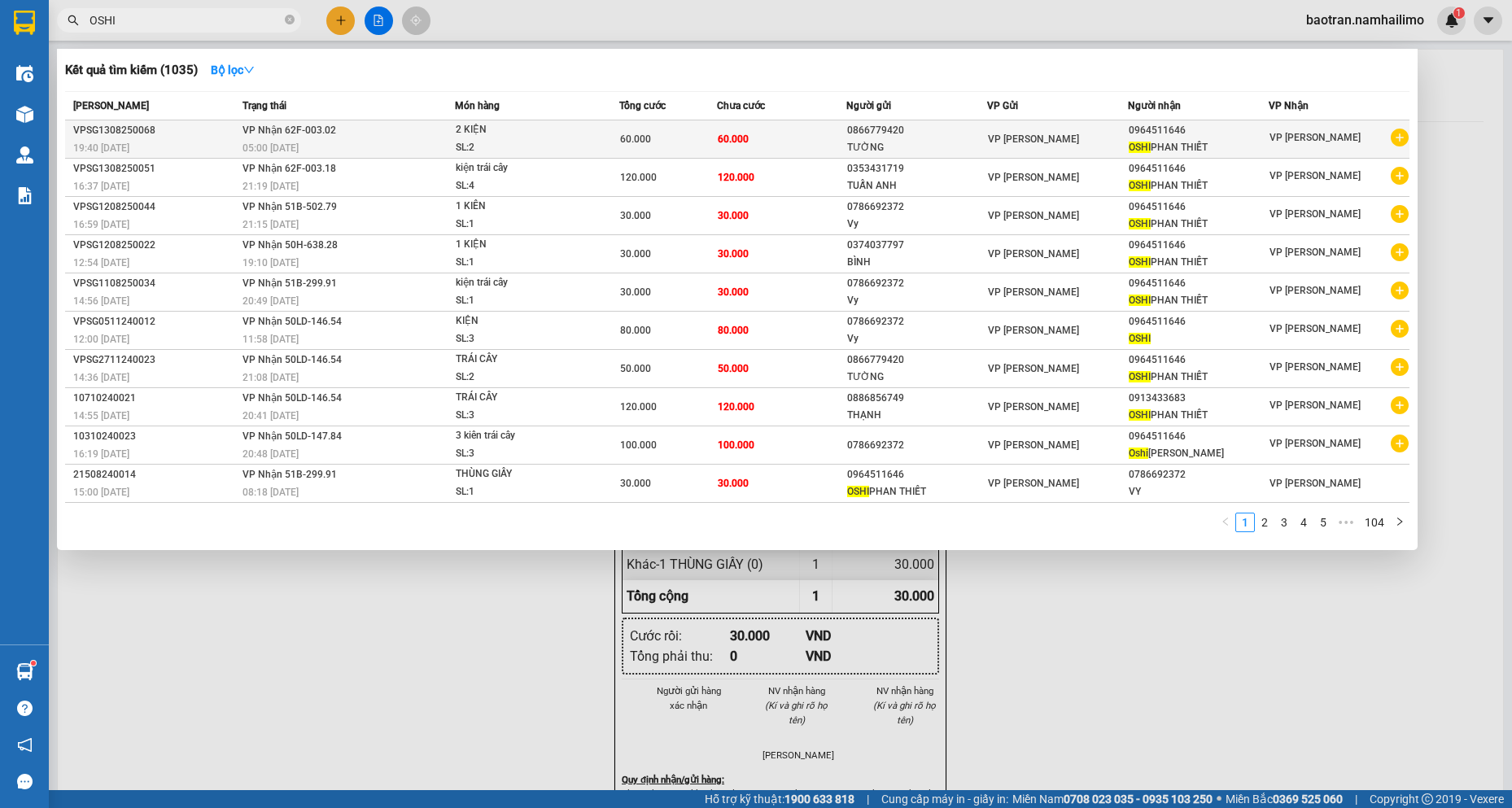
type input "OSHI"
click at [1397, 136] on icon "plus-circle" at bounding box center [1400, 137] width 18 height 18
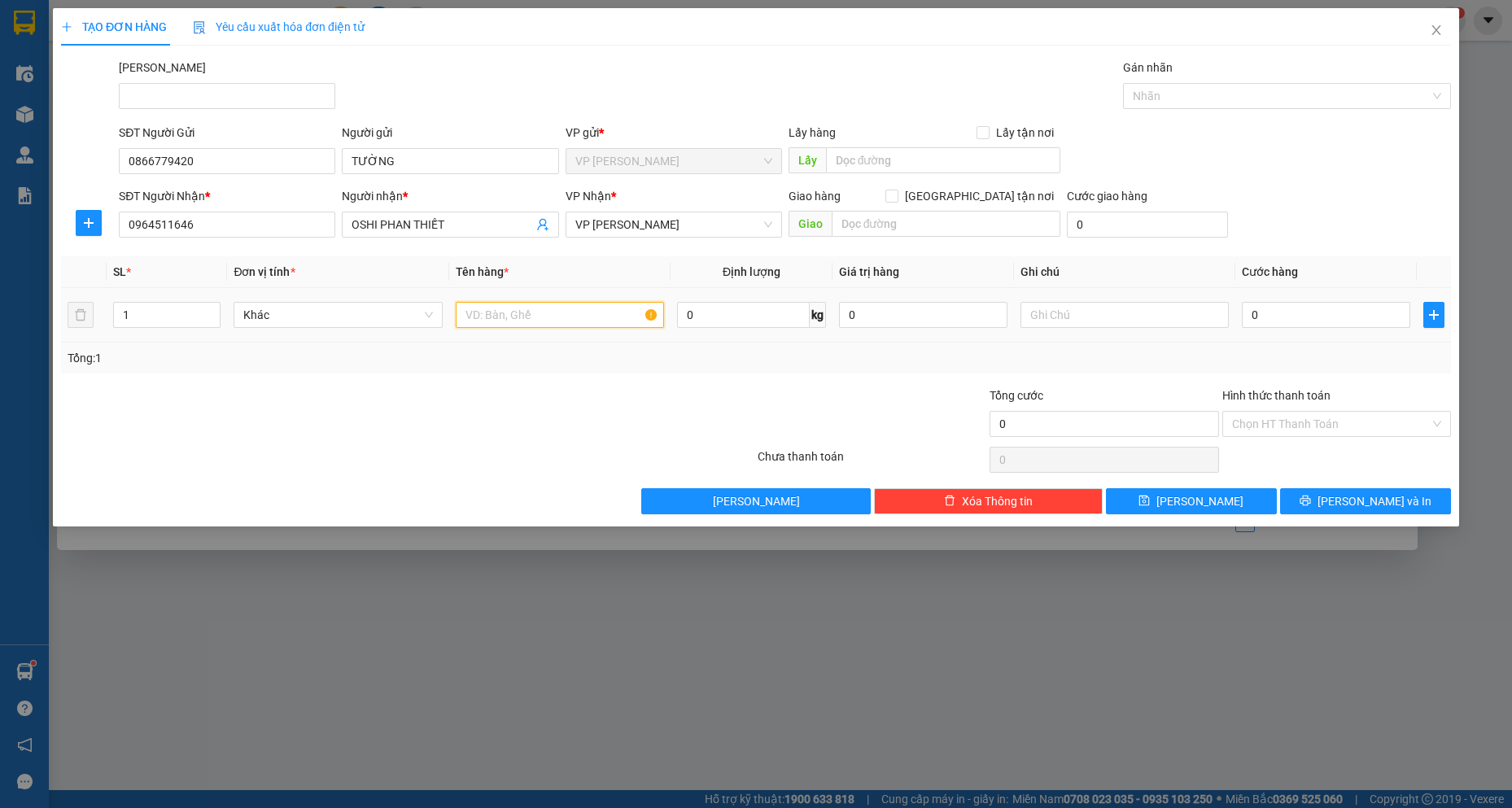
click at [514, 320] on input "text" at bounding box center [560, 314] width 209 height 26
type input "1 KIỆN"
click at [1388, 314] on input "0" at bounding box center [1326, 314] width 168 height 26
type input "3"
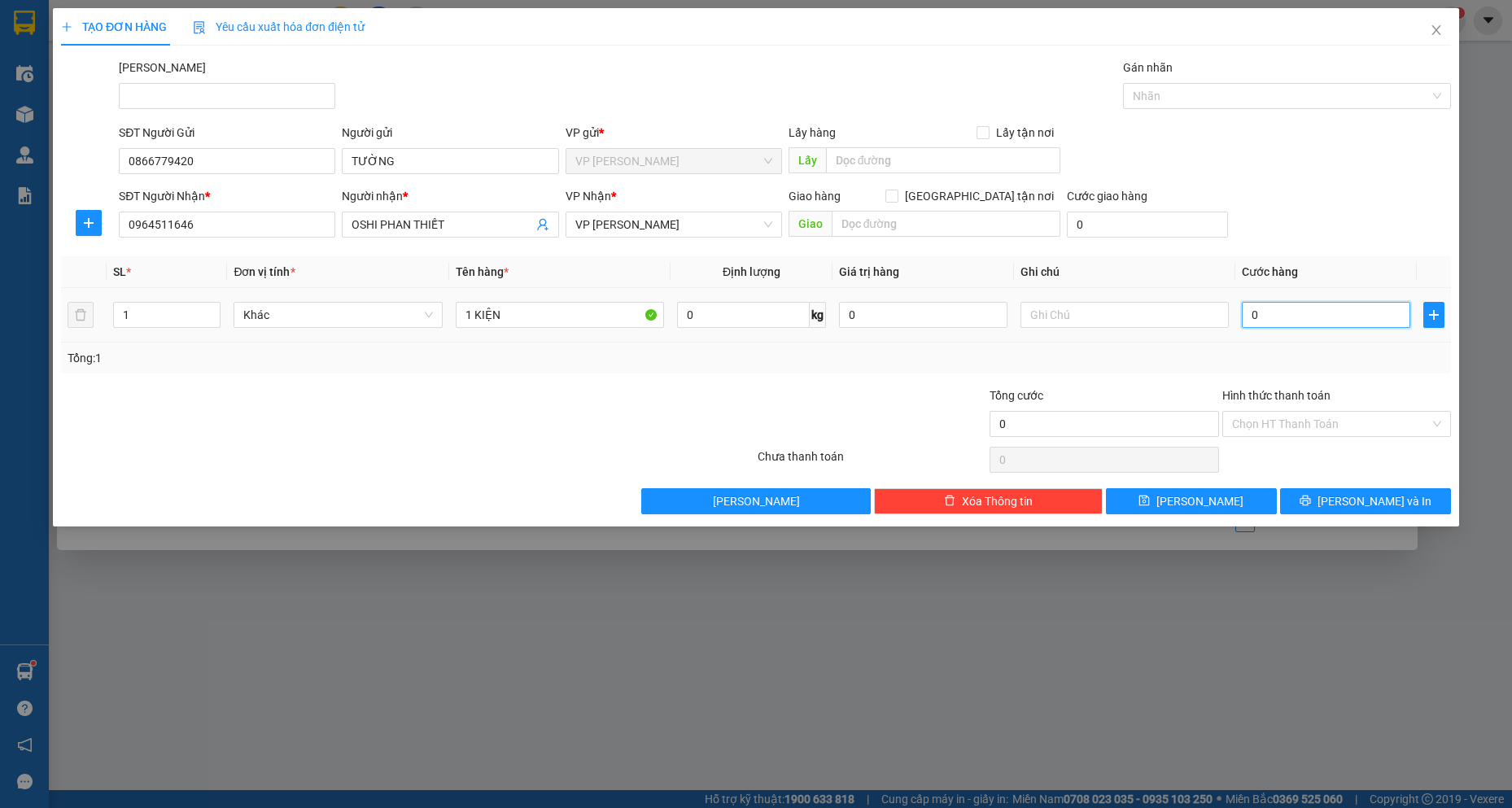
type input "3"
drag, startPoint x: 1373, startPoint y: 514, endPoint x: 1364, endPoint y: 512, distance: 9.2
click at [1370, 514] on div "TẠO ĐƠN HÀNG Yêu cầu xuất hóa đơn điện tử Transit Pickup Surcharge Ids Transit …" at bounding box center [756, 267] width 1407 height 518
click at [1353, 505] on span "[PERSON_NAME] và In" at bounding box center [1374, 502] width 114 height 18
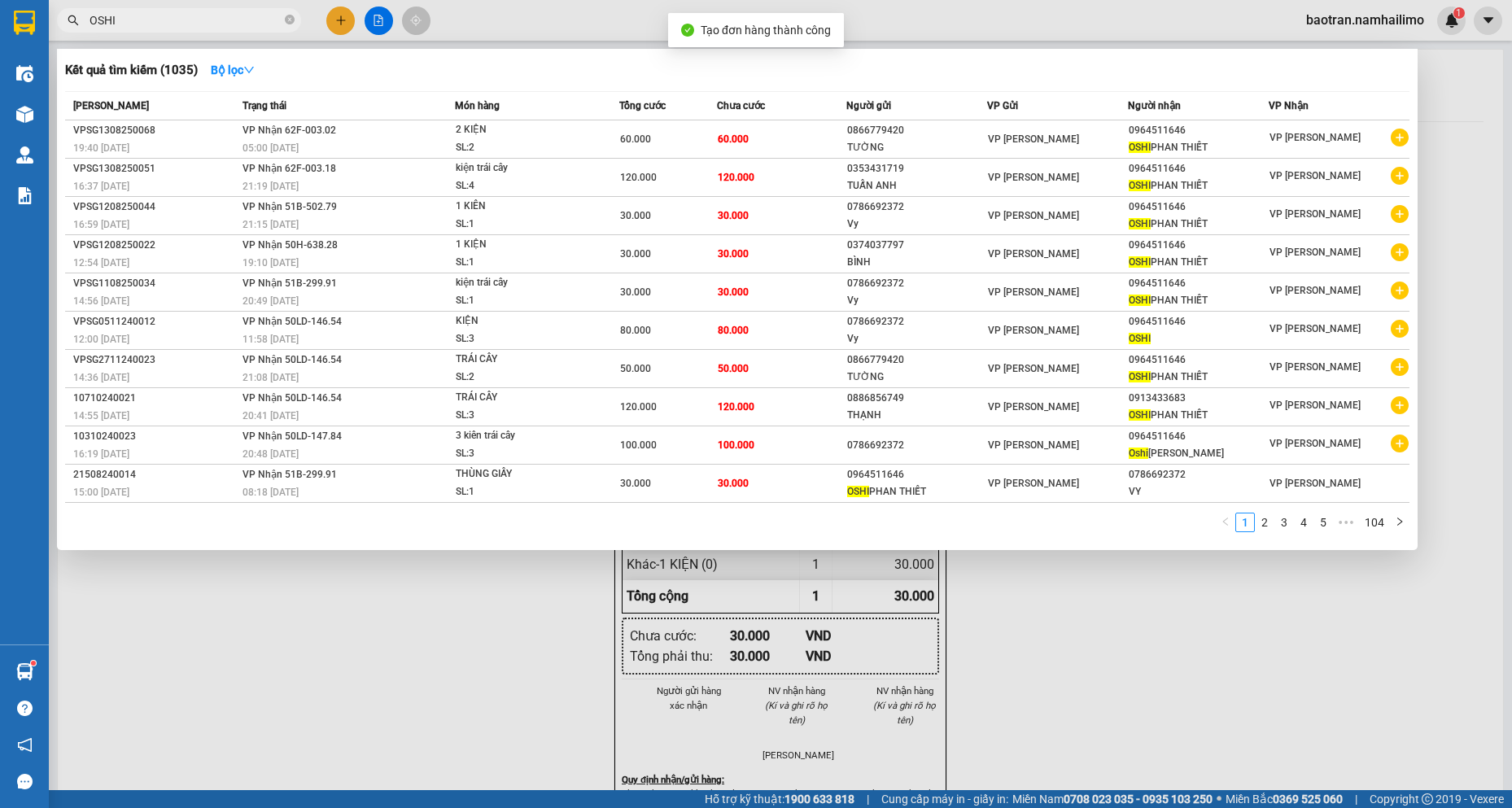
drag, startPoint x: 876, startPoint y: 722, endPoint x: 826, endPoint y: 451, distance: 275.6
click at [856, 692] on div at bounding box center [756, 404] width 1512 height 808
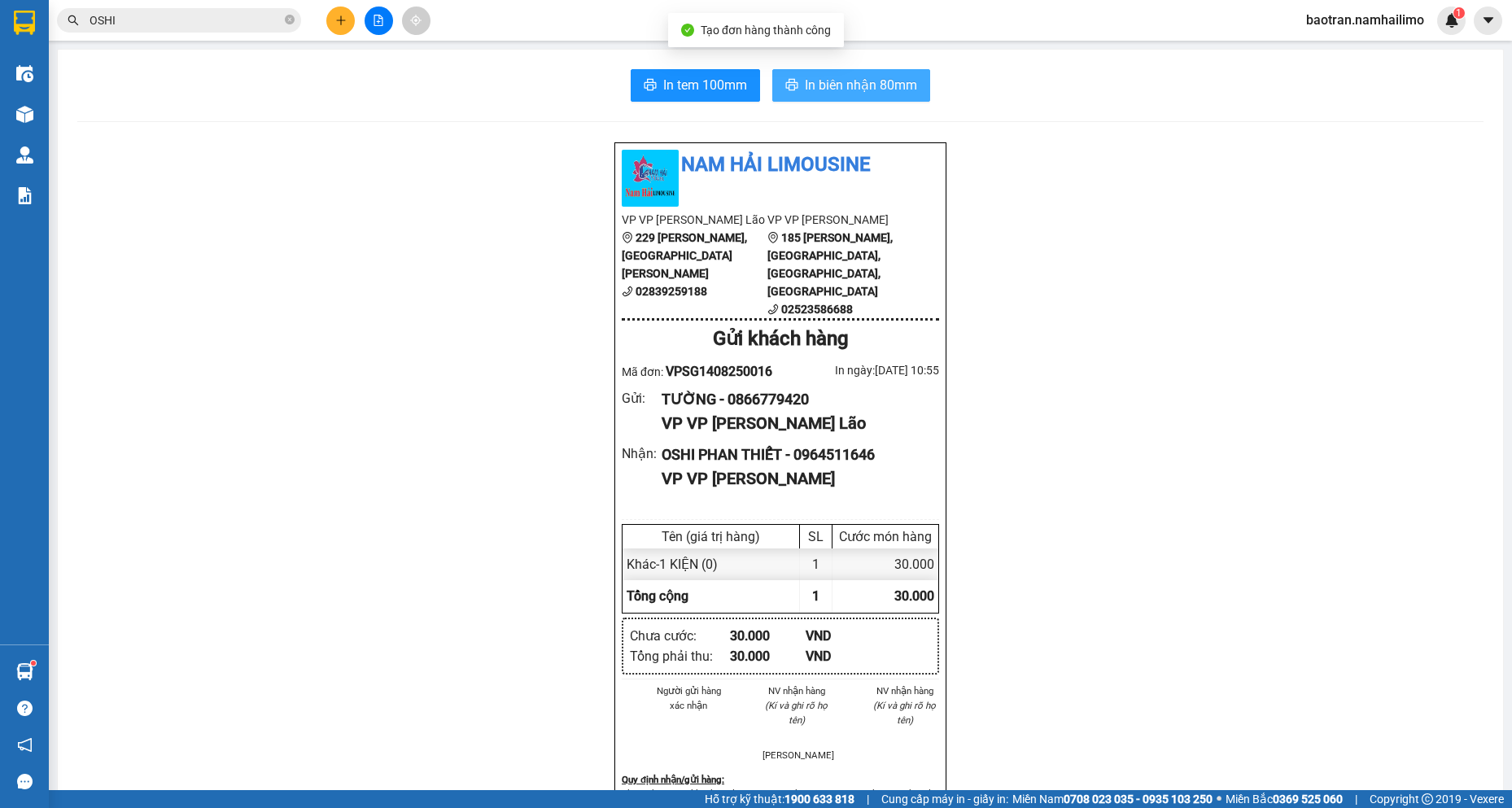
click at [864, 83] on span "In biên nhận 80mm" at bounding box center [861, 85] width 113 height 20
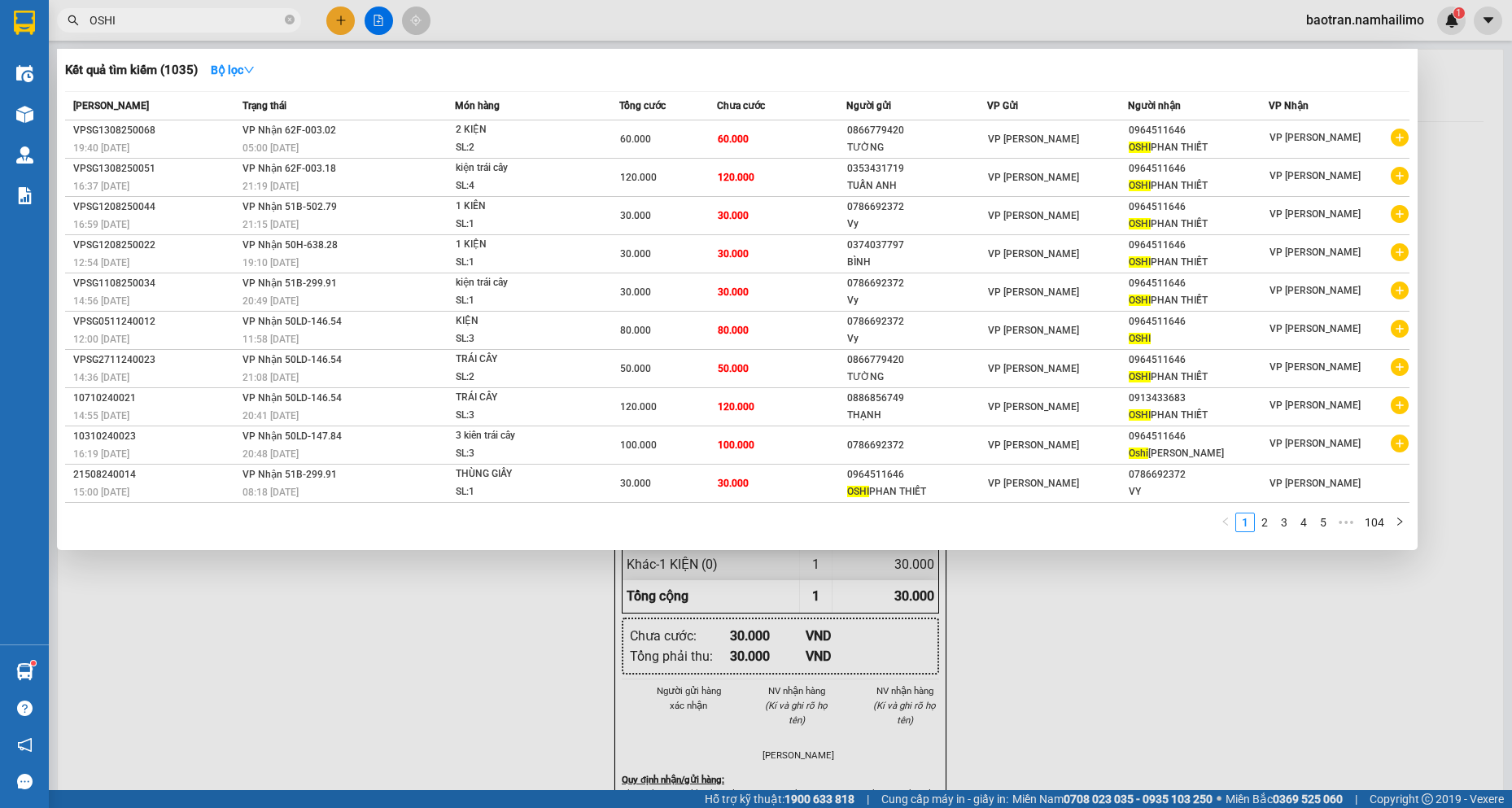
click at [177, 18] on input "OSHI" at bounding box center [185, 21] width 192 height 18
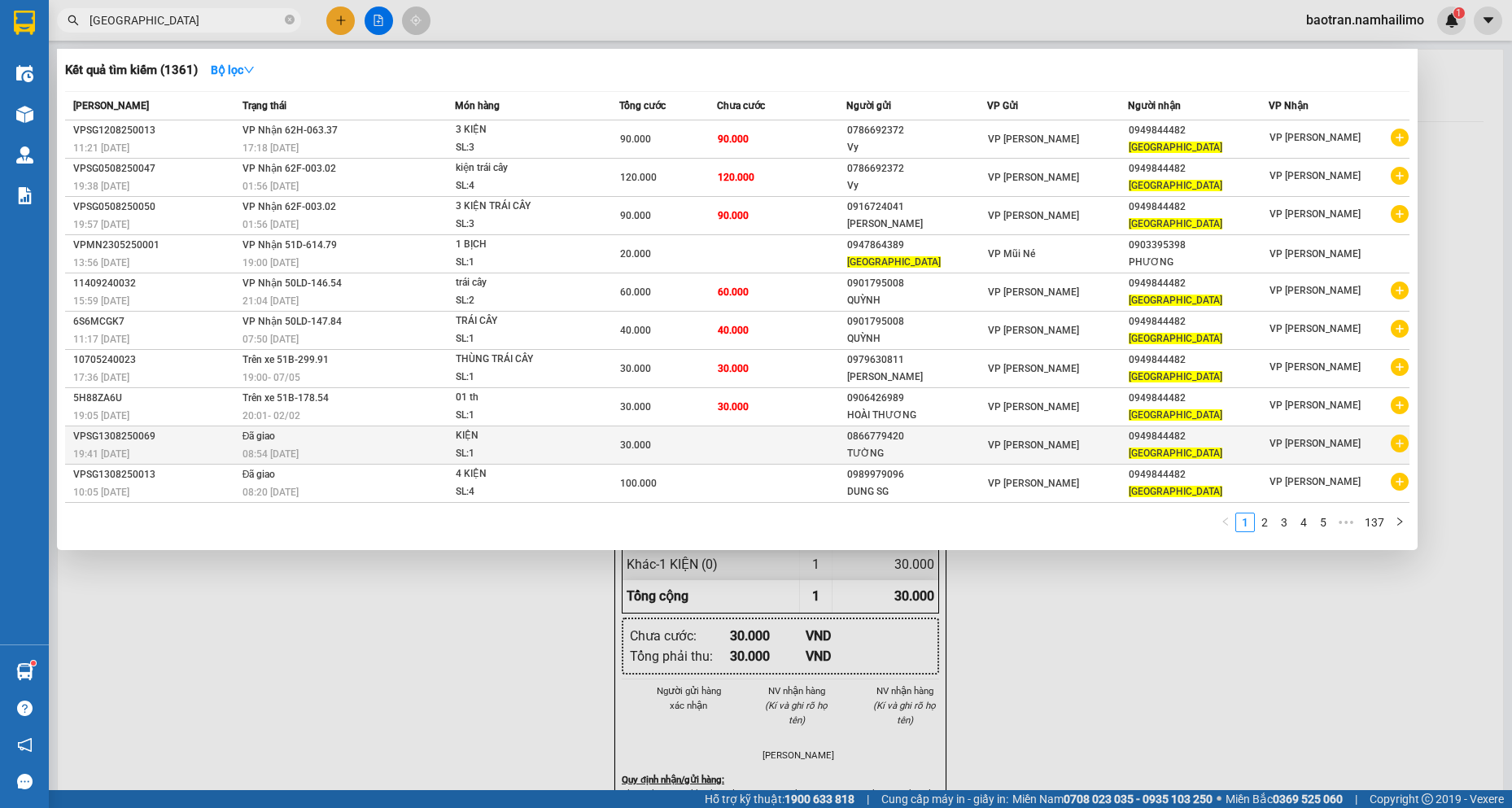
click at [1396, 442] on icon "plus-circle" at bounding box center [1400, 444] width 18 height 18
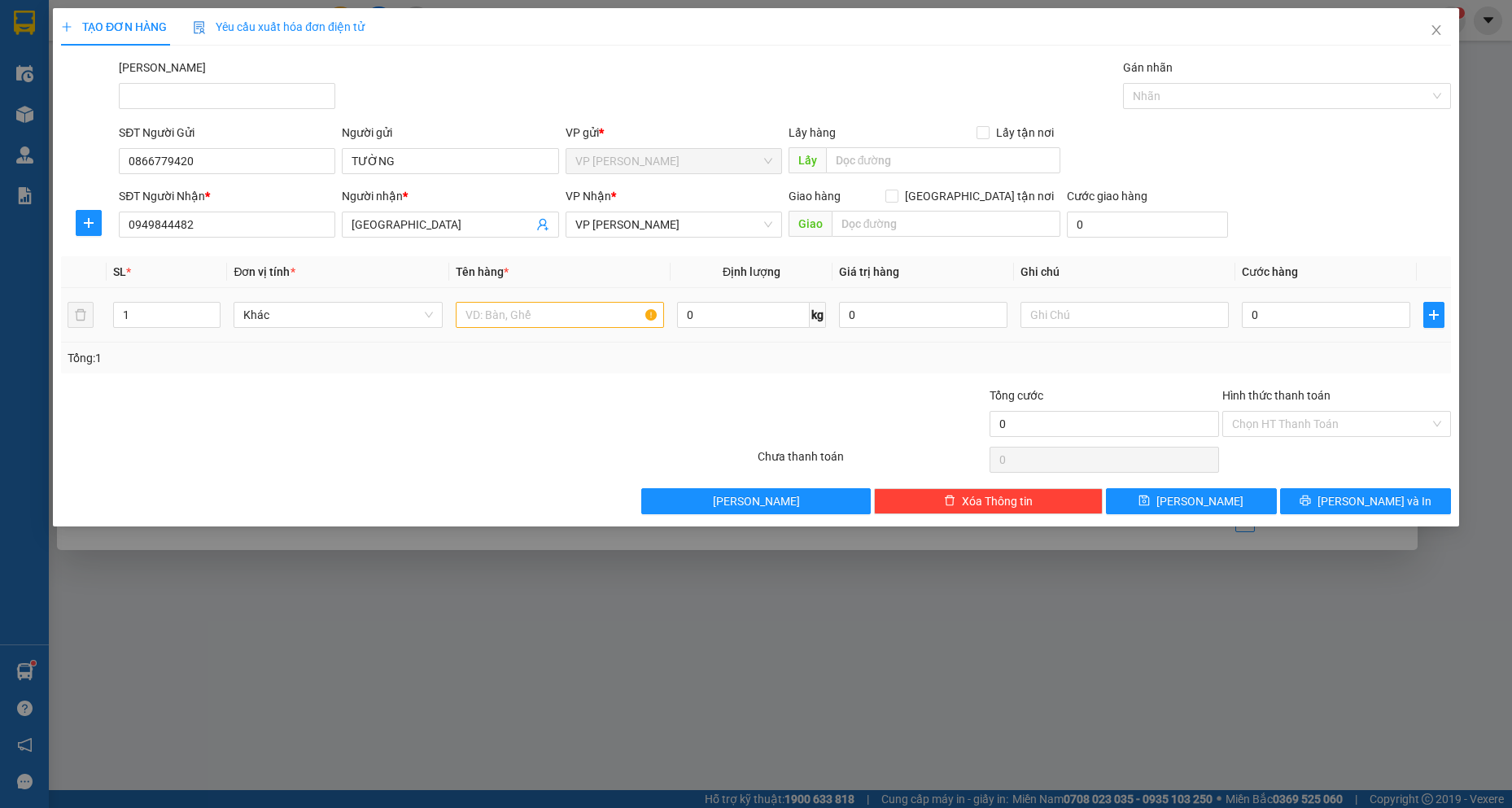
drag, startPoint x: 511, startPoint y: 296, endPoint x: 516, endPoint y: 324, distance: 28.4
click at [513, 324] on td at bounding box center [560, 315] width 222 height 55
click at [516, 324] on input "text" at bounding box center [560, 314] width 209 height 26
click at [1374, 495] on span "[PERSON_NAME] và In" at bounding box center [1374, 502] width 114 height 18
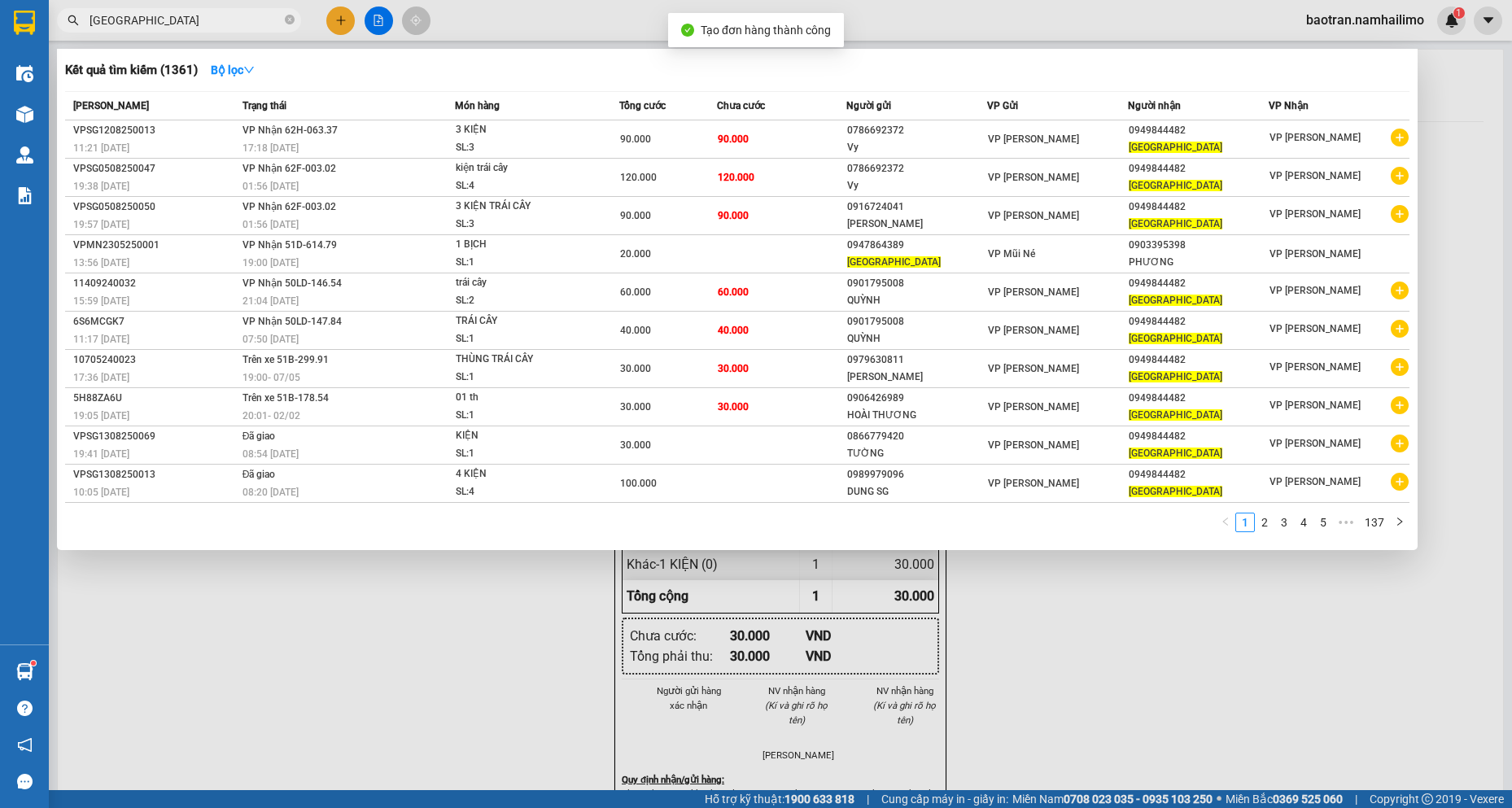
drag, startPoint x: 841, startPoint y: 664, endPoint x: 851, endPoint y: 361, distance: 303.2
click at [837, 647] on div at bounding box center [756, 404] width 1512 height 808
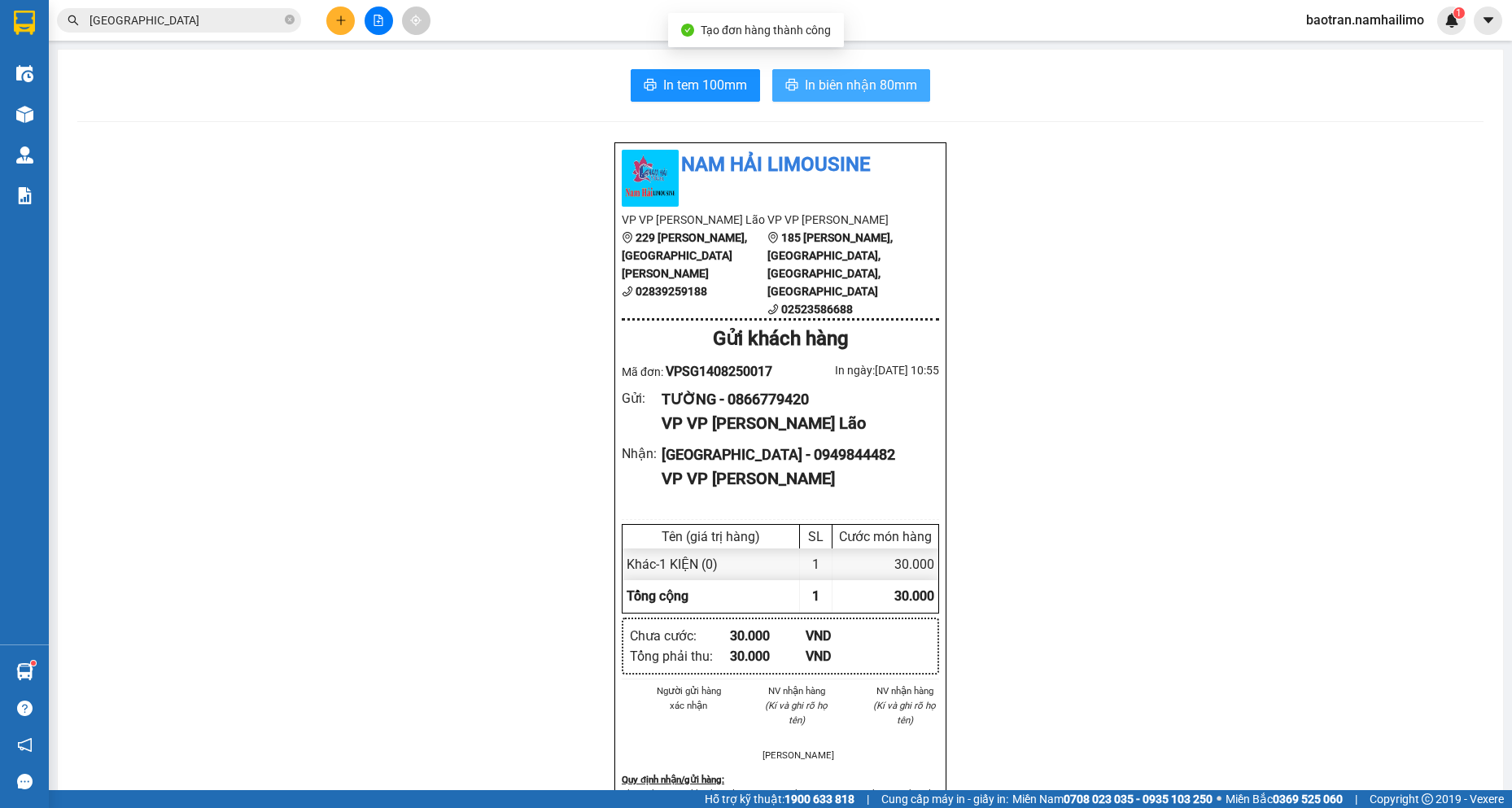
drag, startPoint x: 887, startPoint y: 89, endPoint x: 866, endPoint y: 194, distance: 107.1
click at [886, 89] on span "In biên nhận 80mm" at bounding box center [861, 85] width 113 height 20
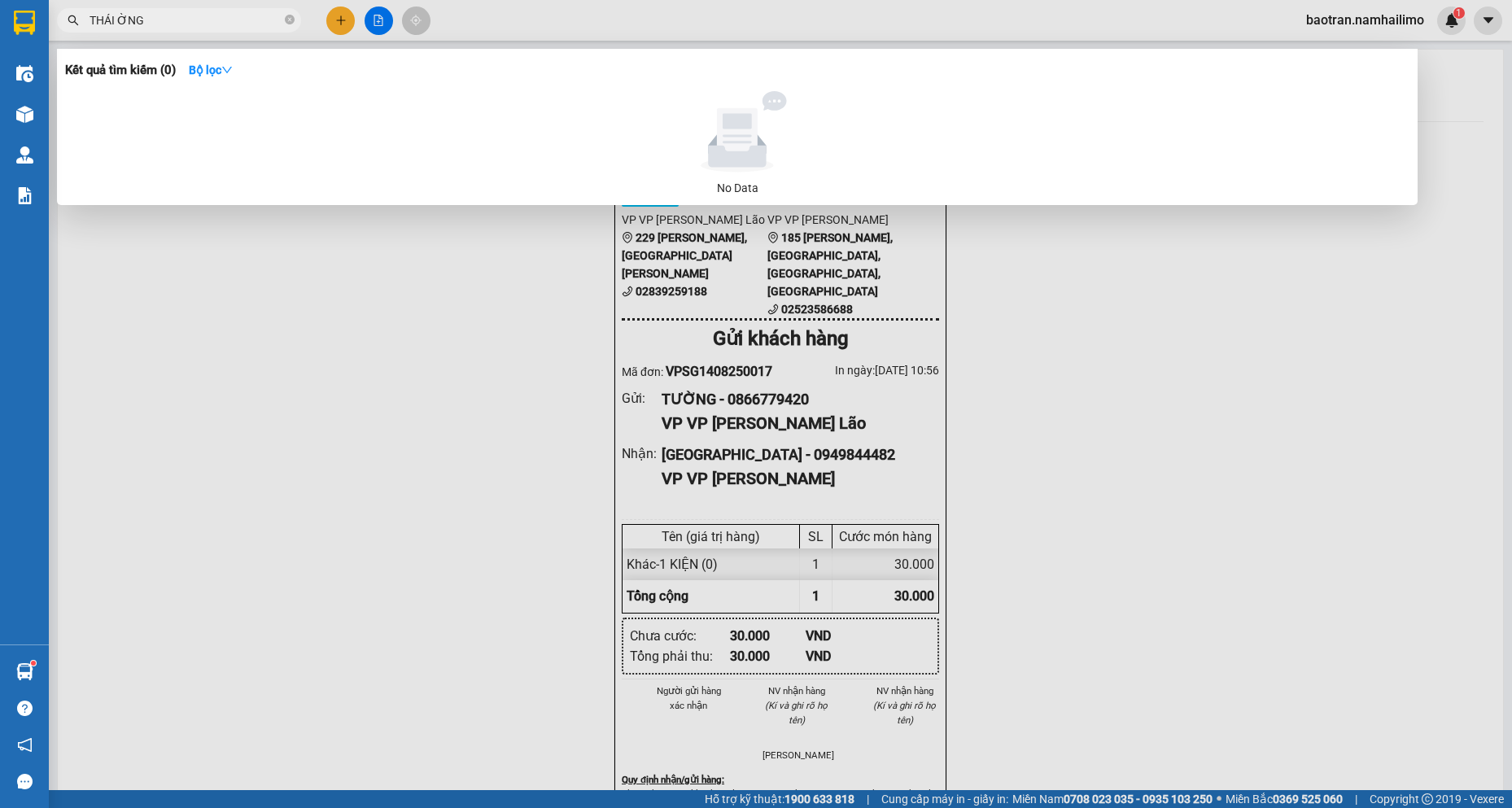
drag, startPoint x: 177, startPoint y: 20, endPoint x: 0, endPoint y: -22, distance: 181.9
click at [0, 0] on html "Kết quả tìm kiếm ( 0 ) Bộ lọc No Data THÁI ỜNG baotran.namhailimo 1 Điều hành x…" at bounding box center [756, 404] width 1512 height 808
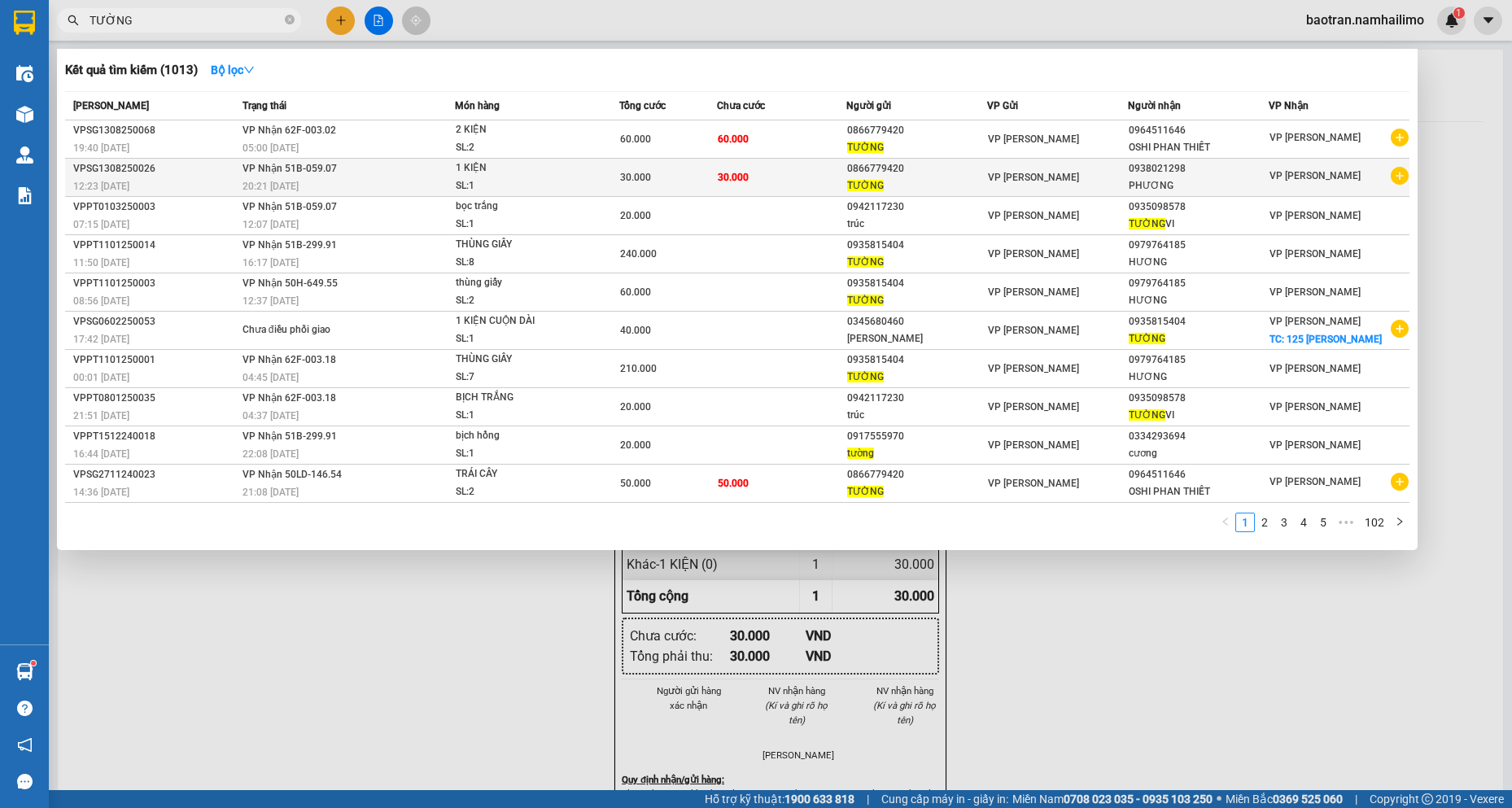
click at [1396, 177] on icon "plus-circle" at bounding box center [1400, 176] width 18 height 18
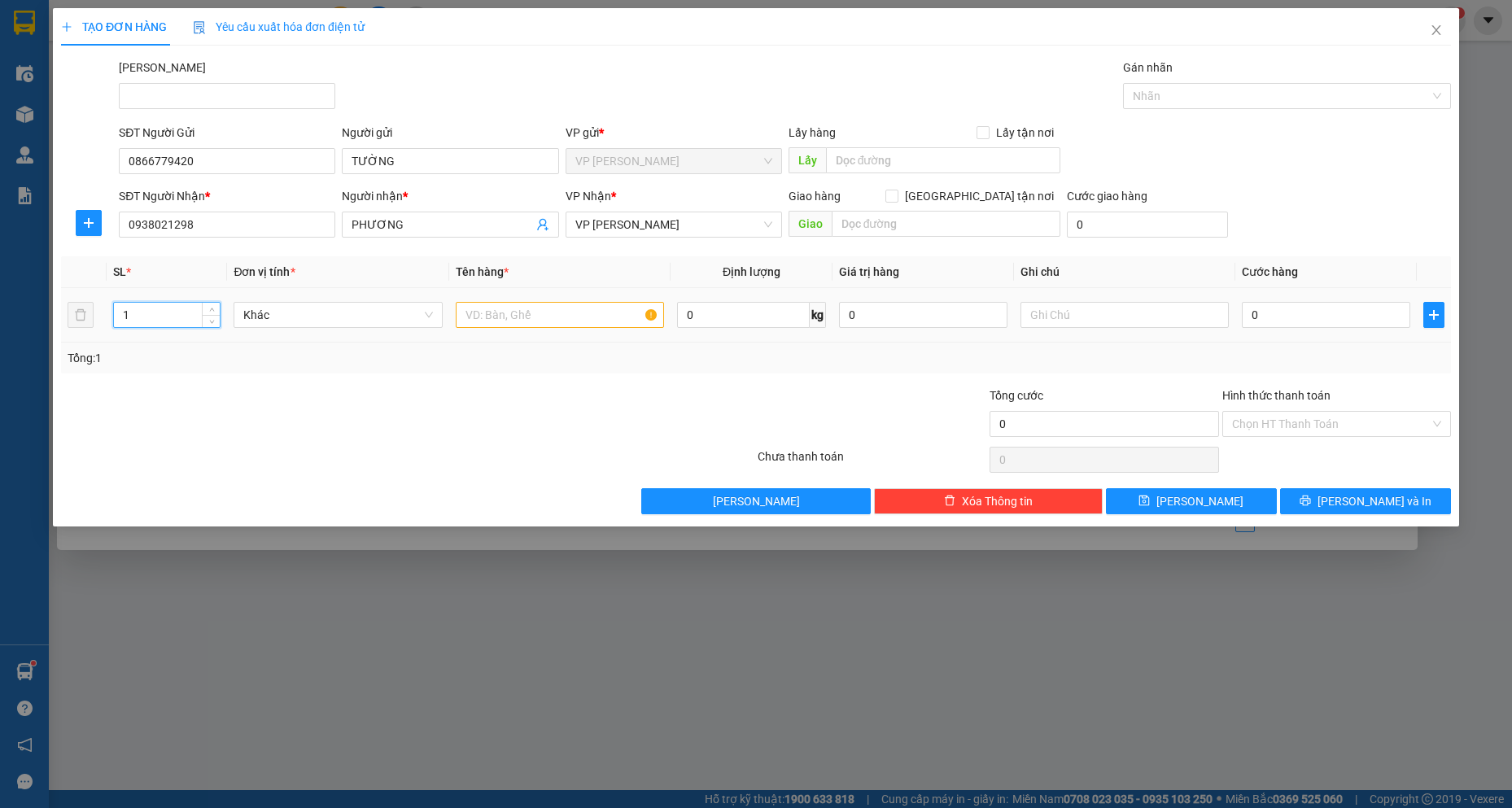
drag, startPoint x: 155, startPoint y: 307, endPoint x: 7, endPoint y: 214, distance: 174.8
click at [3, 220] on div "TẠO ĐƠN HÀNG Yêu cầu xuất hóa đơn điện tử Transit Pickup Surcharge Ids Transit …" at bounding box center [756, 404] width 1512 height 808
click at [595, 312] on input "text" at bounding box center [560, 314] width 209 height 26
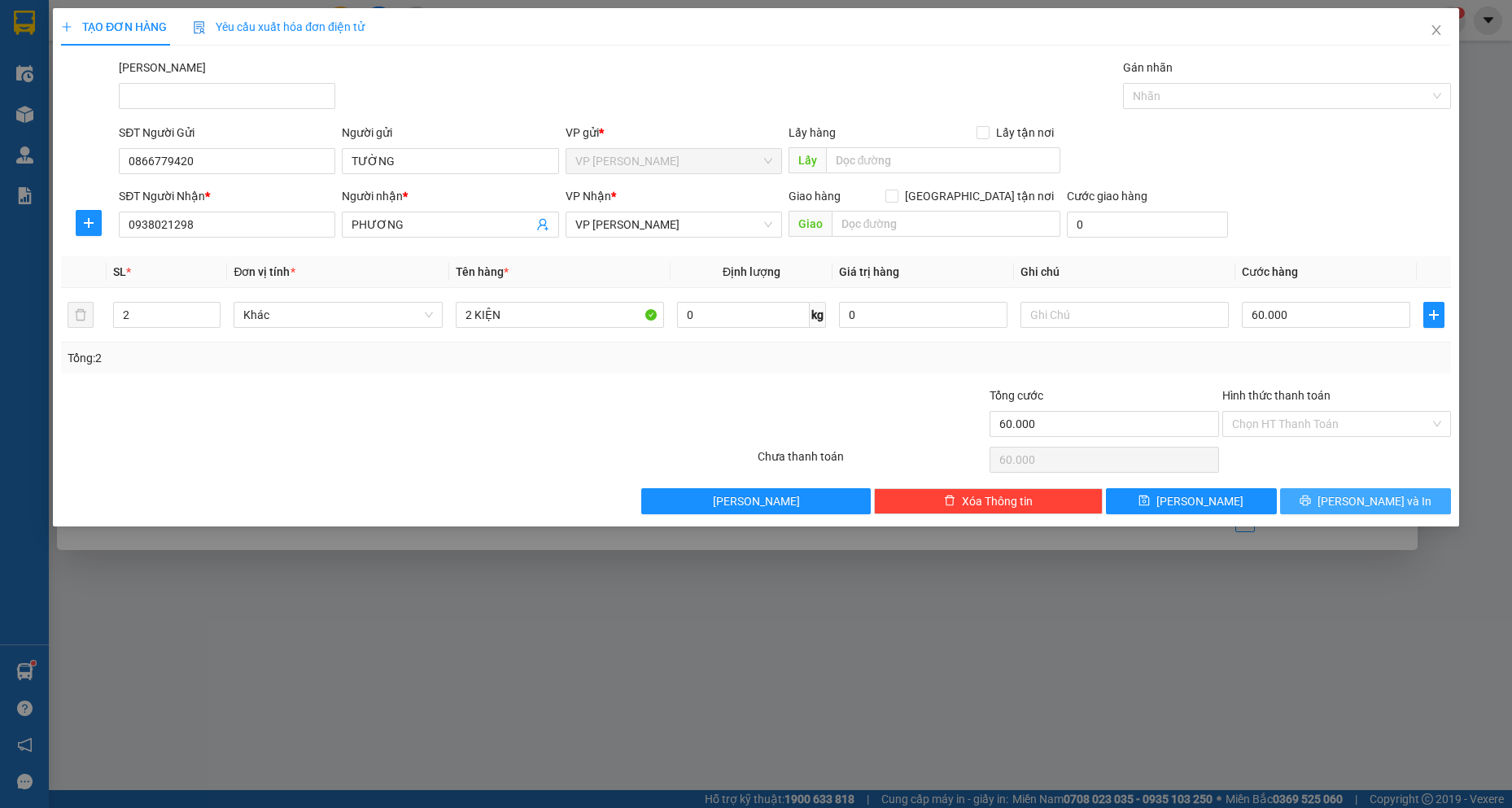
click at [1410, 508] on button "[PERSON_NAME] và In" at bounding box center [1366, 501] width 171 height 26
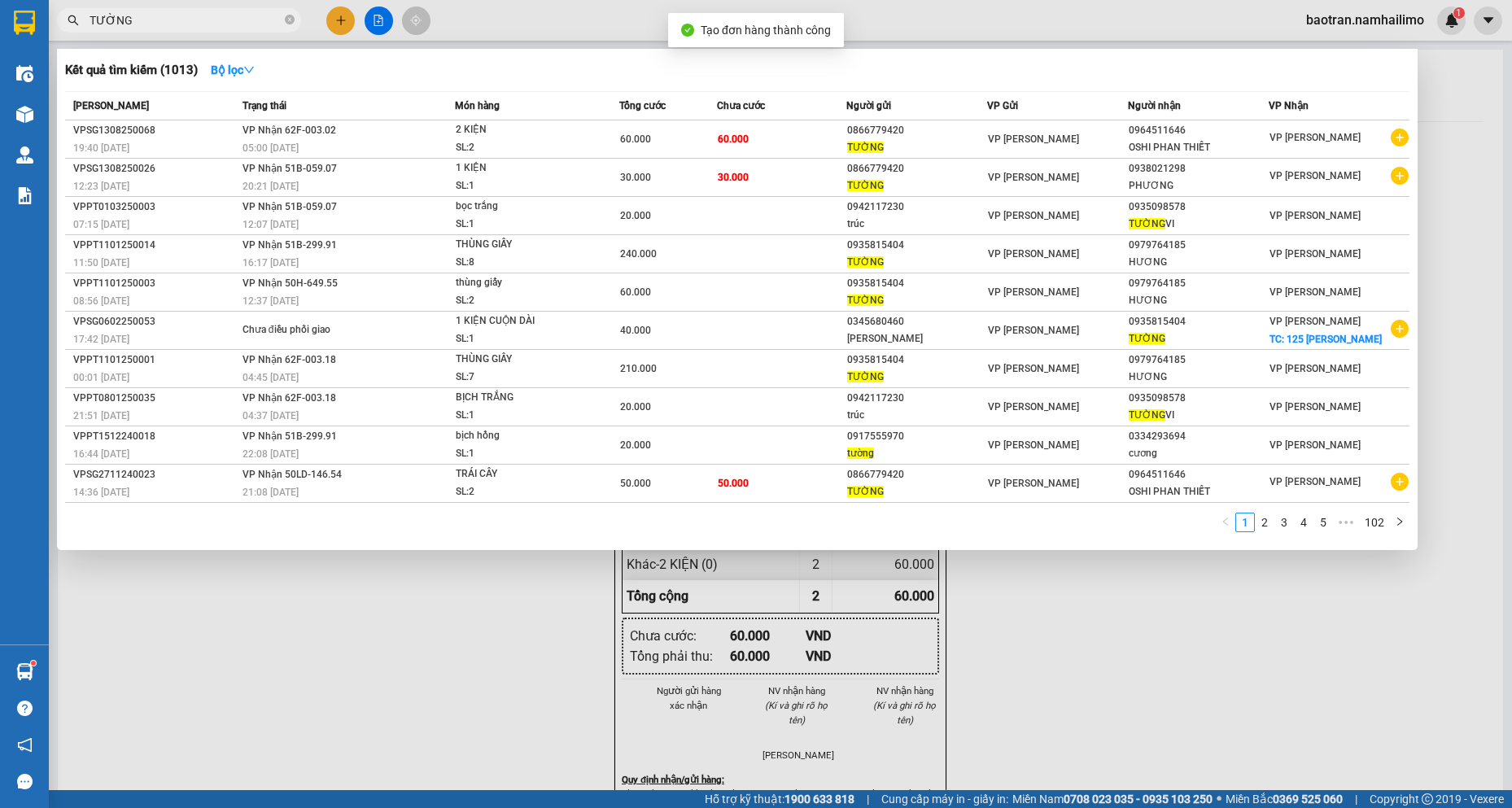
drag, startPoint x: 779, startPoint y: 678, endPoint x: 771, endPoint y: 623, distance: 55.6
click at [778, 678] on div at bounding box center [756, 404] width 1512 height 808
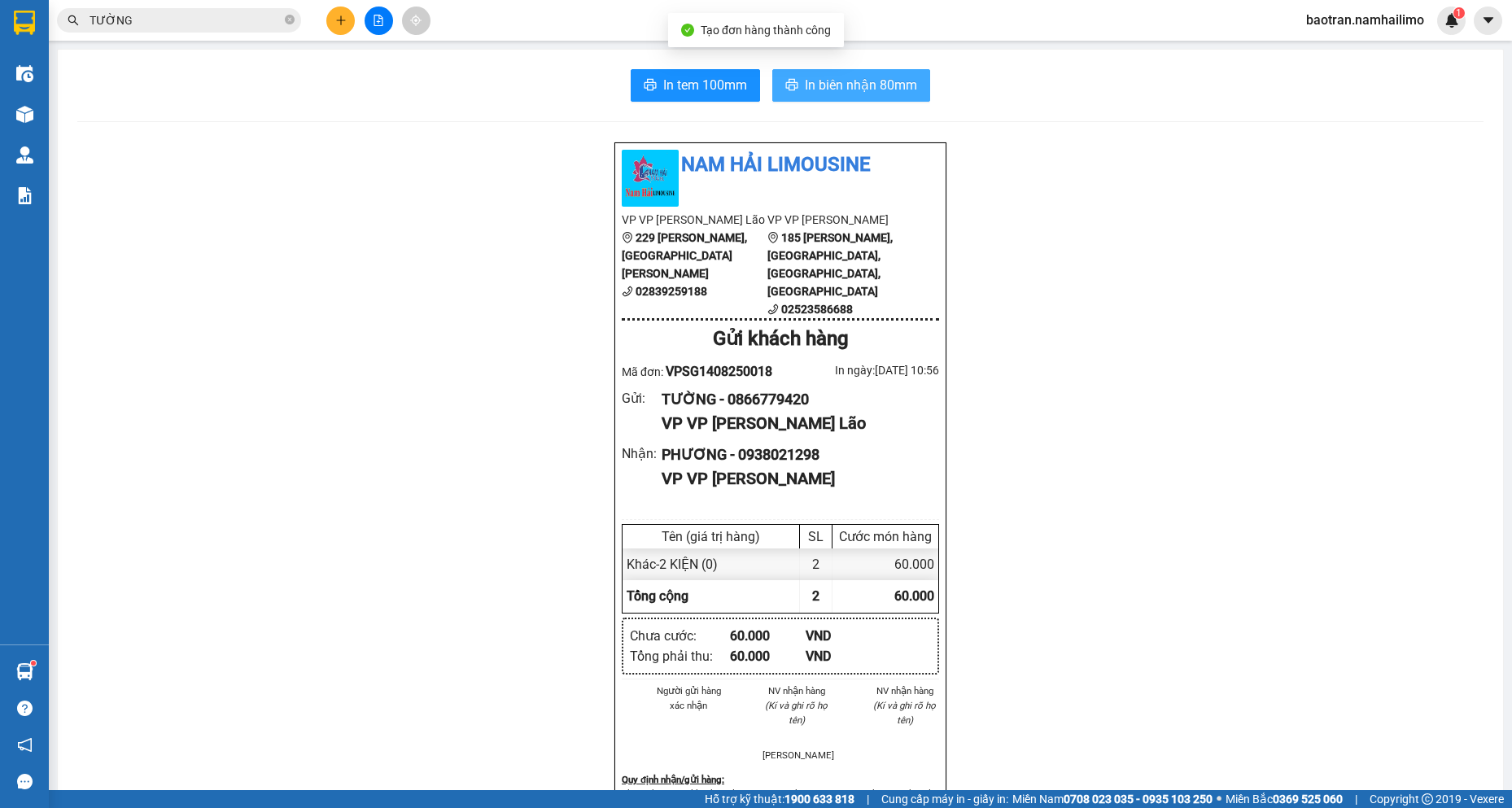
click at [851, 95] on span "In biên nhận 80mm" at bounding box center [861, 85] width 113 height 20
click at [338, 12] on button at bounding box center [340, 20] width 28 height 28
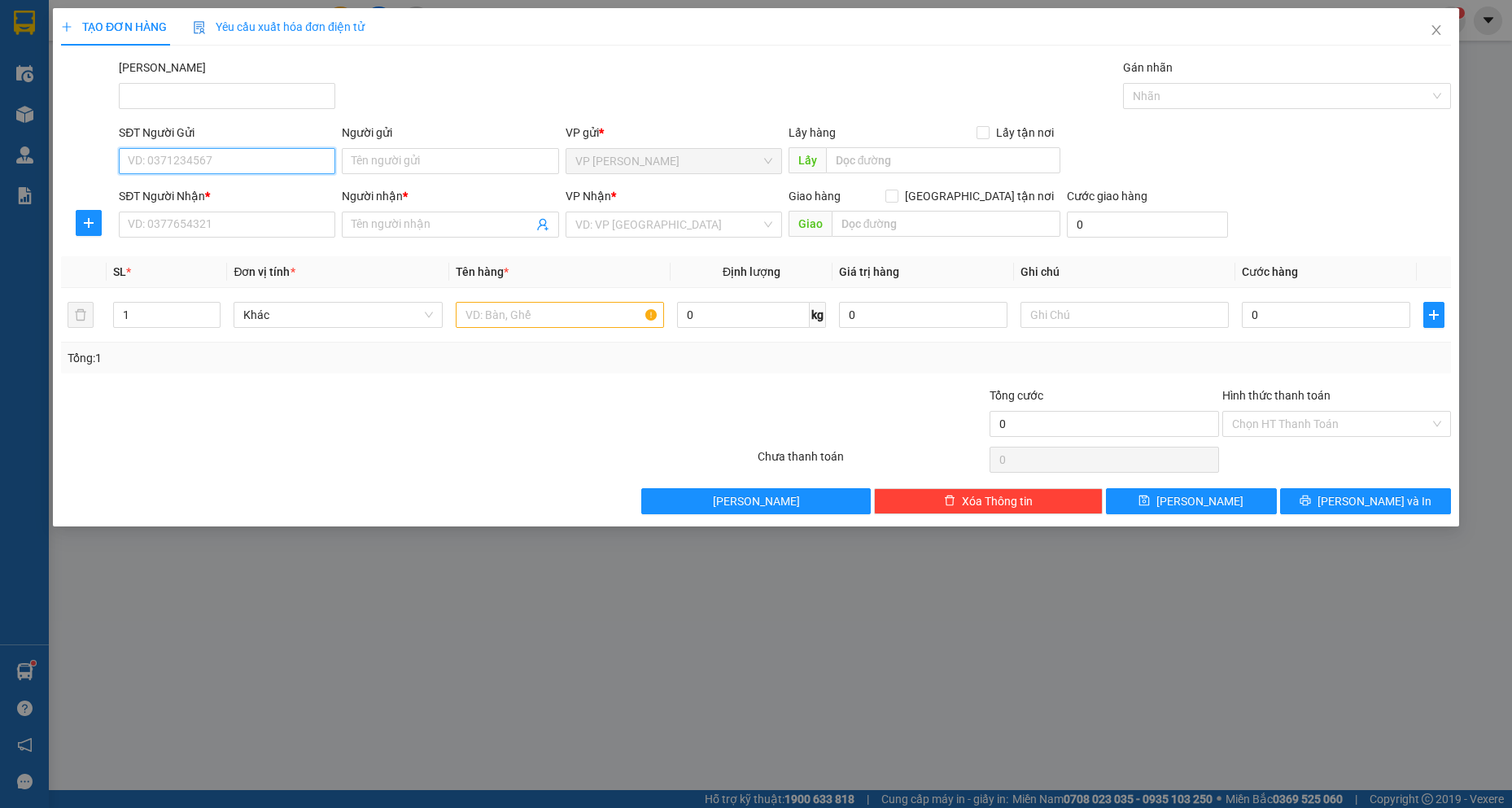
drag, startPoint x: 229, startPoint y: 158, endPoint x: 246, endPoint y: 123, distance: 38.9
click at [233, 152] on input "SĐT Người Gửi" at bounding box center [227, 161] width 216 height 26
click at [235, 194] on div "0968788848 - Thắng" at bounding box center [226, 194] width 197 height 18
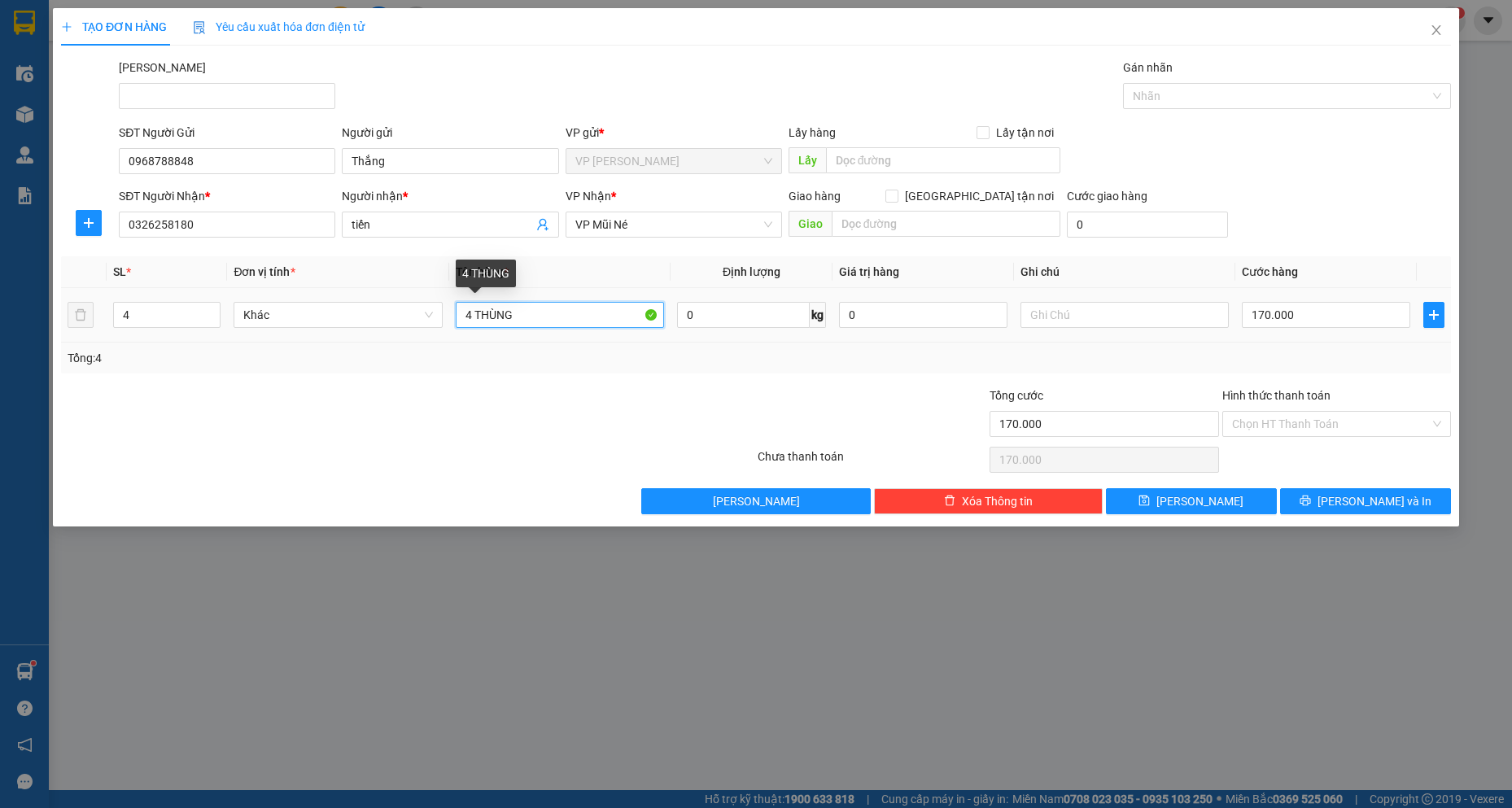
drag, startPoint x: 475, startPoint y: 315, endPoint x: 96, endPoint y: 344, distance: 380.1
click at [96, 344] on div "SL * Đơn vị tính * Tên hàng * Định lượng Giá trị hàng Ghi chú Cước hàng 4 Khác …" at bounding box center [756, 314] width 1390 height 117
drag, startPoint x: 167, startPoint y: 321, endPoint x: 47, endPoint y: 320, distance: 120.0
click at [47, 320] on div "TẠO ĐƠN HÀNG Yêu cầu xuất hóa đơn điện tử Transit Pickup Surcharge Ids Transit …" at bounding box center [756, 404] width 1512 height 808
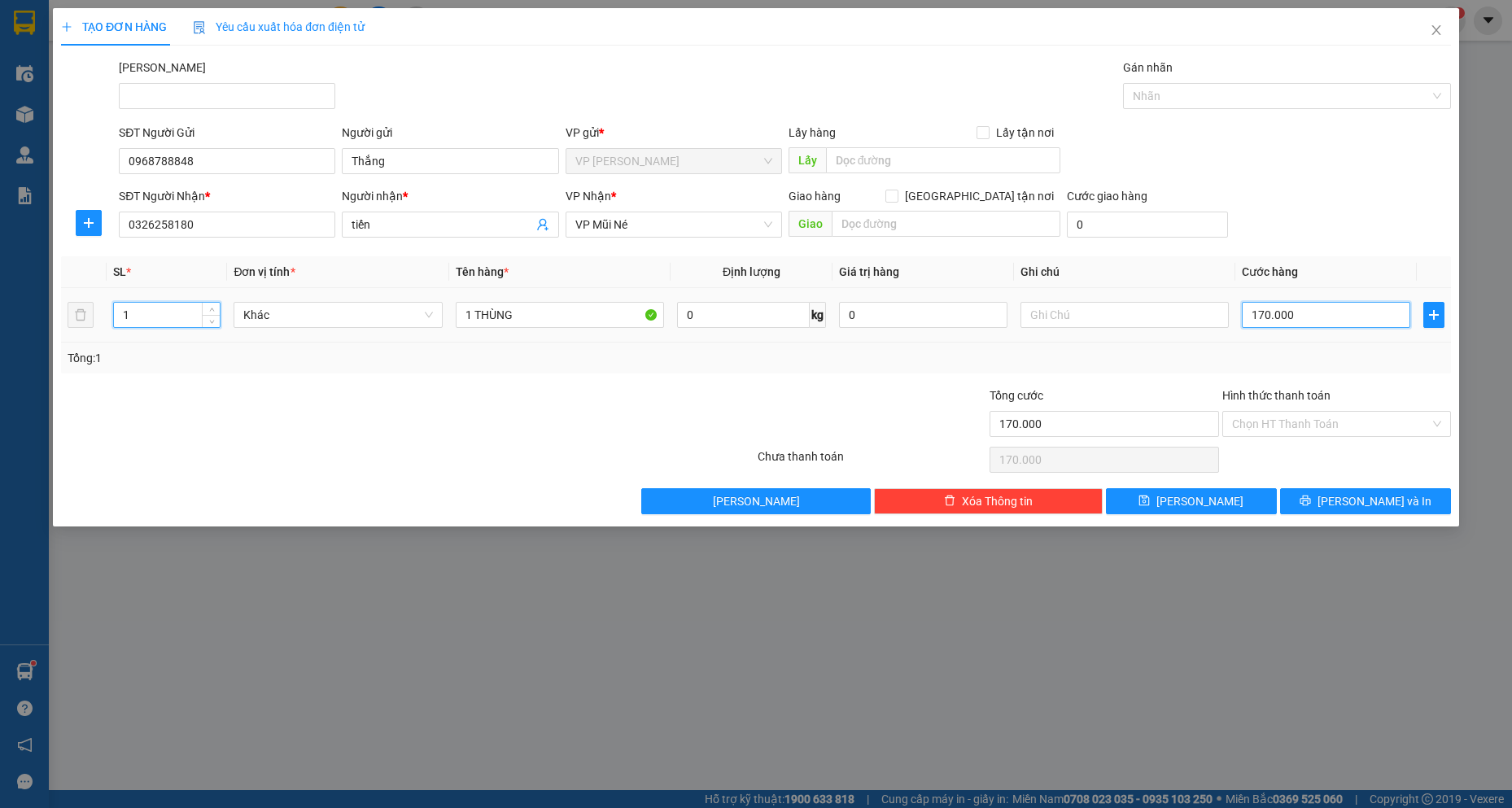
drag, startPoint x: 1325, startPoint y: 312, endPoint x: 1321, endPoint y: 298, distance: 14.6
click at [1324, 309] on input "170.000" at bounding box center [1326, 314] width 168 height 26
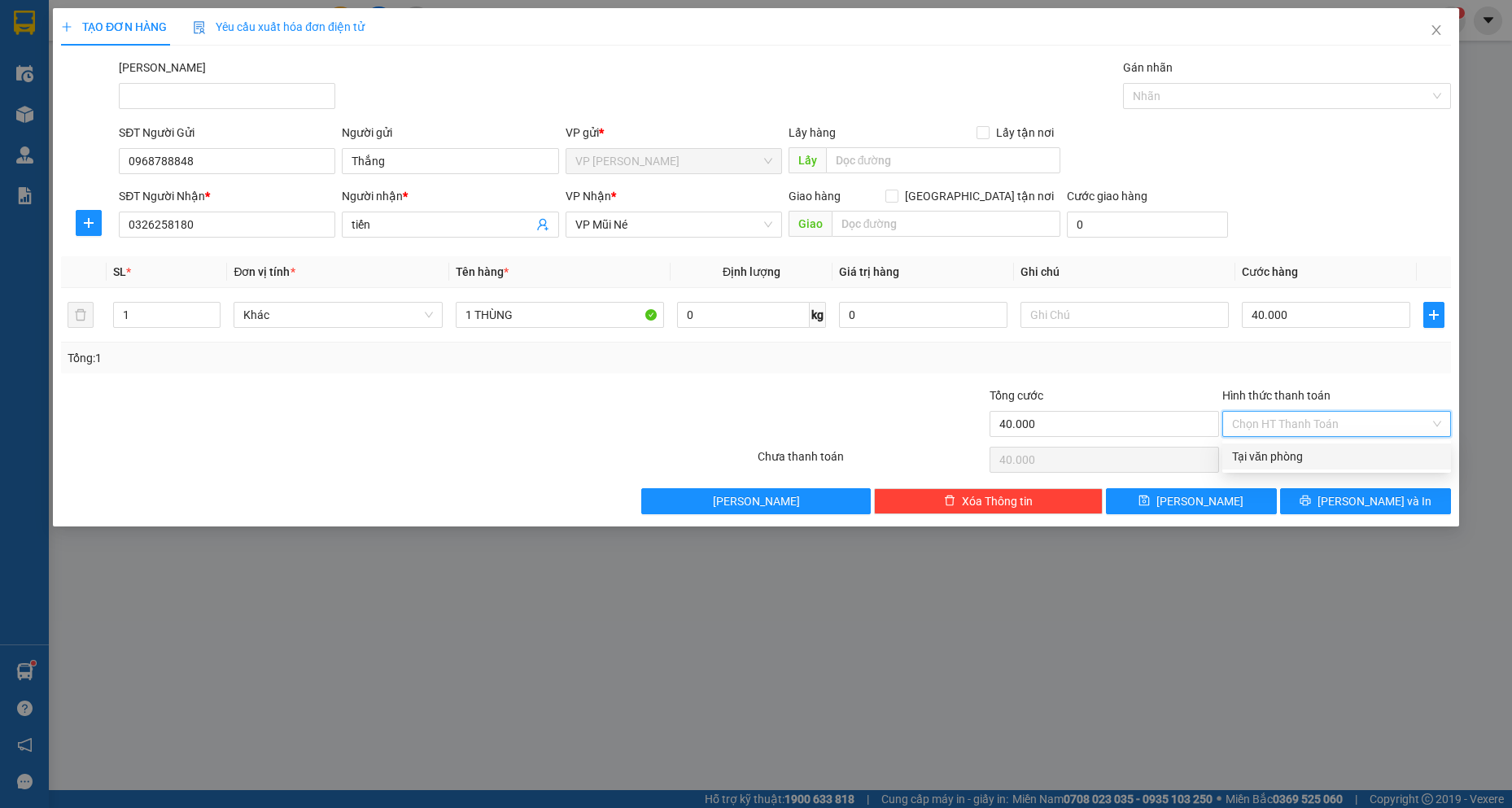
click at [1322, 421] on input "Hình thức thanh toán" at bounding box center [1331, 424] width 198 height 25
click at [1307, 454] on div "Tại văn phòng" at bounding box center [1337, 456] width 209 height 18
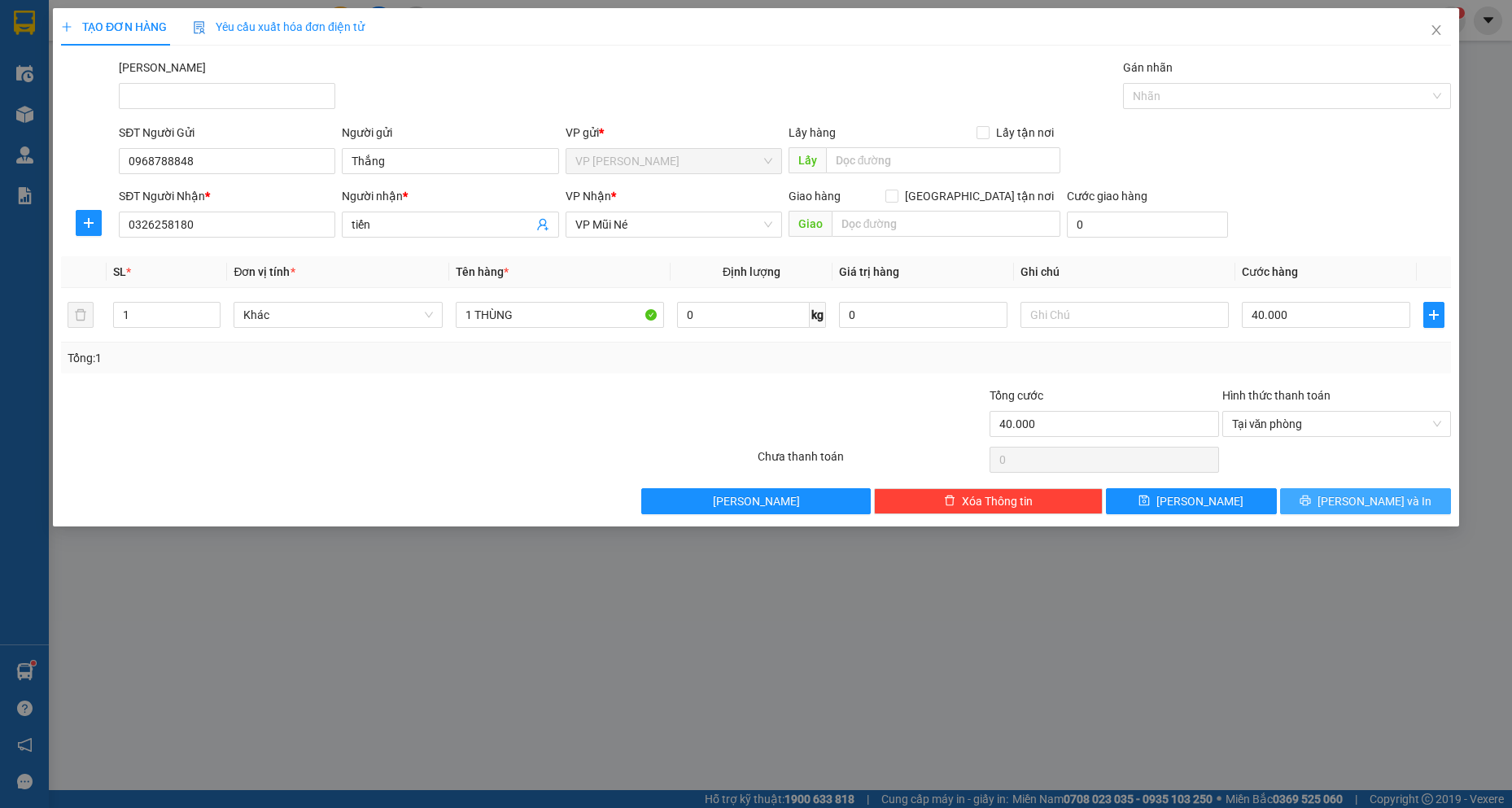
click at [1353, 497] on span "[PERSON_NAME] và In" at bounding box center [1374, 502] width 114 height 18
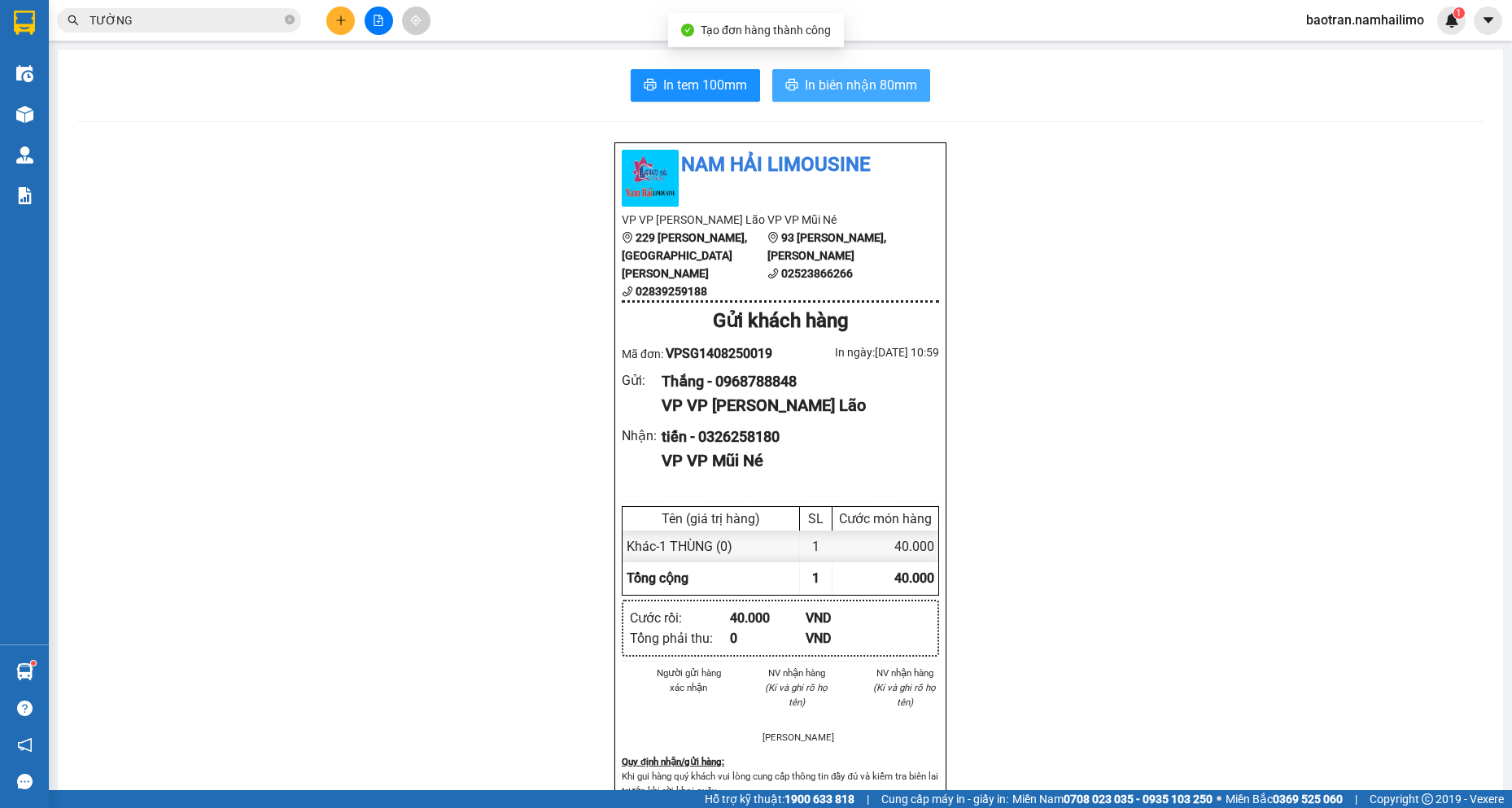
click at [866, 90] on span "In biên nhận 80mm" at bounding box center [861, 85] width 113 height 20
click at [1154, 643] on div "Nam Hải Limousine VP VP [PERSON_NAME] Lão [STREET_ADDRESS][PERSON_NAME][PERSON_…" at bounding box center [780, 783] width 1407 height 1282
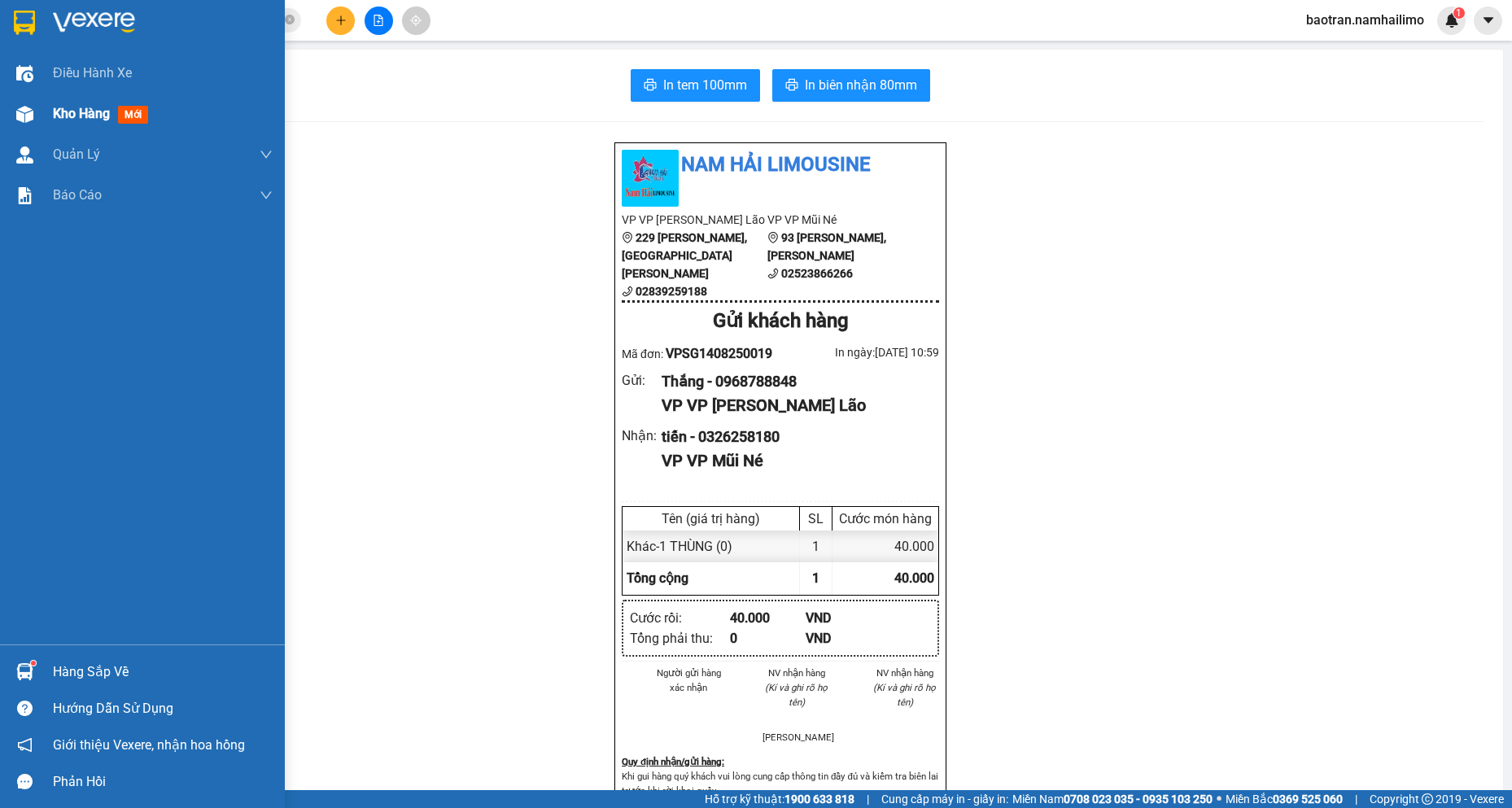
click at [74, 108] on span "Kho hàng" at bounding box center [81, 113] width 57 height 15
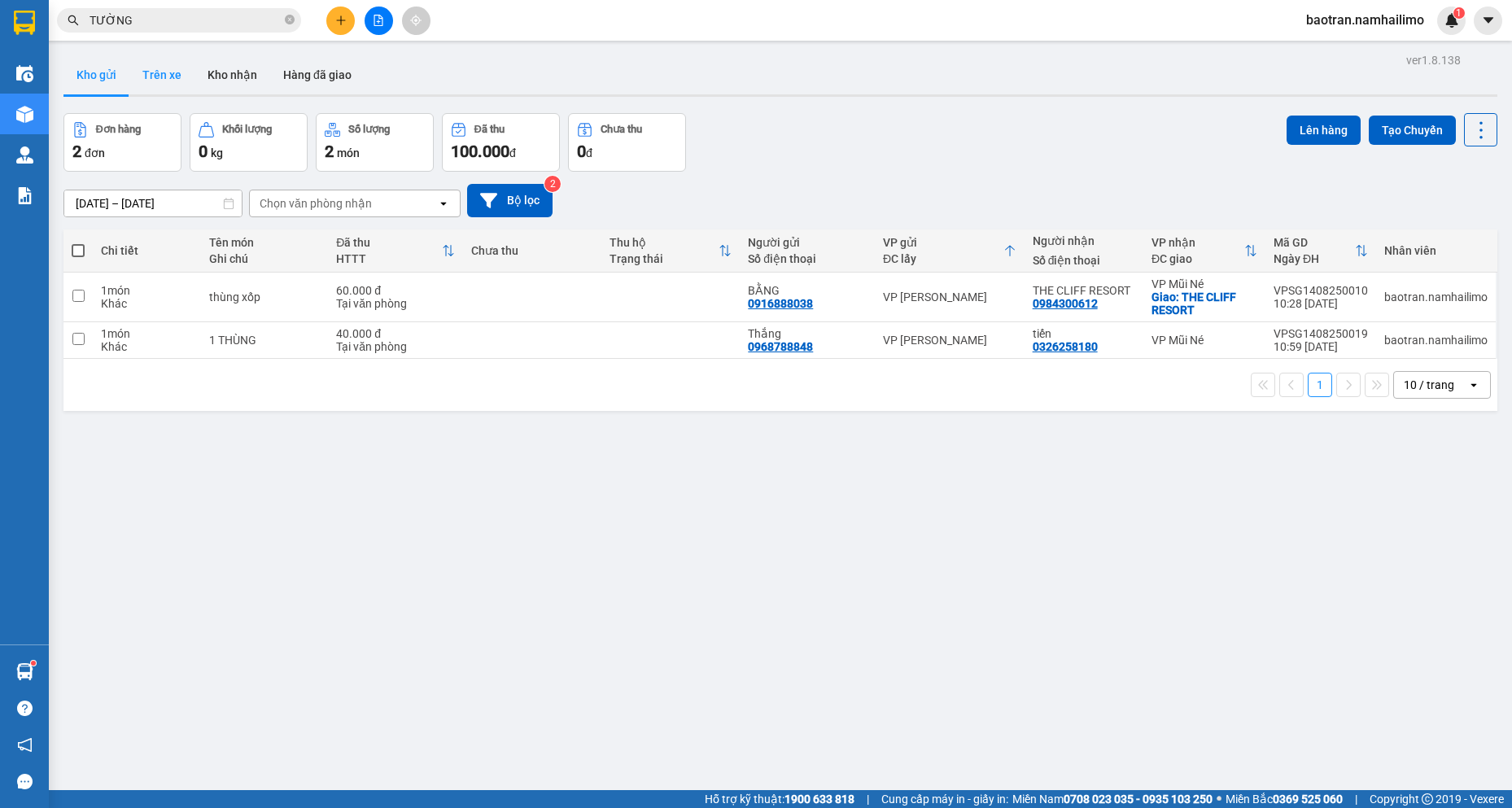
click at [138, 78] on button "Trên xe" at bounding box center [162, 75] width 65 height 39
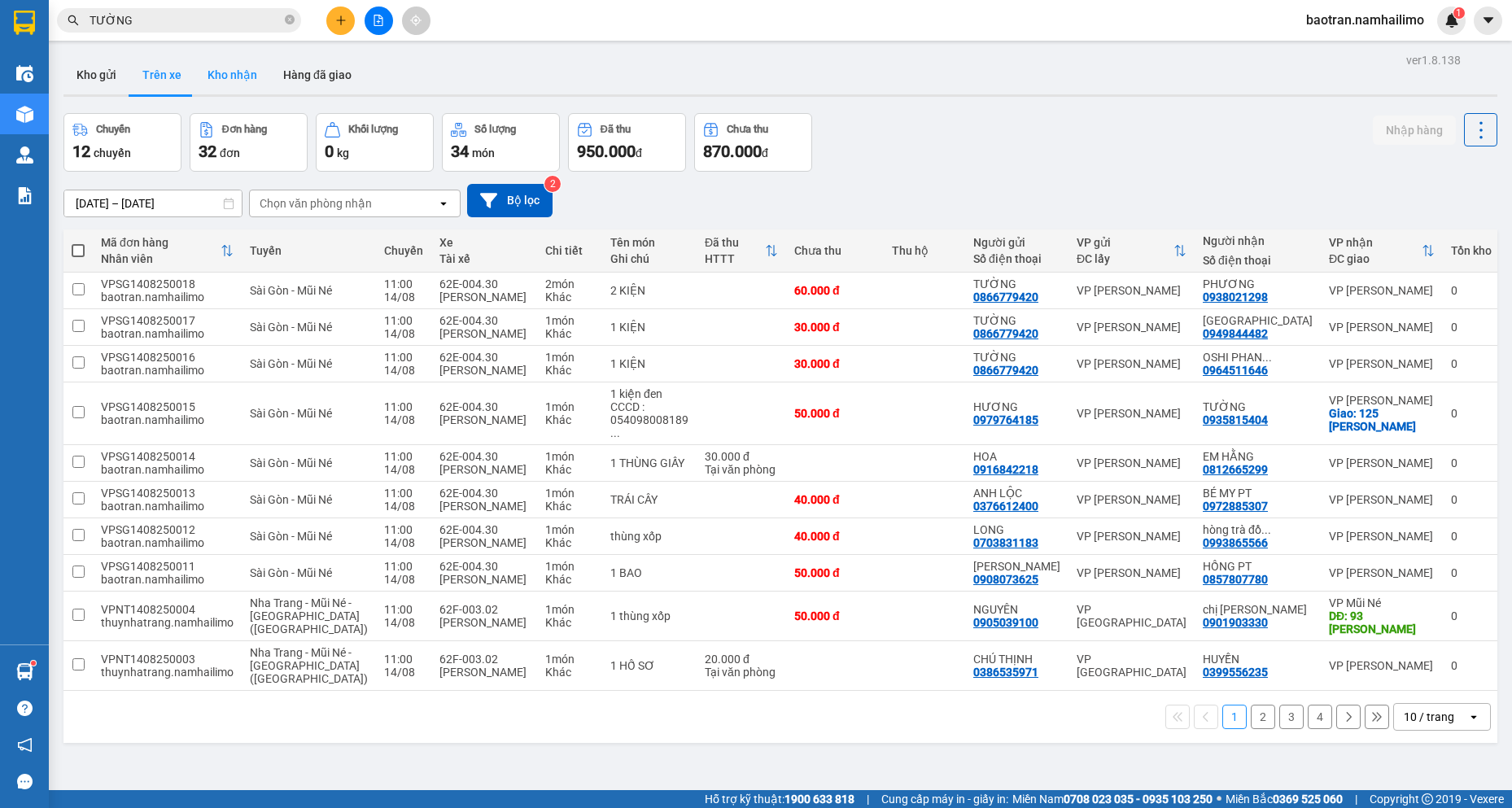
click at [209, 67] on button "Kho nhận" at bounding box center [232, 75] width 75 height 39
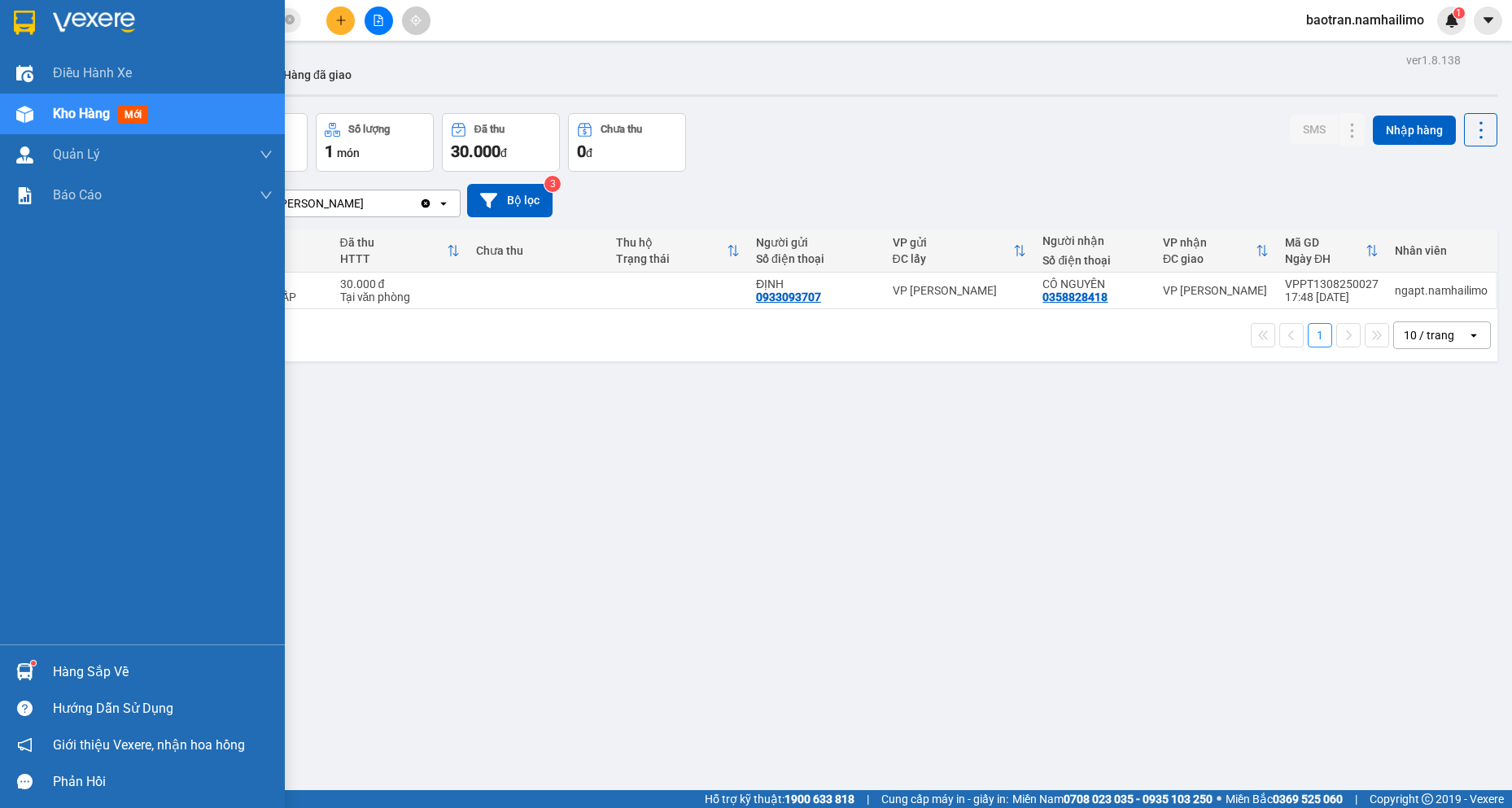
click at [95, 680] on div "Hàng sắp về" at bounding box center [163, 672] width 220 height 25
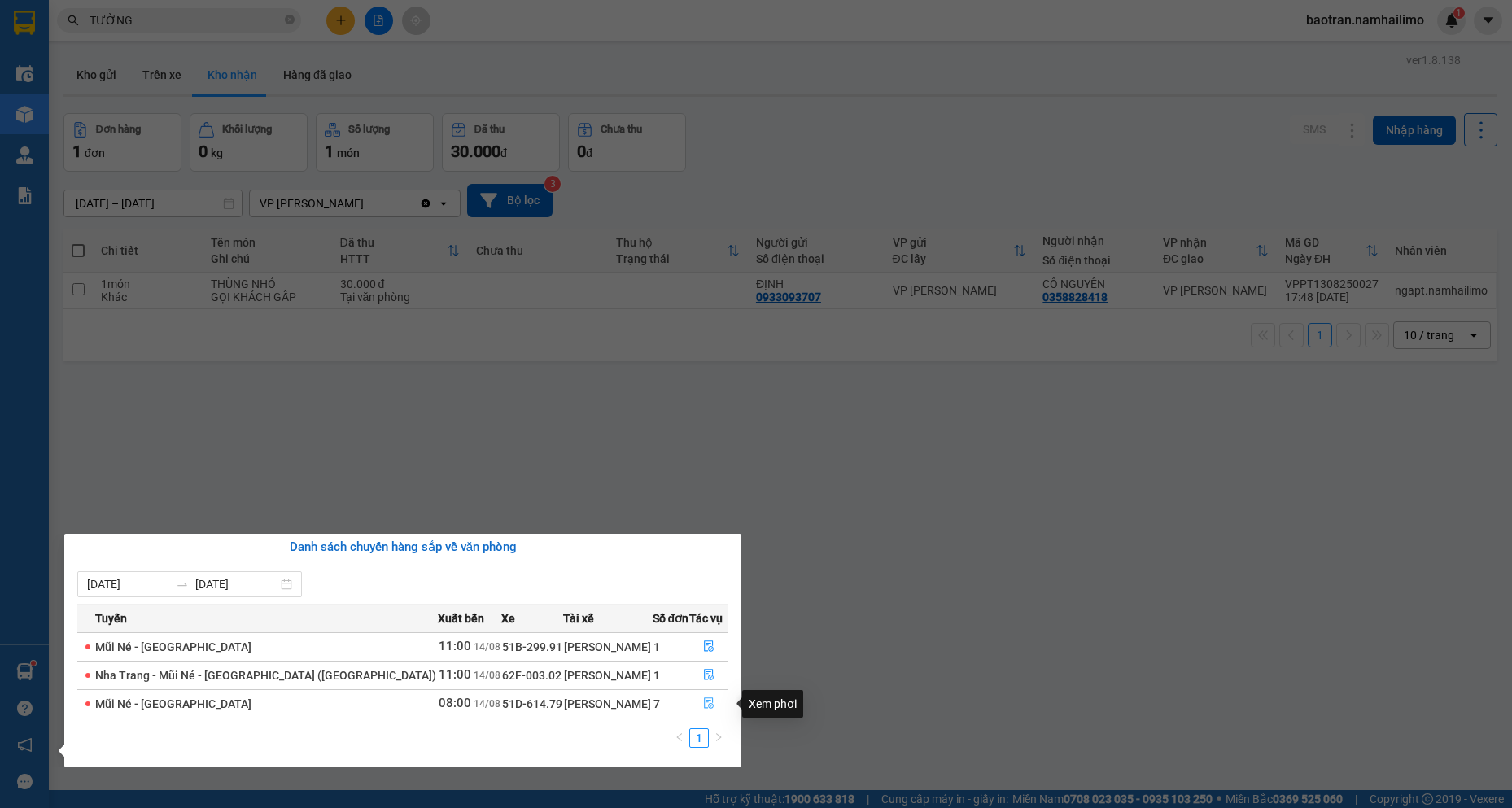
click at [711, 703] on icon "file-done" at bounding box center [709, 703] width 12 height 12
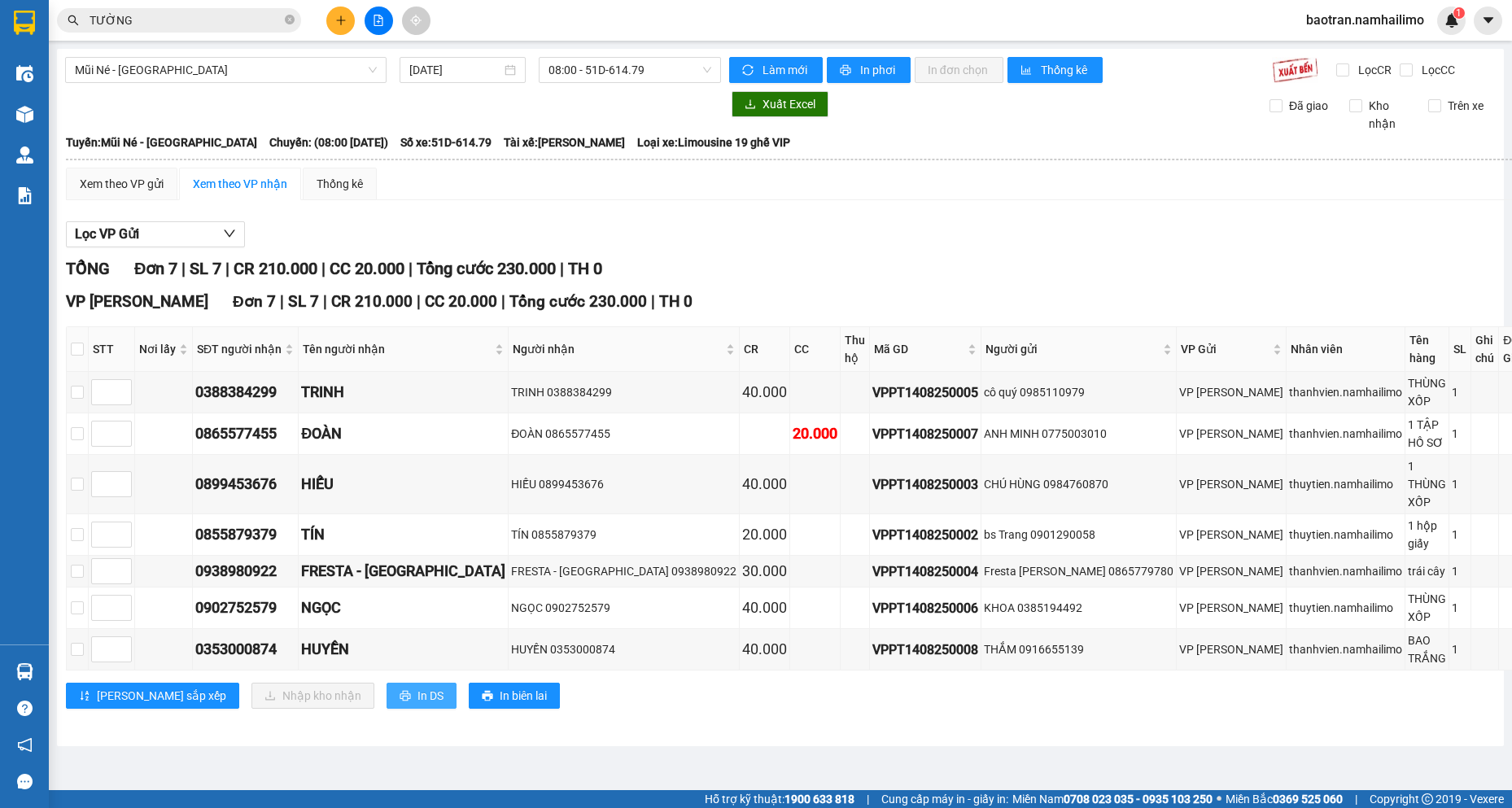
click at [417, 687] on span "In DS" at bounding box center [430, 696] width 26 height 18
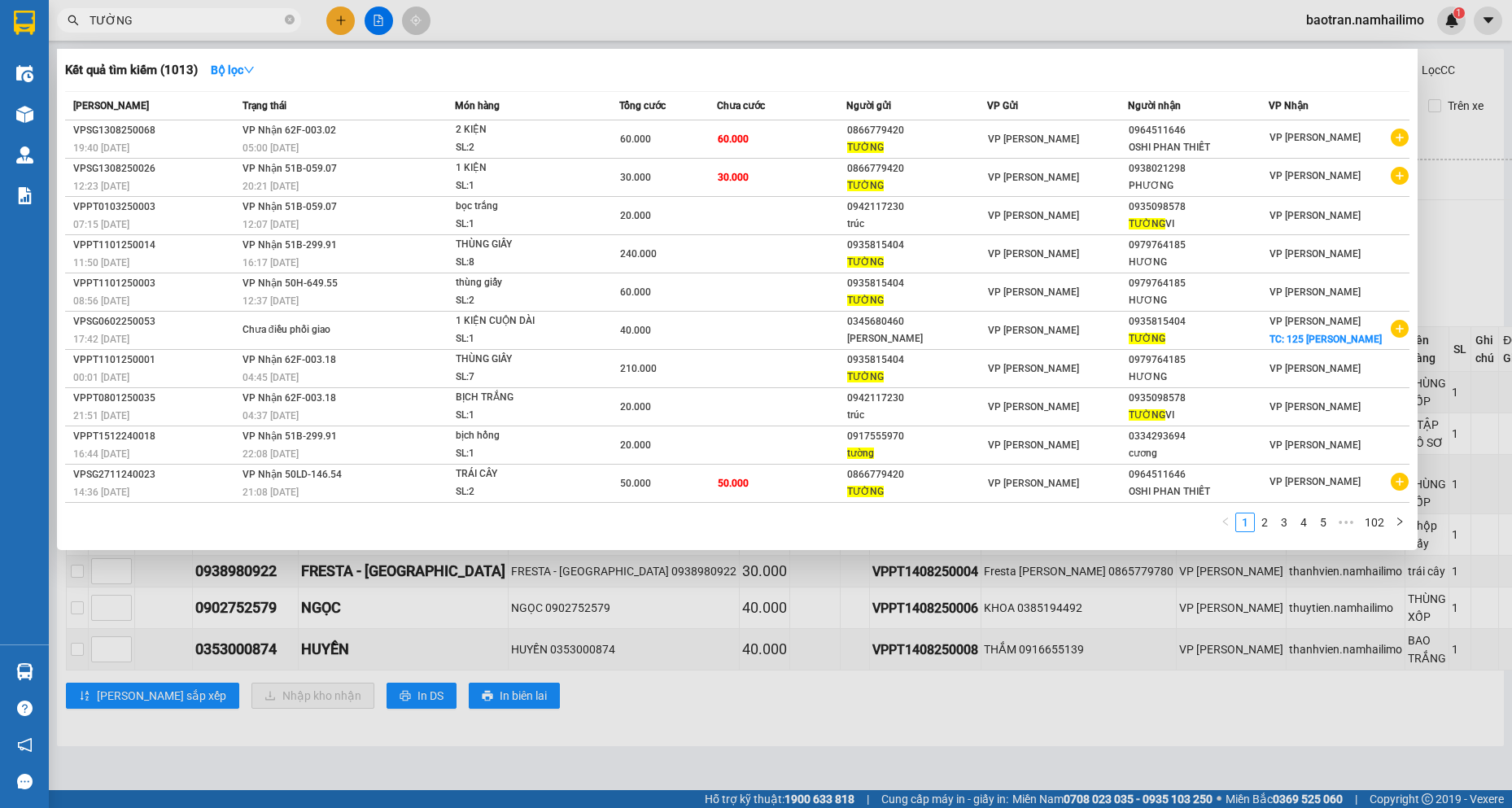
click at [190, 17] on input "TƯỜNG" at bounding box center [185, 21] width 192 height 18
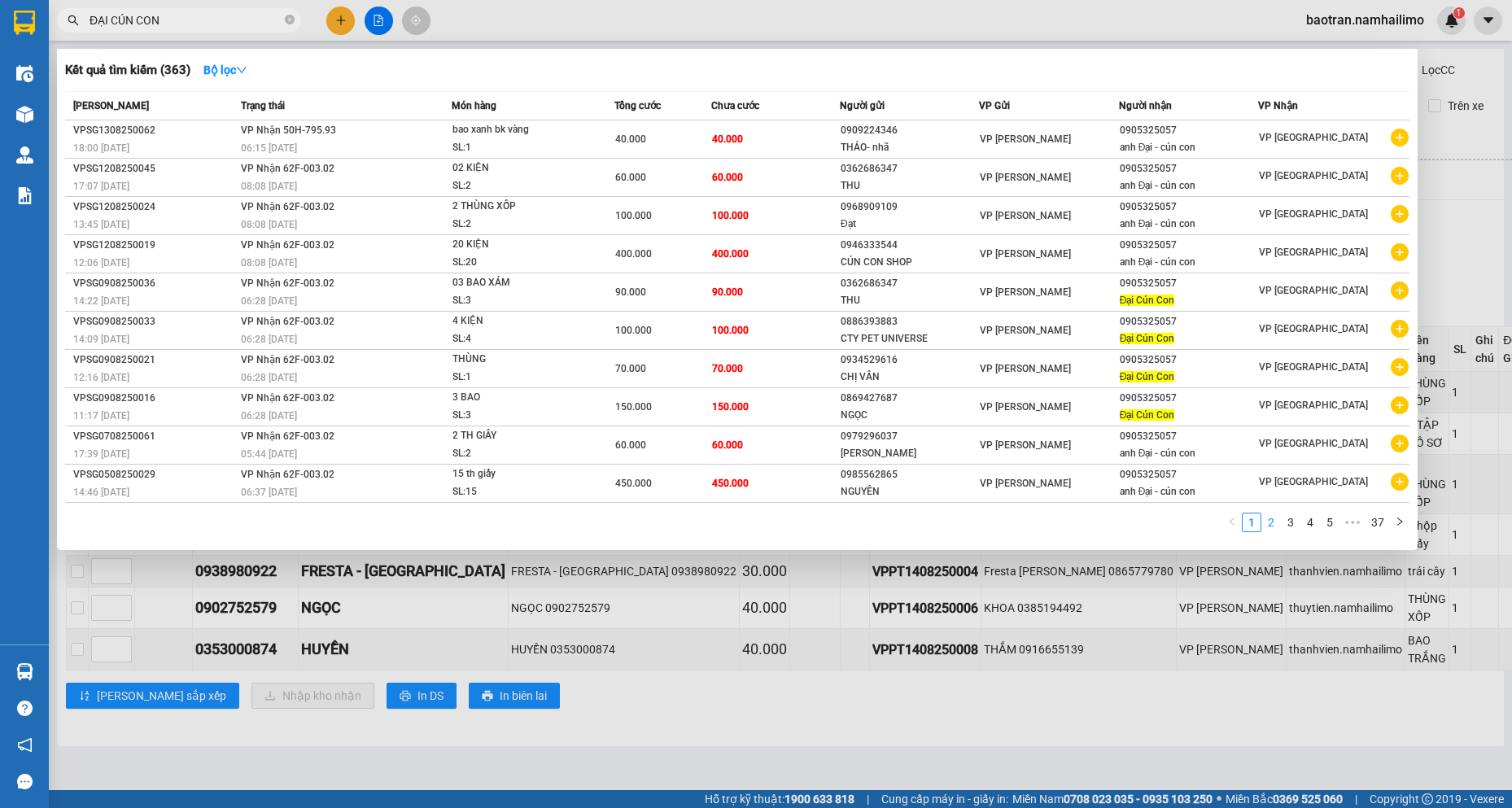
click at [1267, 532] on link "2" at bounding box center [1272, 523] width 18 height 18
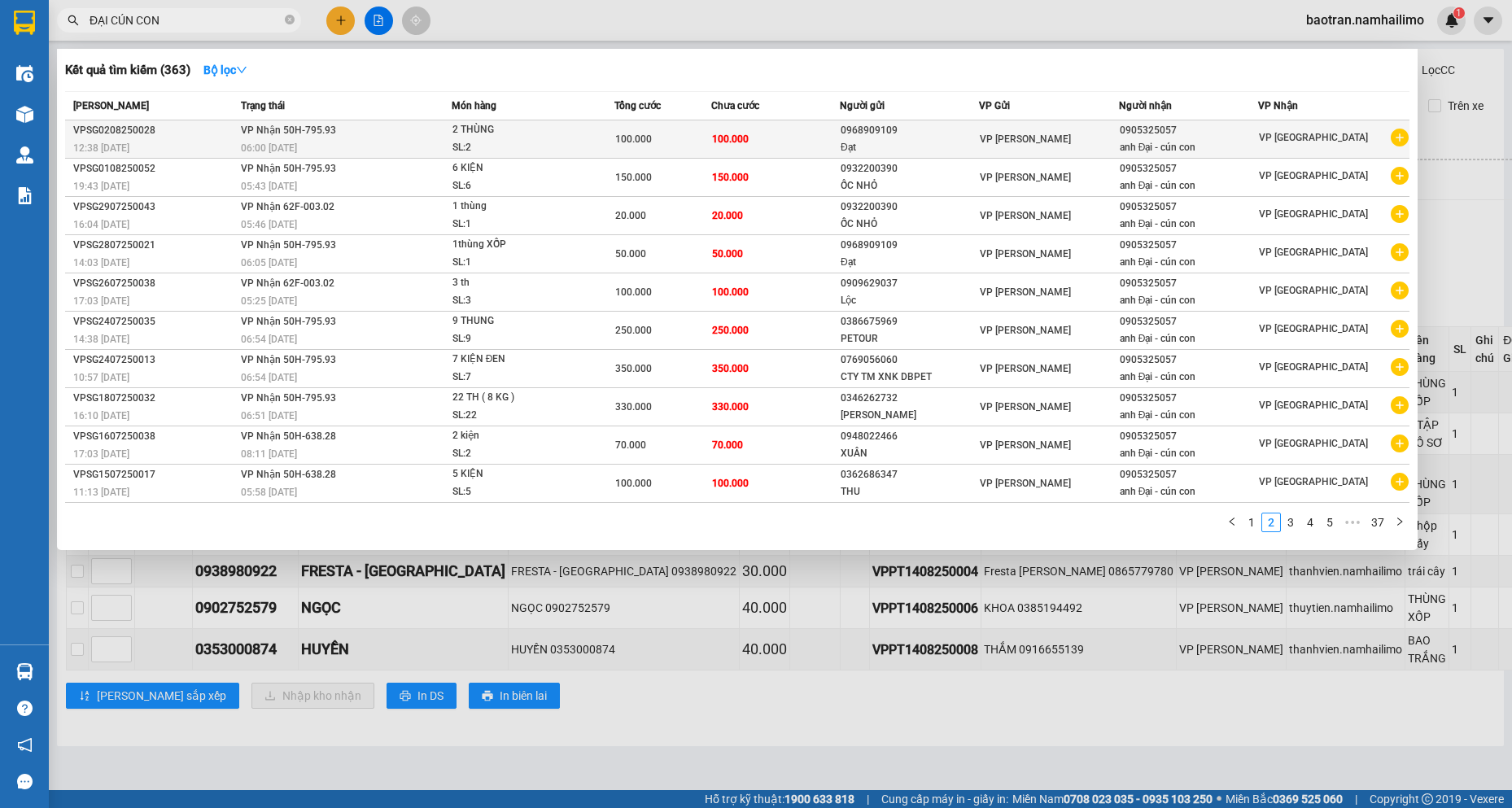
click at [1408, 137] on icon "plus-circle" at bounding box center [1400, 137] width 18 height 18
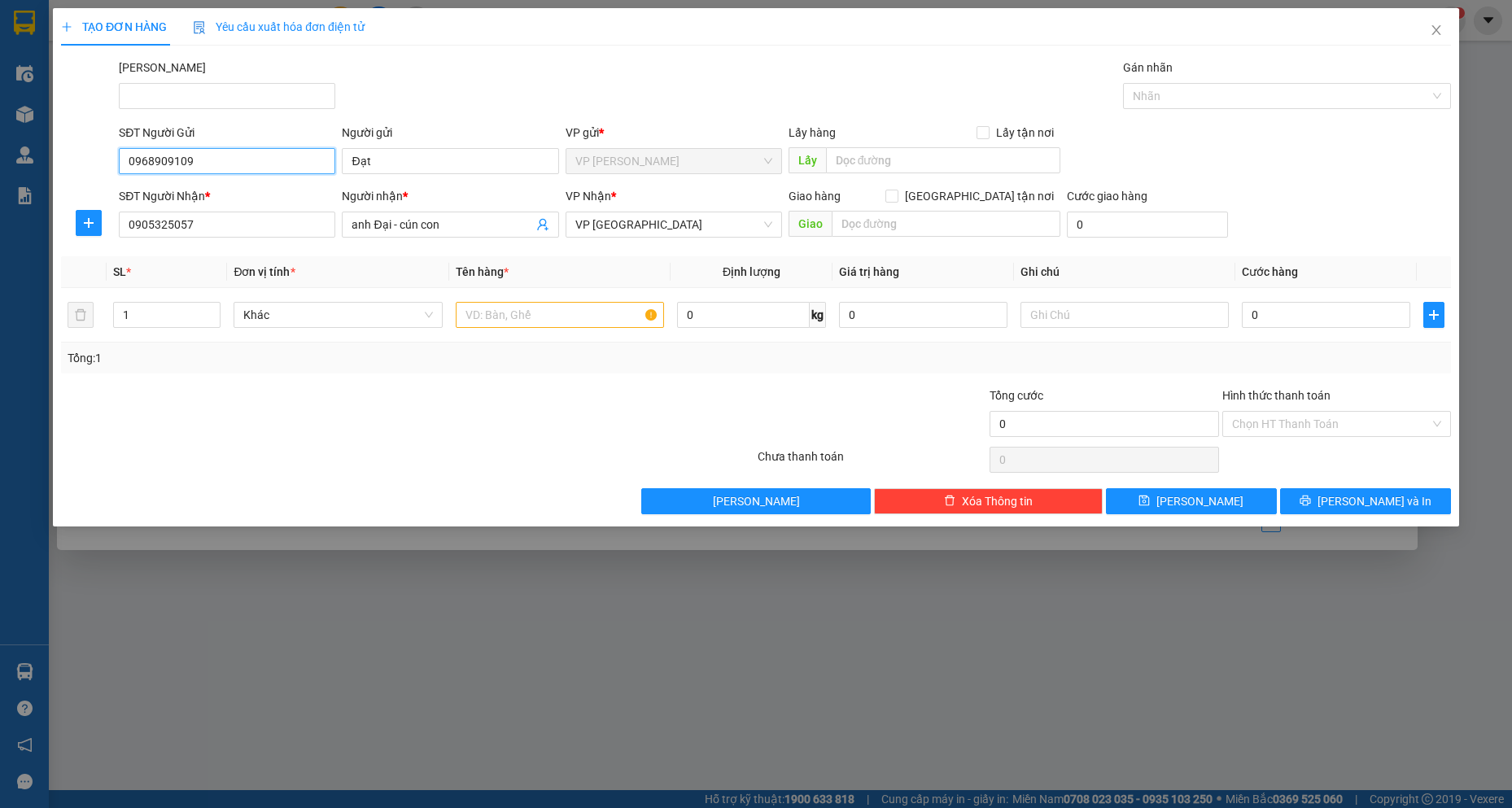
drag, startPoint x: 215, startPoint y: 160, endPoint x: 9, endPoint y: 5, distance: 257.8
click at [0, 52] on div "TẠO ĐƠN HÀNG Yêu cầu xuất hóa đơn điện tử Transit Pickup Surcharge Ids Transit …" at bounding box center [756, 404] width 1512 height 808
drag, startPoint x: 464, startPoint y: 160, endPoint x: 1005, endPoint y: -71, distance: 588.3
click at [1005, 0] on html "Kết quả tìm kiếm ( 363 ) Bộ lọc Mã ĐH Trạng thái Món hàng Tổng cước Chưa cước N…" at bounding box center [756, 404] width 1512 height 808
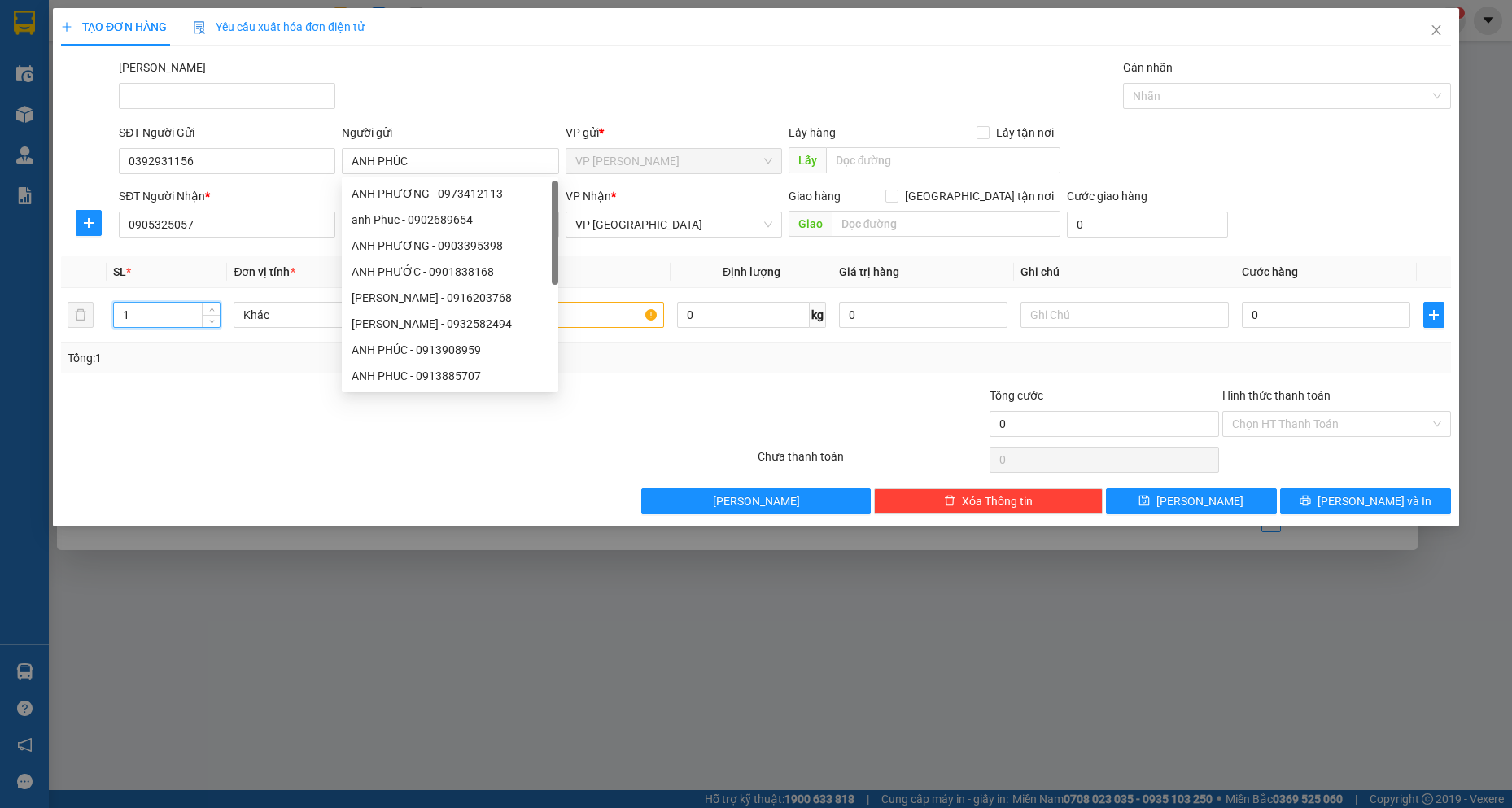
drag, startPoint x: 152, startPoint y: 311, endPoint x: 0, endPoint y: 292, distance: 153.2
click at [0, 292] on div "TẠO ĐƠN HÀNG Yêu cầu xuất hóa đơn điện tử Transit Pickup Surcharge Ids Transit …" at bounding box center [756, 404] width 1512 height 808
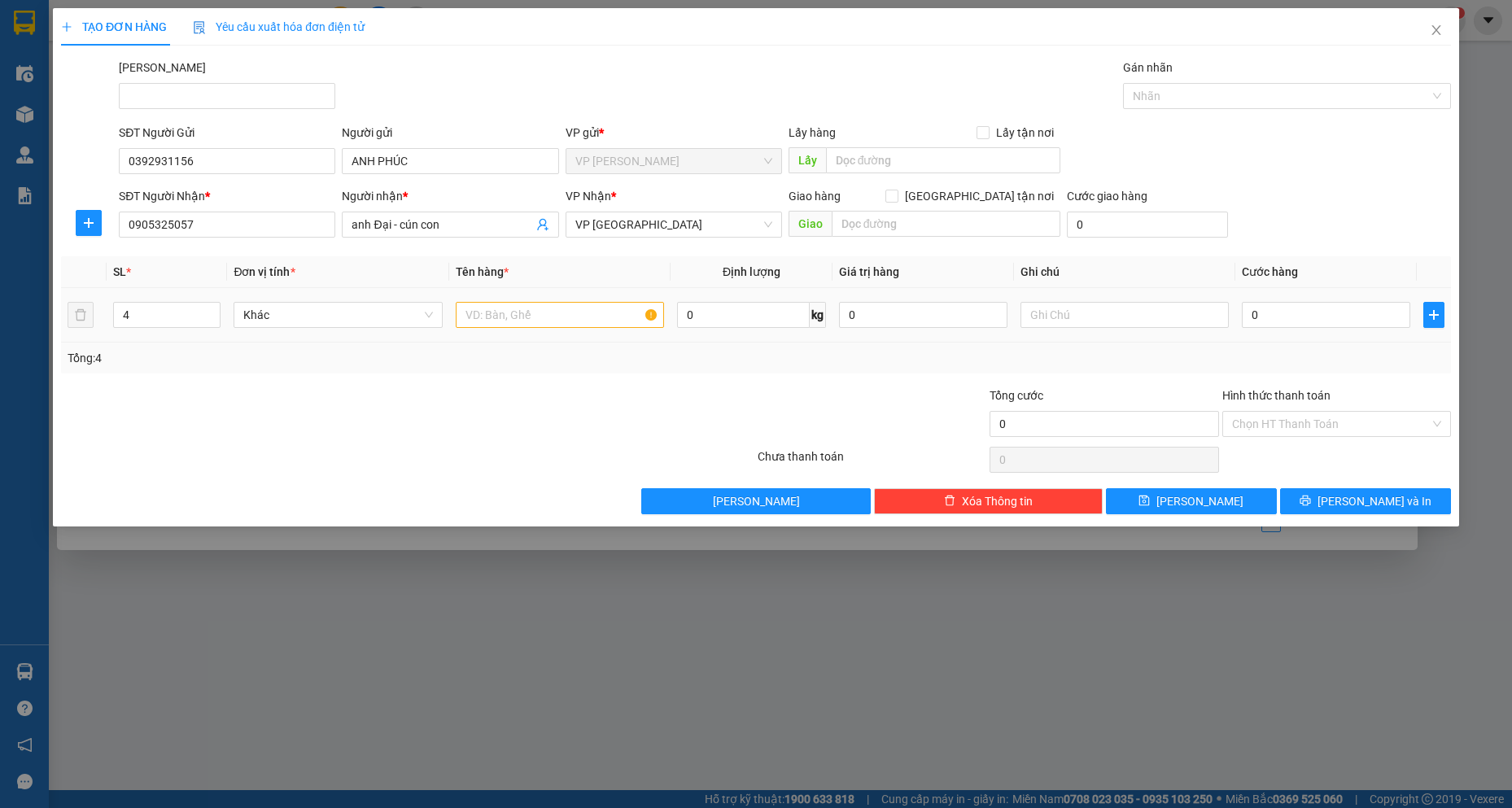
click at [516, 292] on td at bounding box center [560, 315] width 222 height 55
click at [513, 312] on input "text" at bounding box center [560, 314] width 209 height 26
click at [1349, 313] on input "0" at bounding box center [1326, 314] width 168 height 26
click at [1368, 436] on div "Chọn HT Thanh Toán" at bounding box center [1337, 424] width 229 height 26
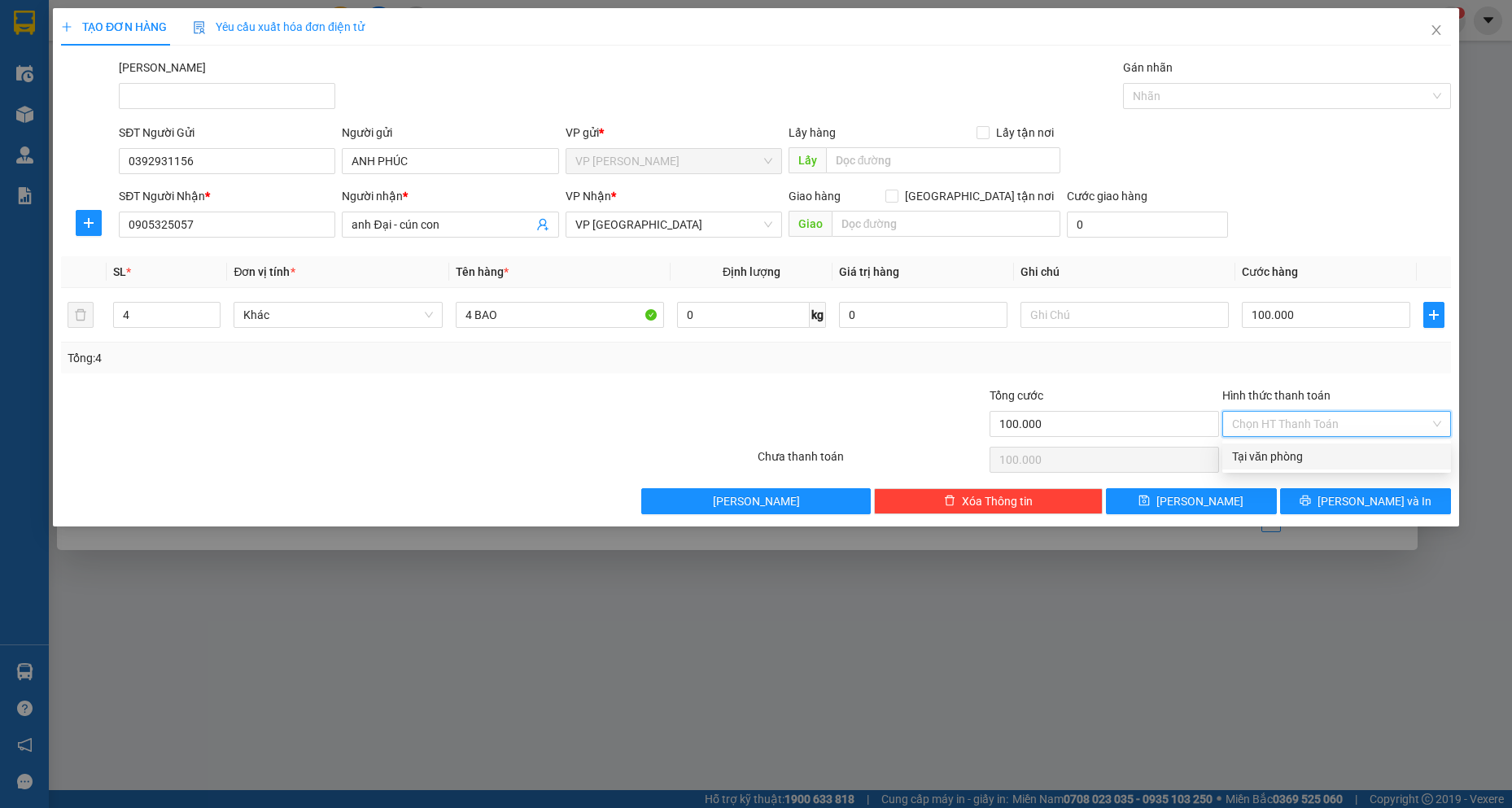
click at [1357, 453] on div "Tại văn phòng" at bounding box center [1337, 456] width 209 height 18
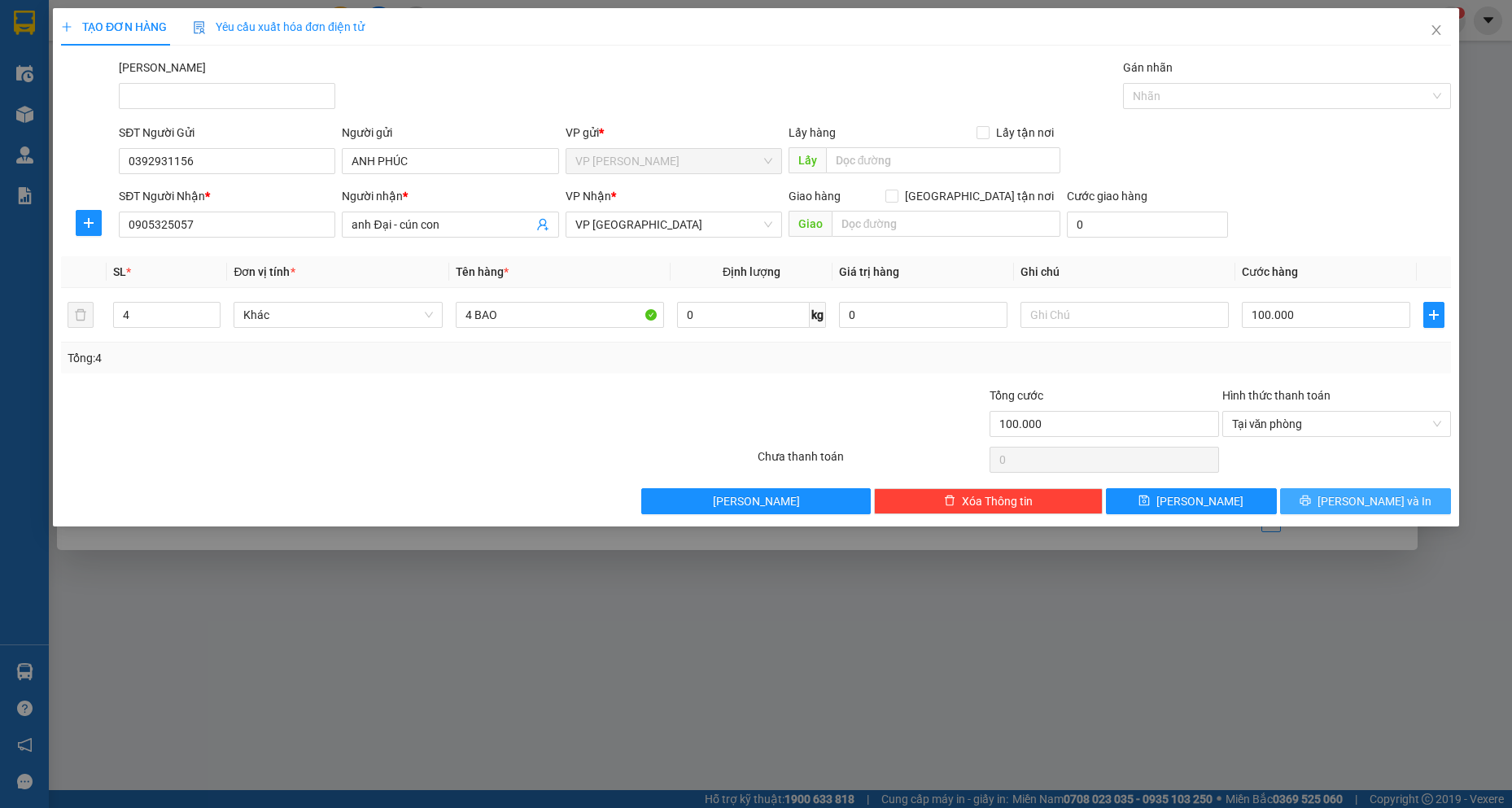
click at [1357, 494] on span "[PERSON_NAME] và In" at bounding box center [1374, 502] width 114 height 18
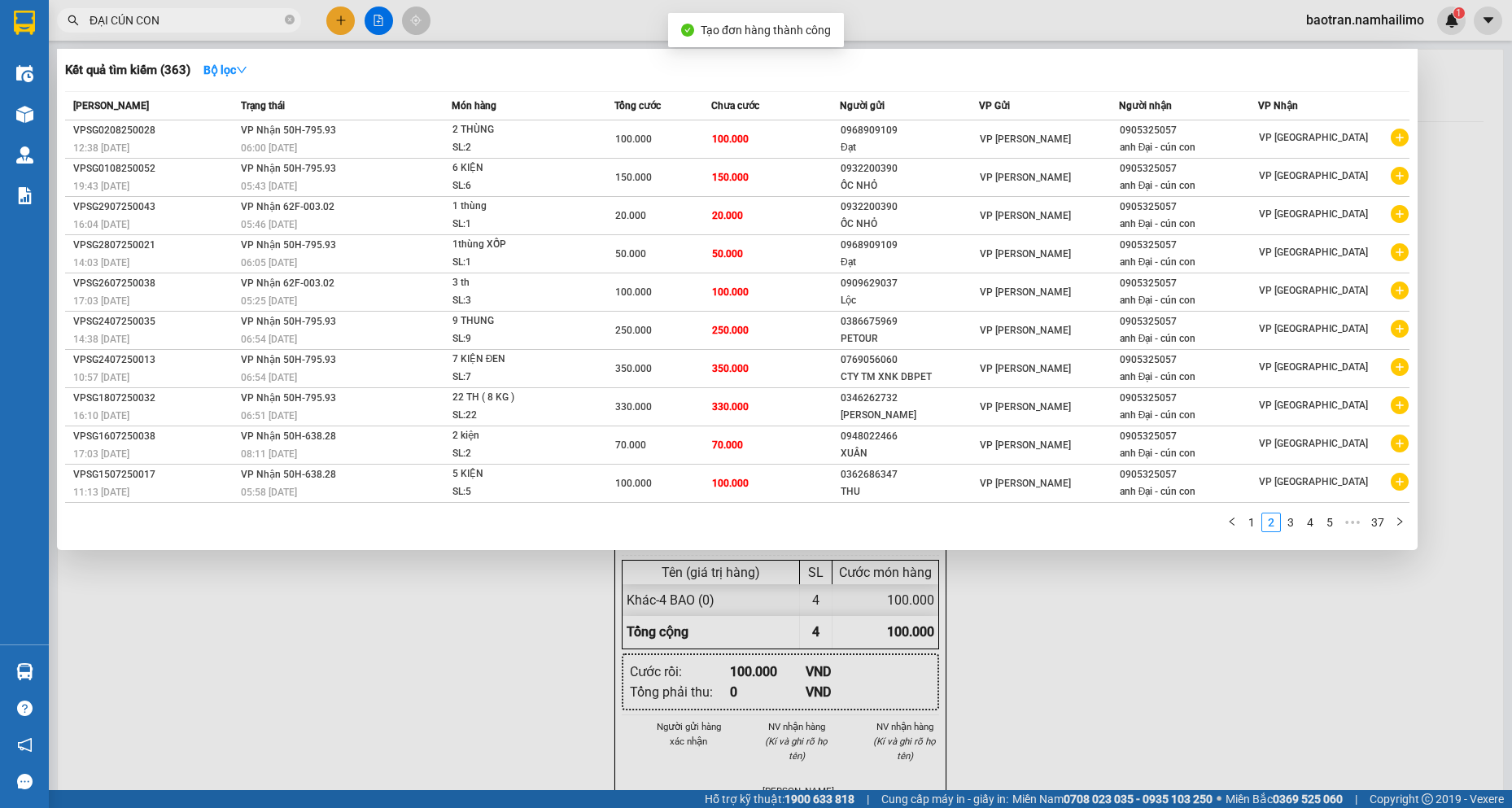
drag, startPoint x: 1084, startPoint y: 683, endPoint x: 887, endPoint y: 479, distance: 283.6
click at [1052, 663] on div at bounding box center [756, 404] width 1512 height 808
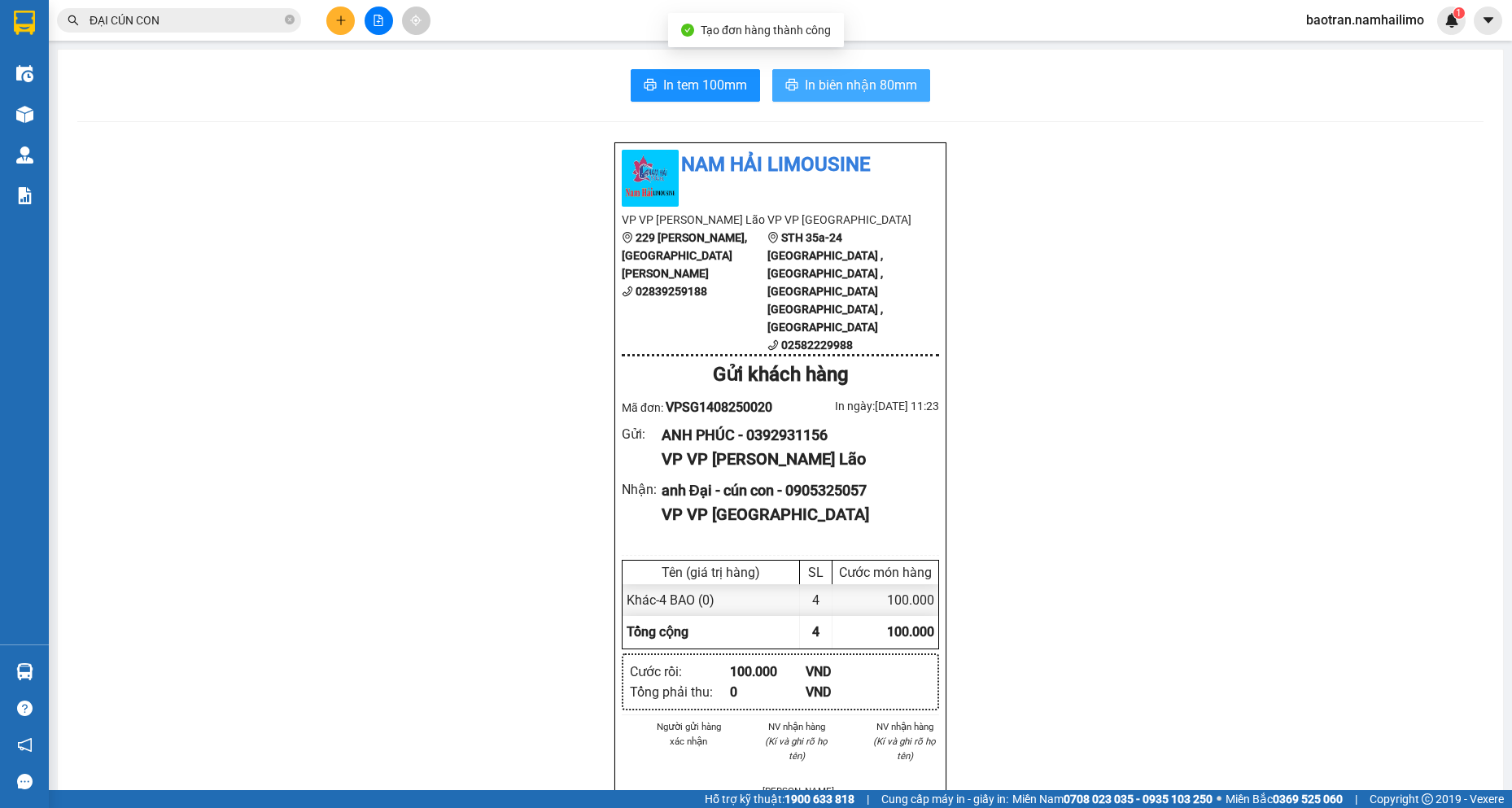
click at [875, 85] on span "In biên nhận 80mm" at bounding box center [861, 85] width 113 height 20
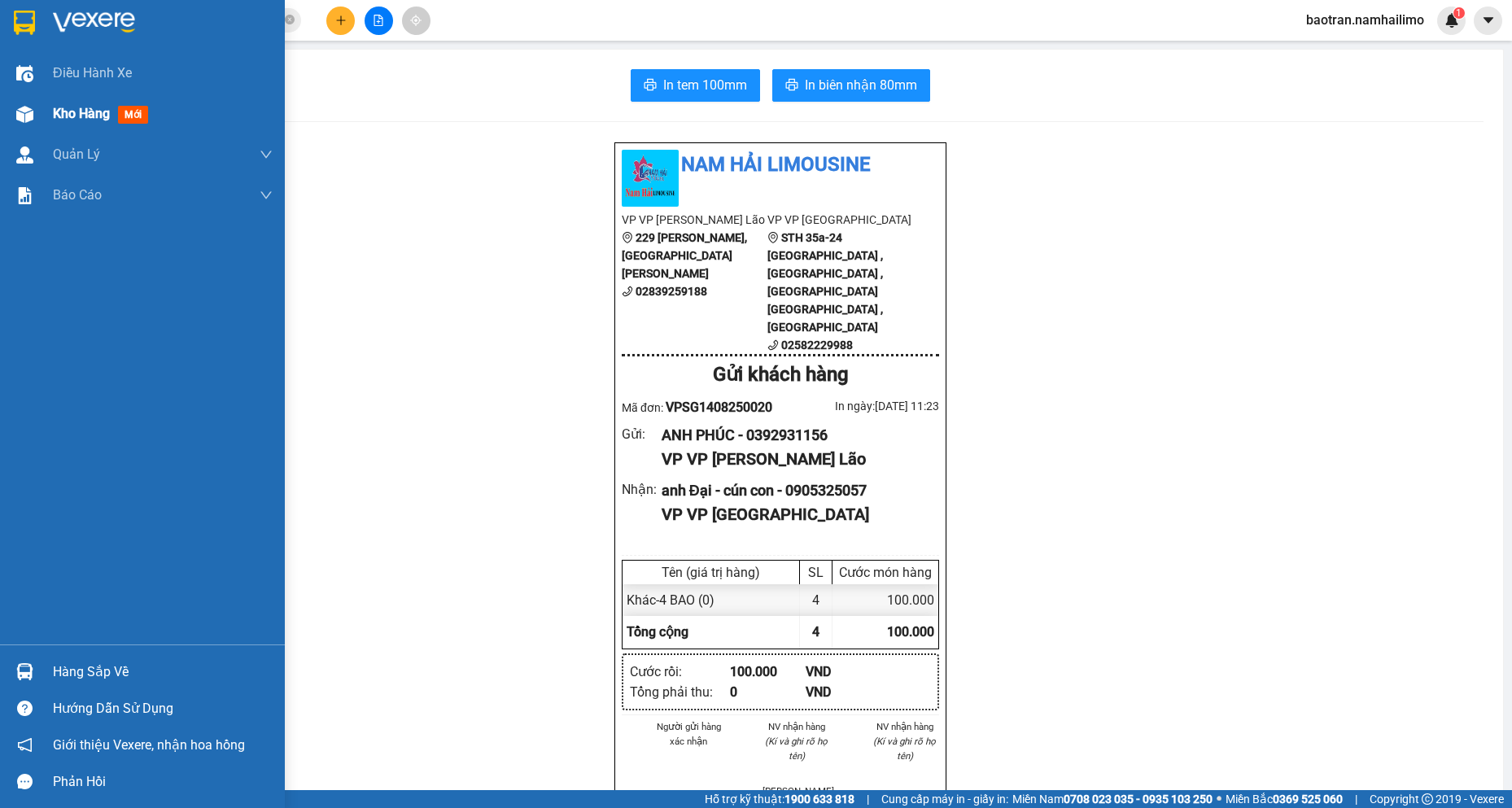
click at [22, 97] on div "Kho hàng mới" at bounding box center [142, 114] width 285 height 41
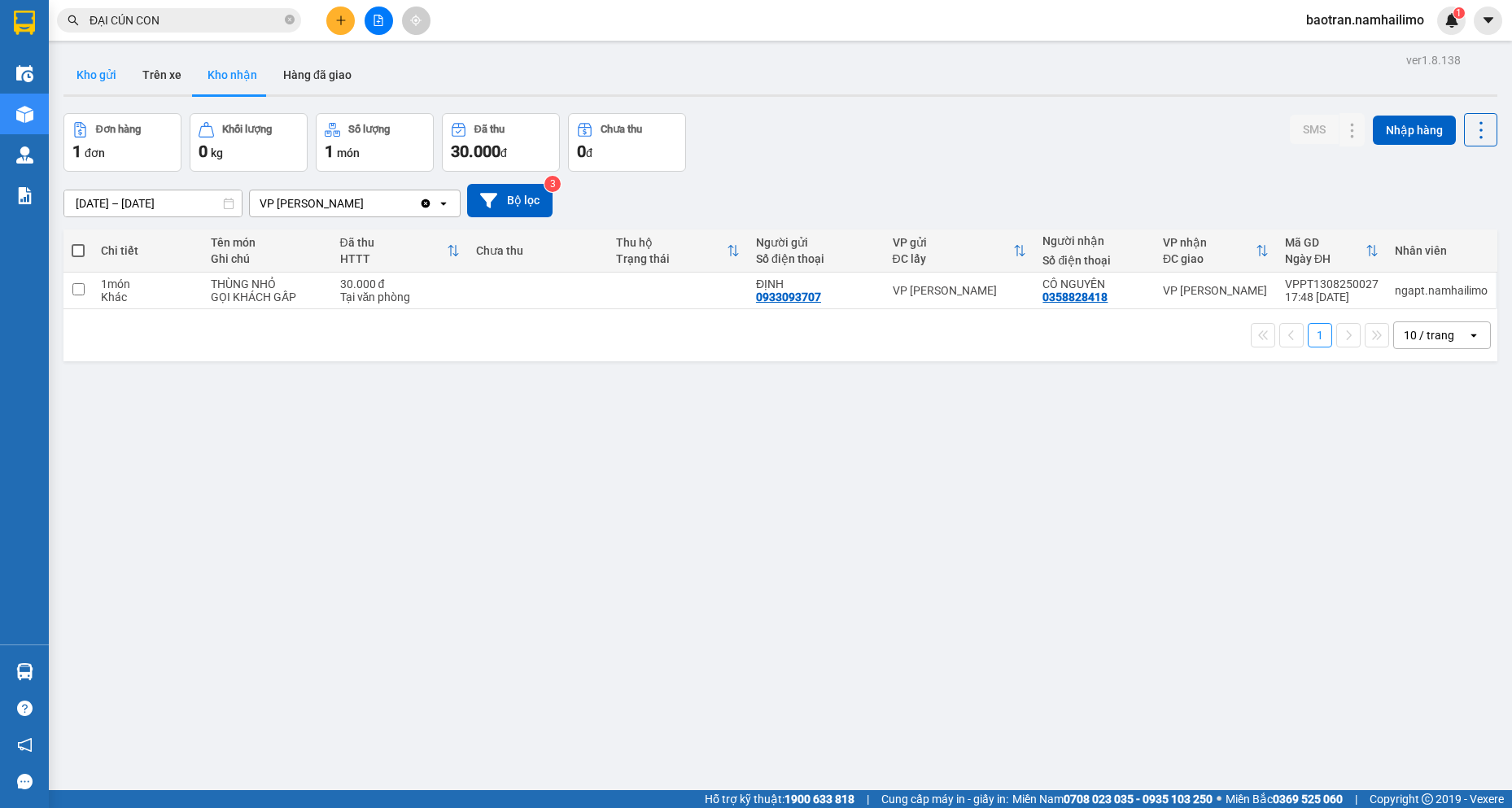
click at [121, 74] on button "Kho gửi" at bounding box center [96, 75] width 66 height 39
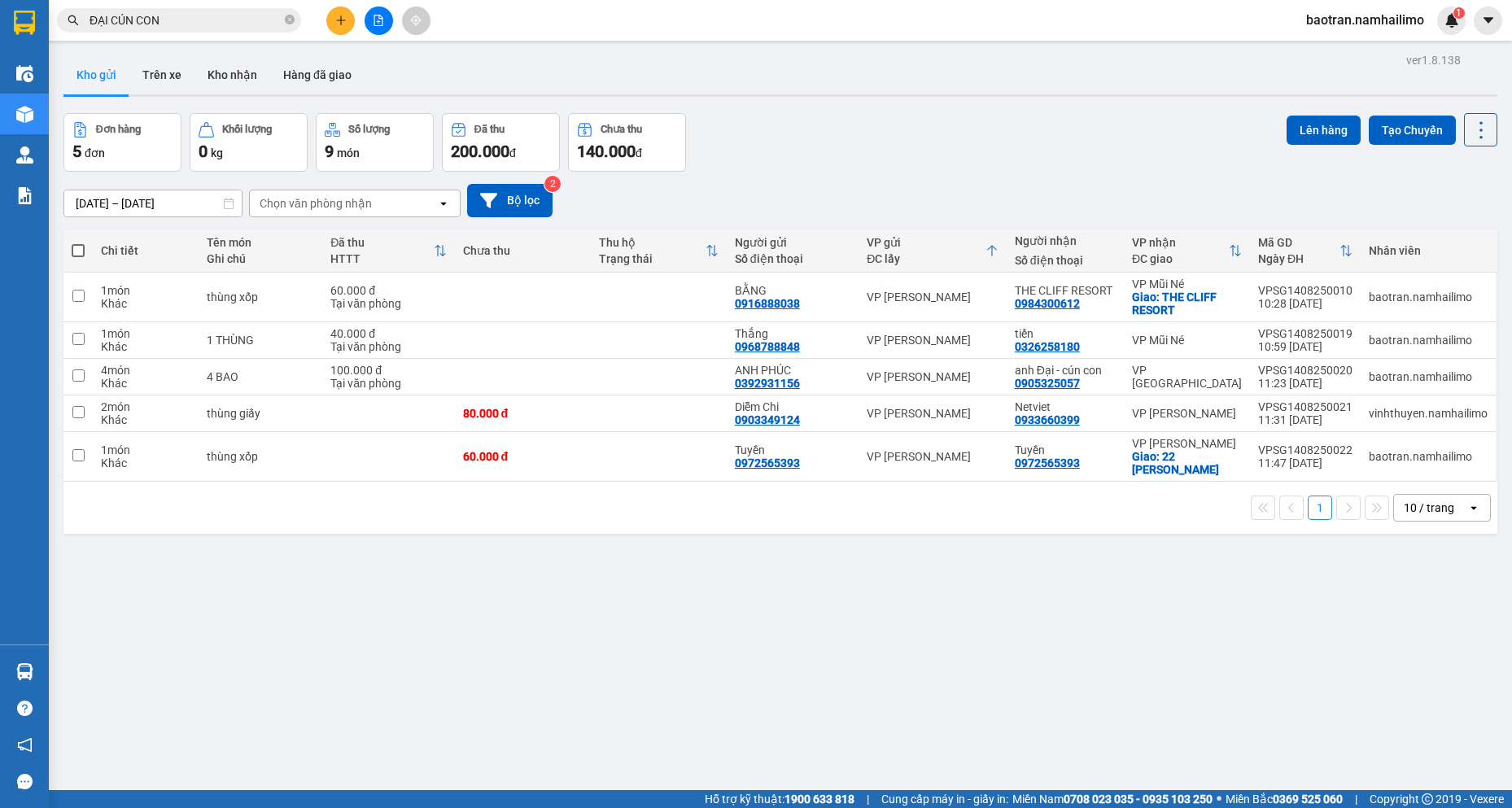
click at [1022, 254] on div "Số điện thoại" at bounding box center [1065, 260] width 101 height 13
drag, startPoint x: 1262, startPoint y: 244, endPoint x: 1248, endPoint y: 249, distance: 14.9
click at [1258, 244] on div "Mã GD" at bounding box center [1299, 243] width 82 height 13
click at [731, 261] on th "Người gửi Số điện thoại" at bounding box center [792, 250] width 132 height 43
click at [704, 247] on div "Thu hộ" at bounding box center [652, 243] width 106 height 13
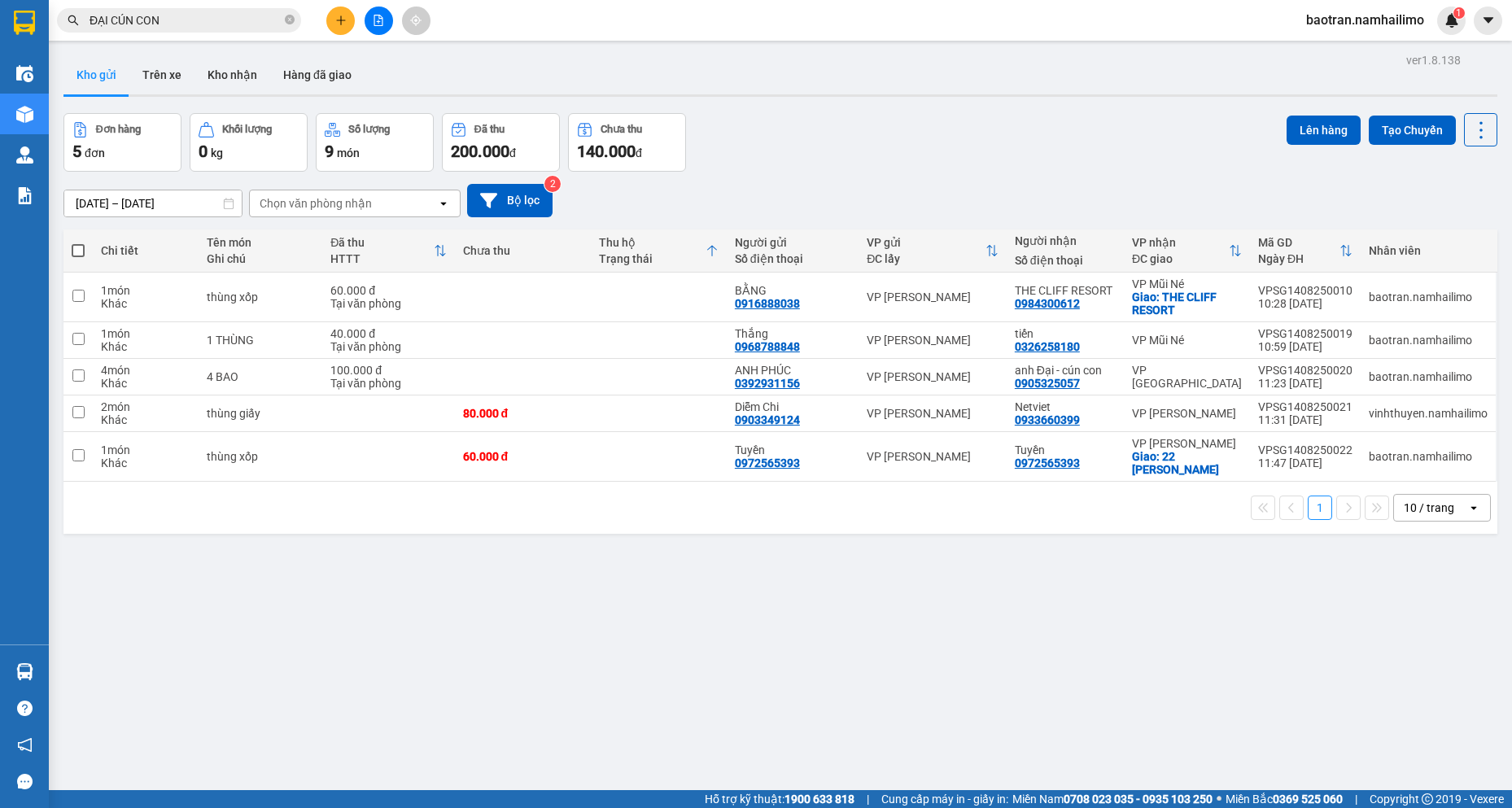
click at [1036, 250] on div "Người nhận Số điện thoại" at bounding box center [1065, 251] width 101 height 33
click at [992, 240] on div "VP gửi ĐC lấy" at bounding box center [932, 251] width 132 height 33
click at [1232, 250] on icon at bounding box center [1236, 251] width 13 height 13
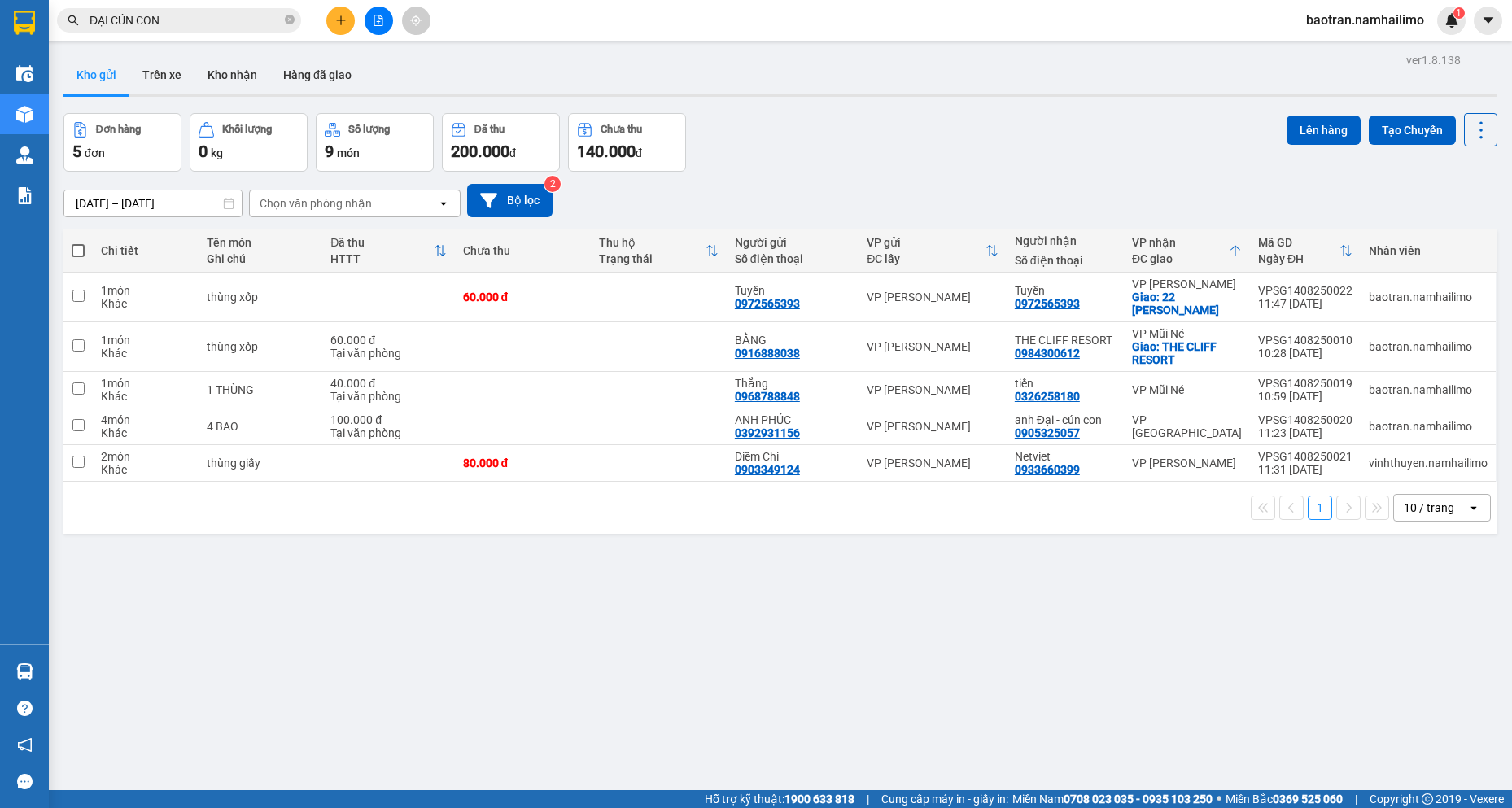
click at [1336, 224] on div "[DATE] – [DATE] Press the down arrow key to interact with the calendar and sele…" at bounding box center [780, 201] width 1434 height 58
